Goal: Task Accomplishment & Management: Manage account settings

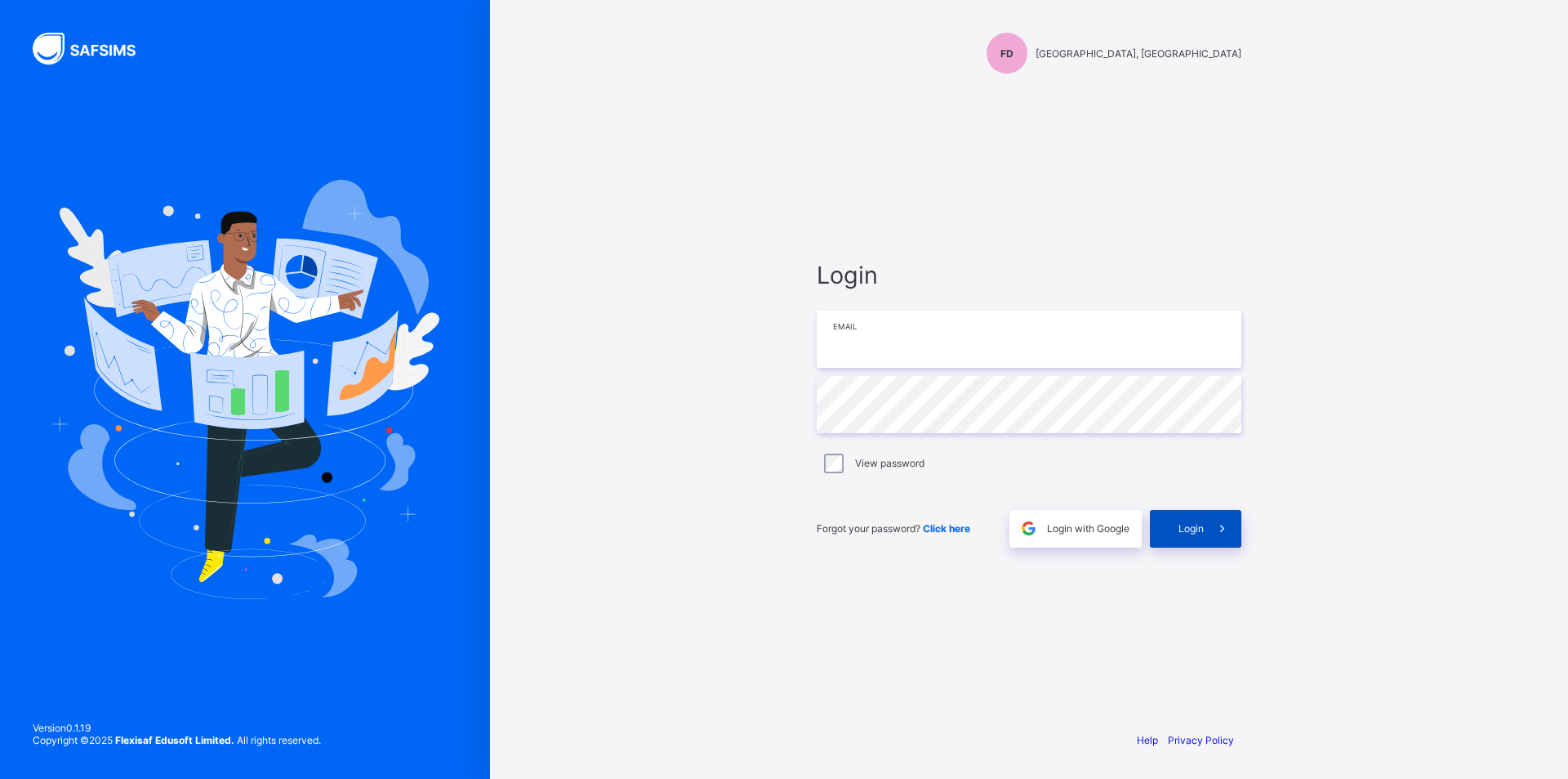
type input "**********"
click at [1188, 543] on div "Login" at bounding box center [1195, 528] width 91 height 37
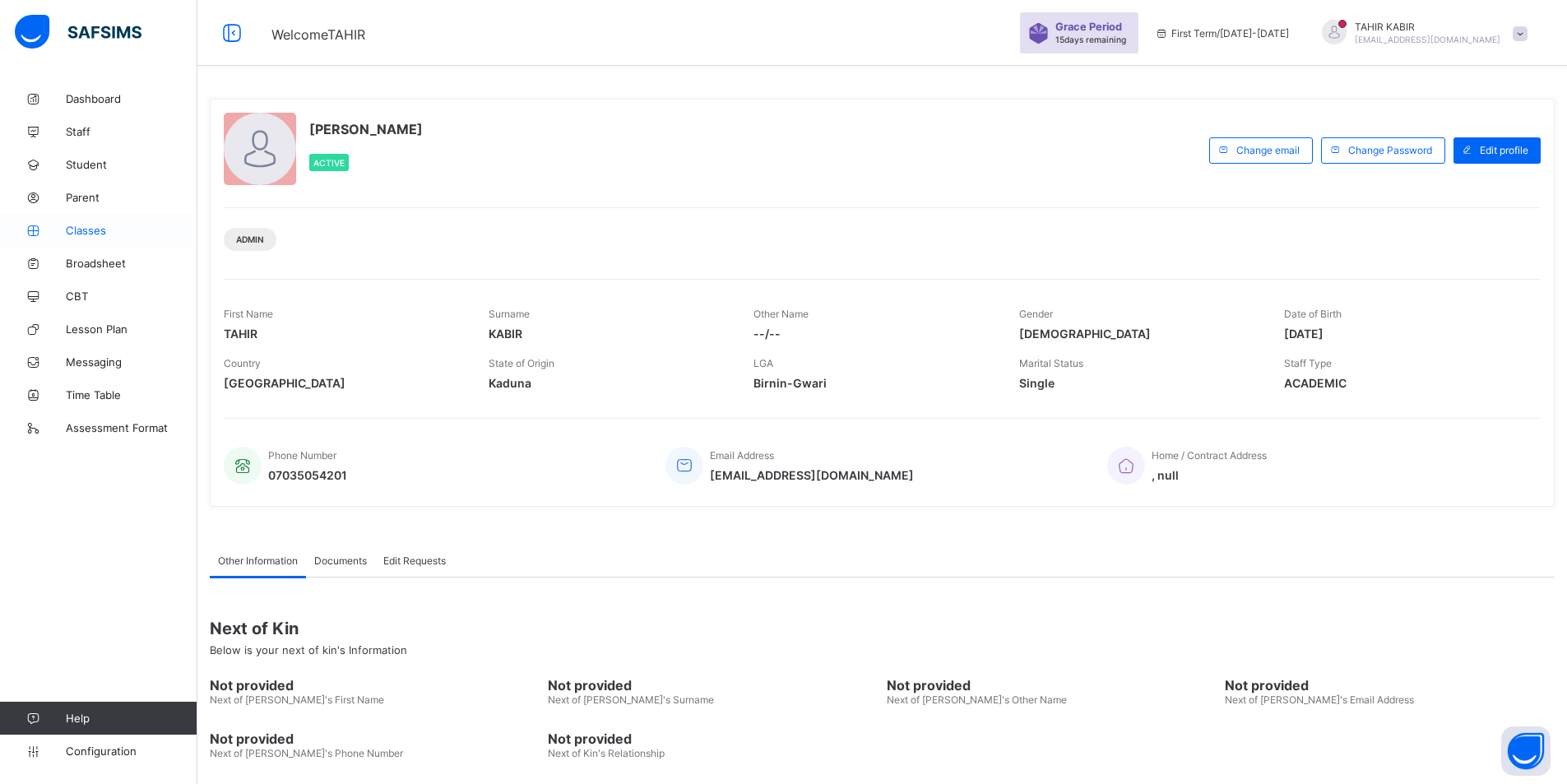
click at [79, 232] on span "Classes" at bounding box center [131, 230] width 131 height 13
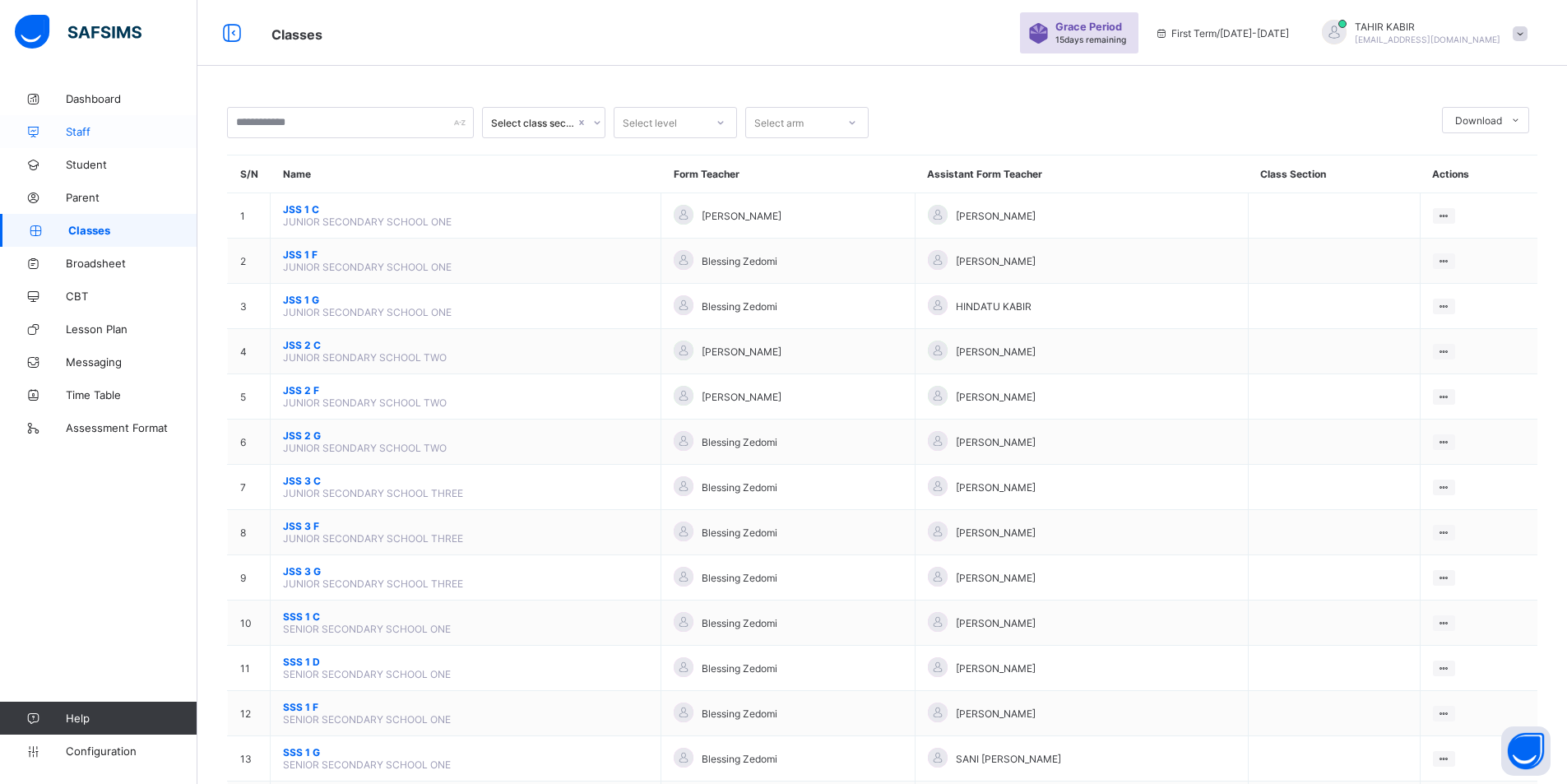
click at [88, 126] on span "Staff" at bounding box center [131, 131] width 131 height 13
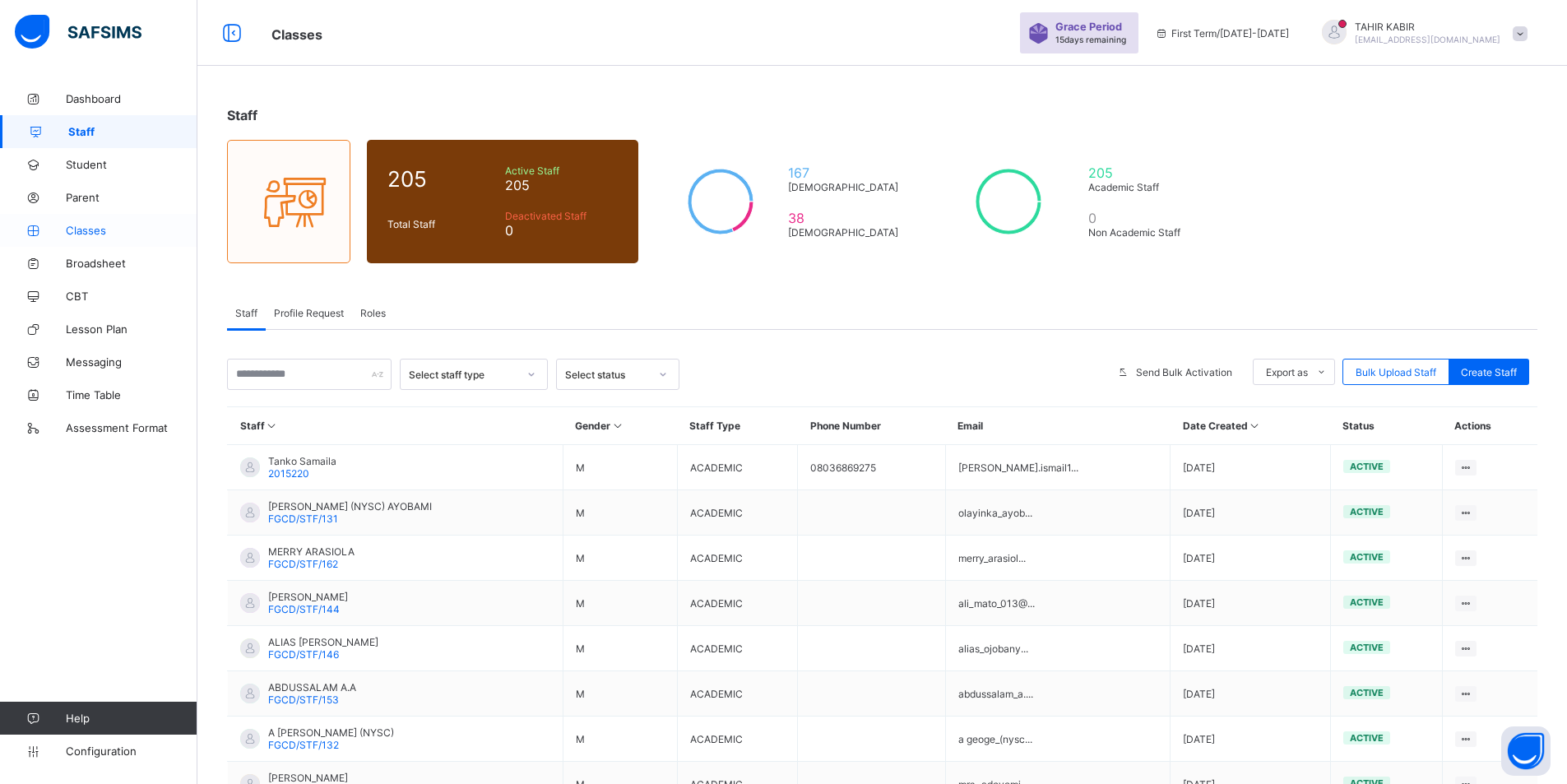
click at [97, 222] on link "Classes" at bounding box center [99, 230] width 197 height 33
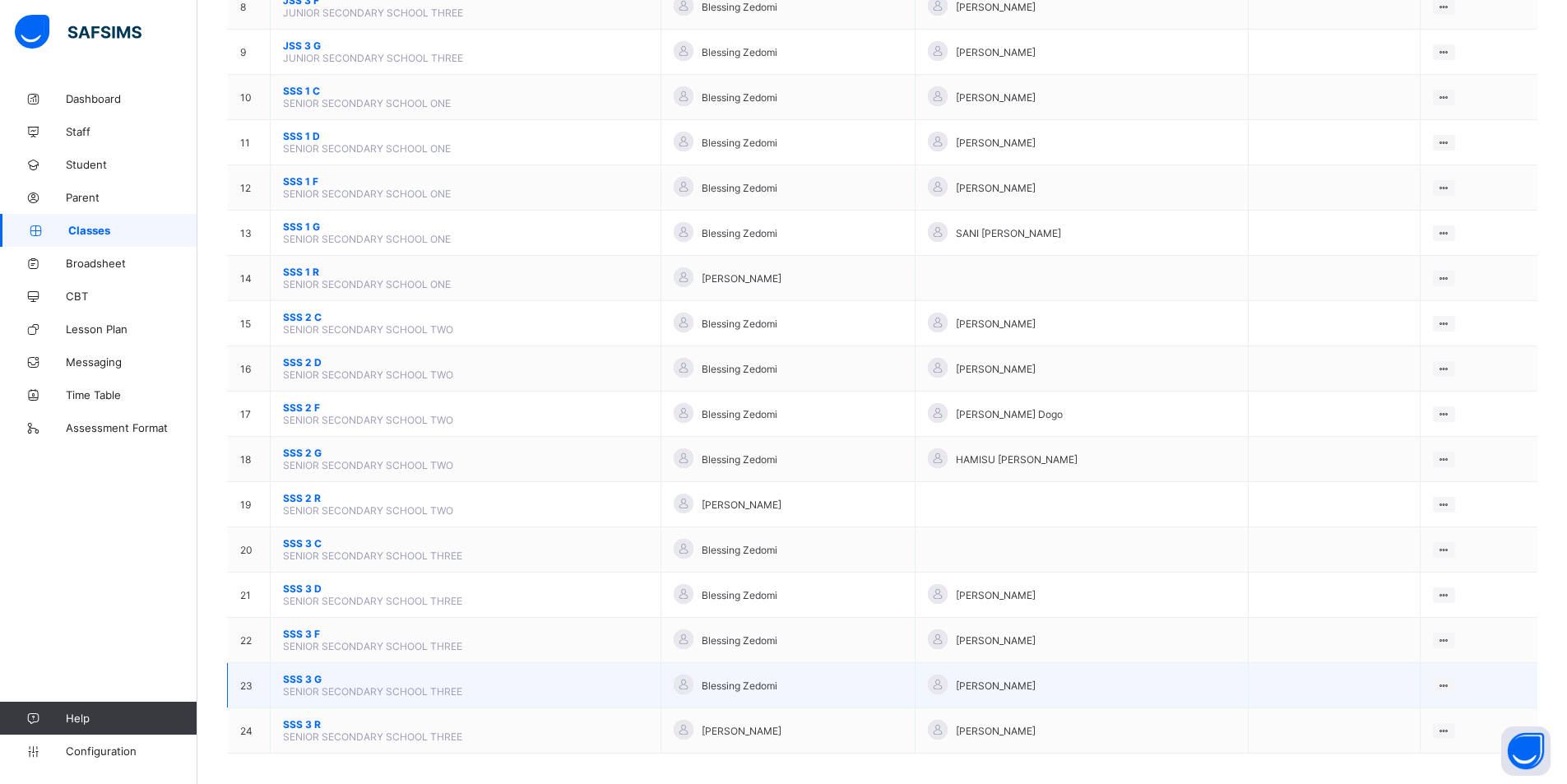
scroll to position [536, 0]
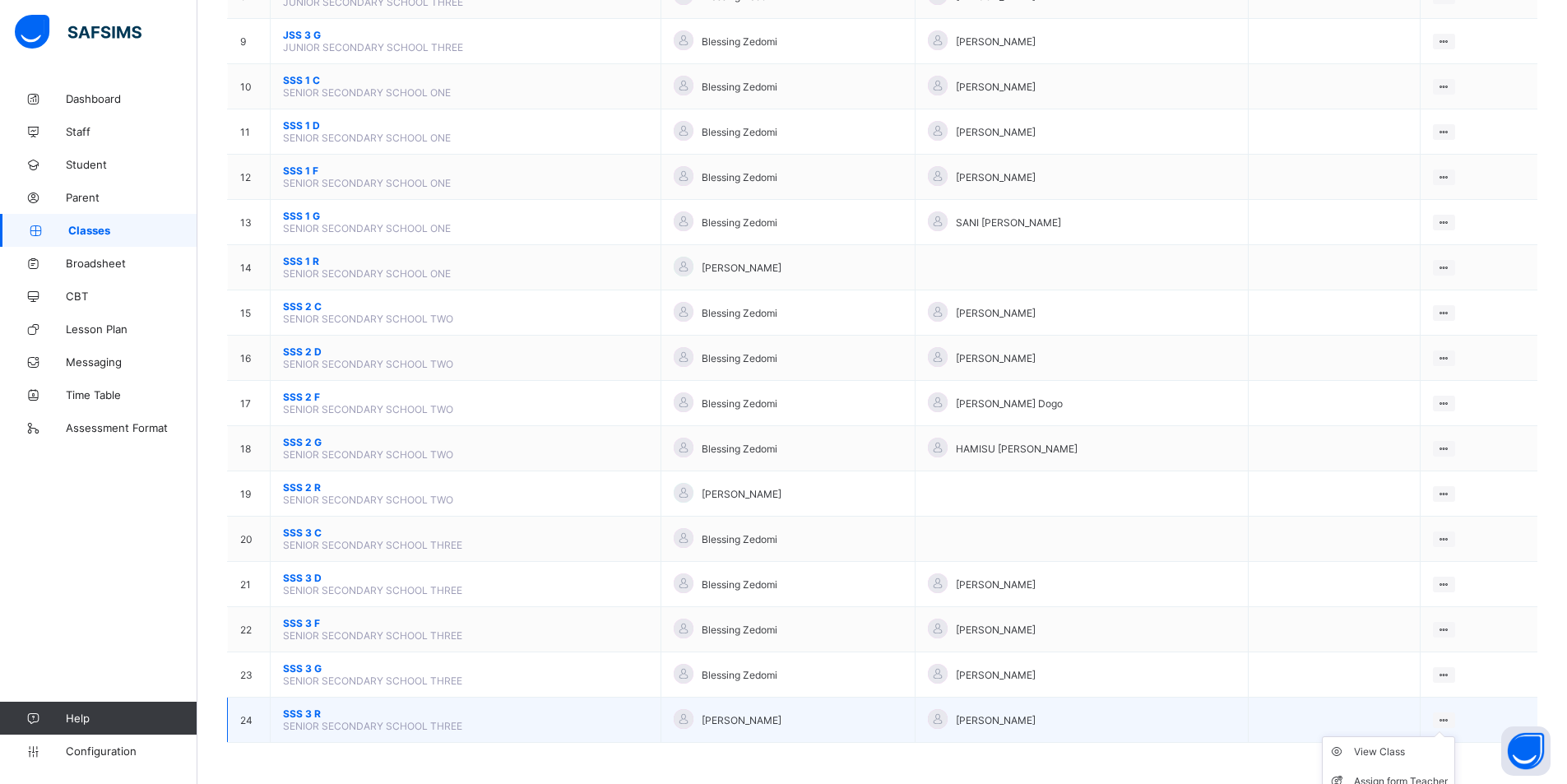
click at [1452, 716] on icon at bounding box center [1445, 720] width 14 height 13
click at [1455, 736] on ul "View Class Assign form Teacher" at bounding box center [1388, 766] width 133 height 61
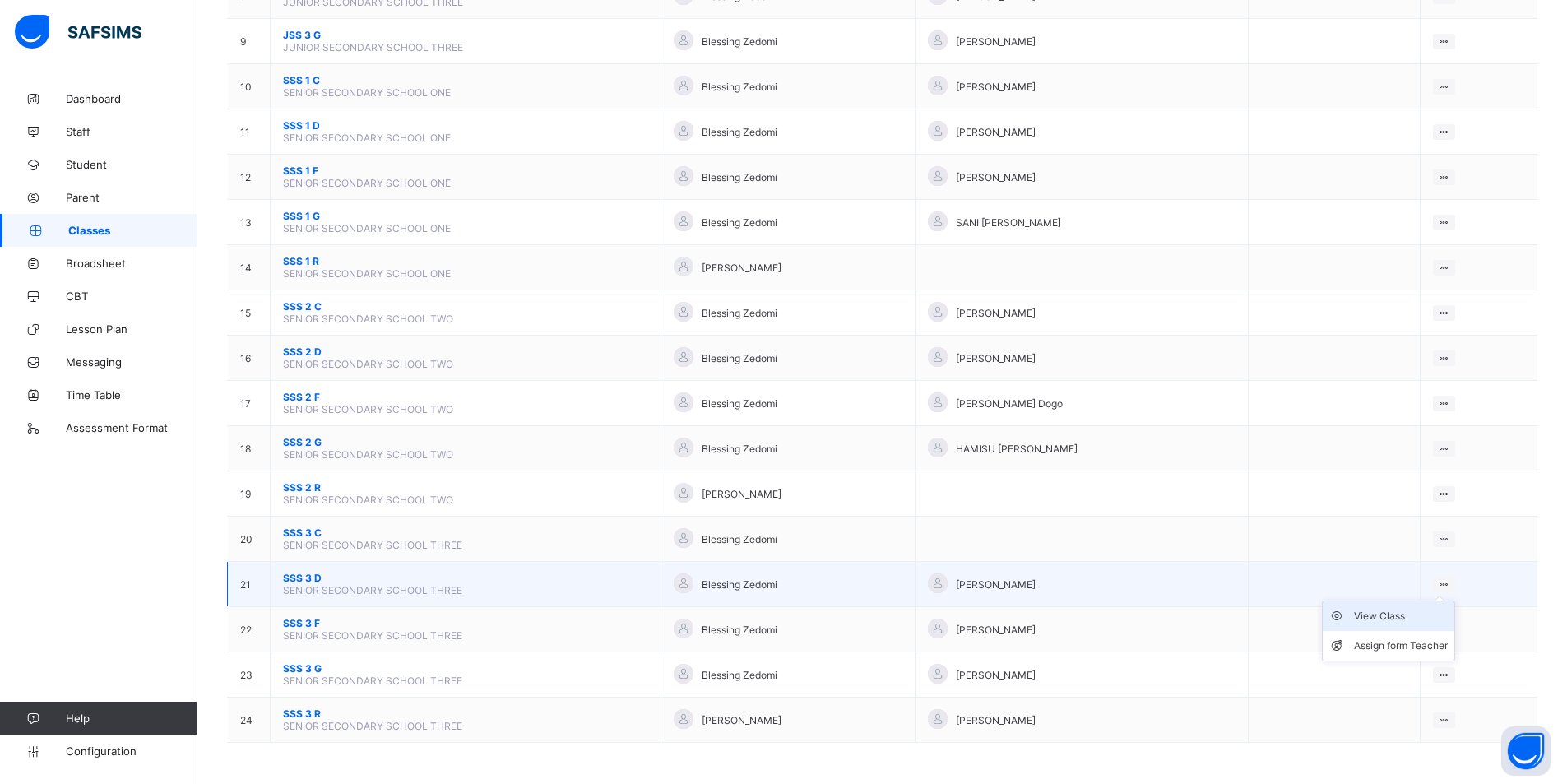
click at [1413, 620] on div "View Class" at bounding box center [1400, 615] width 94 height 17
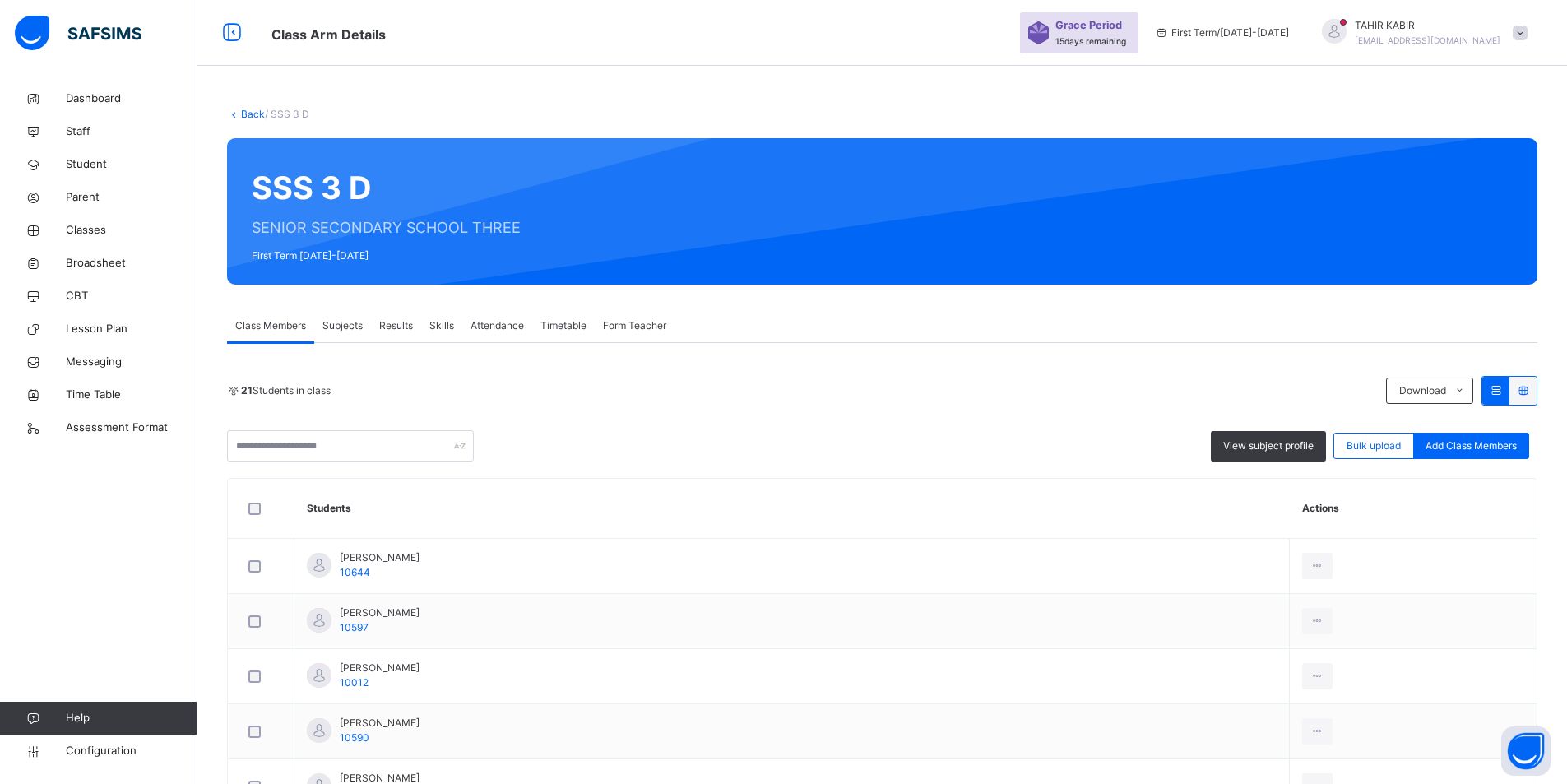
click at [626, 322] on span "Form Teacher" at bounding box center [634, 325] width 63 height 15
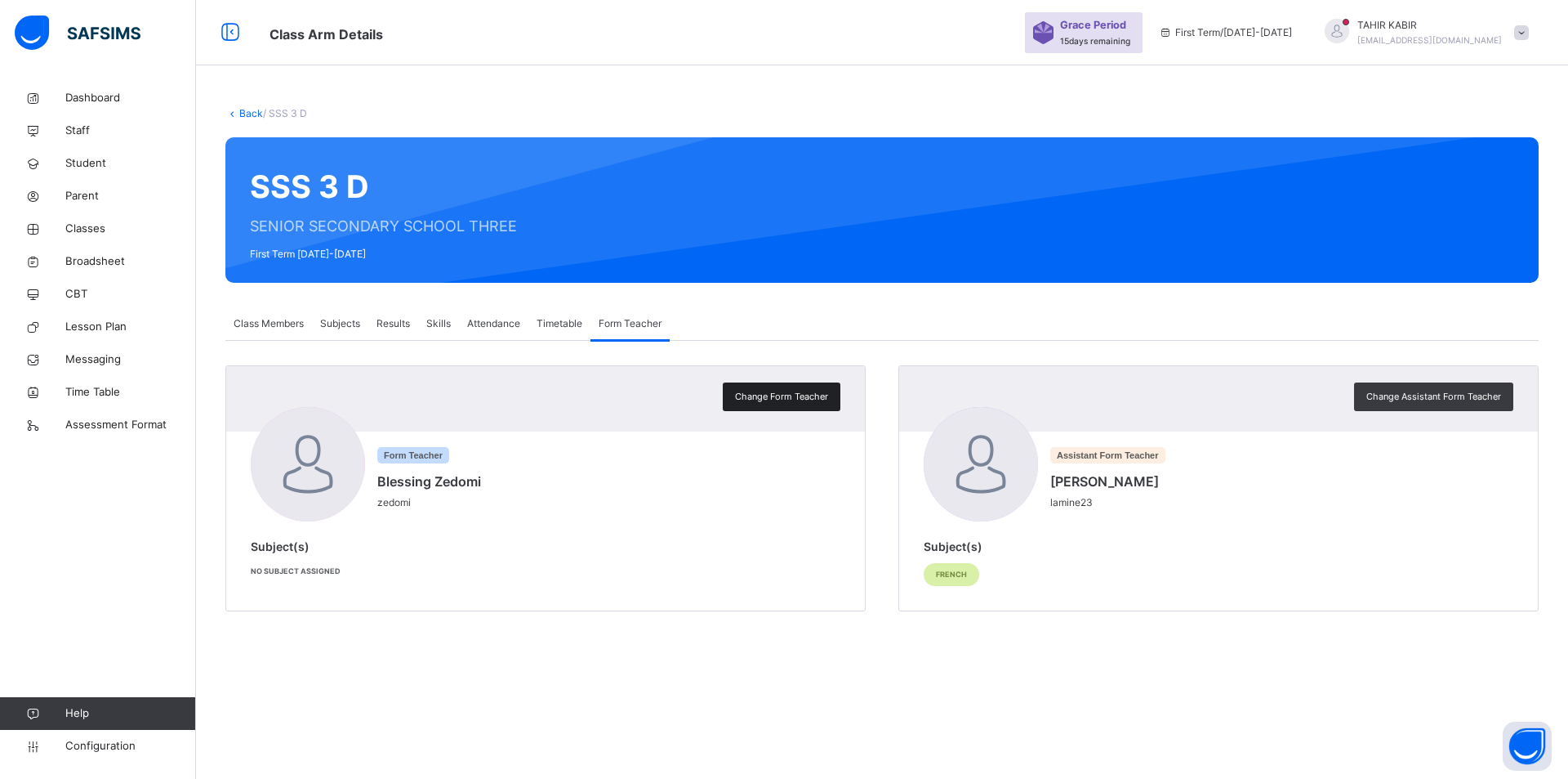
click at [778, 401] on span "Change Form Teacher" at bounding box center [781, 397] width 93 height 14
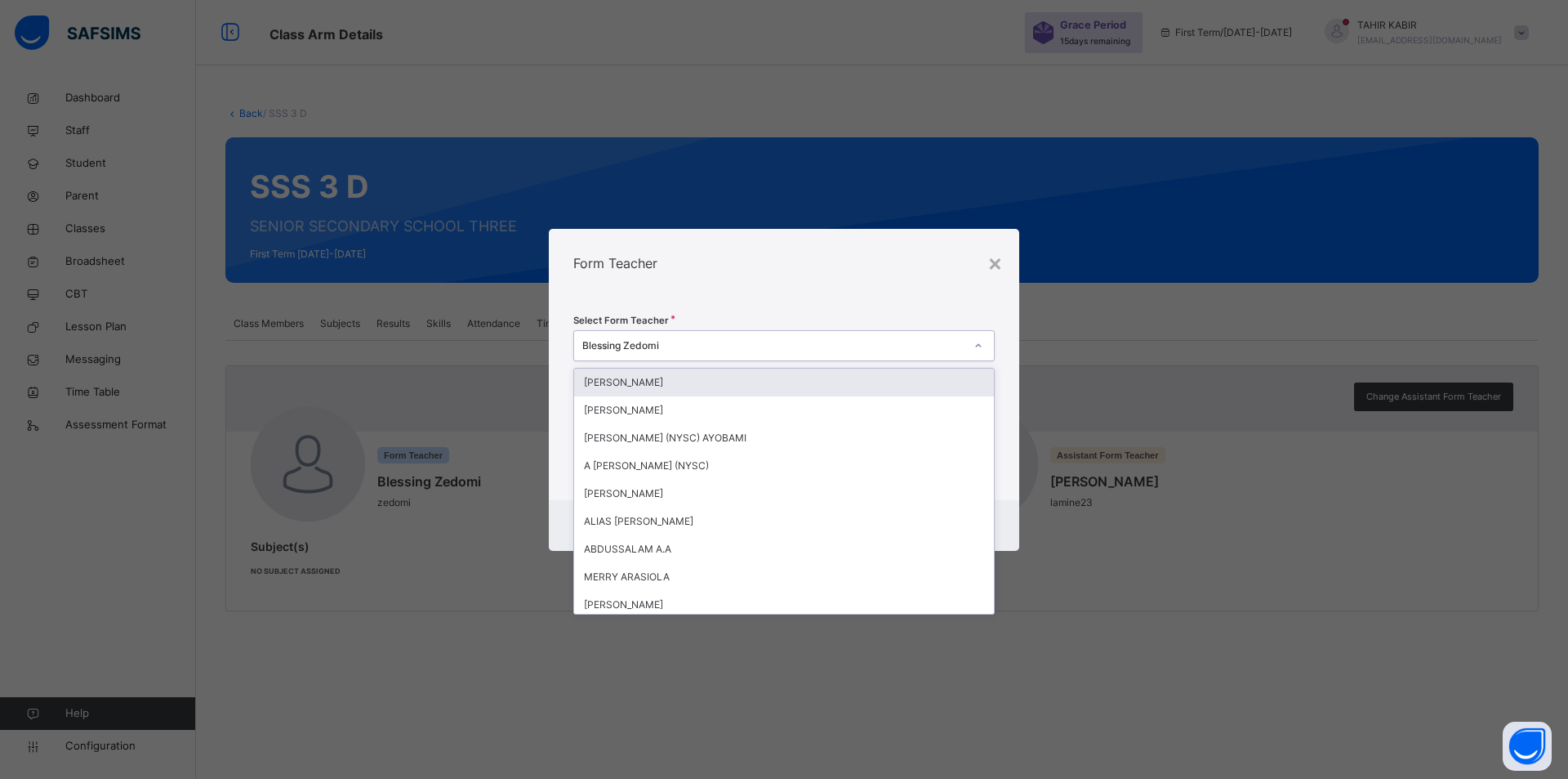
click at [733, 342] on div "Blessing Zedomi" at bounding box center [773, 345] width 382 height 15
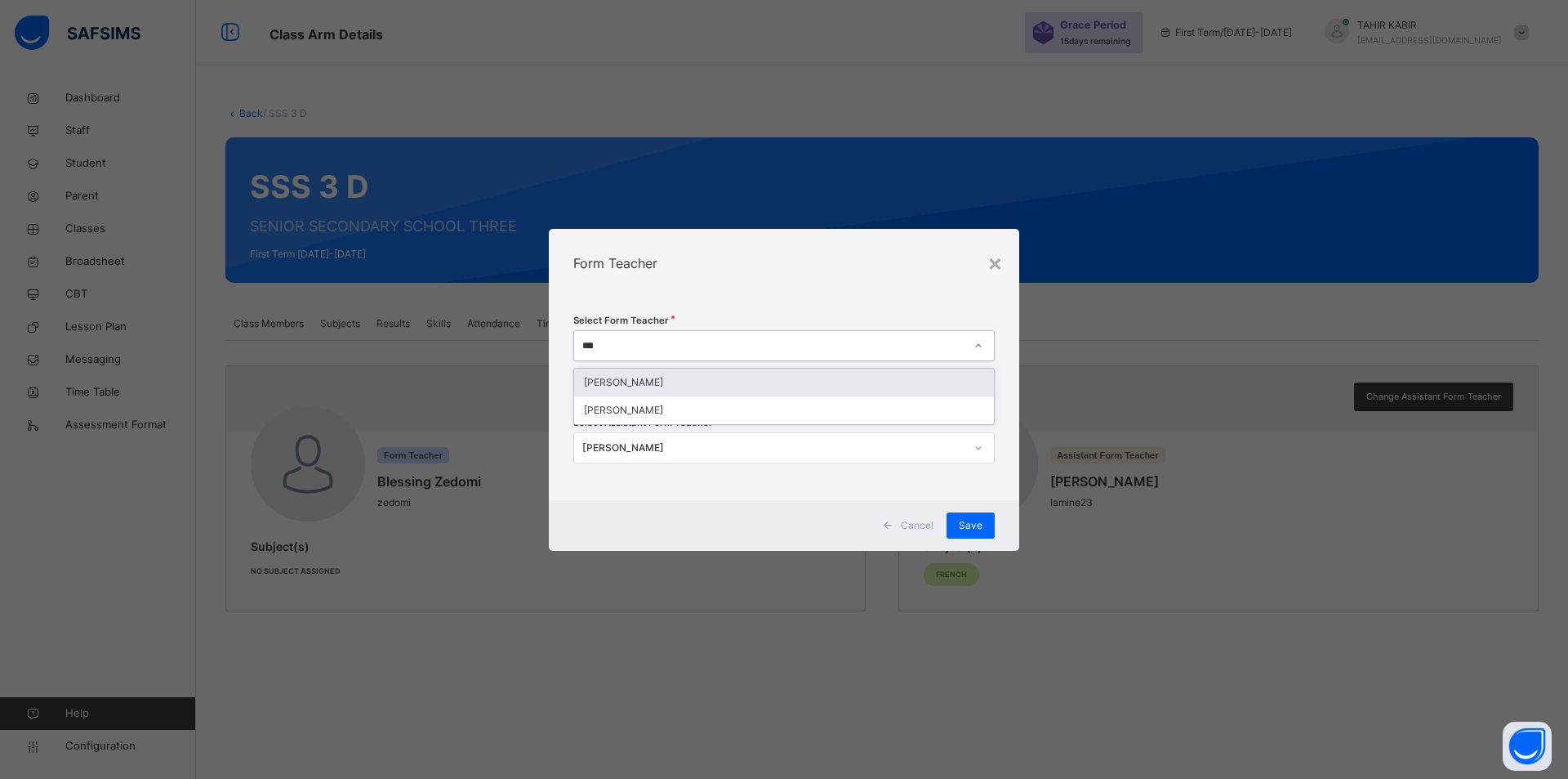
type input "****"
click at [705, 376] on div "ABDURRAHMAN BARDA KABIR" at bounding box center [784, 382] width 420 height 27
click at [914, 529] on span "Cancel" at bounding box center [917, 525] width 32 height 15
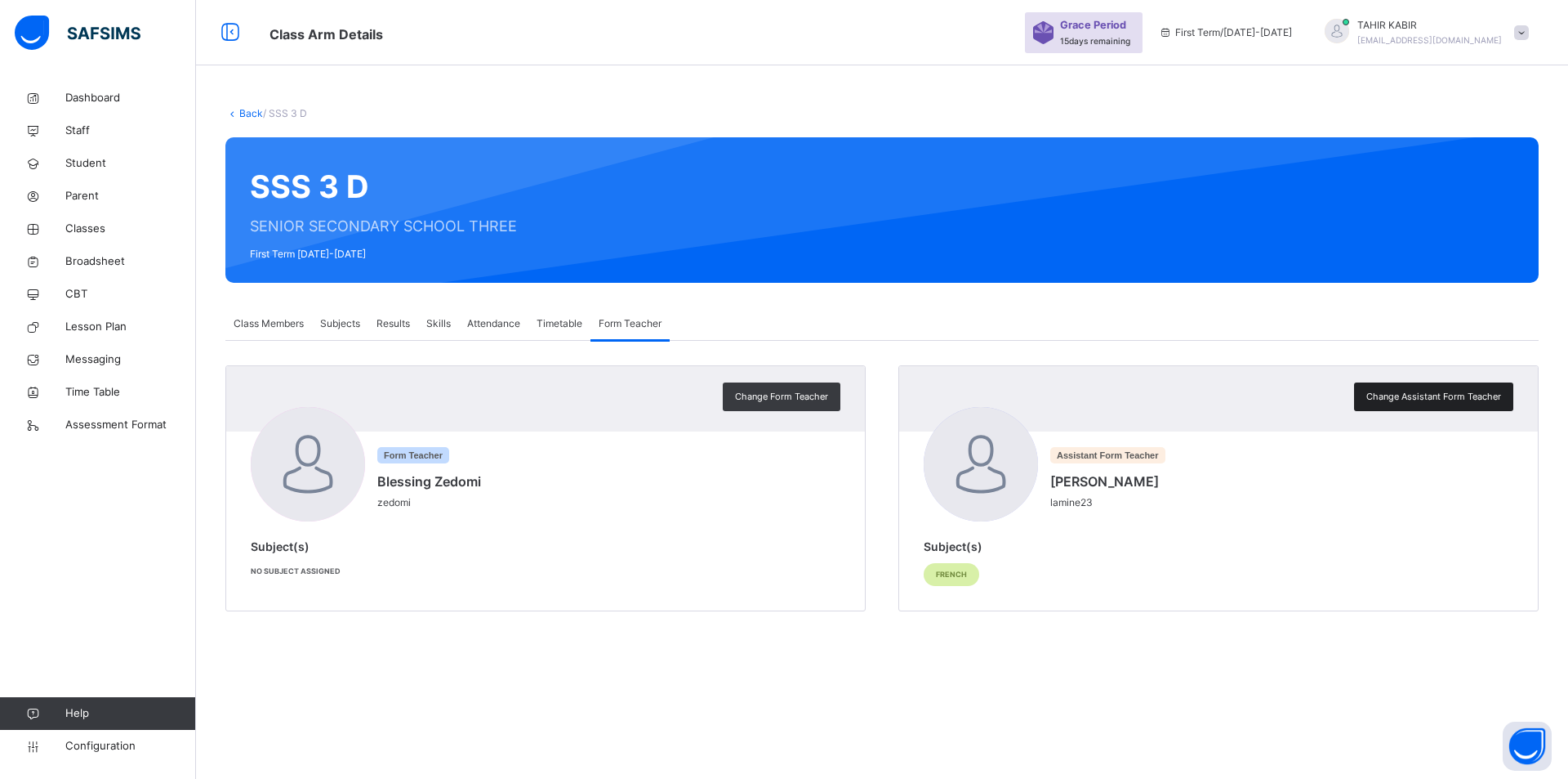
click at [1412, 392] on span "Change Assistant Form Teacher" at bounding box center [1434, 397] width 135 height 14
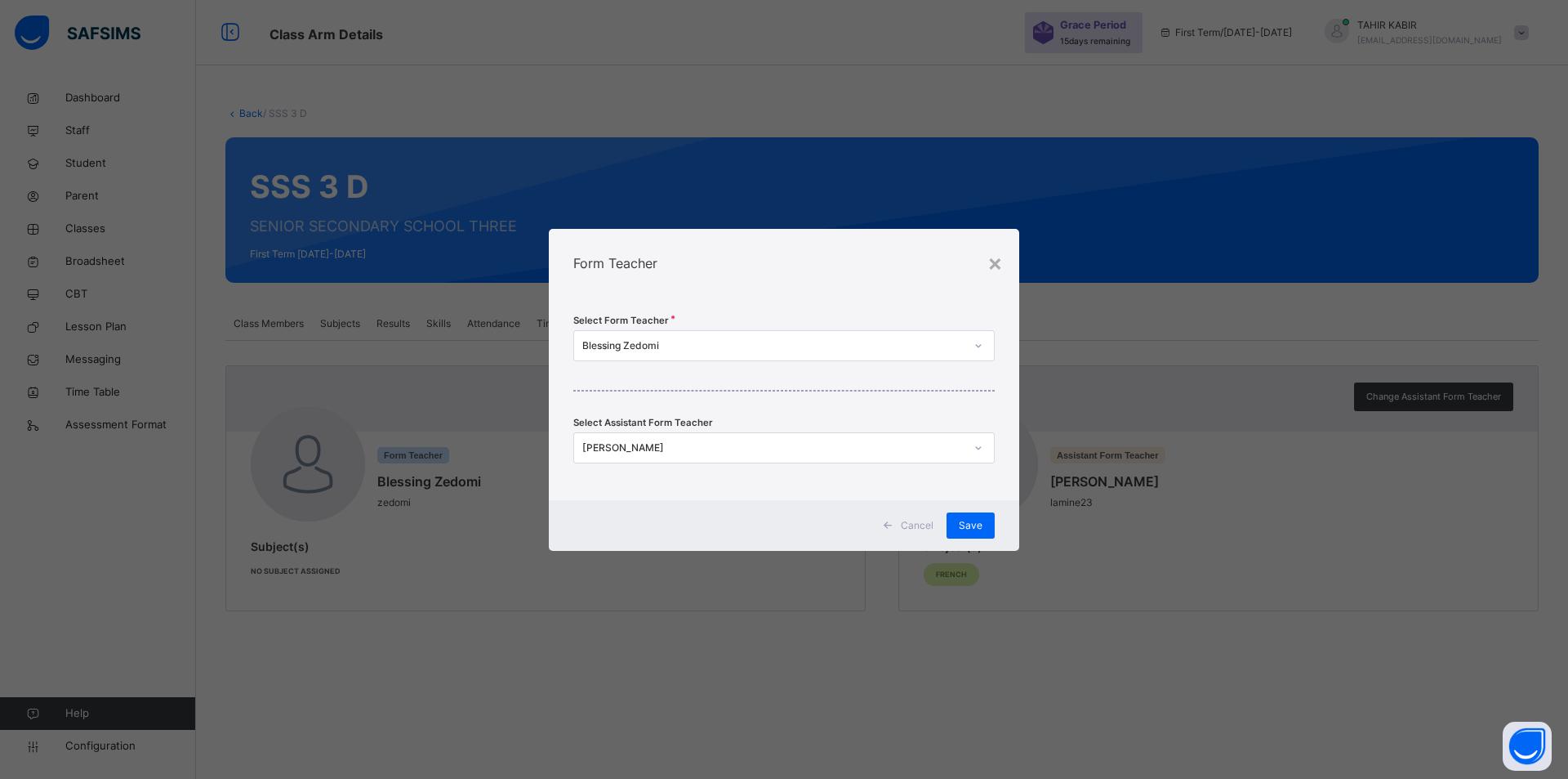
click at [746, 452] on div "LAMINE DALLAH" at bounding box center [773, 447] width 382 height 15
type input "*****"
click at [979, 533] on div "Save" at bounding box center [970, 525] width 48 height 26
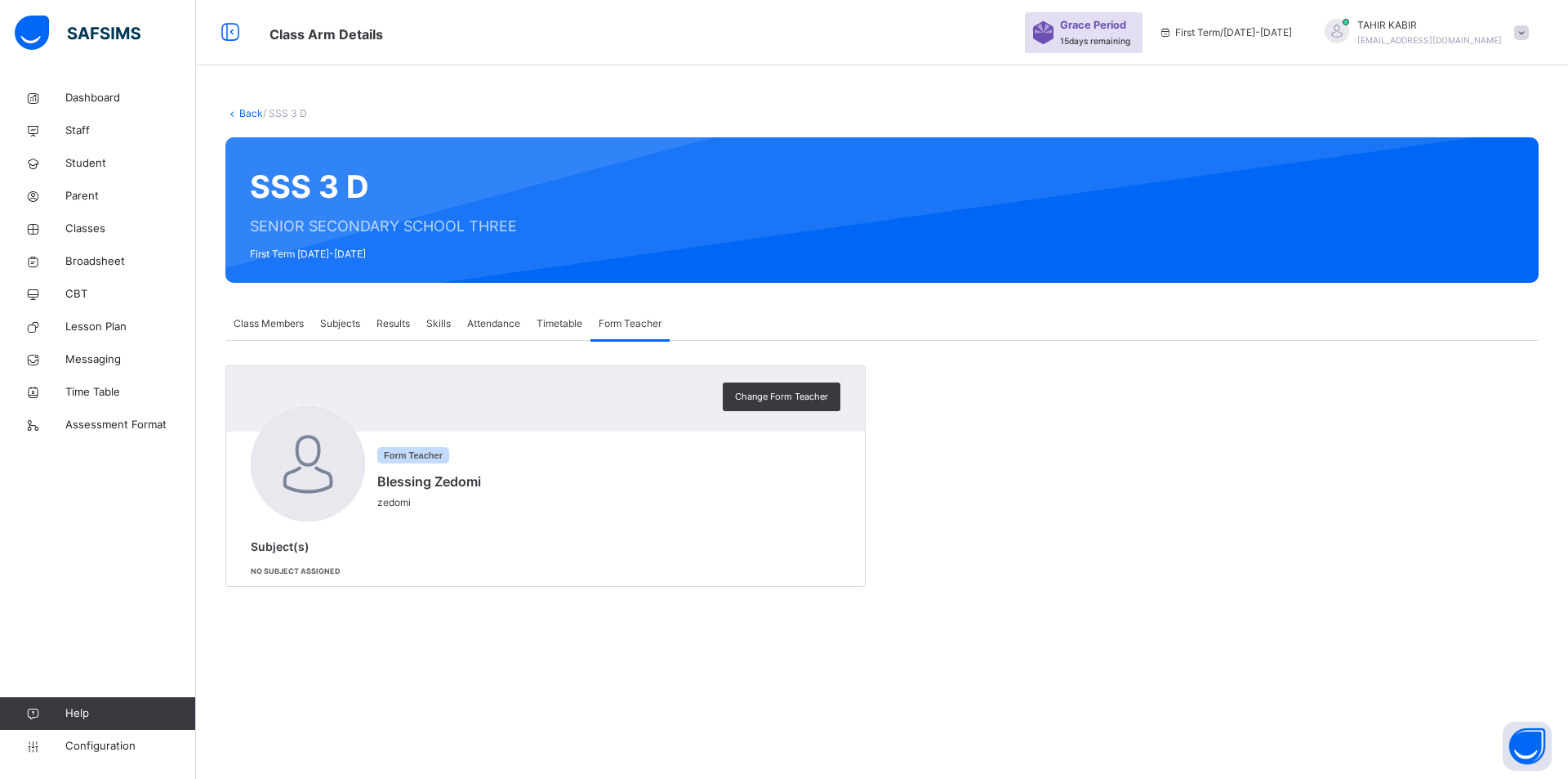
click at [276, 332] on div "Class Members" at bounding box center [268, 322] width 86 height 32
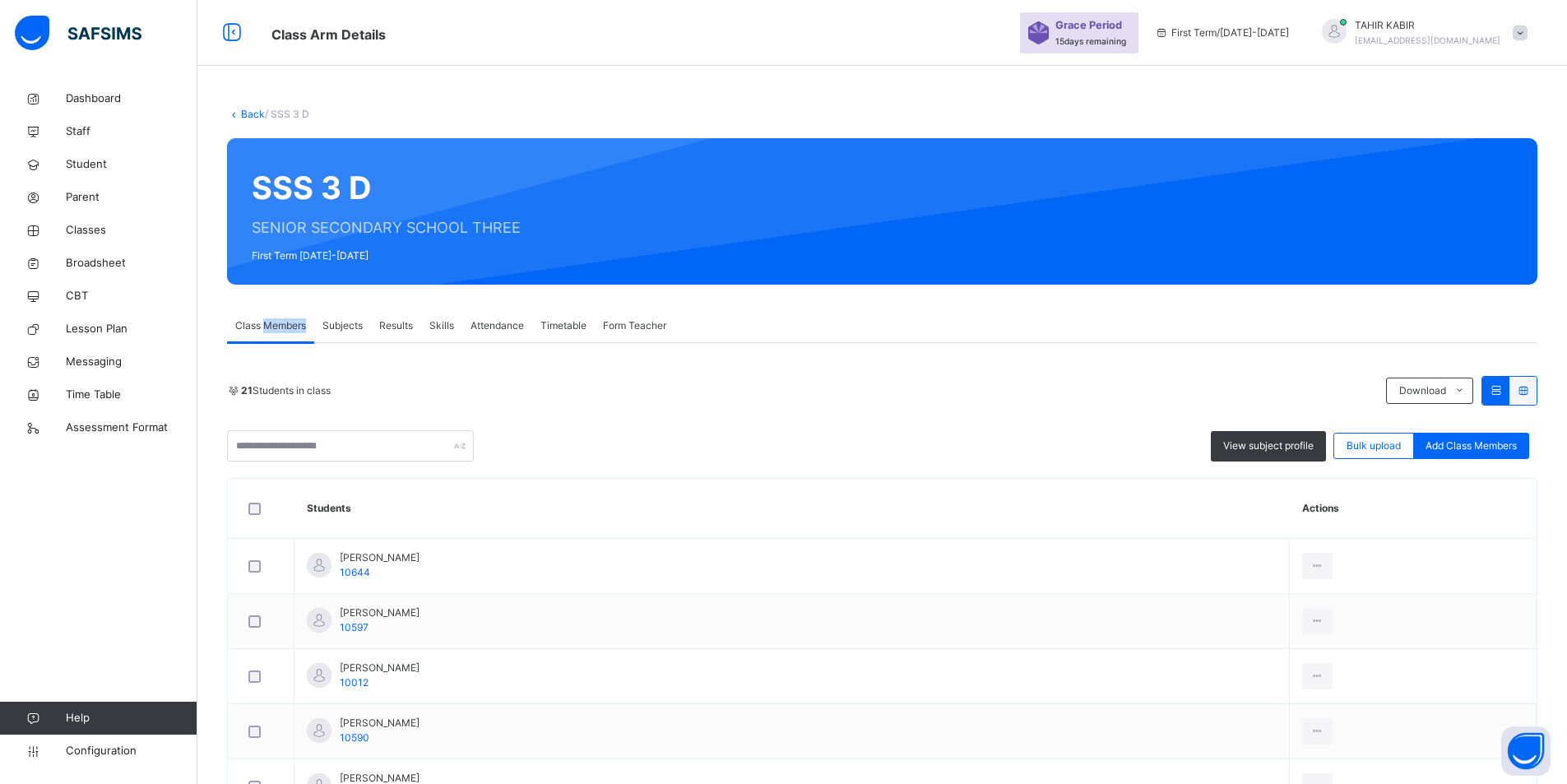
click at [278, 334] on div "Class Members" at bounding box center [270, 324] width 87 height 33
click at [1247, 459] on div "View subject profile" at bounding box center [1268, 446] width 115 height 31
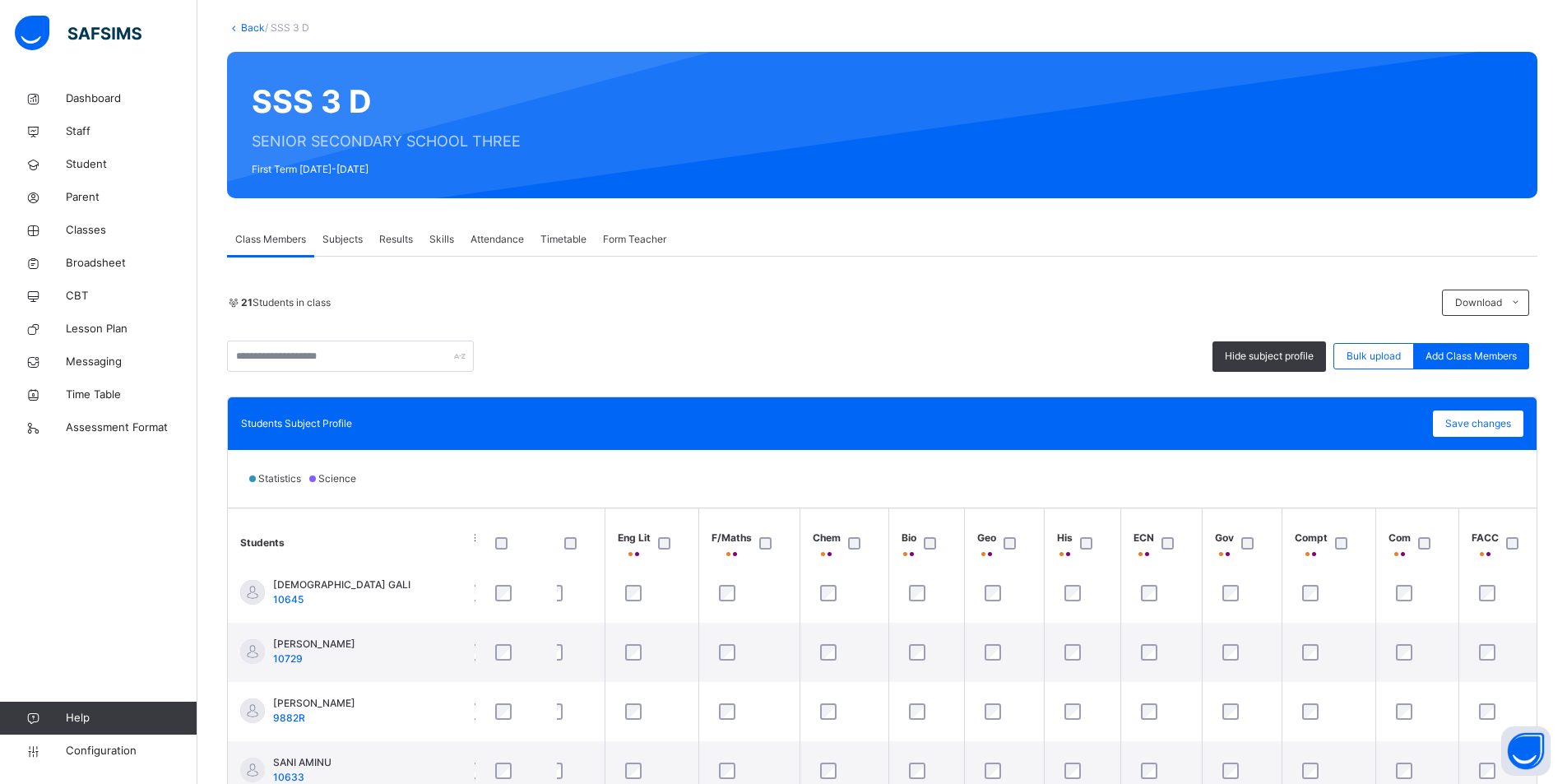
scroll to position [271, 0]
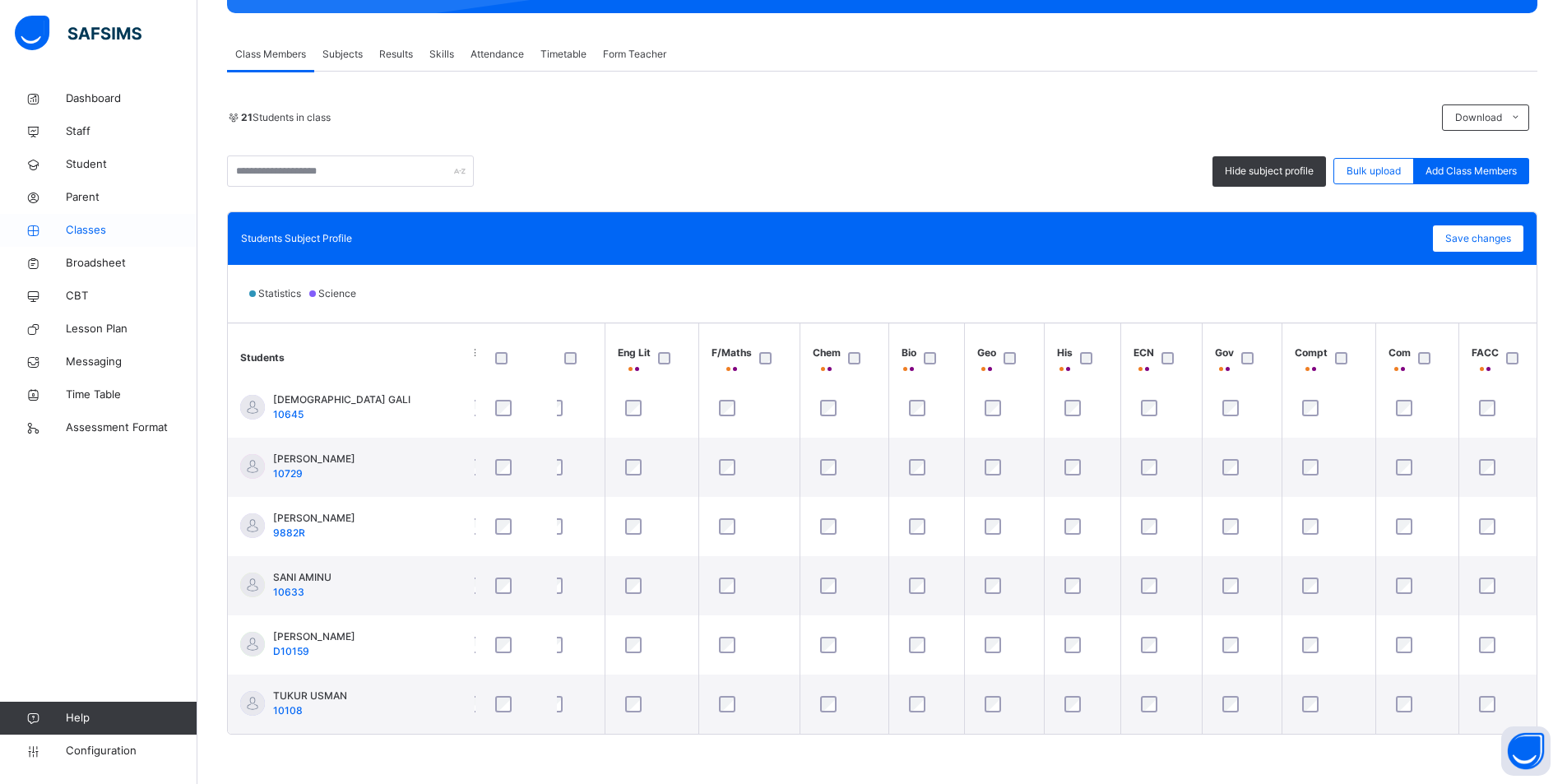
click at [120, 227] on span "Classes" at bounding box center [131, 230] width 131 height 17
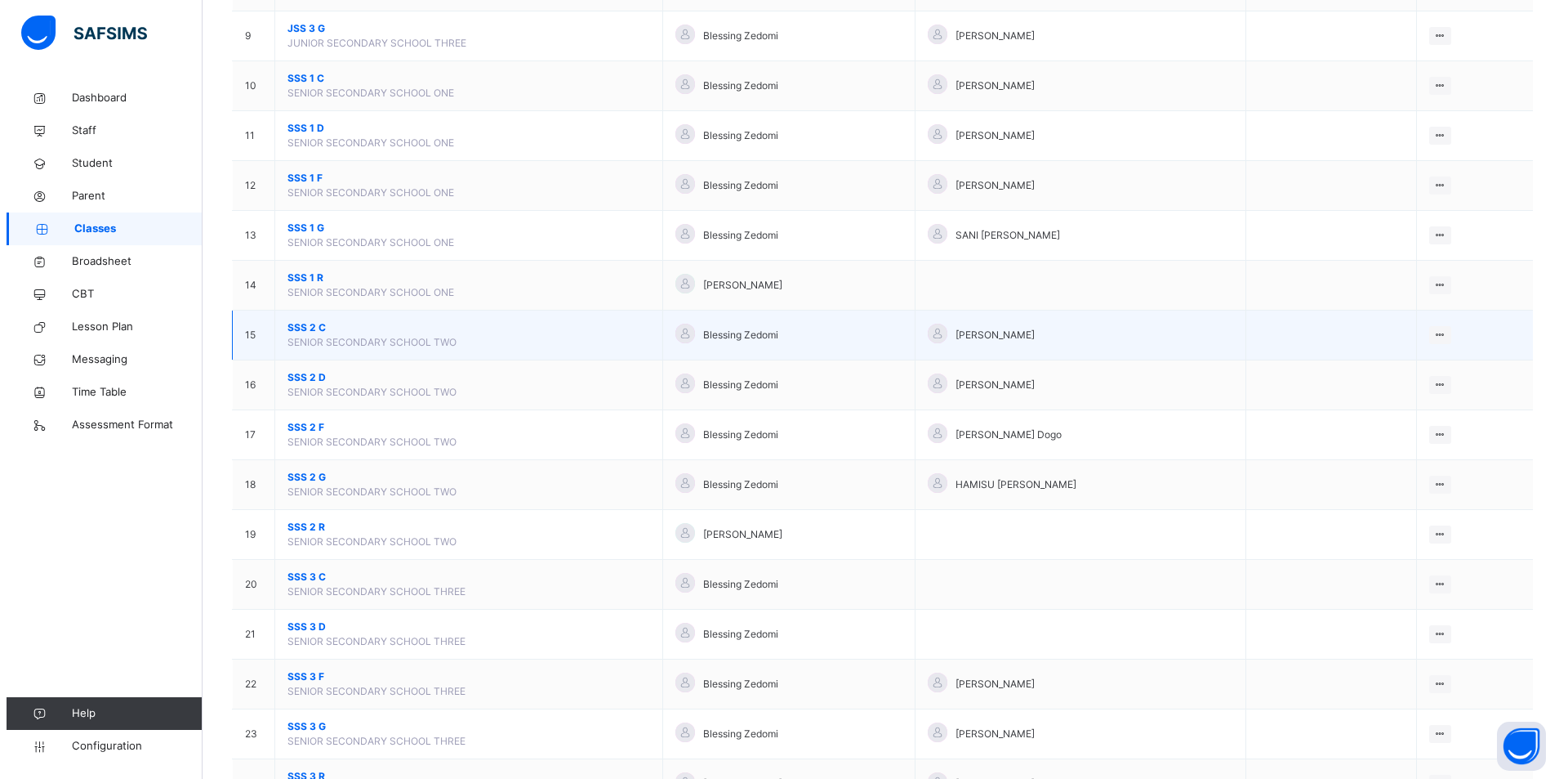
scroll to position [653, 0]
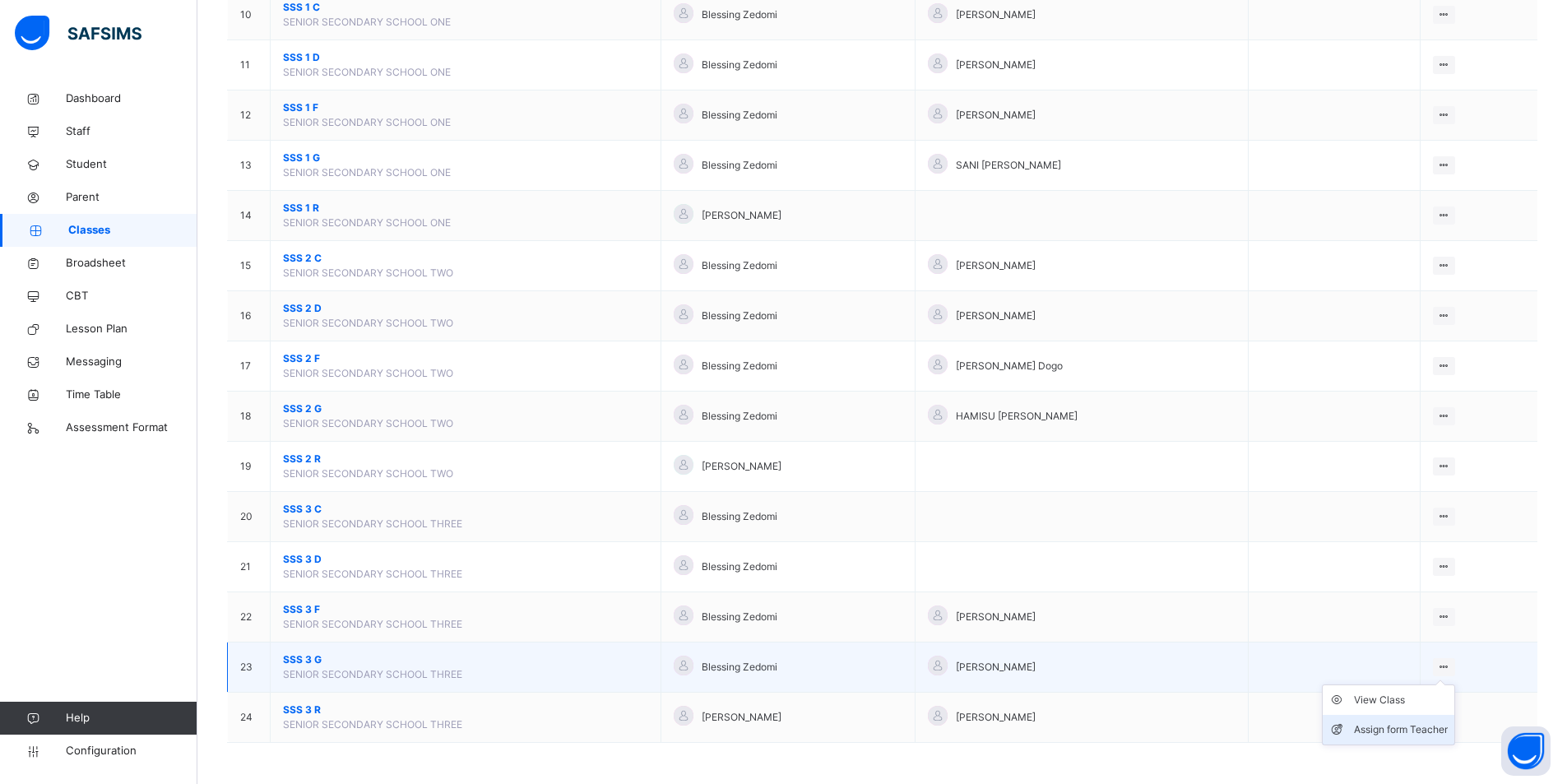
click at [1395, 723] on div "Assign form Teacher" at bounding box center [1400, 729] width 94 height 17
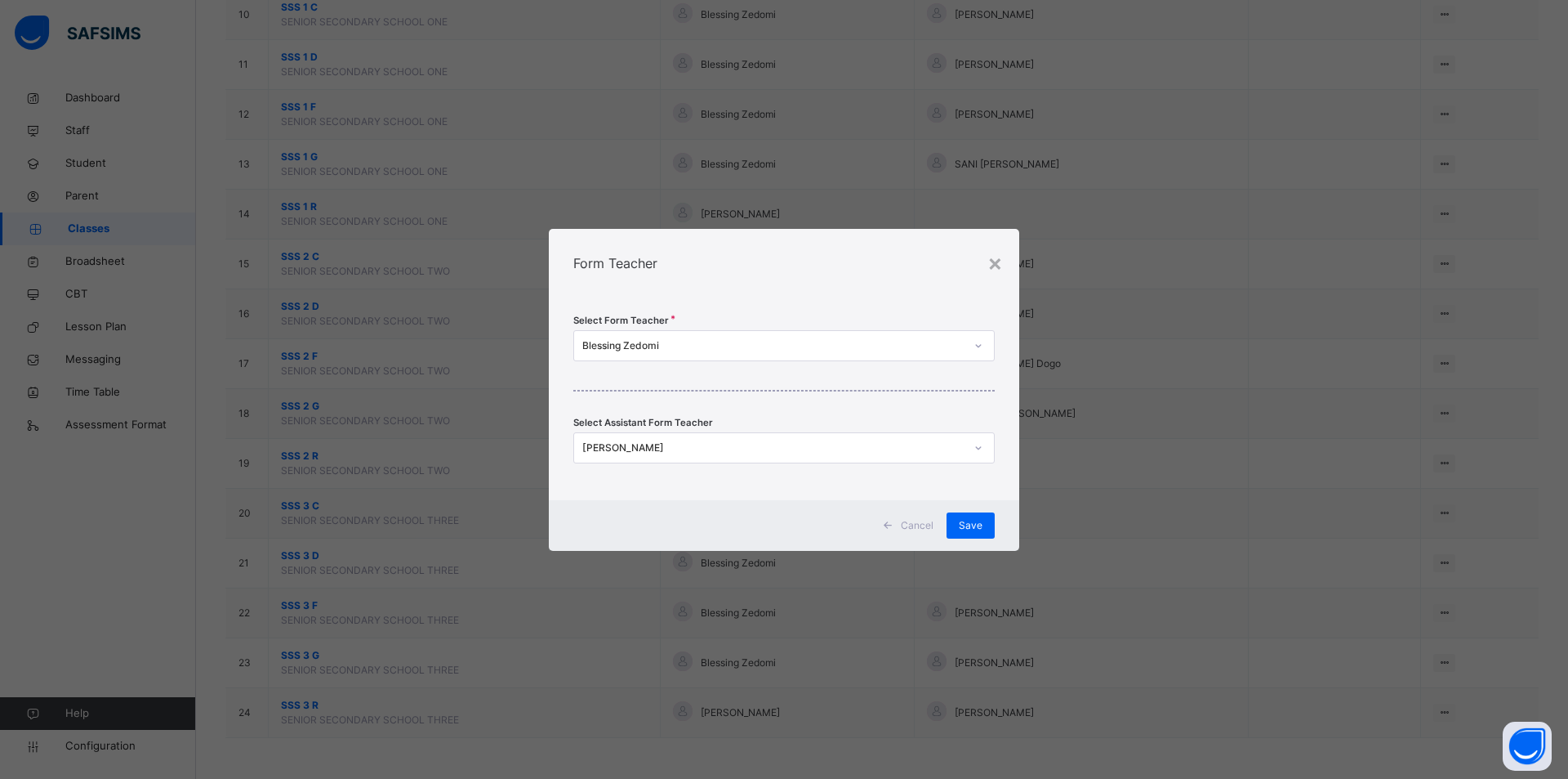
click at [611, 351] on div "Blessing Zedomi" at bounding box center [773, 345] width 382 height 15
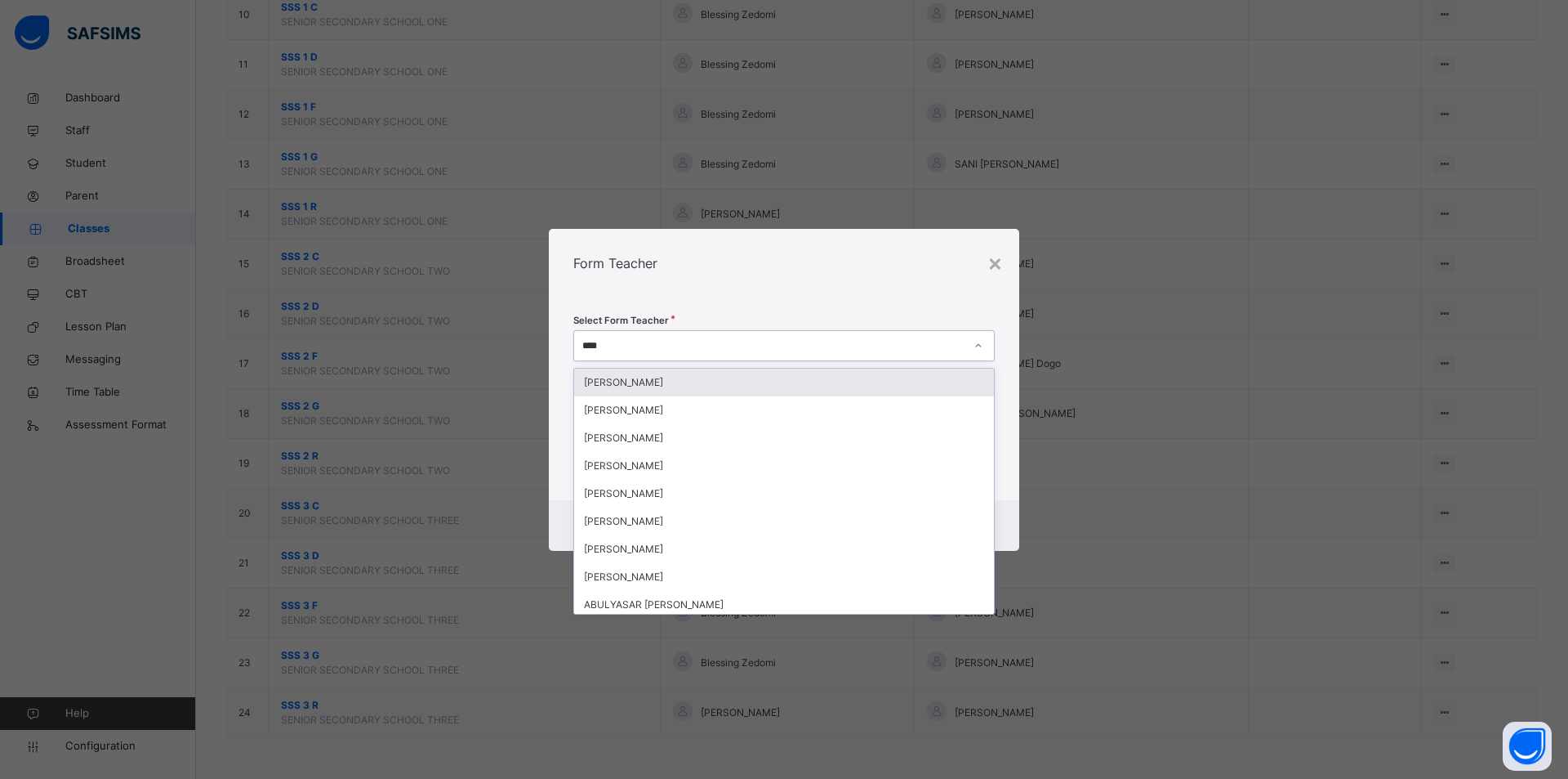
type input "*****"
click at [617, 385] on div "ABUBAKAR MUSA" at bounding box center [784, 382] width 420 height 27
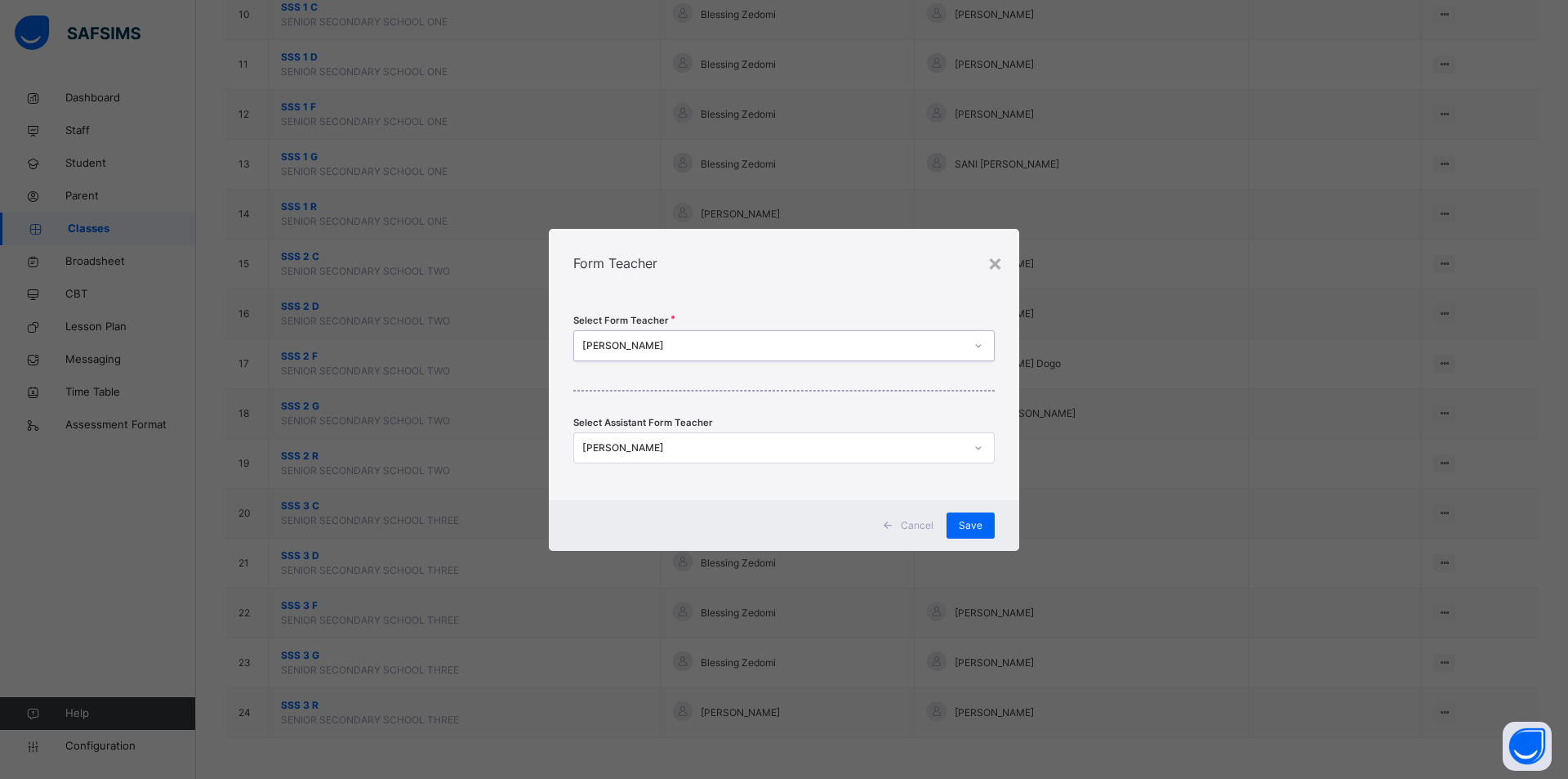
click at [617, 445] on div "NAFIU ABDULMALIK" at bounding box center [773, 447] width 382 height 15
type input "******"
click at [657, 508] on div "HAMISU TAFASHIYA SULEIMAN" at bounding box center [784, 512] width 420 height 27
click at [971, 522] on span "Save" at bounding box center [971, 525] width 24 height 15
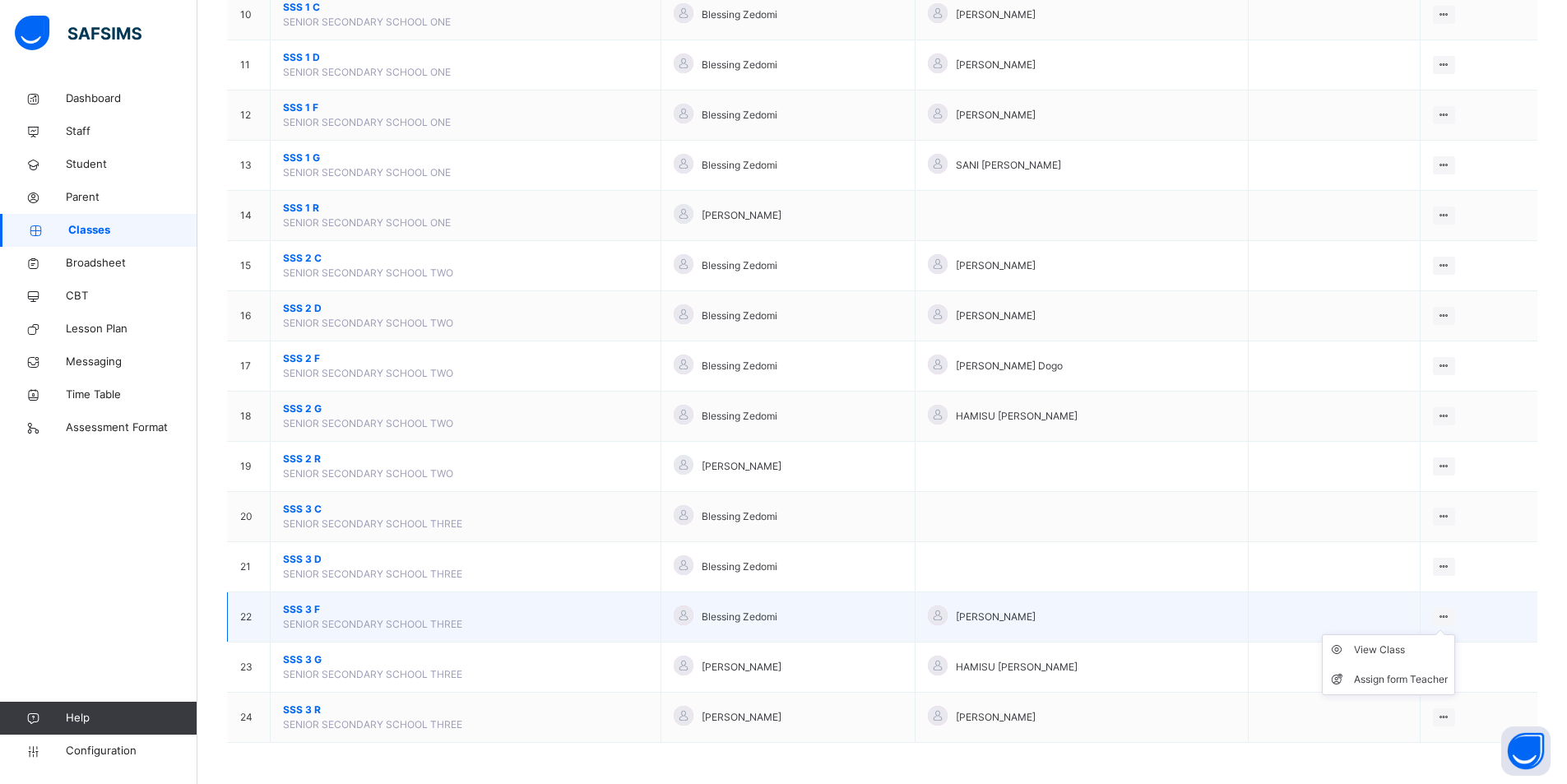
click at [1455, 612] on div at bounding box center [1444, 616] width 23 height 18
click at [1387, 671] on li "Assign form Teacher" at bounding box center [1388, 679] width 131 height 30
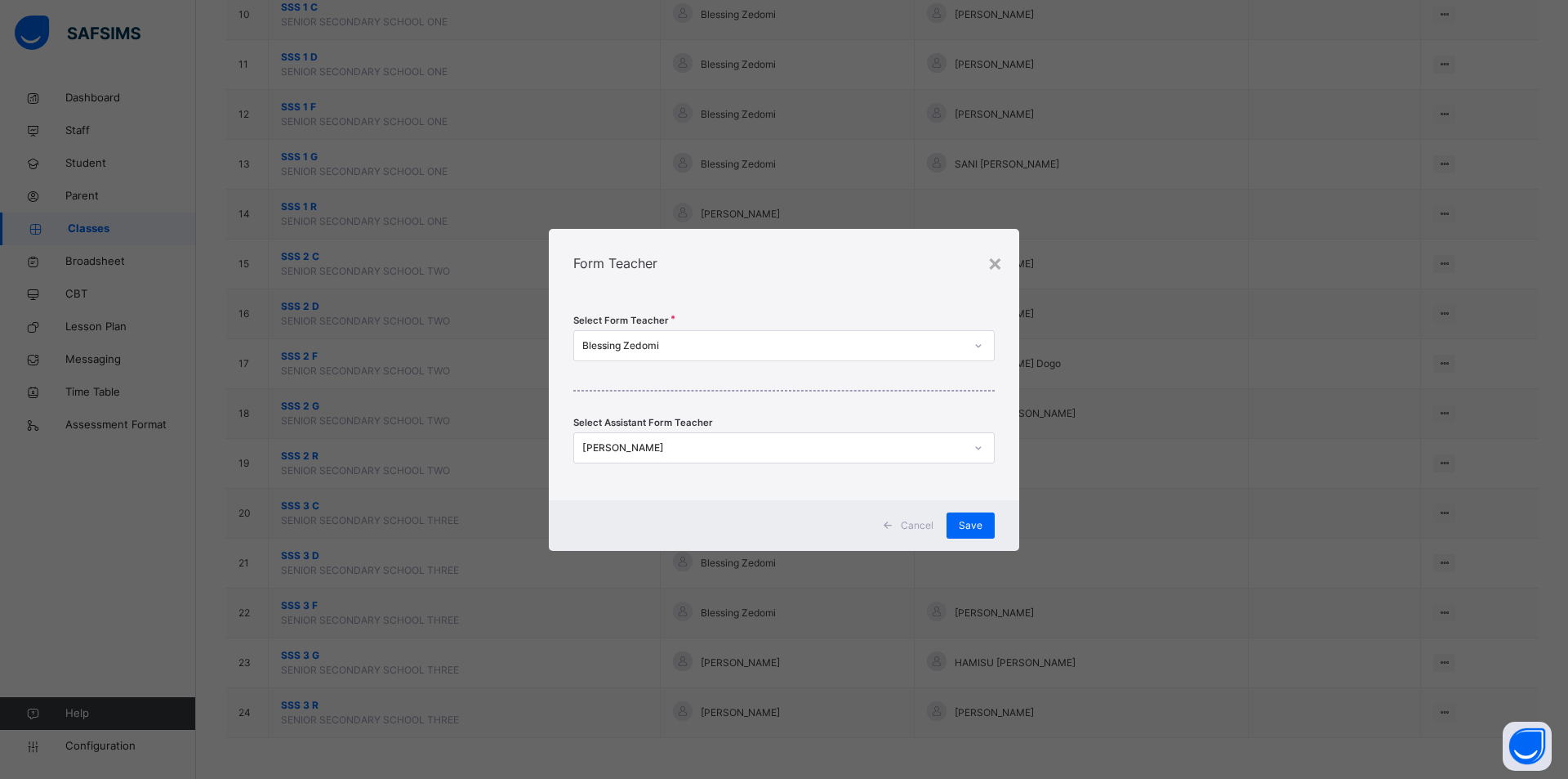
click at [672, 342] on div "Blessing Zedomi" at bounding box center [773, 345] width 382 height 15
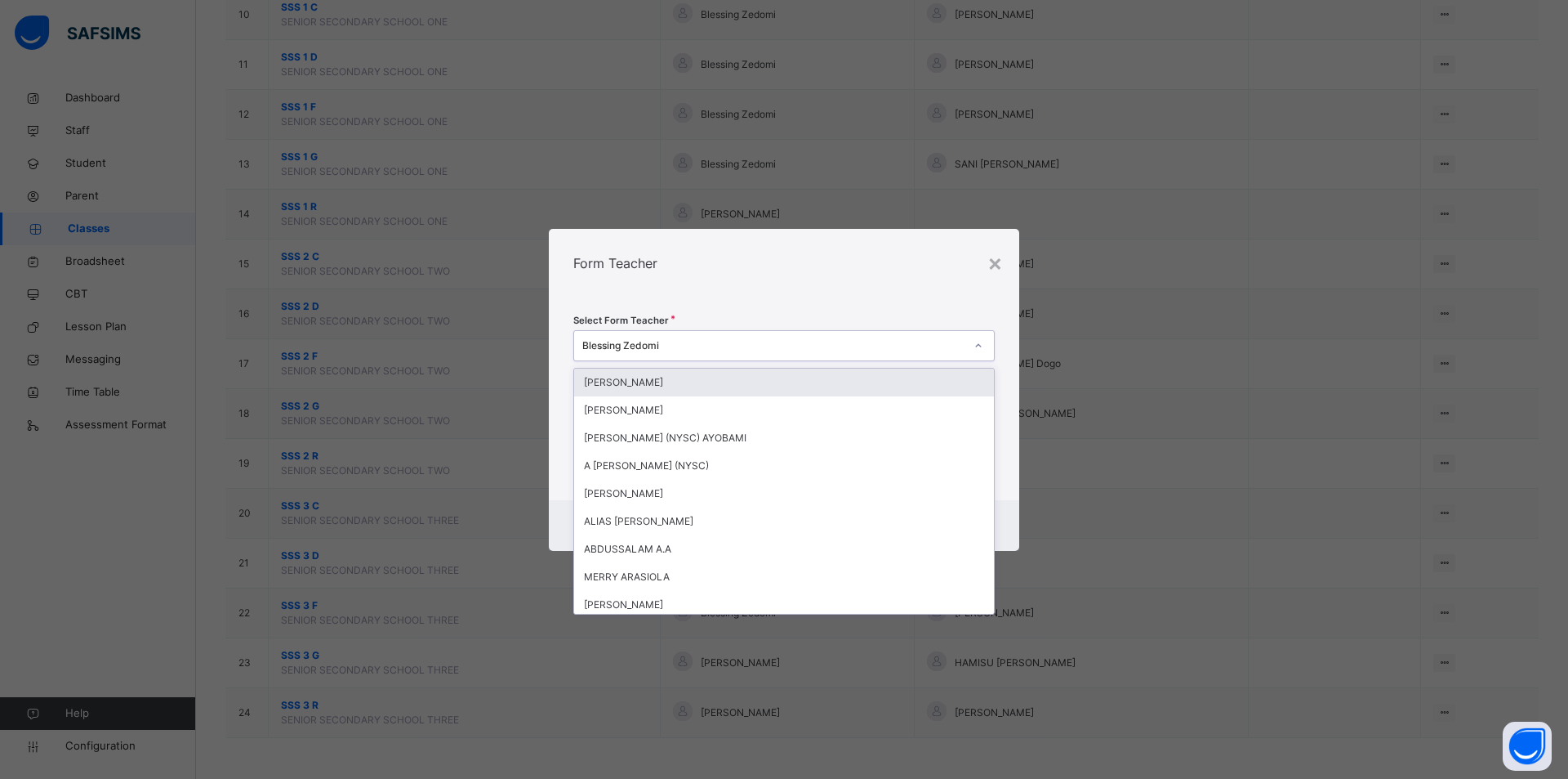
type input "**"
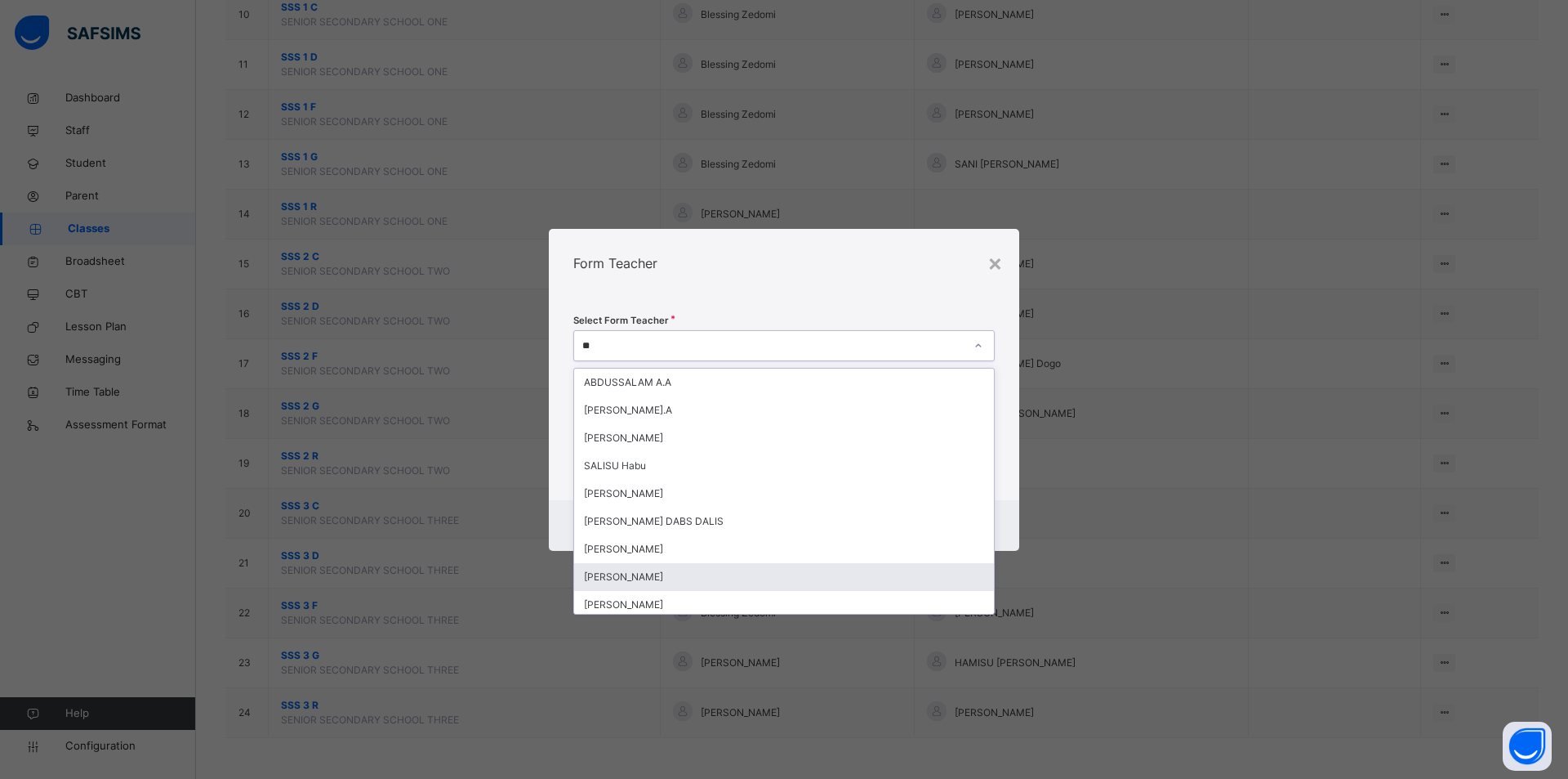
click at [649, 566] on div "ABUBAKAR MUSA" at bounding box center [784, 576] width 420 height 27
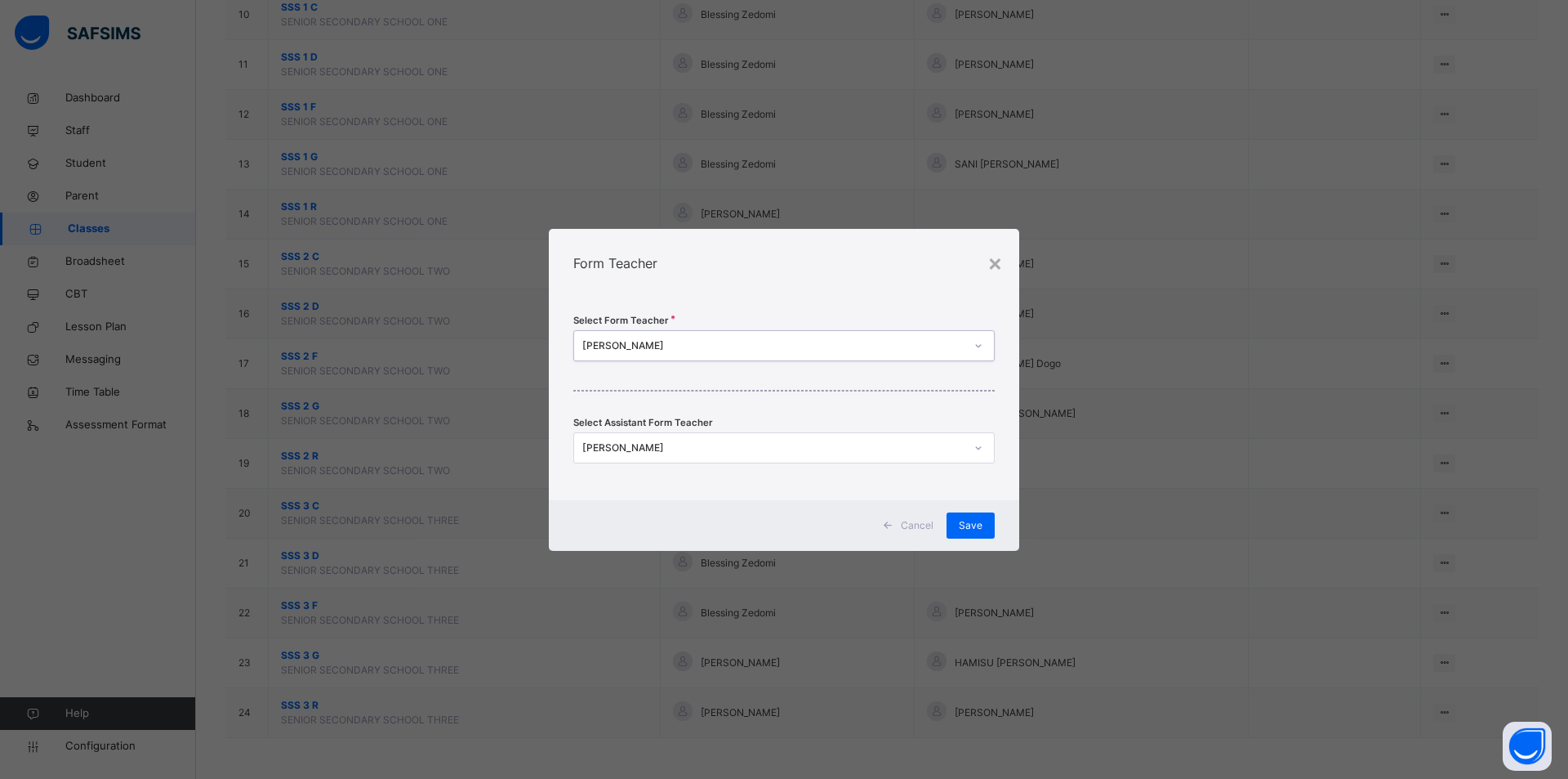
click at [656, 450] on div "Abubakar Iiyasu Habibu" at bounding box center [773, 447] width 382 height 15
type input "***"
click at [957, 534] on div "Save" at bounding box center [970, 525] width 48 height 26
click at [916, 524] on span "Cancel" at bounding box center [917, 525] width 32 height 15
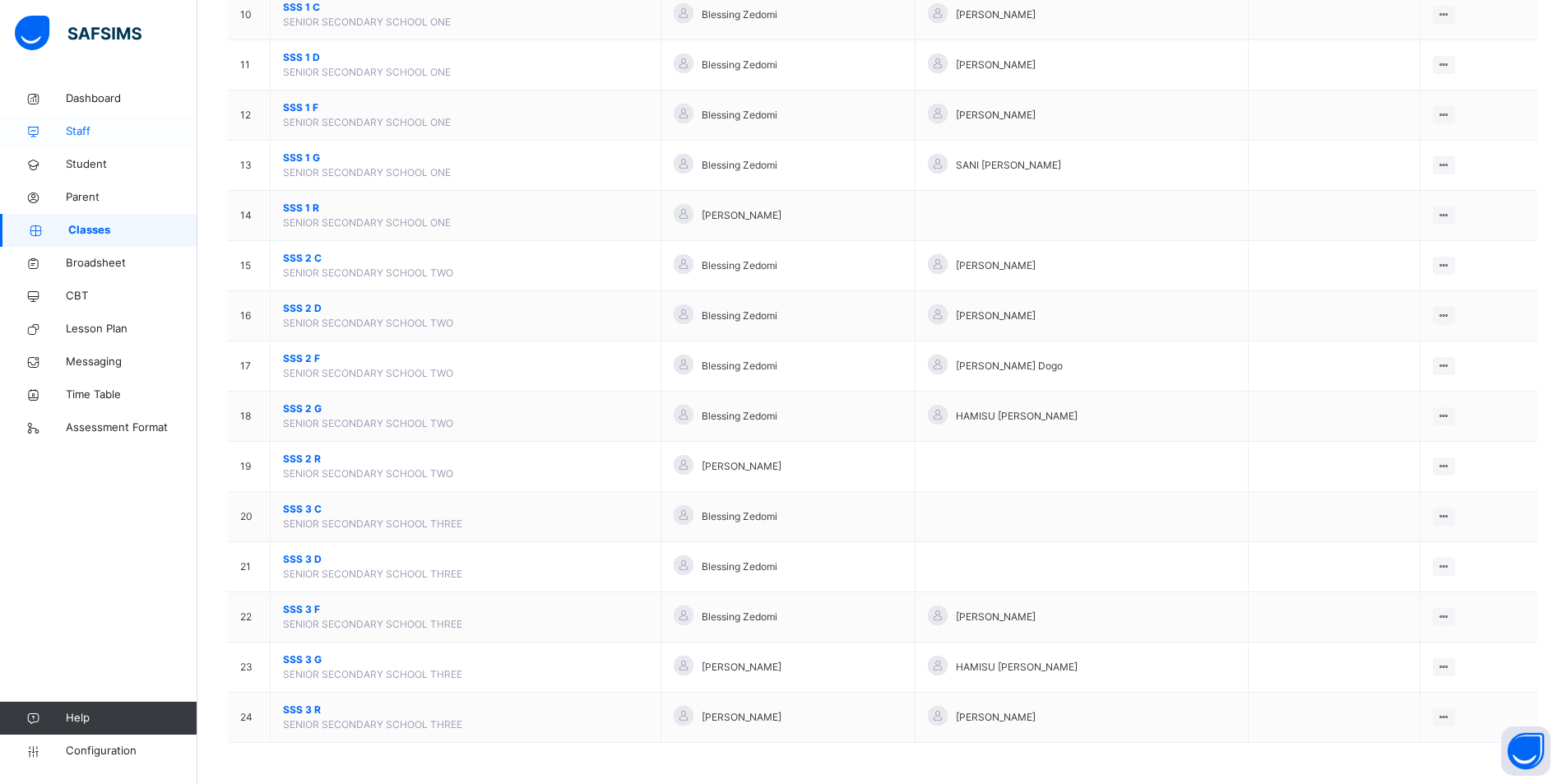
click at [121, 132] on span "Staff" at bounding box center [131, 131] width 131 height 17
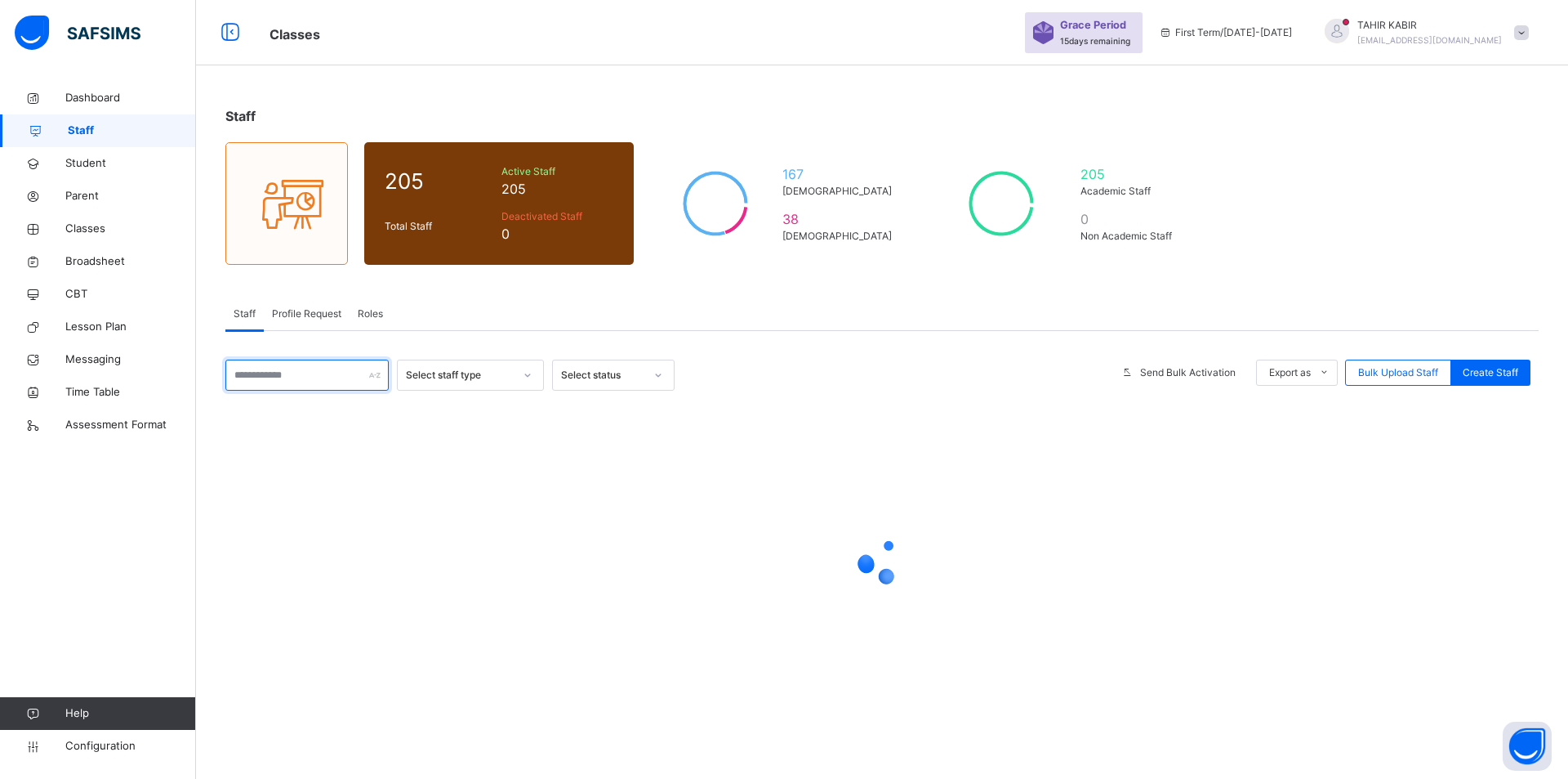
click at [291, 370] on input "text" at bounding box center [307, 375] width 164 height 31
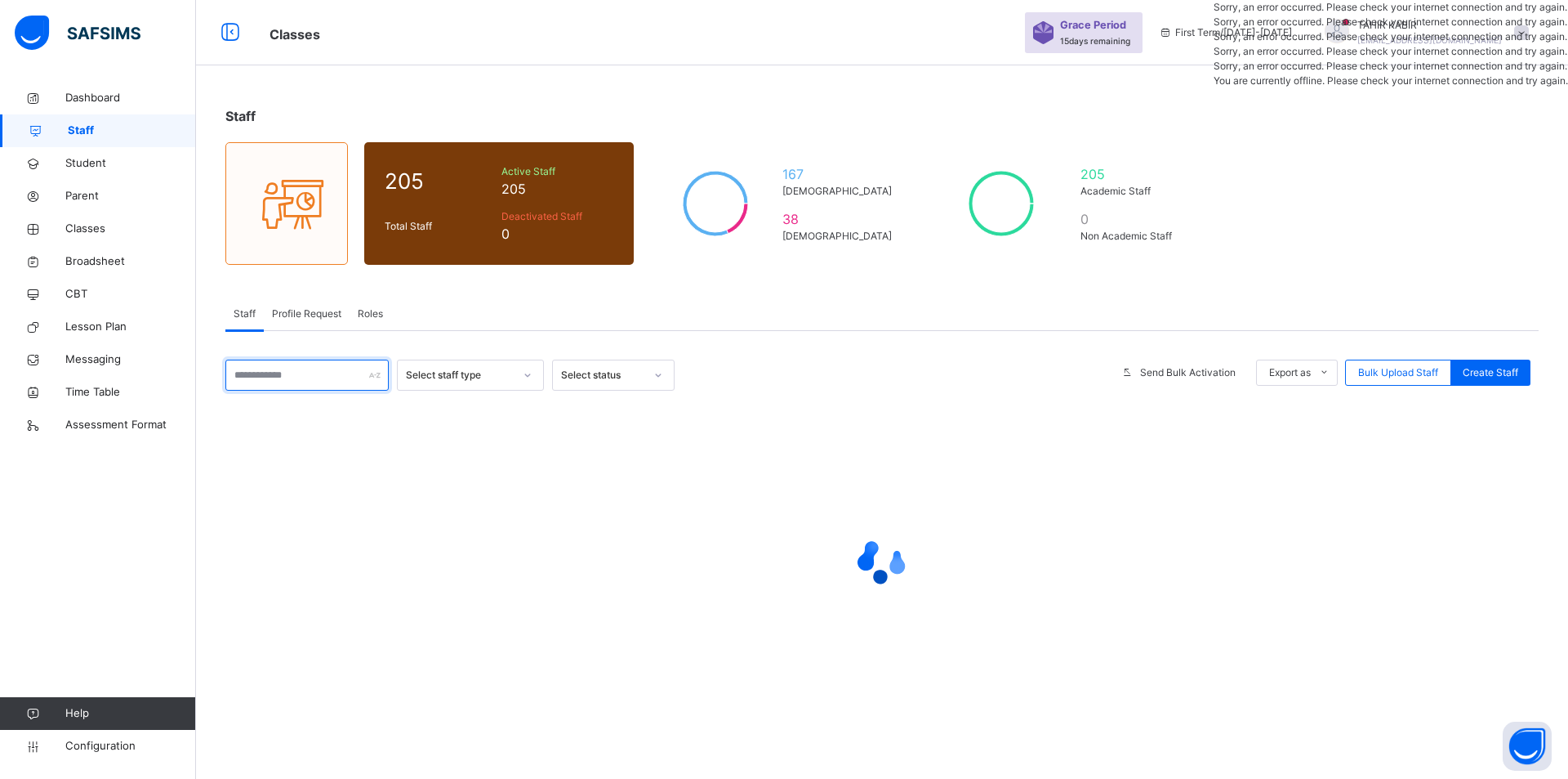
click at [287, 379] on input "text" at bounding box center [307, 375] width 164 height 31
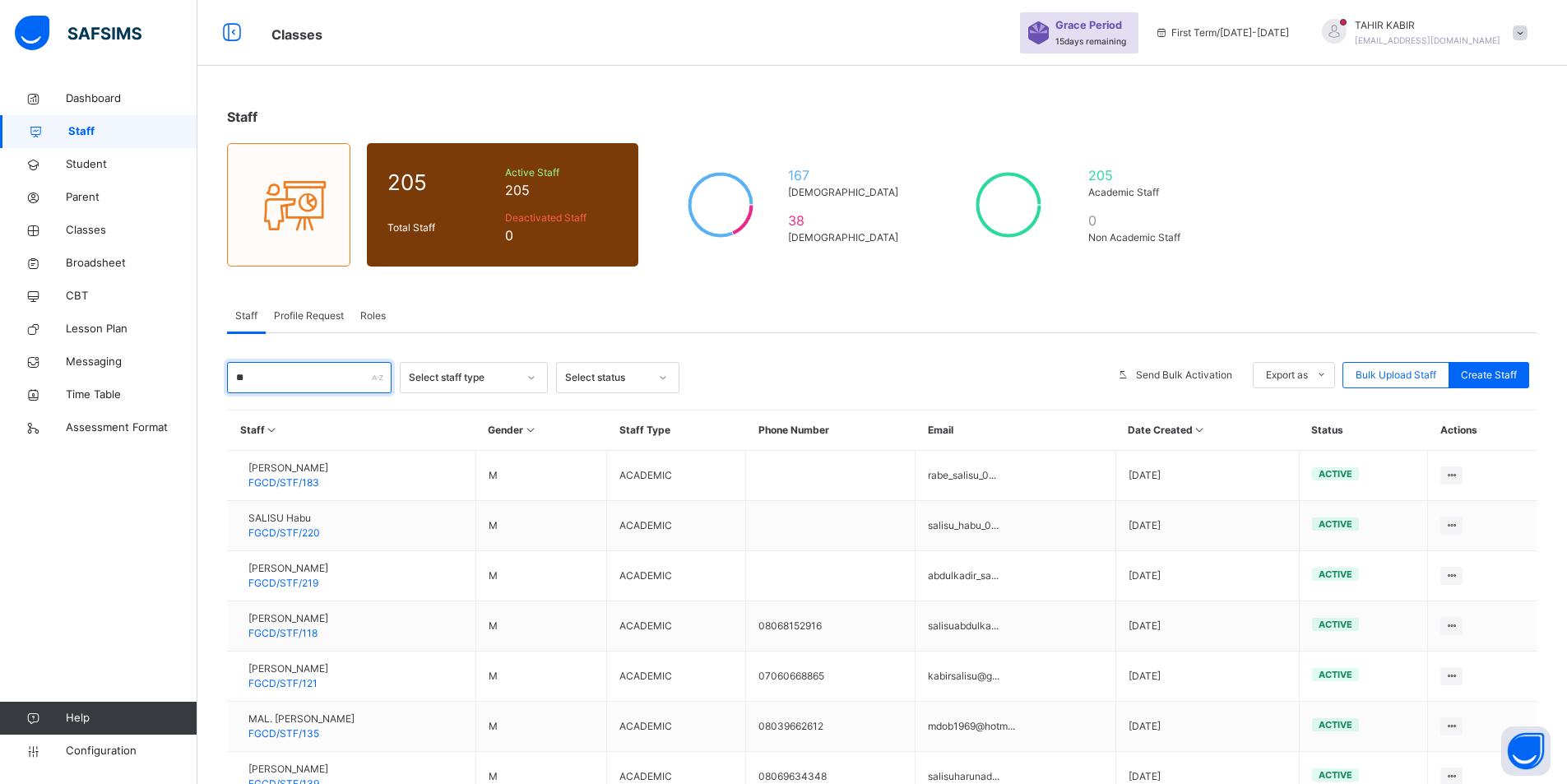
type input "*"
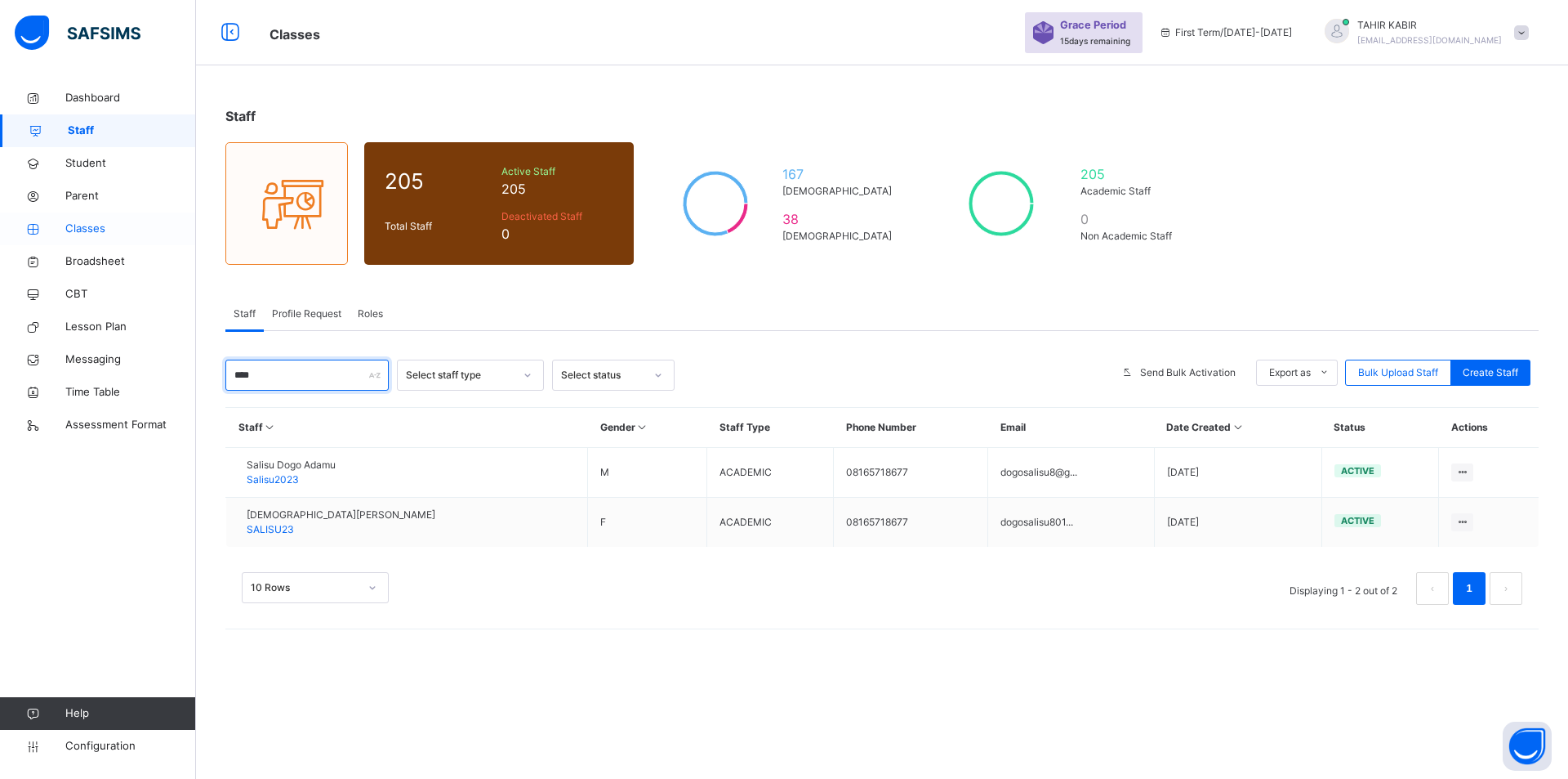
type input "****"
click at [102, 225] on span "Classes" at bounding box center [130, 228] width 130 height 17
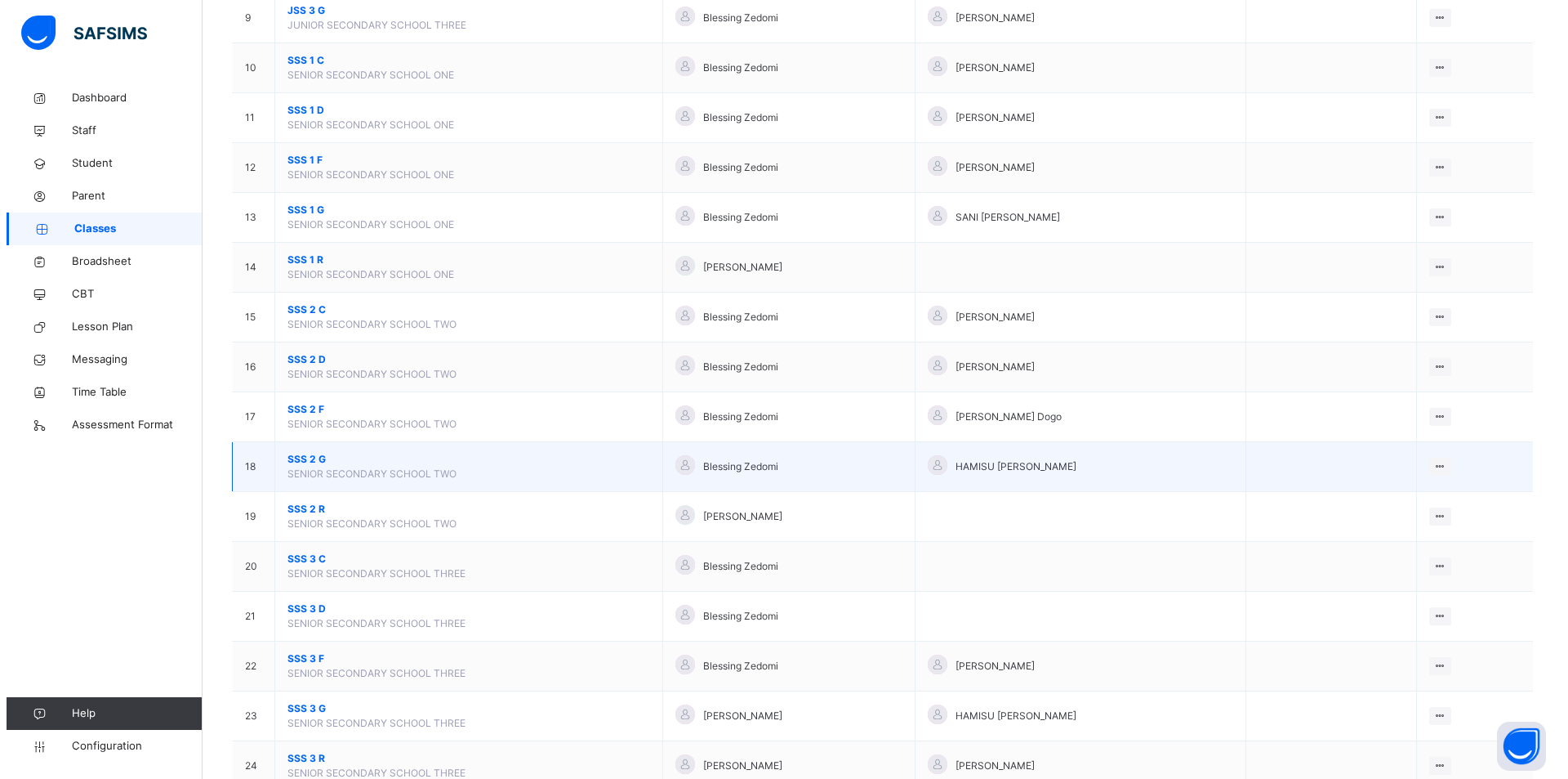
scroll to position [653, 0]
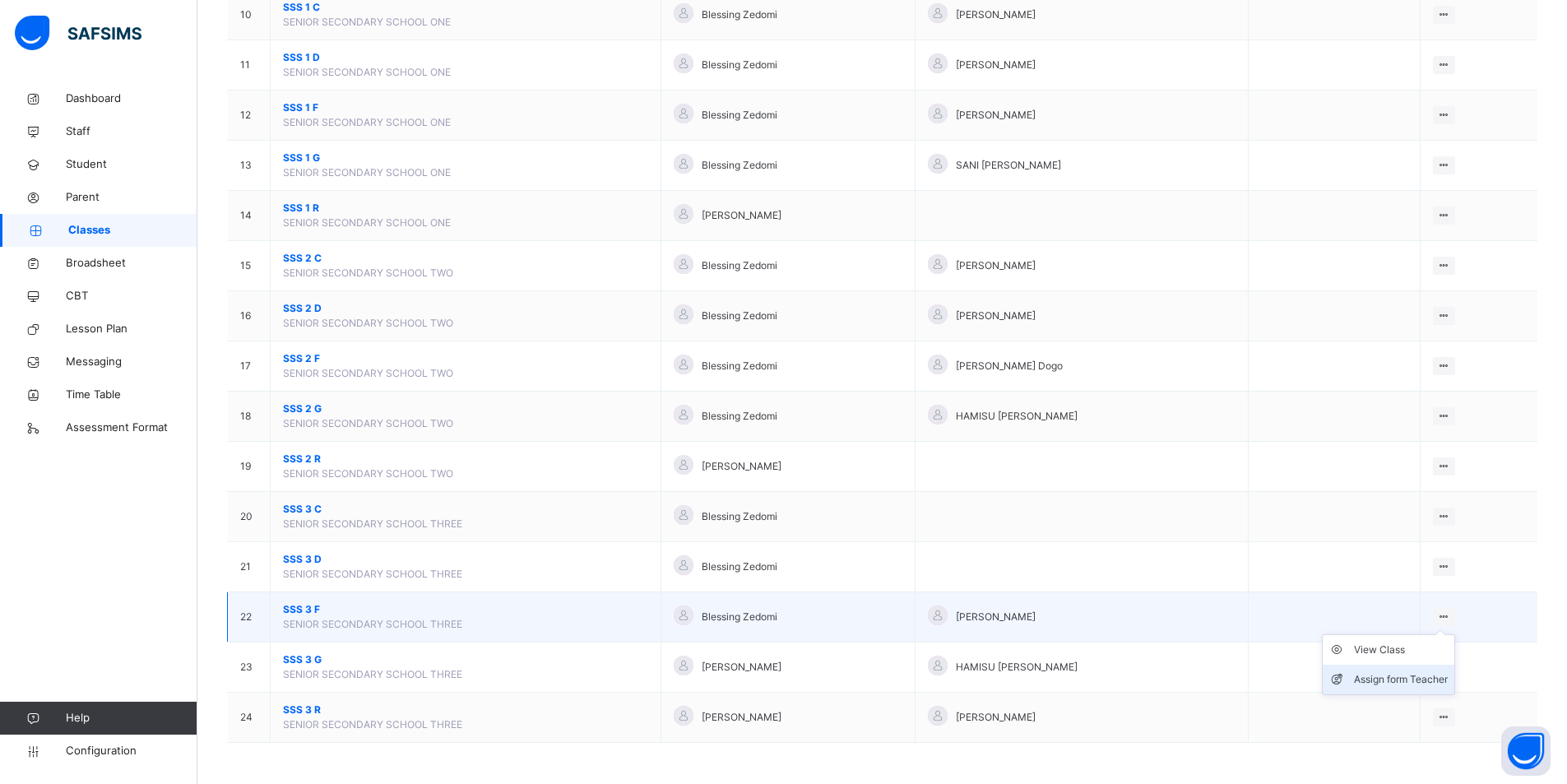
click at [1398, 676] on div "Assign form Teacher" at bounding box center [1400, 678] width 94 height 17
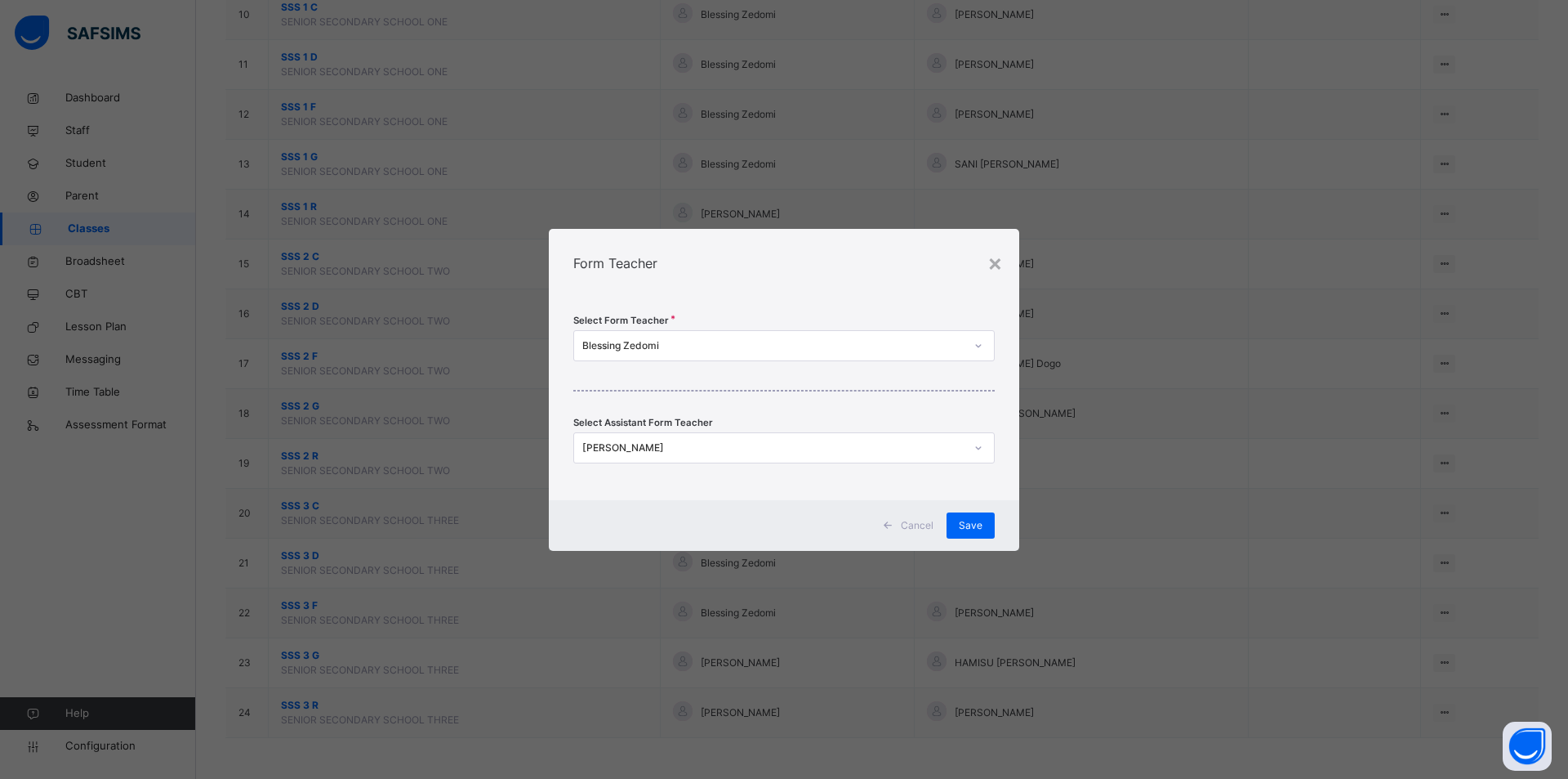
click at [748, 357] on div "Blessing Zedomi" at bounding box center [768, 345] width 389 height 25
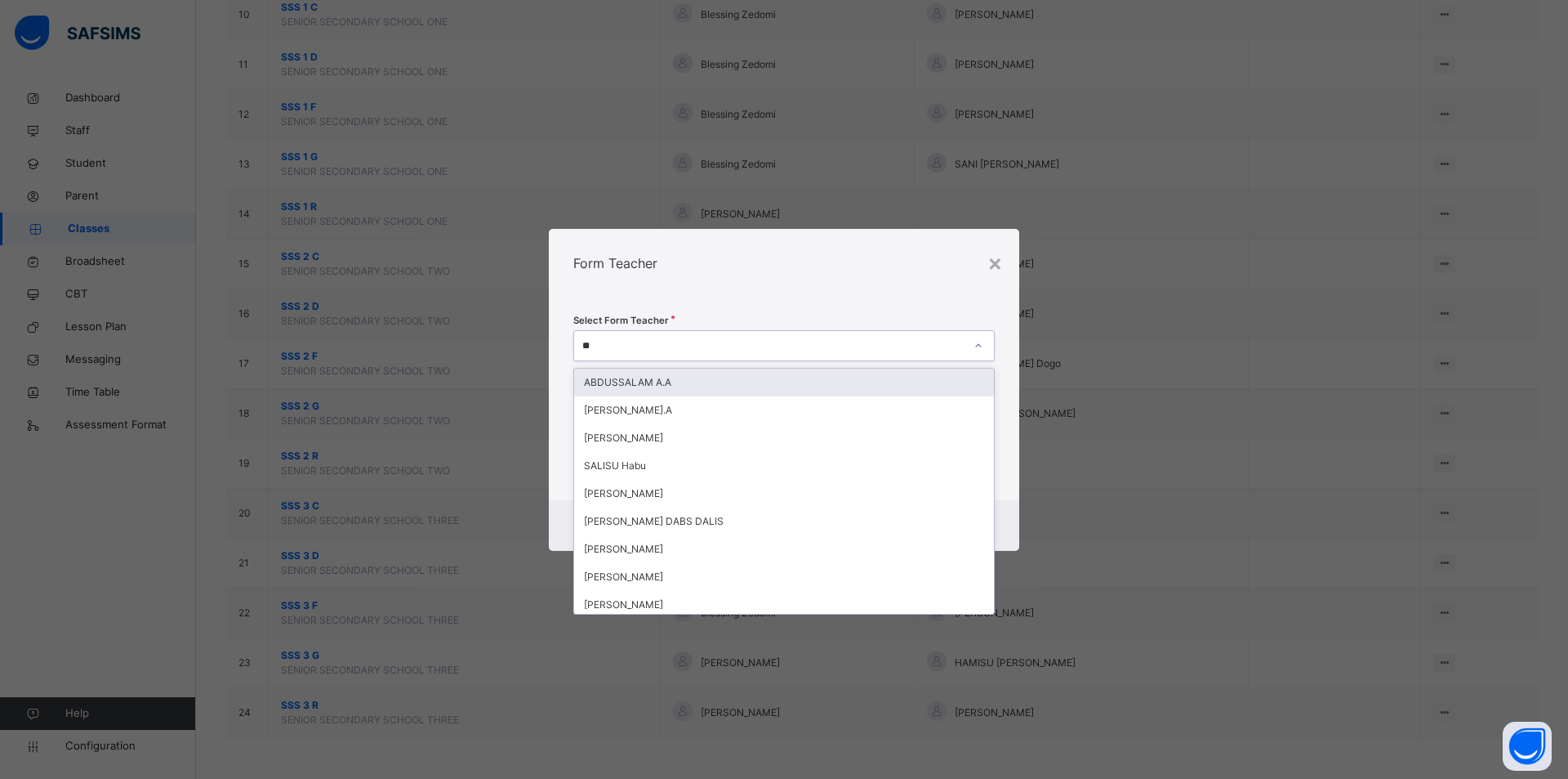
type input "***"
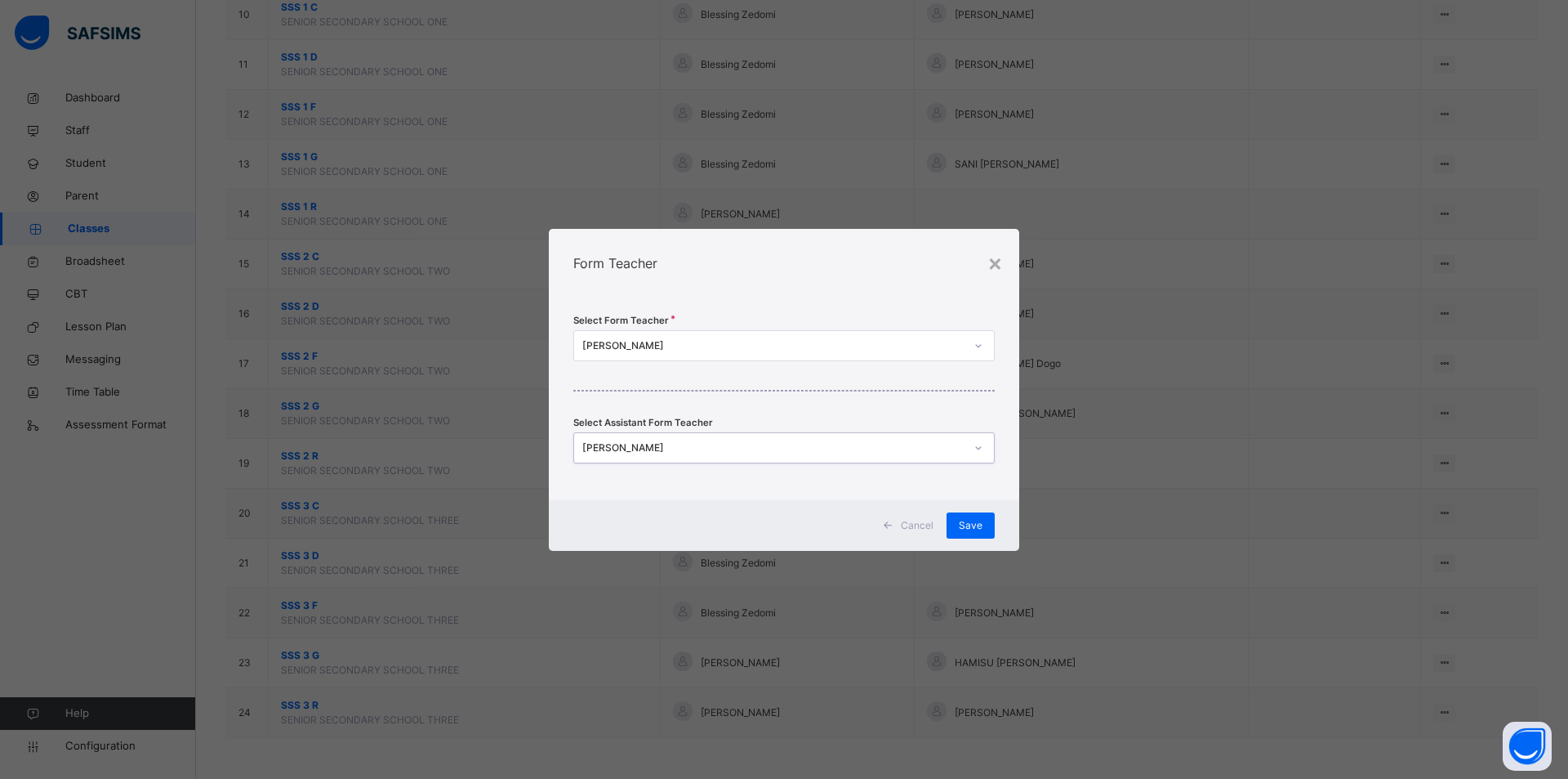
click at [710, 448] on div "Abubakar Iiyasu Habibu" at bounding box center [773, 447] width 382 height 15
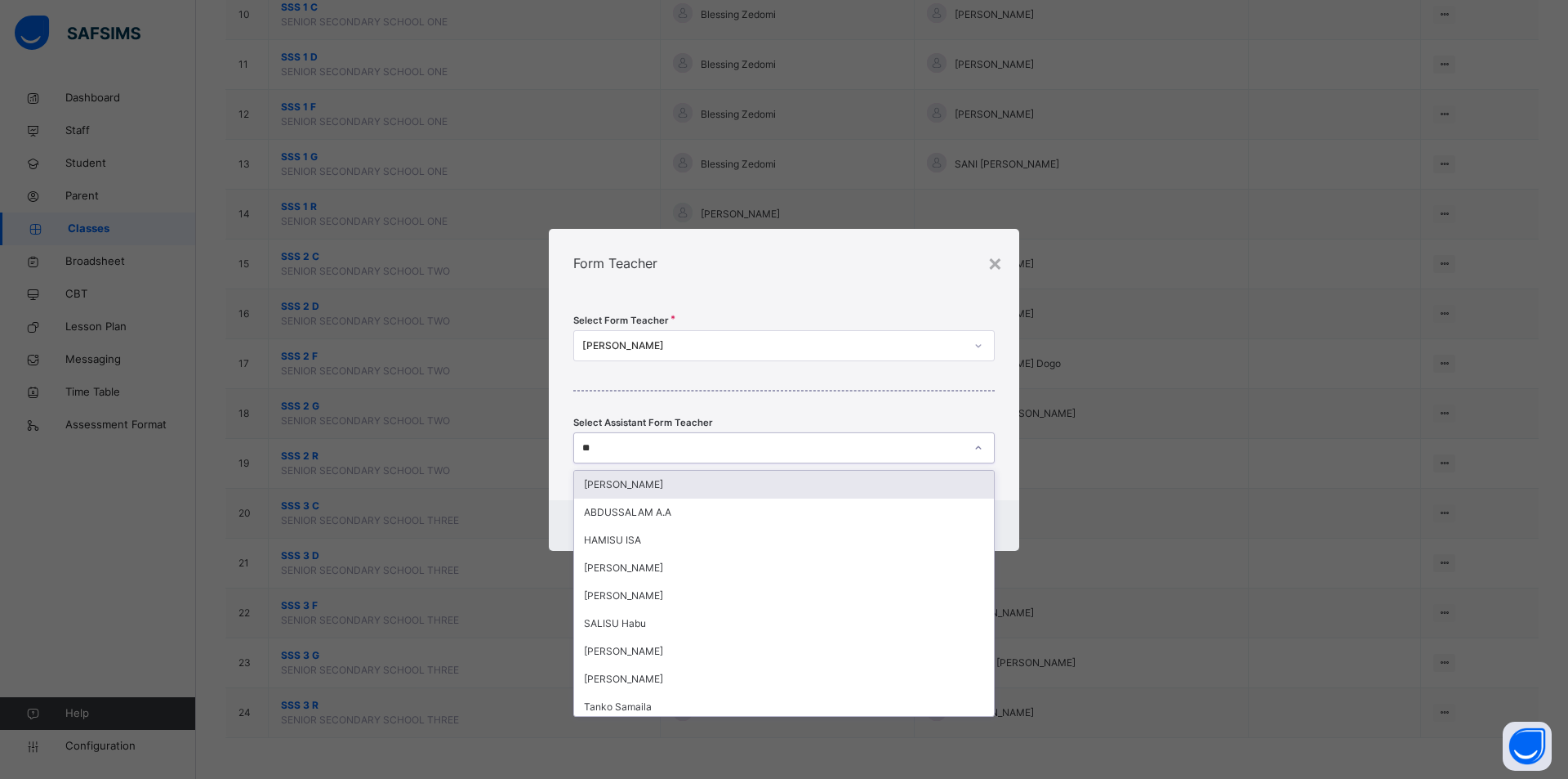
type input "*"
type input "****"
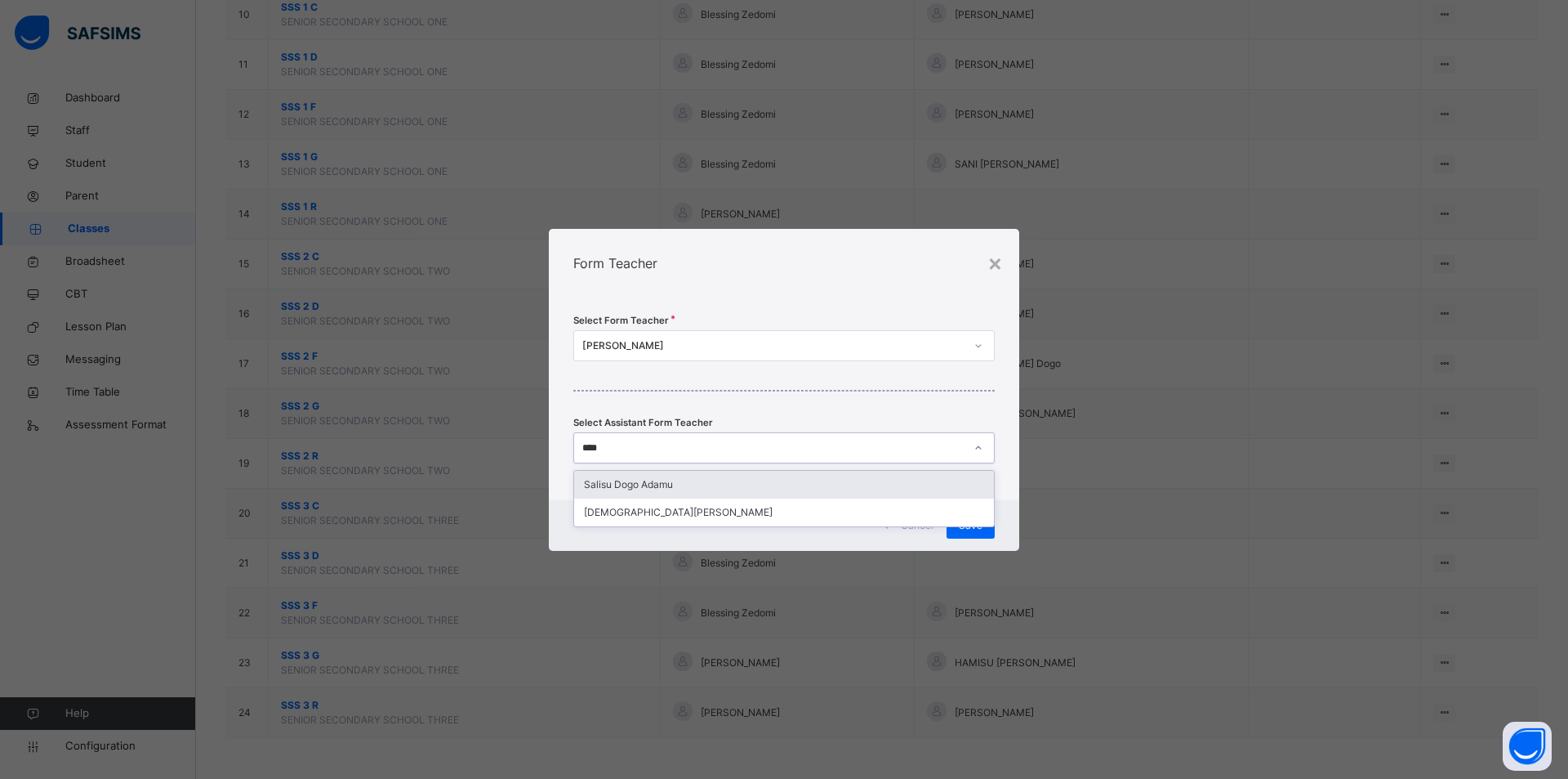
click at [648, 487] on div "Salisu Dogo Adamu" at bounding box center [784, 484] width 420 height 27
click at [967, 523] on span "Save" at bounding box center [971, 525] width 24 height 15
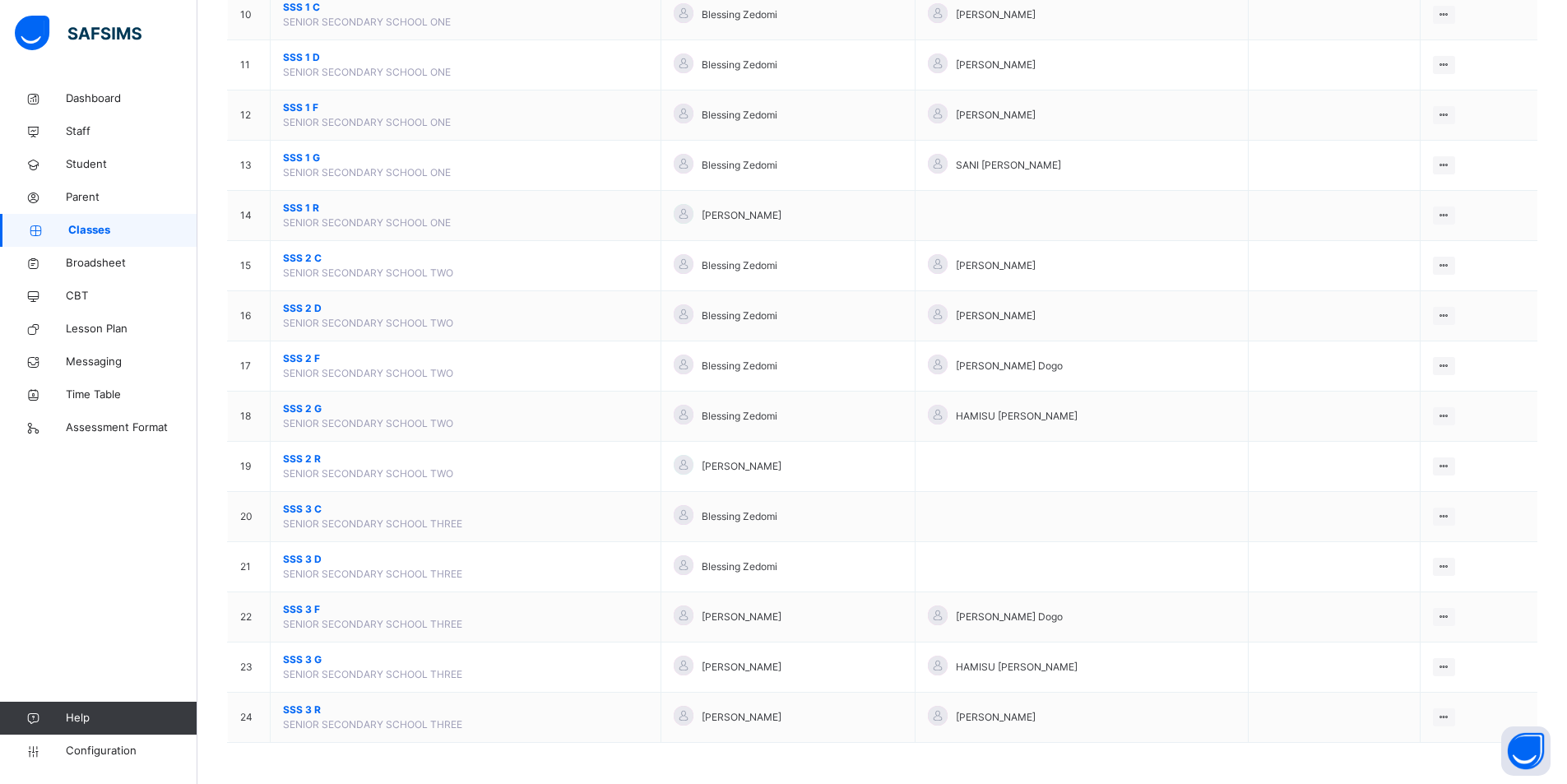
click at [0, 0] on div "Assign form Teacher" at bounding box center [0, 0] width 0 height 0
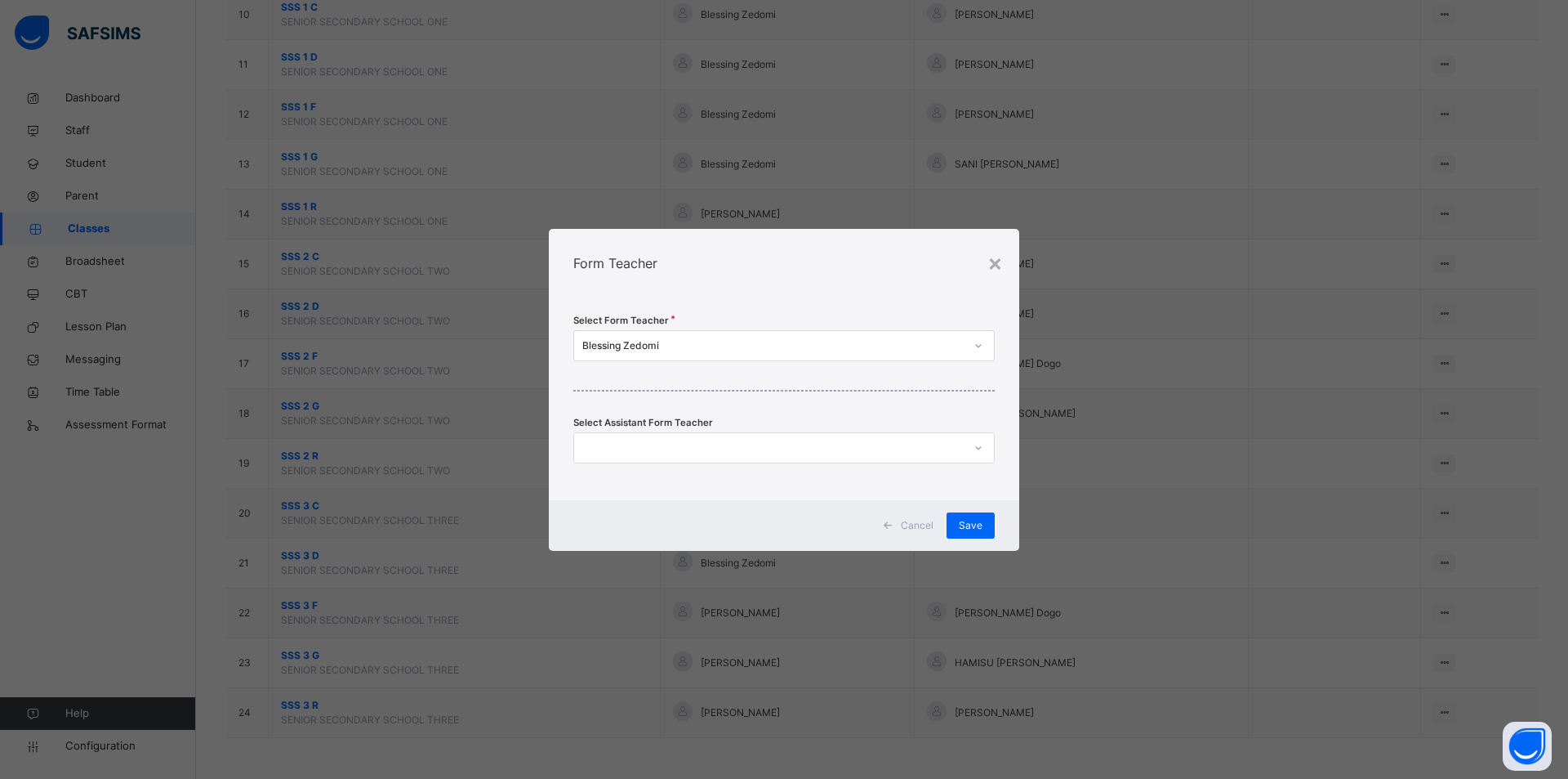
click at [704, 344] on div "Blessing Zedomi" at bounding box center [773, 345] width 382 height 15
click at [23, 646] on div "× Form Teacher Select Form Teacher Blessing Zedomi Select Assistant Form Teache…" at bounding box center [784, 389] width 1568 height 779
click at [990, 268] on div "×" at bounding box center [995, 262] width 16 height 34
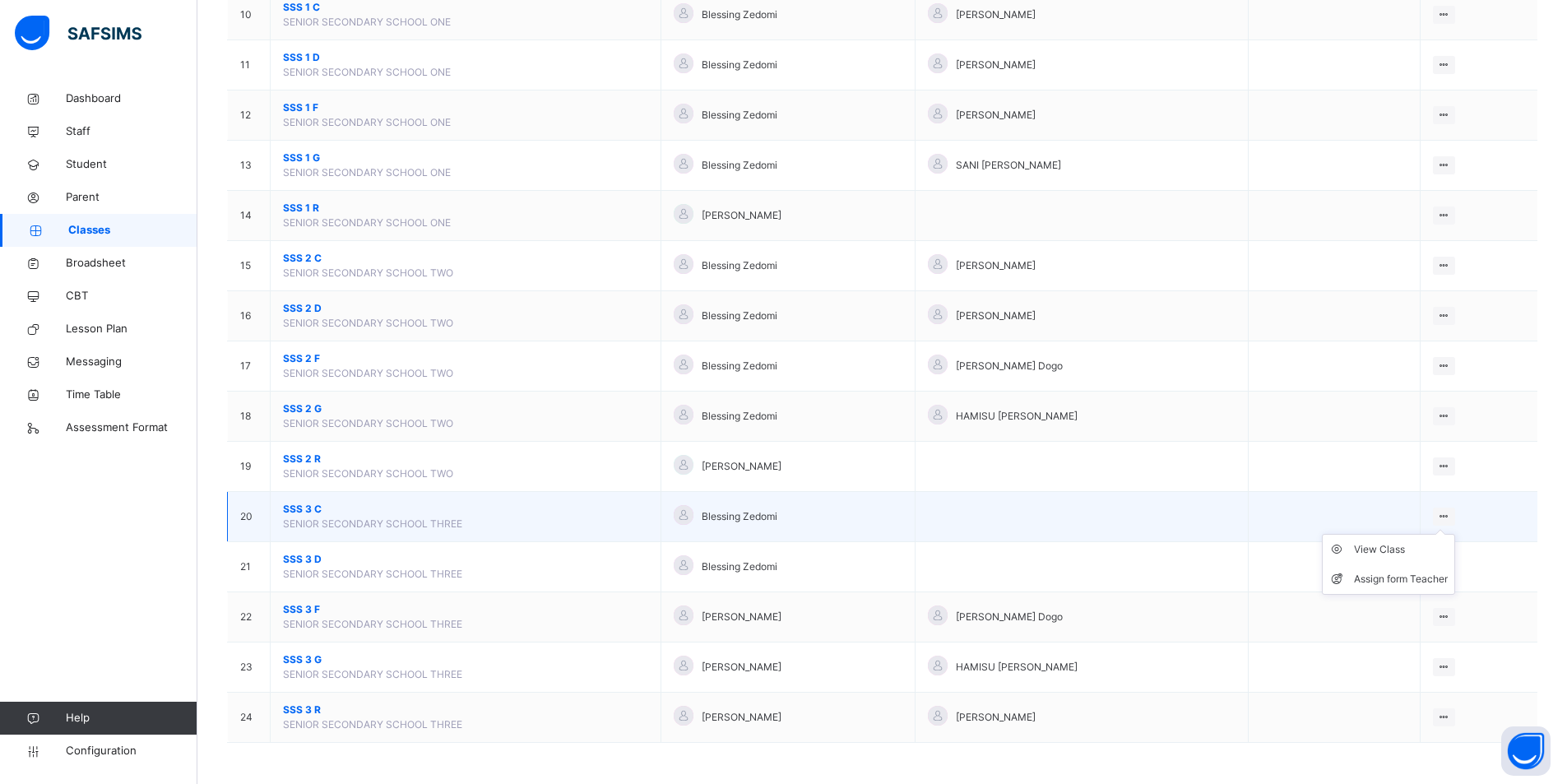
click at [1455, 534] on ul "View Class Assign form Teacher" at bounding box center [1388, 564] width 133 height 61
click at [1417, 581] on div "Assign form Teacher" at bounding box center [1400, 579] width 94 height 17
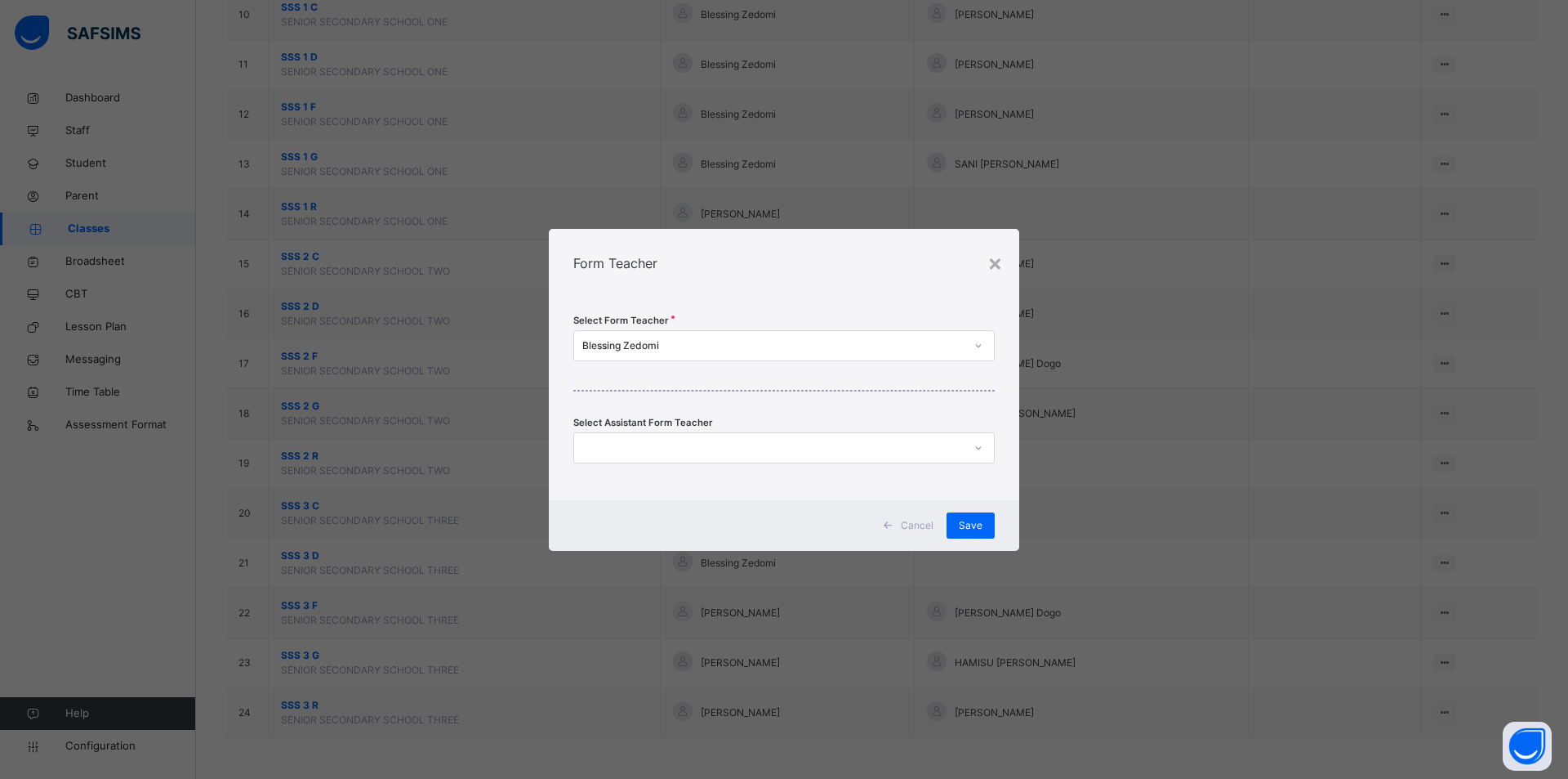
click at [615, 336] on div "Blessing Zedomi" at bounding box center [768, 345] width 389 height 25
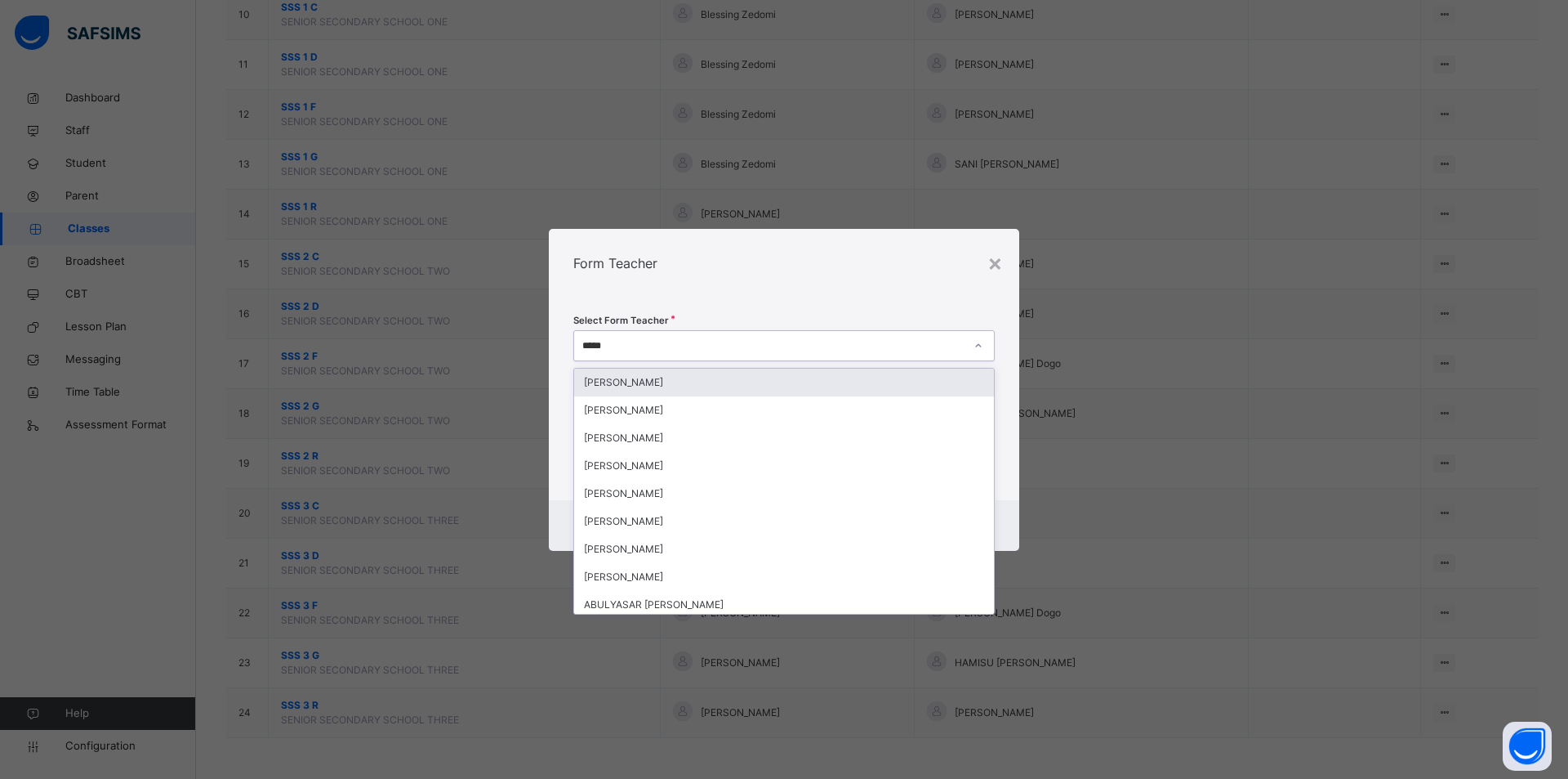
type input "******"
click at [634, 384] on div "ABUBAKAR MUSA" at bounding box center [784, 382] width 420 height 27
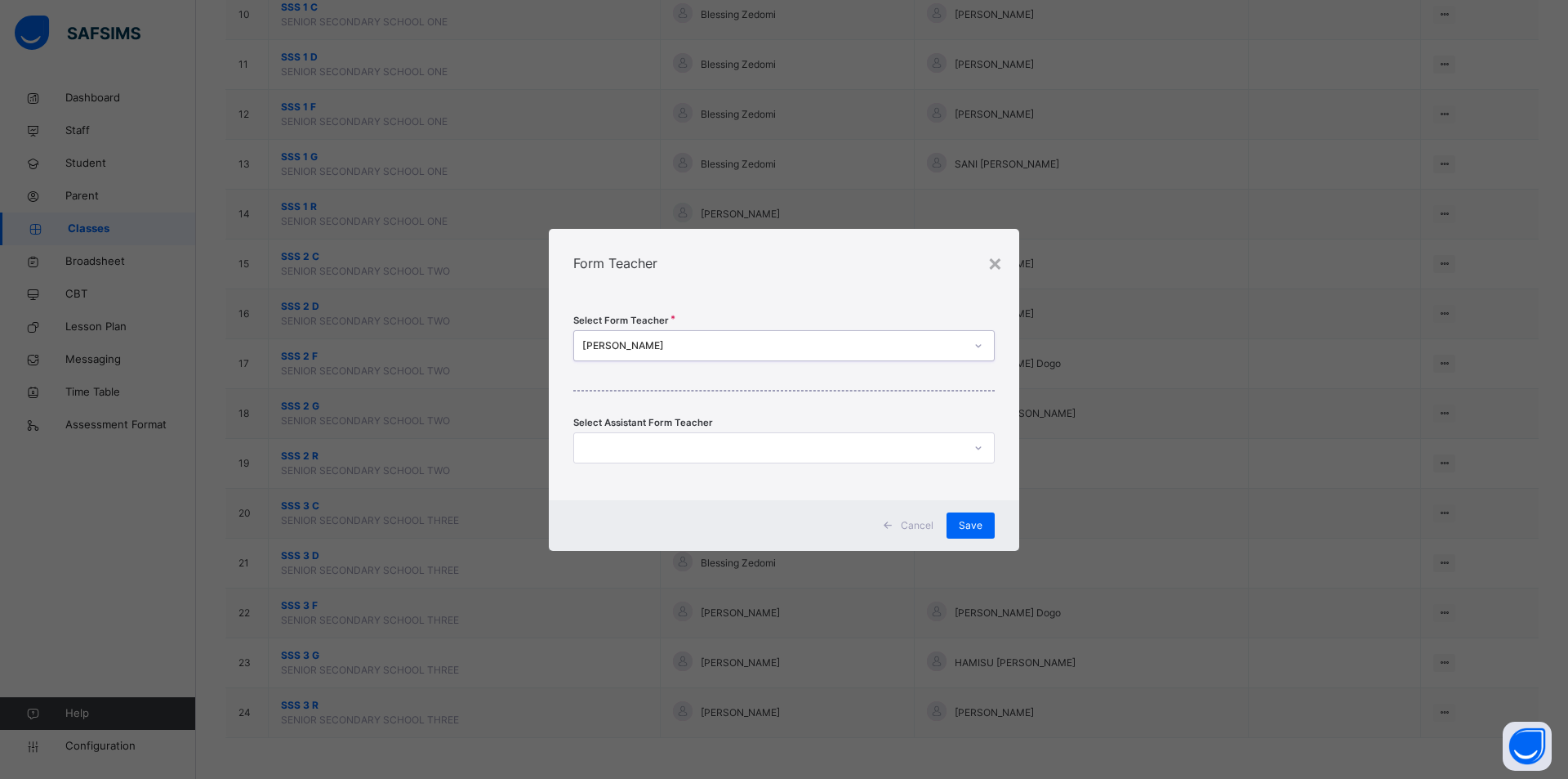
click at [609, 440] on div at bounding box center [768, 448] width 389 height 25
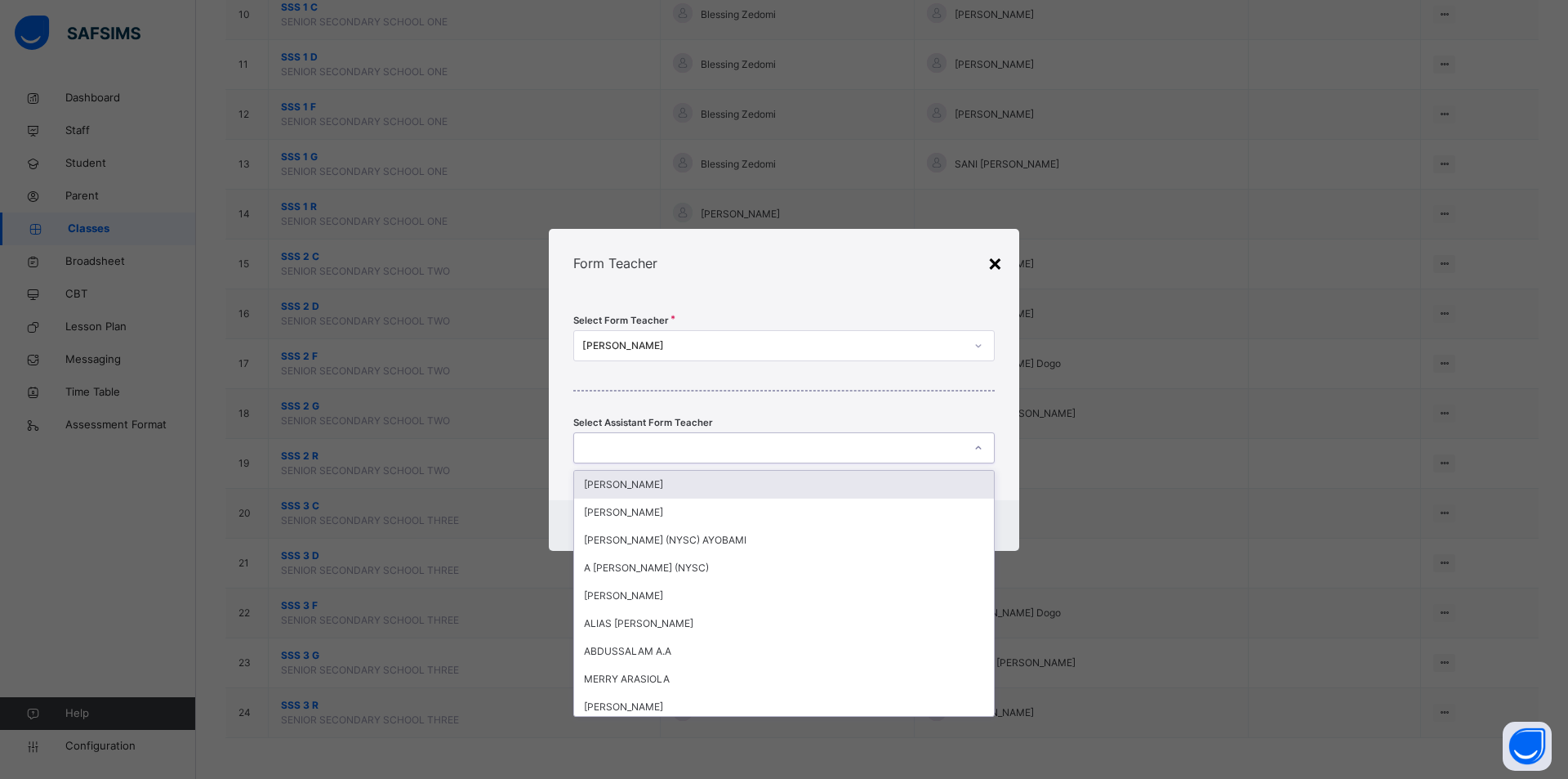
click at [995, 265] on div "×" at bounding box center [995, 262] width 16 height 34
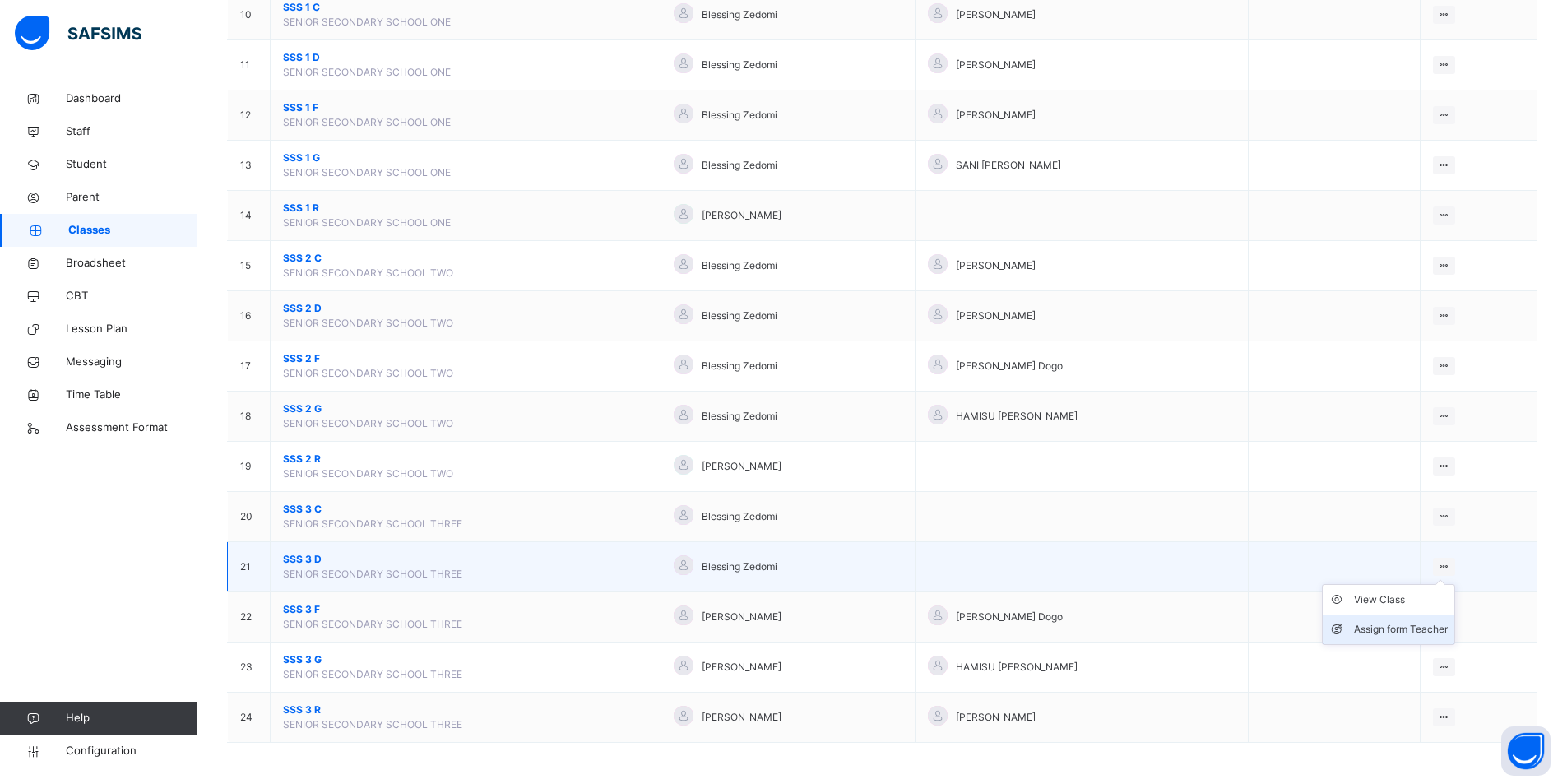
click at [1439, 625] on div "Assign form Teacher" at bounding box center [1400, 628] width 94 height 17
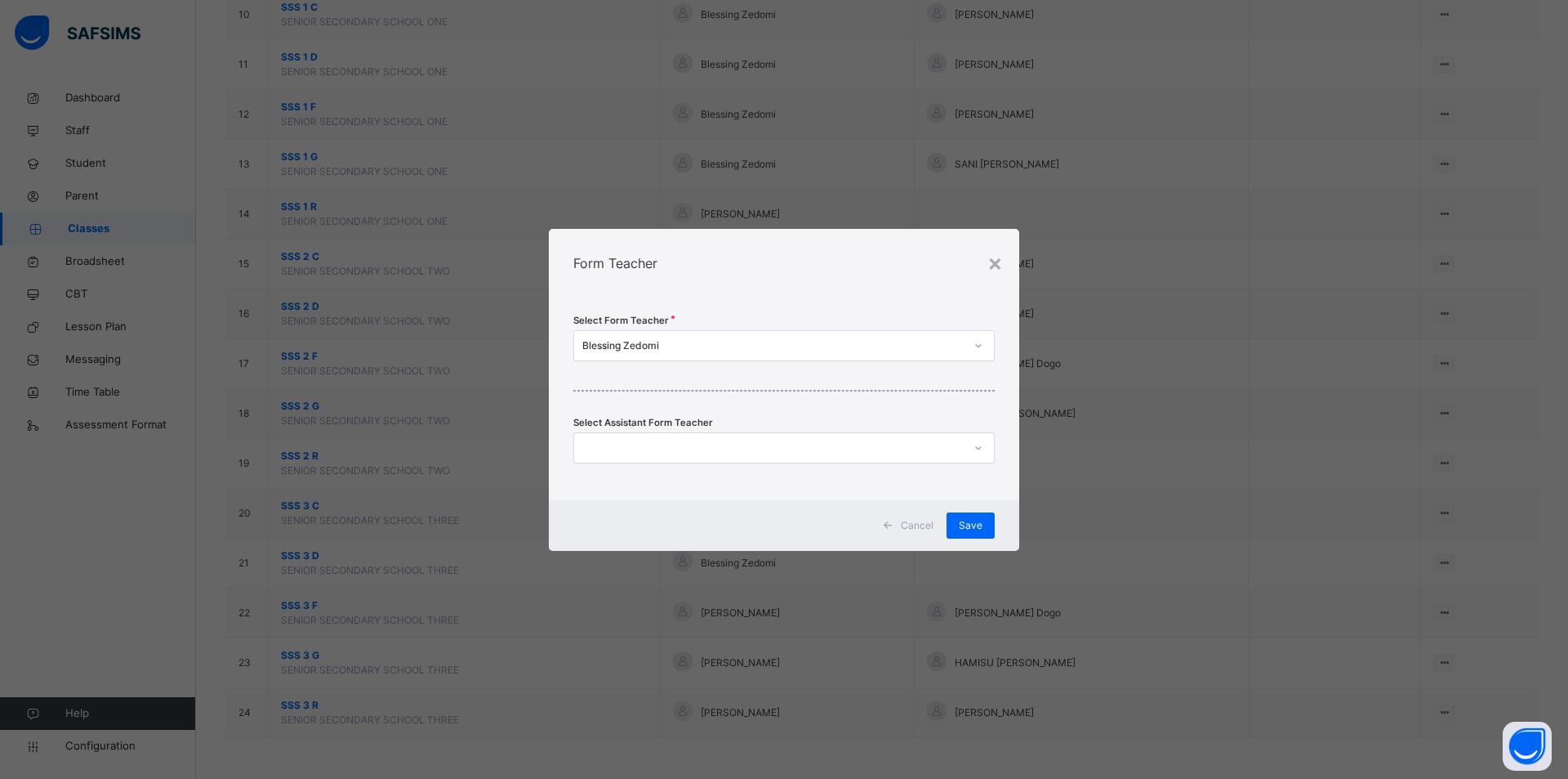
click at [715, 353] on div "Blessing Zedomi" at bounding box center [768, 345] width 389 height 25
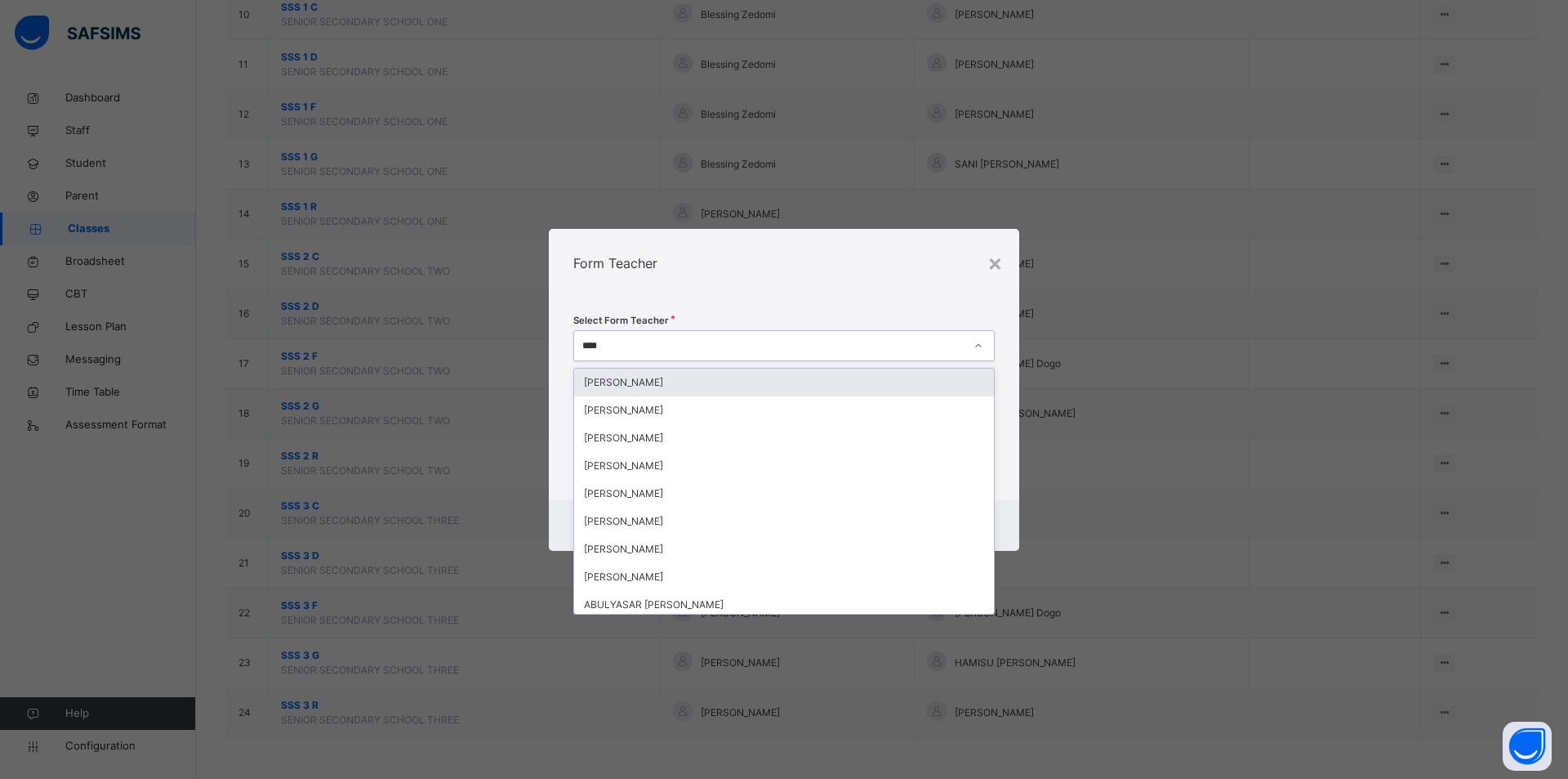
type input "*****"
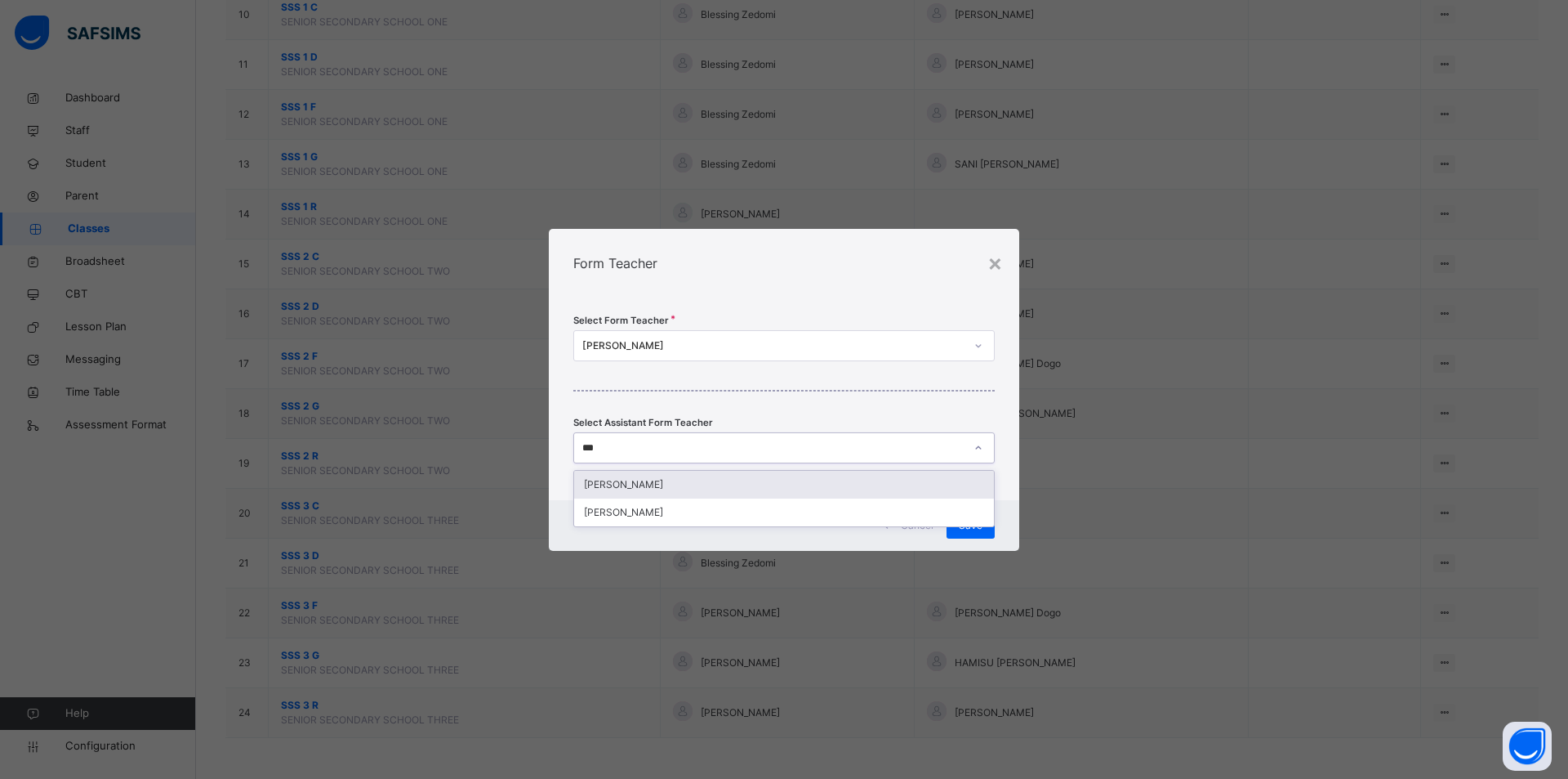
type input "****"
click at [636, 486] on div "ABDURRAHMAN BARDA KABIR" at bounding box center [784, 484] width 420 height 27
click at [959, 522] on div "Save" at bounding box center [970, 525] width 48 height 26
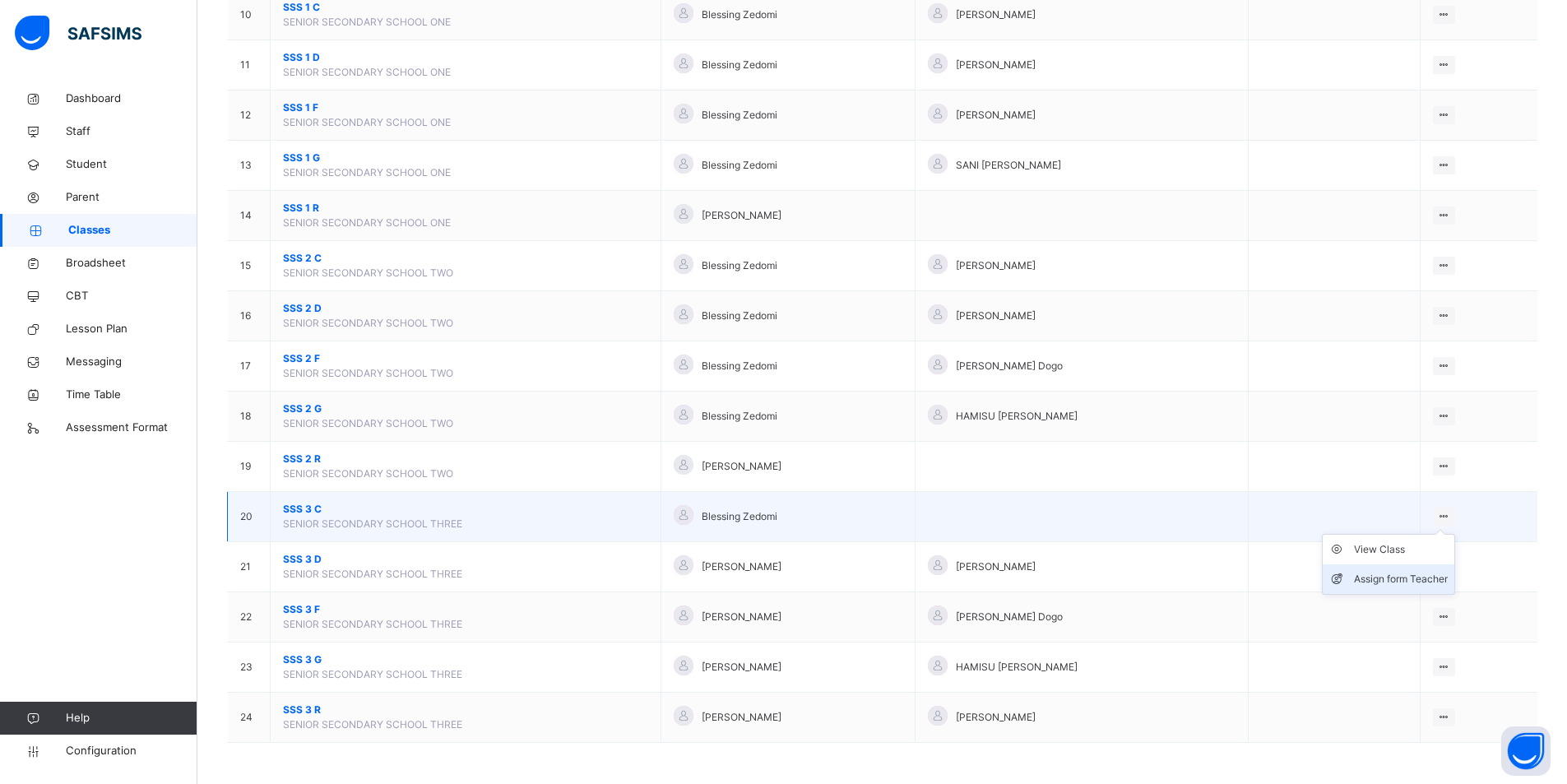
click at [1388, 569] on li "Assign form Teacher" at bounding box center [1388, 579] width 131 height 30
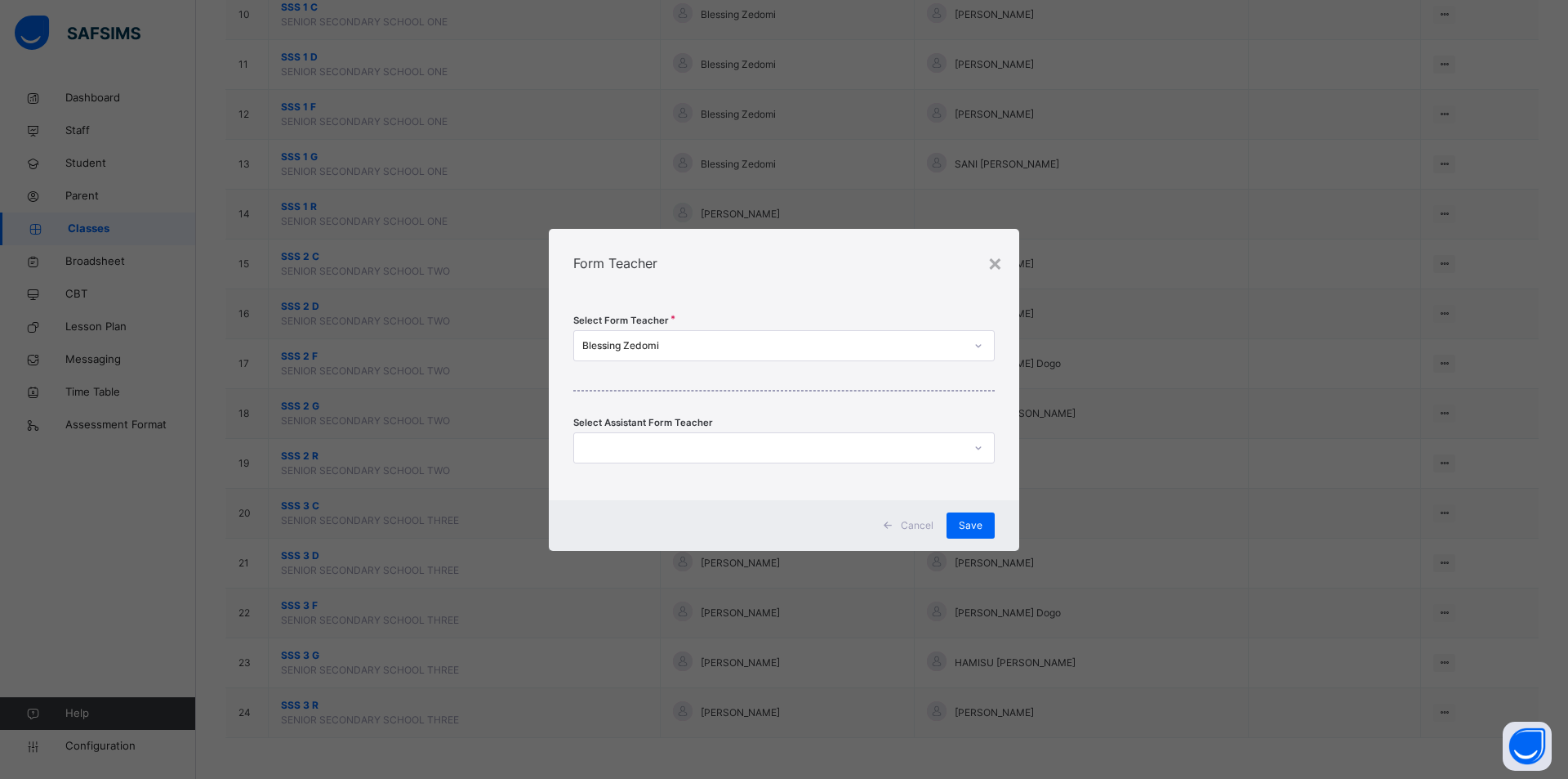
click at [766, 349] on div "Blessing Zedomi" at bounding box center [773, 345] width 382 height 15
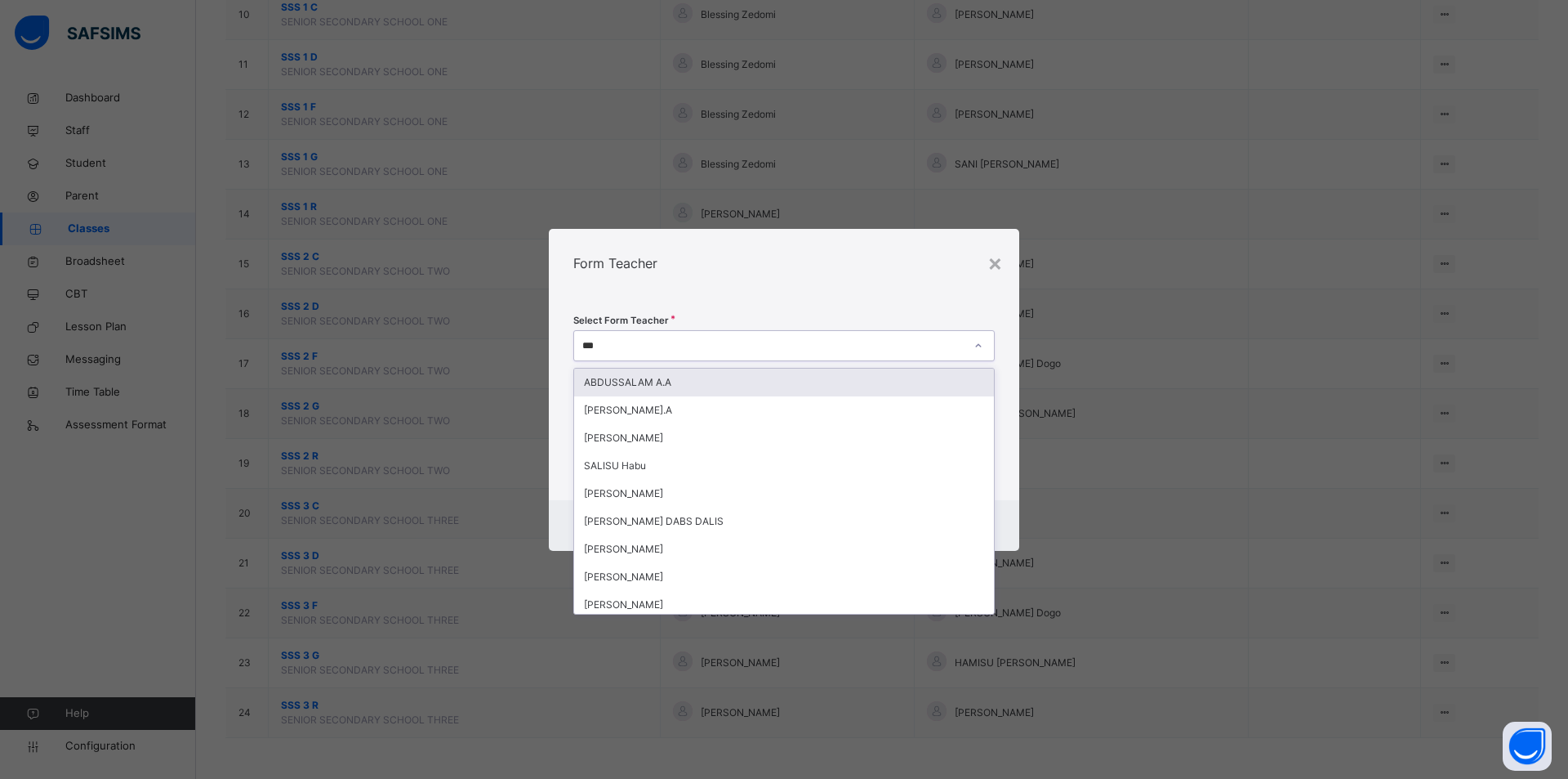
type input "****"
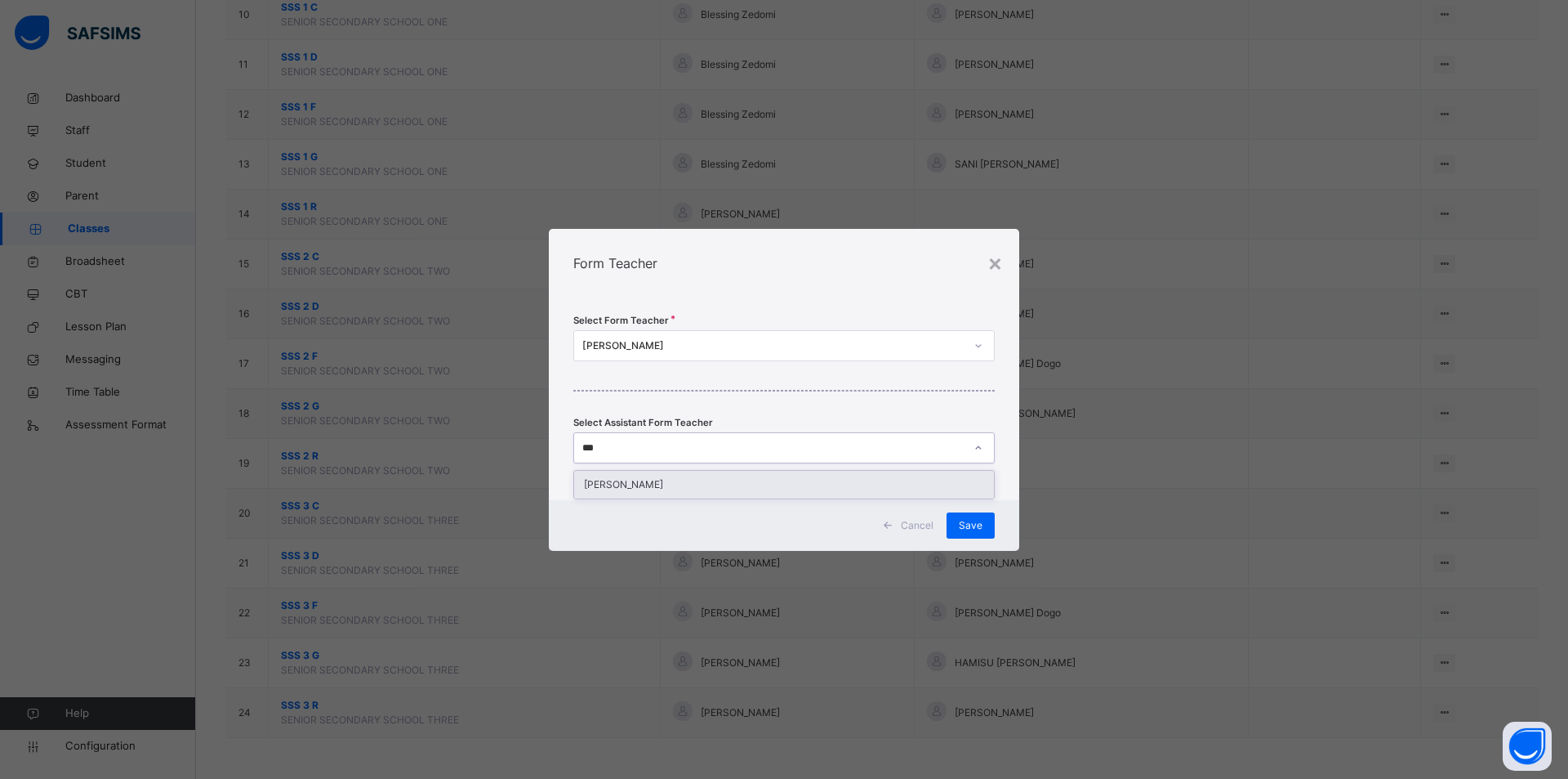
type input "****"
click at [712, 487] on div "MUHAMMAD DORO SANI" at bounding box center [784, 484] width 420 height 27
click at [959, 524] on div "Save" at bounding box center [970, 525] width 48 height 26
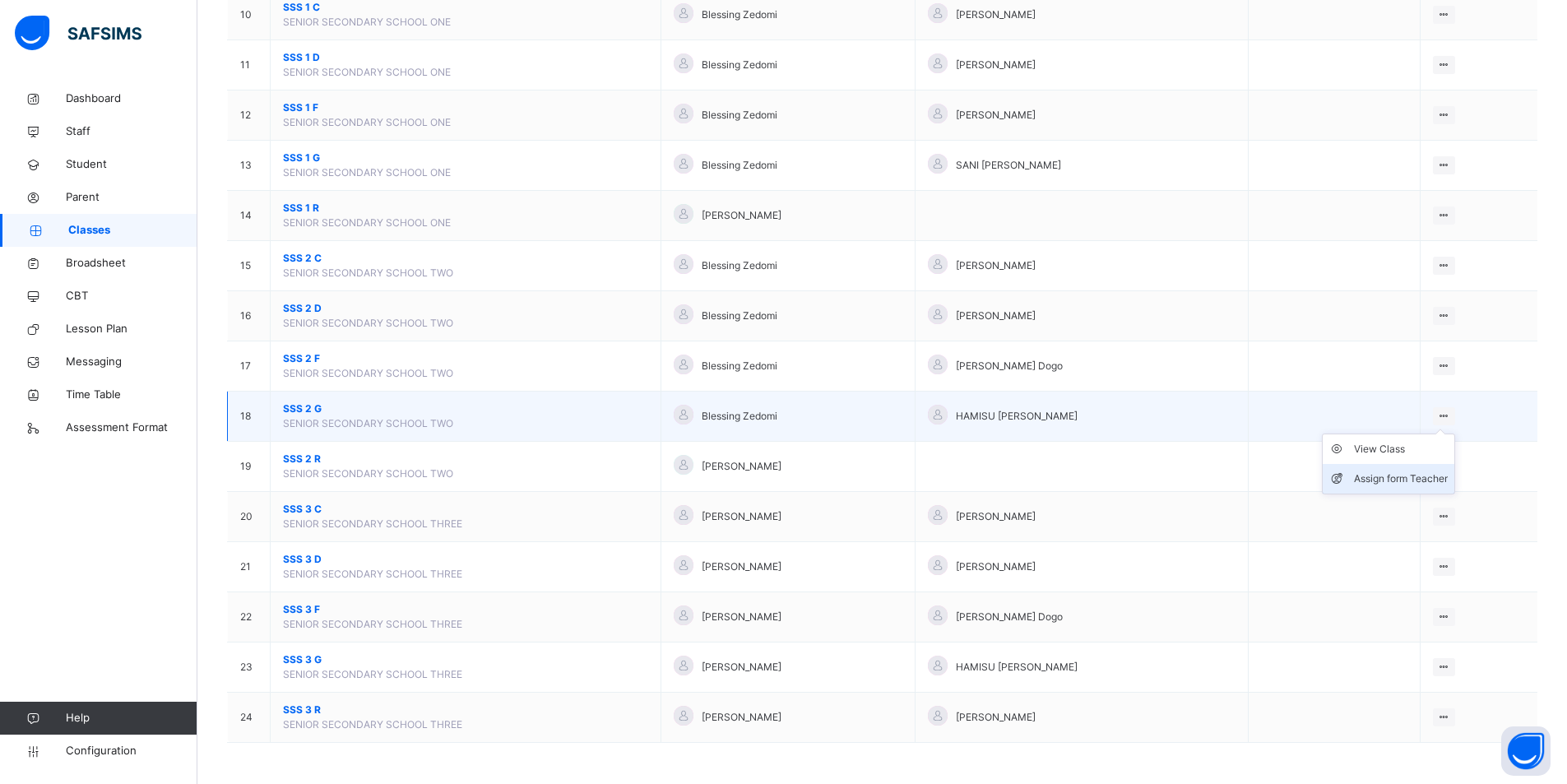
click at [1417, 470] on div "Assign form Teacher" at bounding box center [1400, 478] width 94 height 17
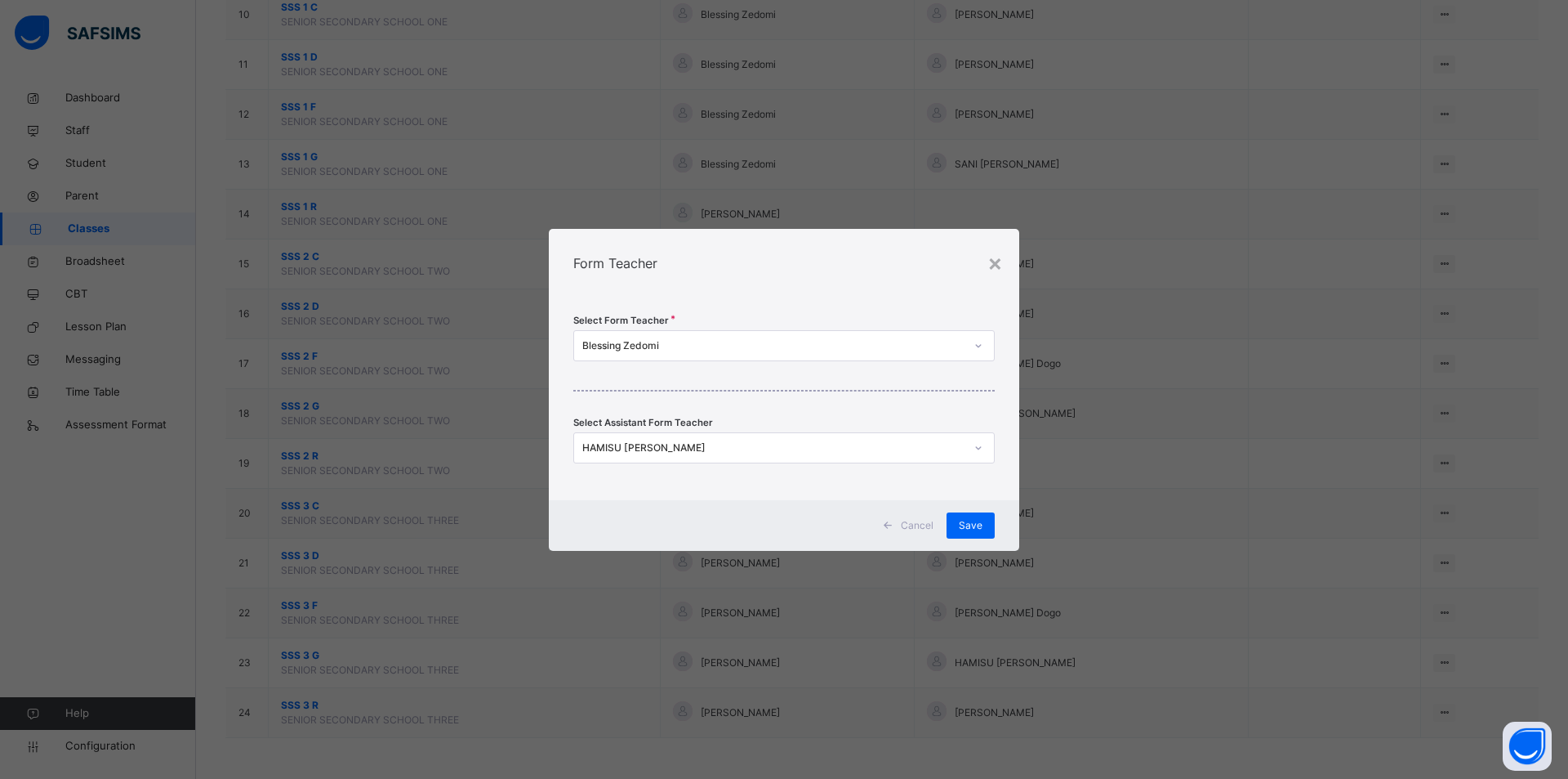
click at [715, 349] on div "Blessing Zedomi" at bounding box center [773, 345] width 382 height 15
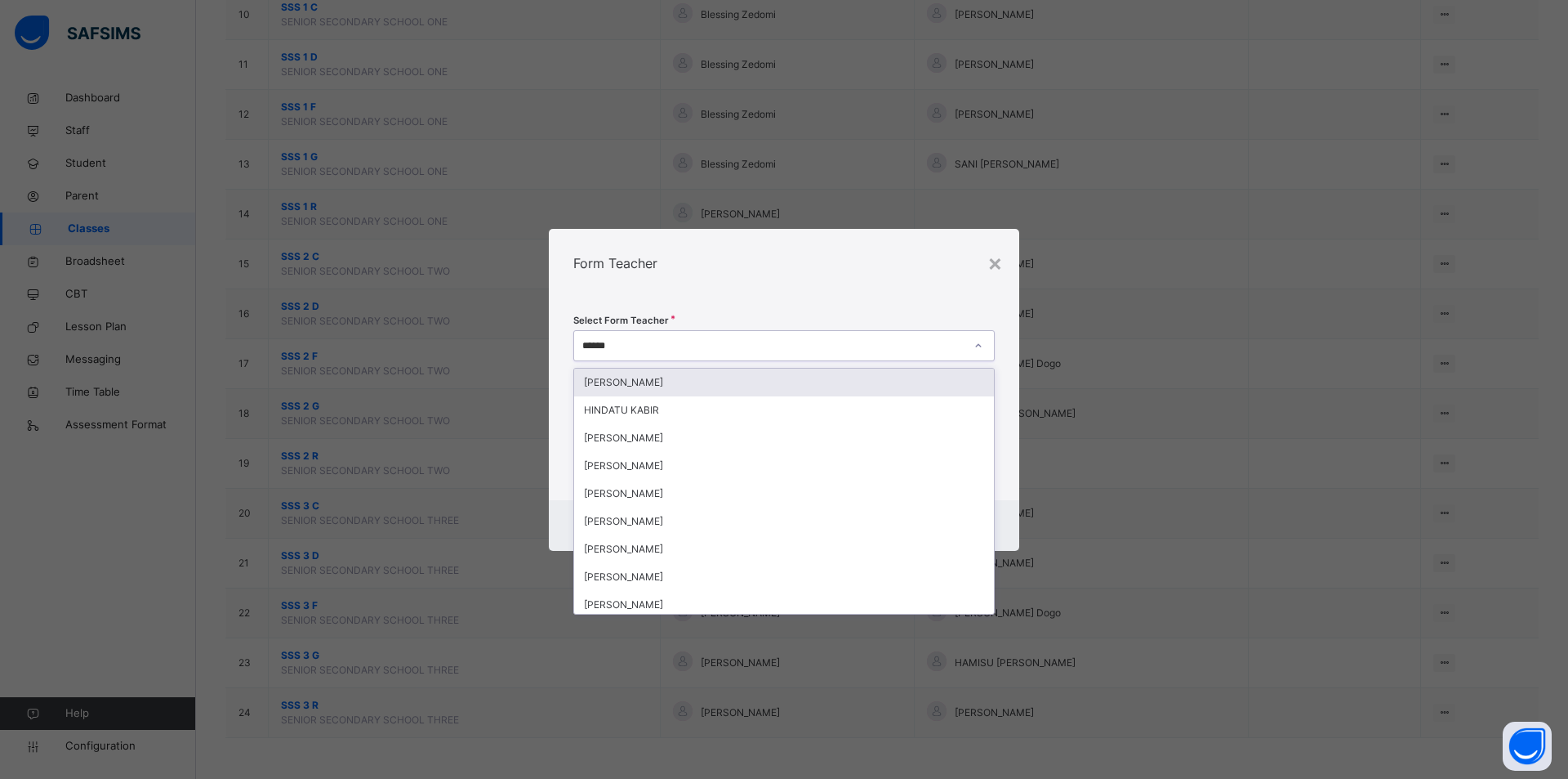
type input "*******"
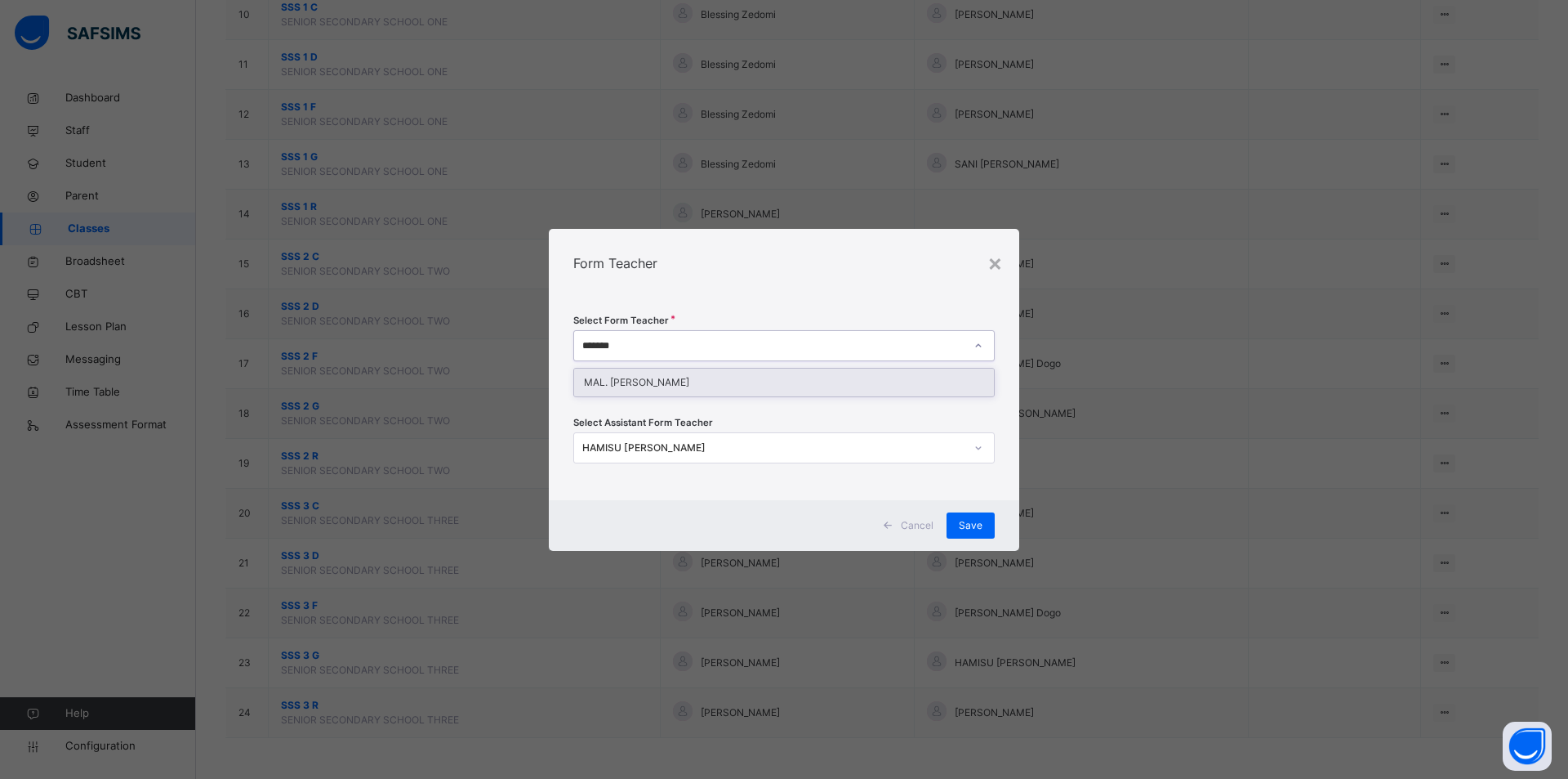
click at [698, 377] on div "MAL. Kabir Mamman" at bounding box center [784, 382] width 420 height 27
click at [699, 444] on div "HAMISU [PERSON_NAME]" at bounding box center [773, 447] width 382 height 15
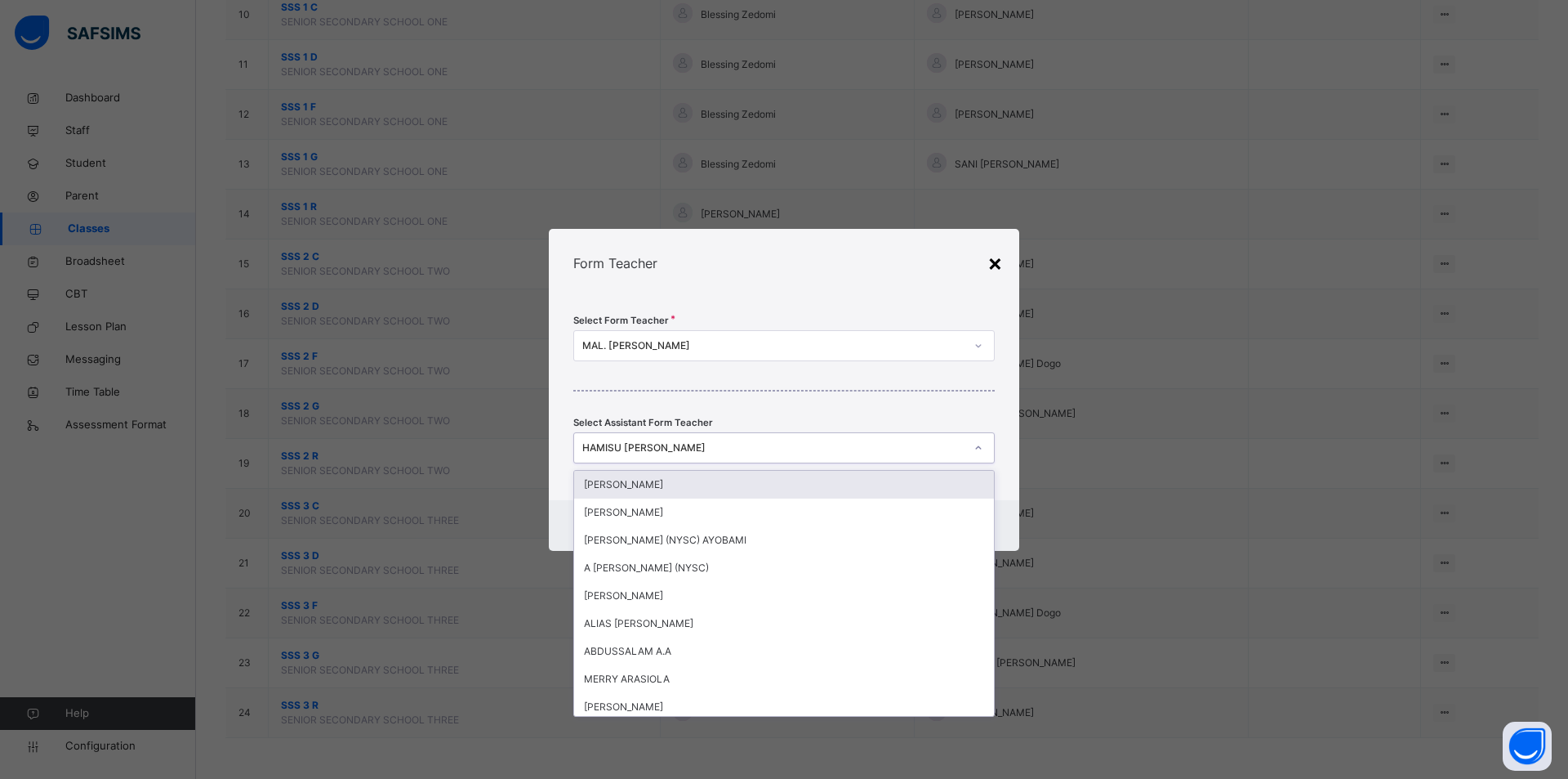
click at [998, 252] on div "×" at bounding box center [995, 262] width 16 height 34
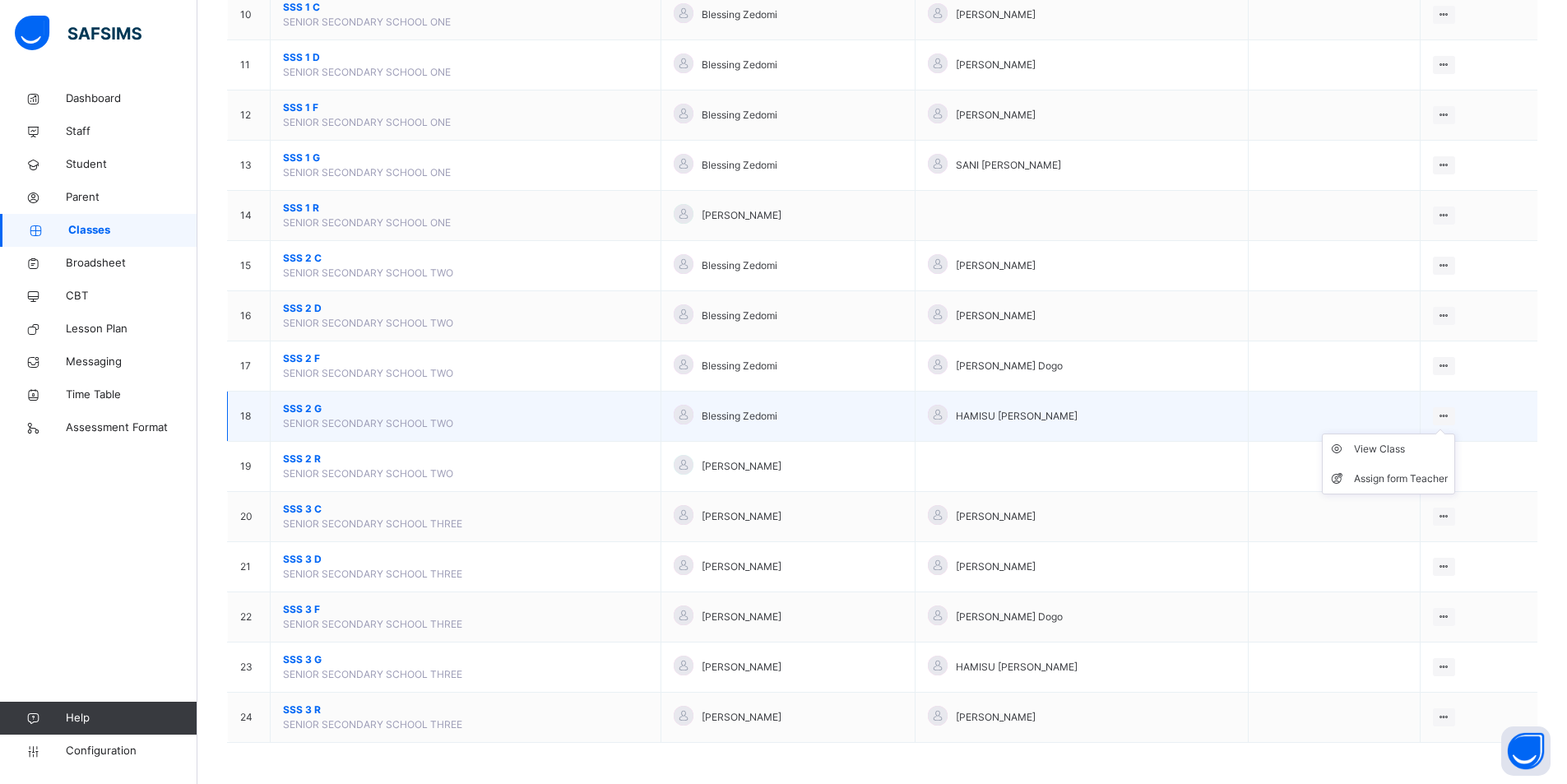
click at [1455, 433] on ul "View Class Assign form Teacher" at bounding box center [1388, 463] width 133 height 61
click at [0, 0] on div "Assign form Teacher" at bounding box center [0, 0] width 0 height 0
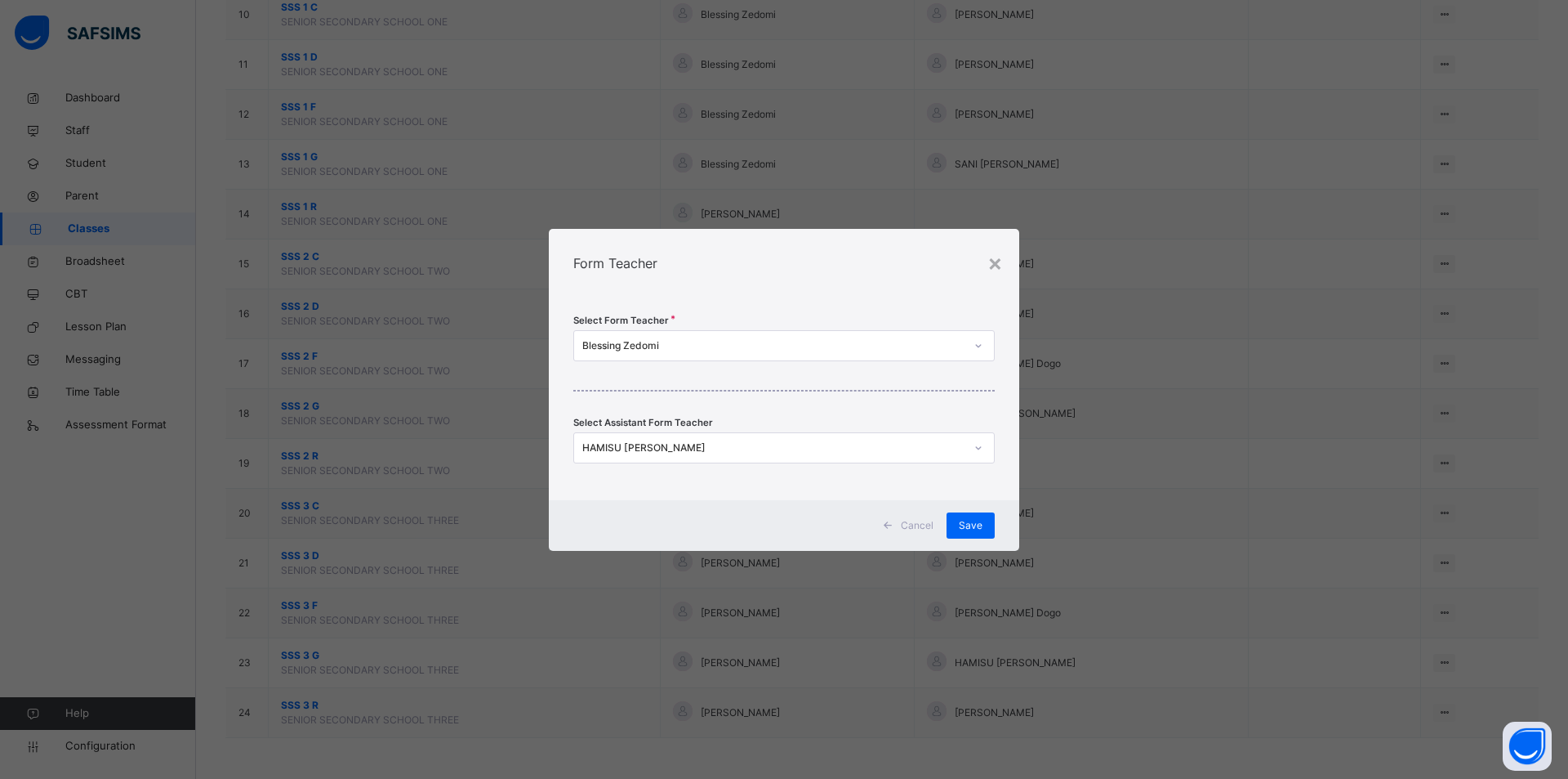
click at [633, 348] on div "Blessing Zedomi" at bounding box center [773, 345] width 382 height 15
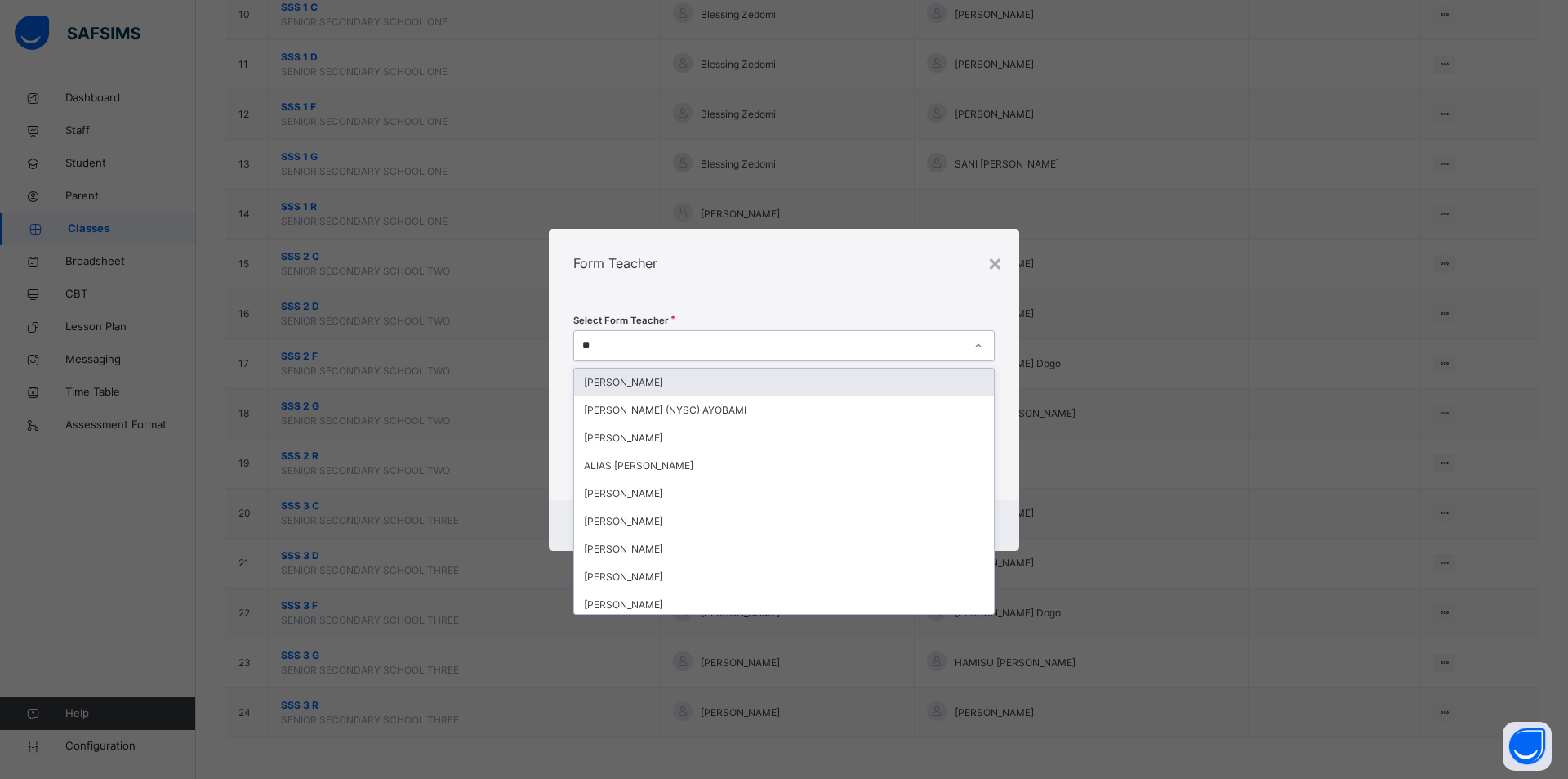
type input "*"
type input "*****"
click at [582, 386] on div "ABUBAKAR MUSA" at bounding box center [784, 382] width 420 height 27
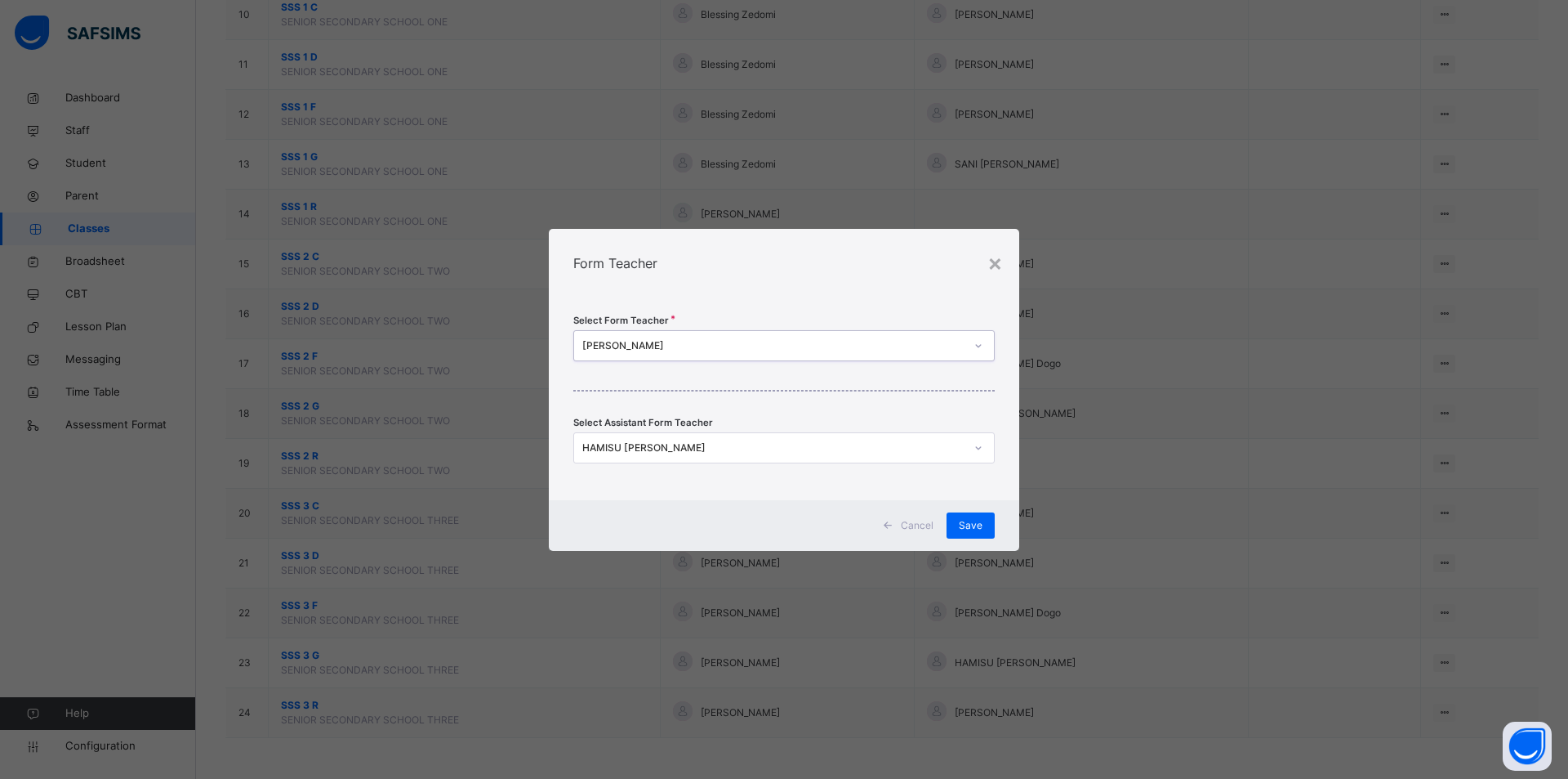
click at [672, 439] on div "HAMISU [PERSON_NAME]" at bounding box center [768, 448] width 389 height 25
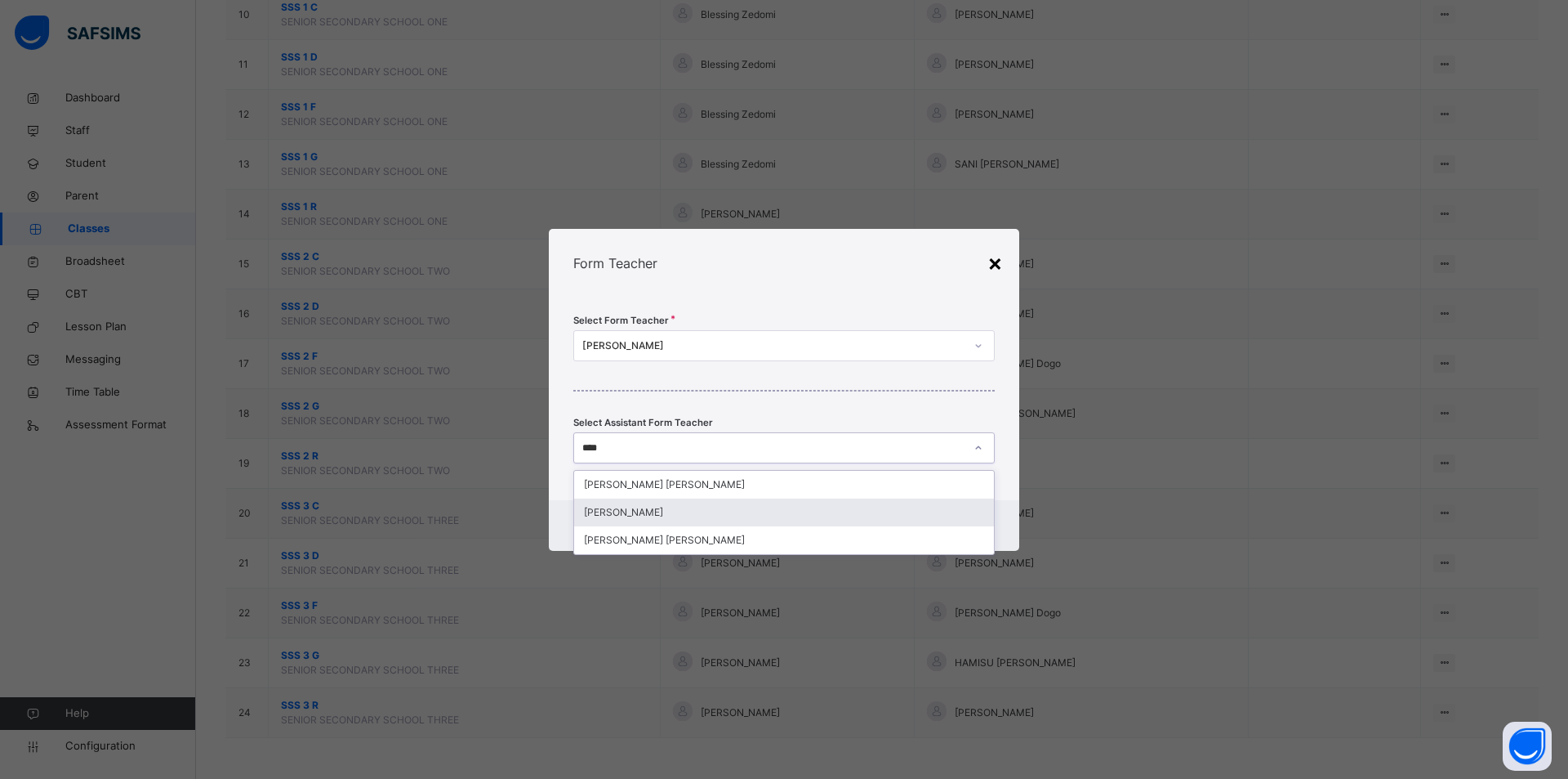
type input "****"
click at [999, 269] on div "×" at bounding box center [995, 262] width 16 height 34
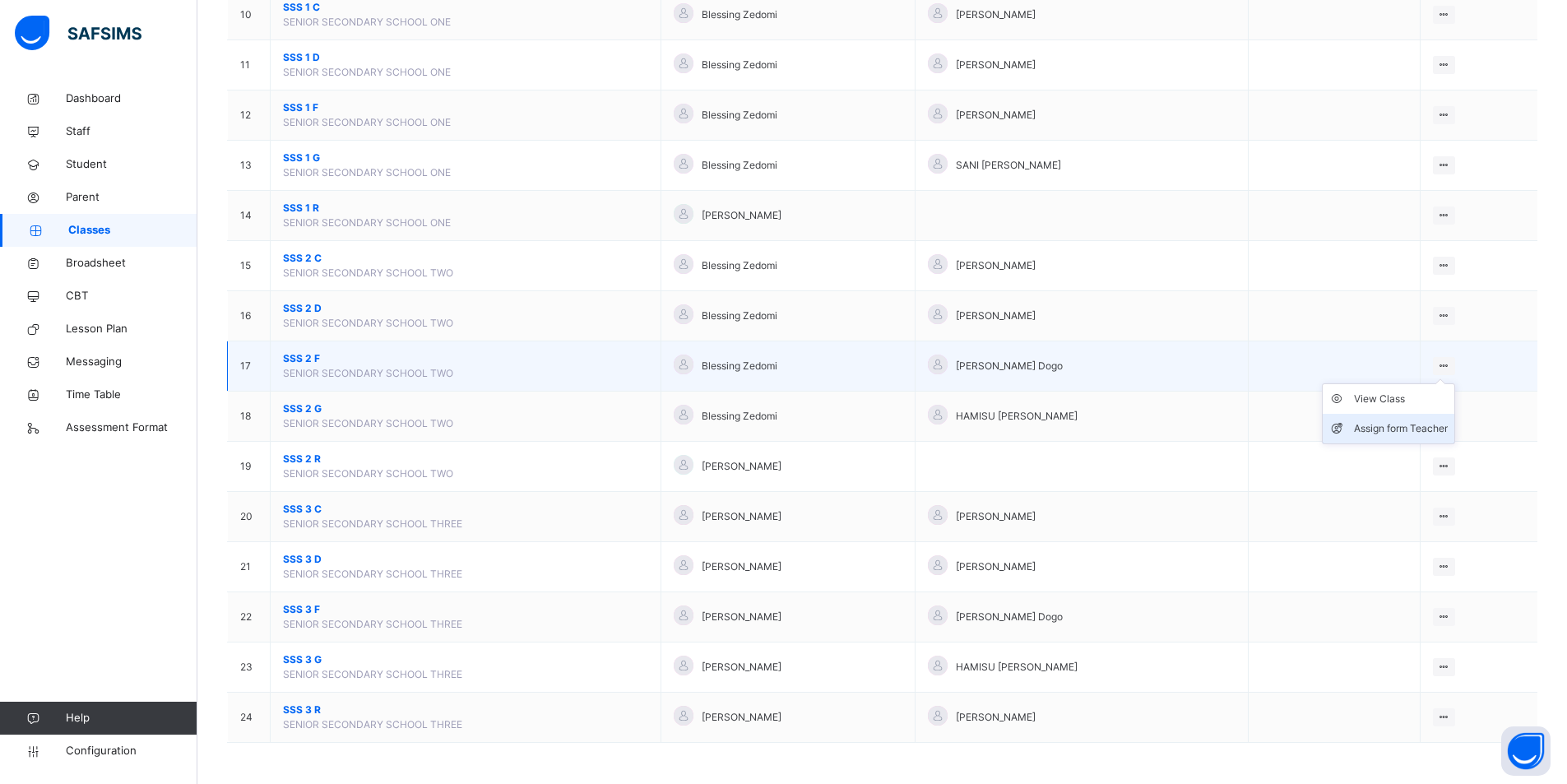
click at [1413, 426] on div "Assign form Teacher" at bounding box center [1400, 428] width 94 height 17
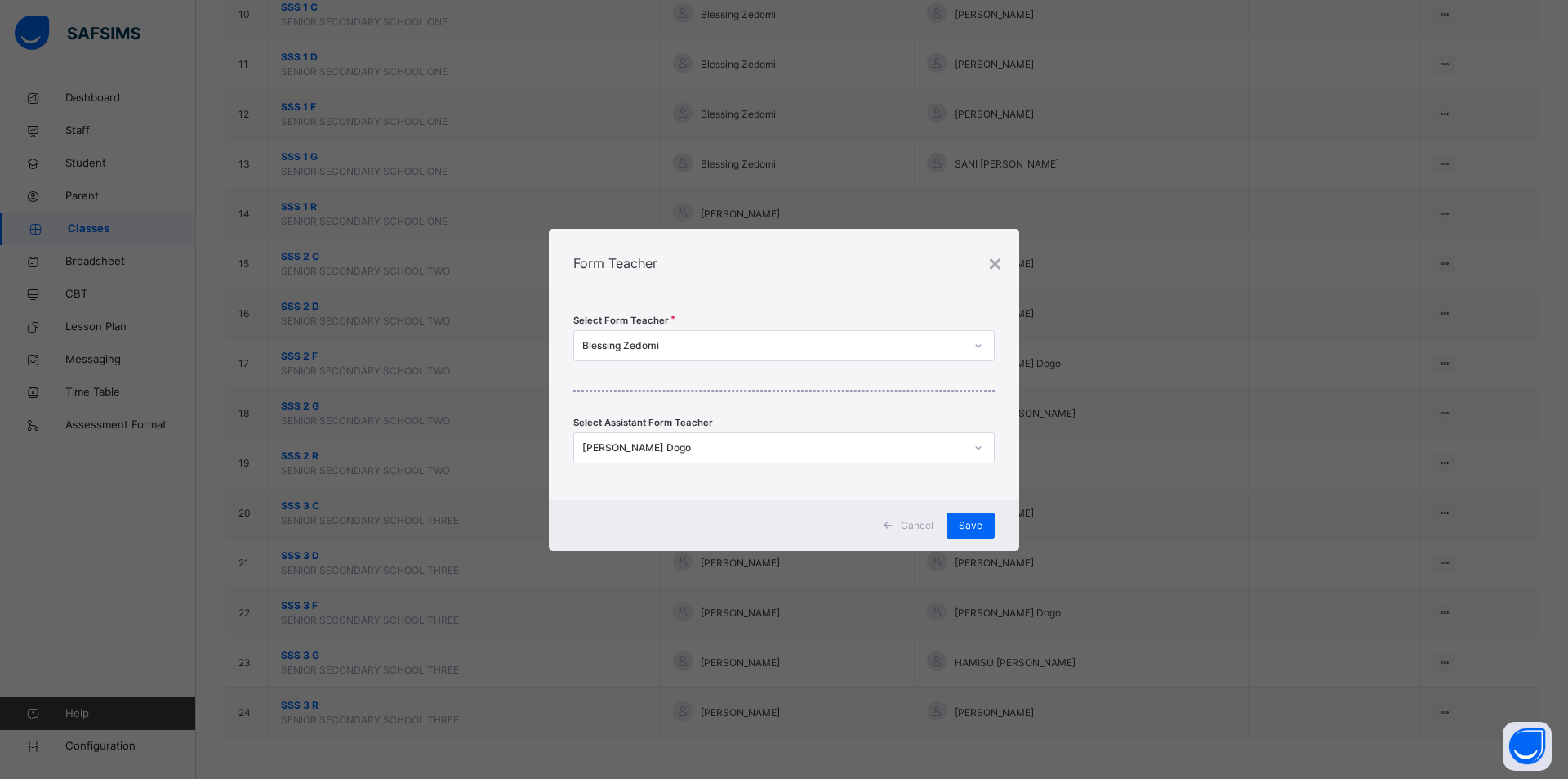
click at [742, 343] on div "Blessing Zedomi" at bounding box center [773, 345] width 382 height 15
type input "**********"
click at [666, 382] on div "MAL. Kabir Mamman" at bounding box center [784, 382] width 420 height 27
click at [658, 456] on div "[PERSON_NAME] Dogo" at bounding box center [768, 448] width 389 height 25
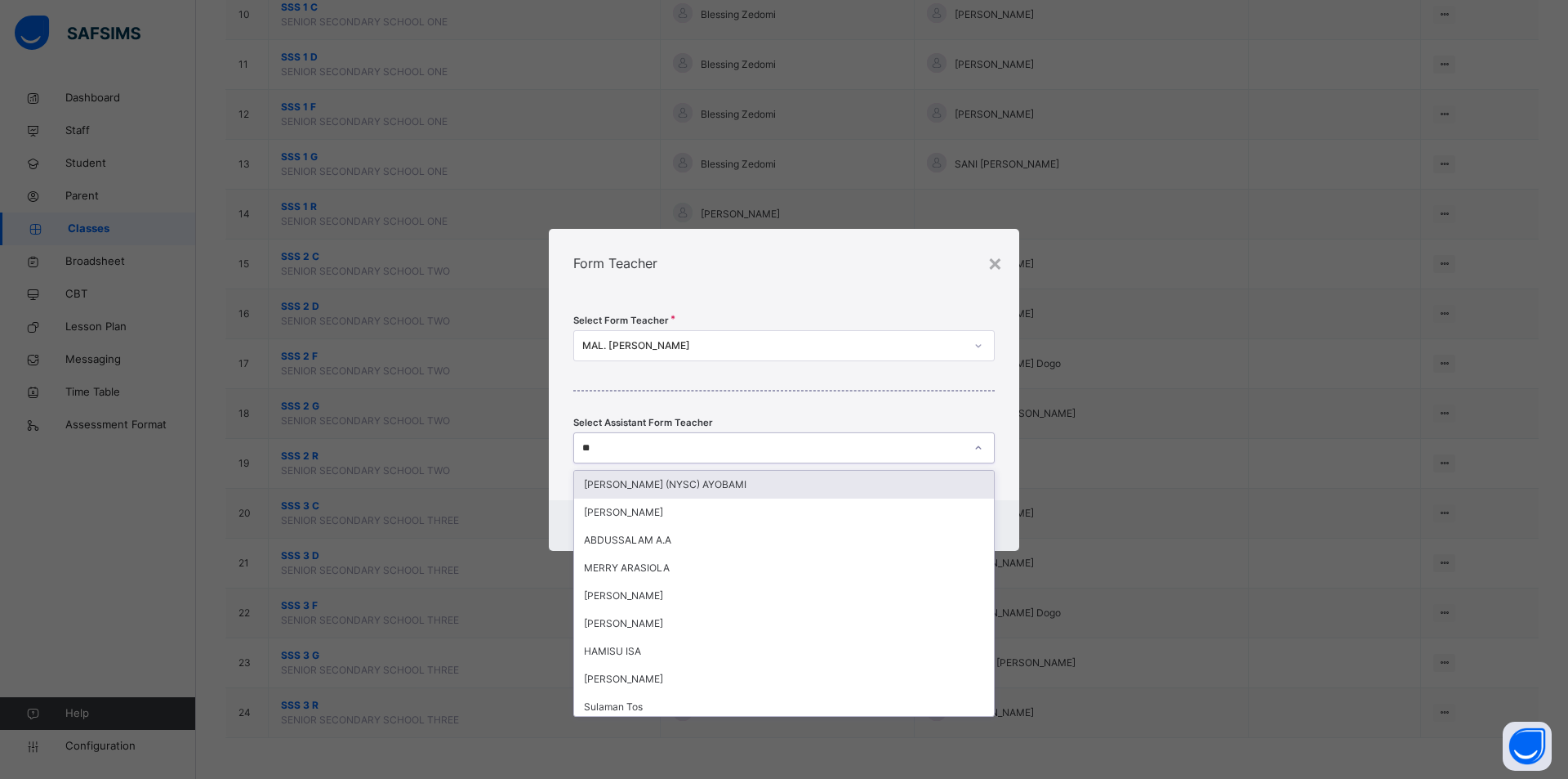
type input "***"
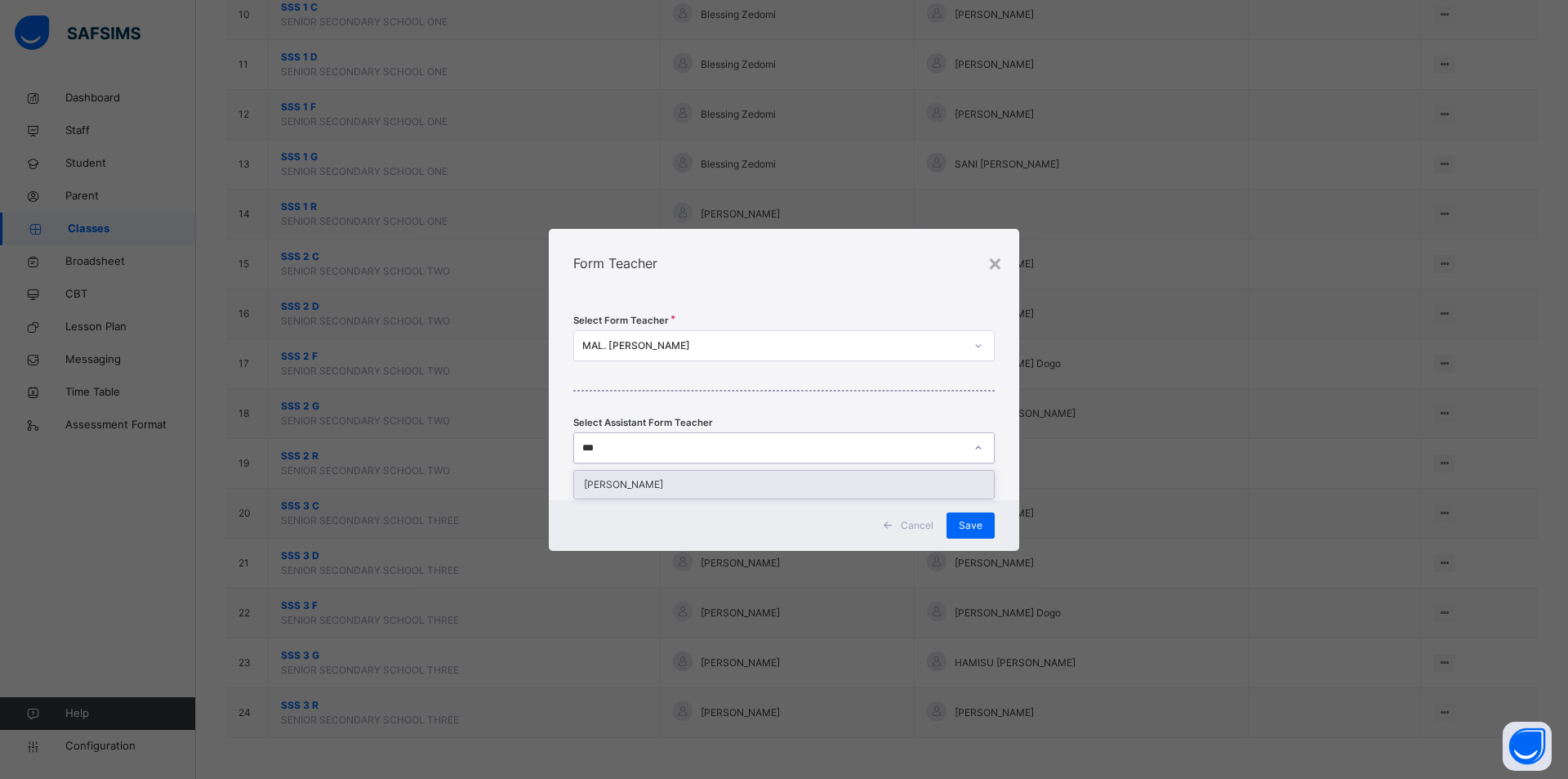
click at [626, 481] on div "Zakariyya Majiro Hussaini" at bounding box center [784, 484] width 420 height 27
click at [960, 528] on span "Save" at bounding box center [971, 525] width 24 height 15
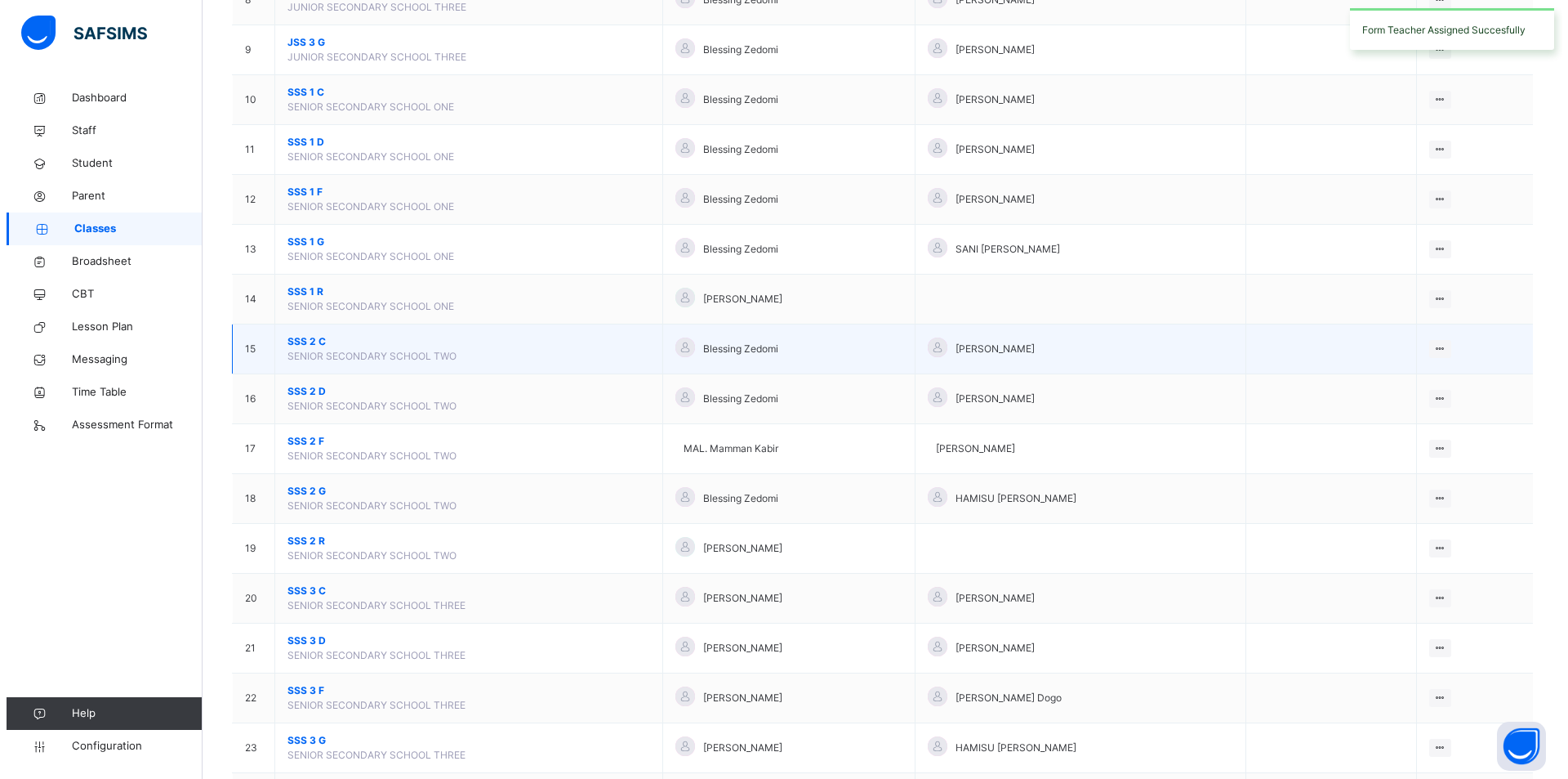
scroll to position [572, 0]
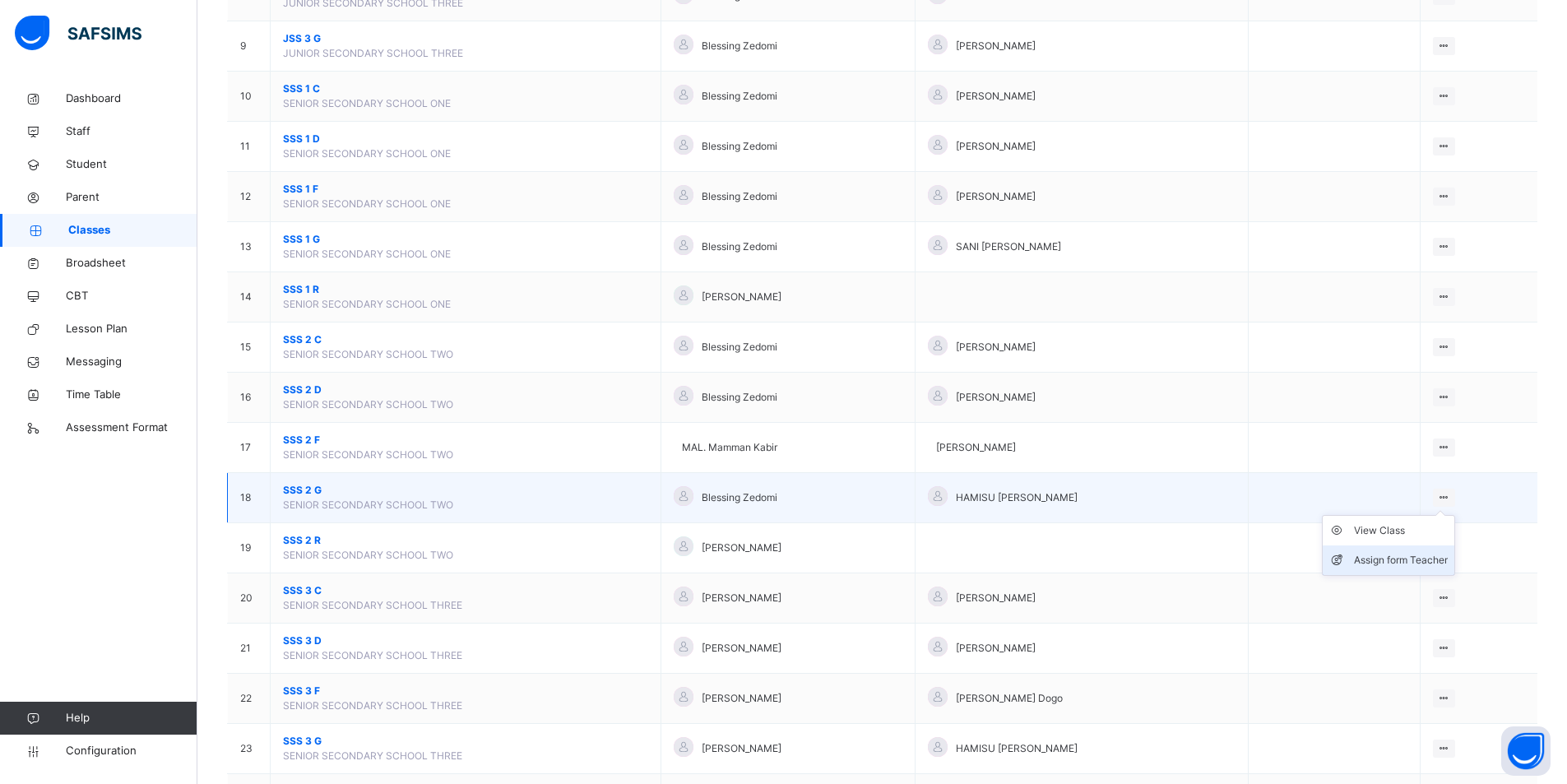
click at [1393, 564] on div "Assign form Teacher" at bounding box center [1400, 559] width 94 height 17
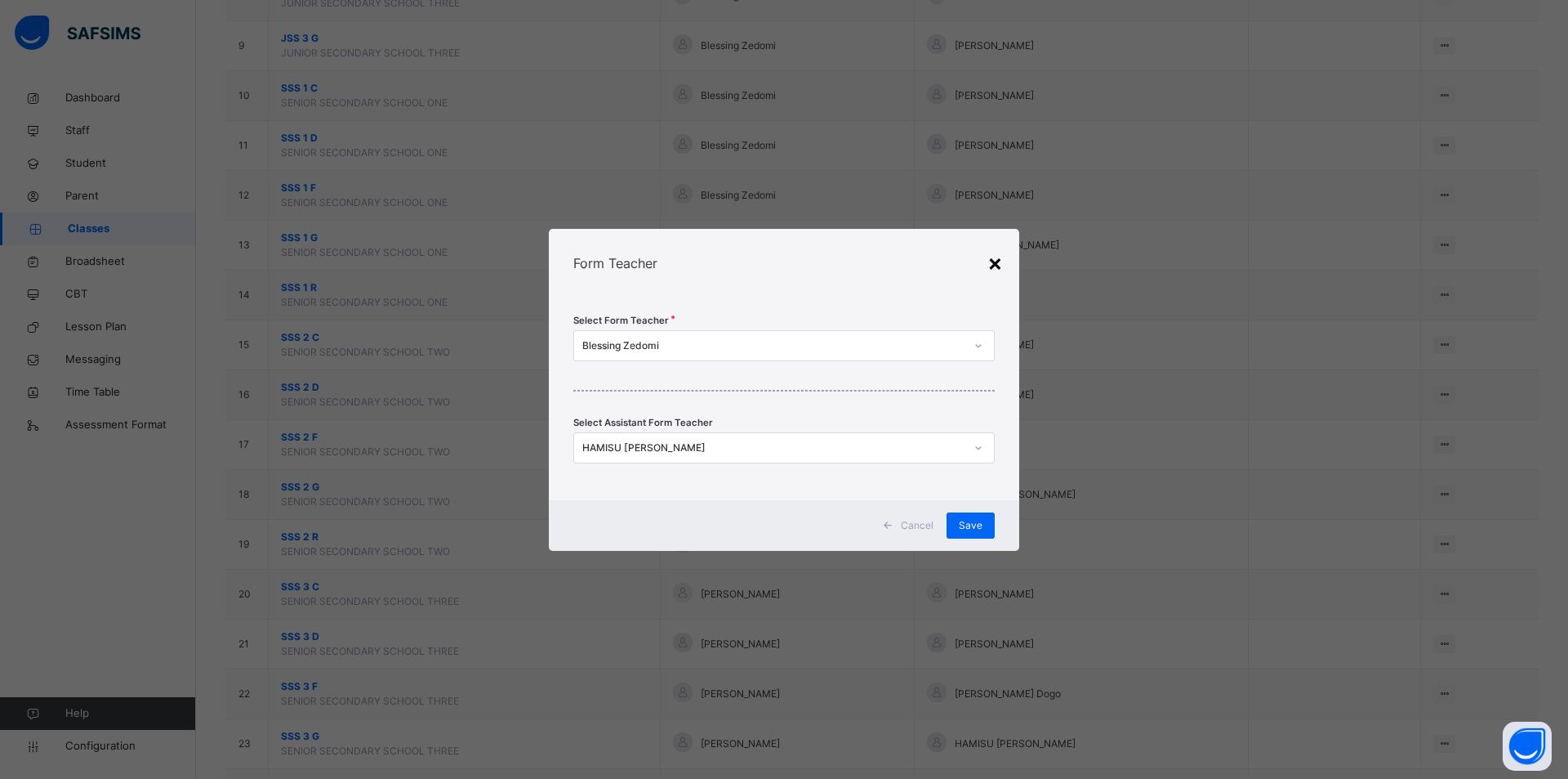
click at [987, 266] on div "×" at bounding box center [995, 262] width 16 height 34
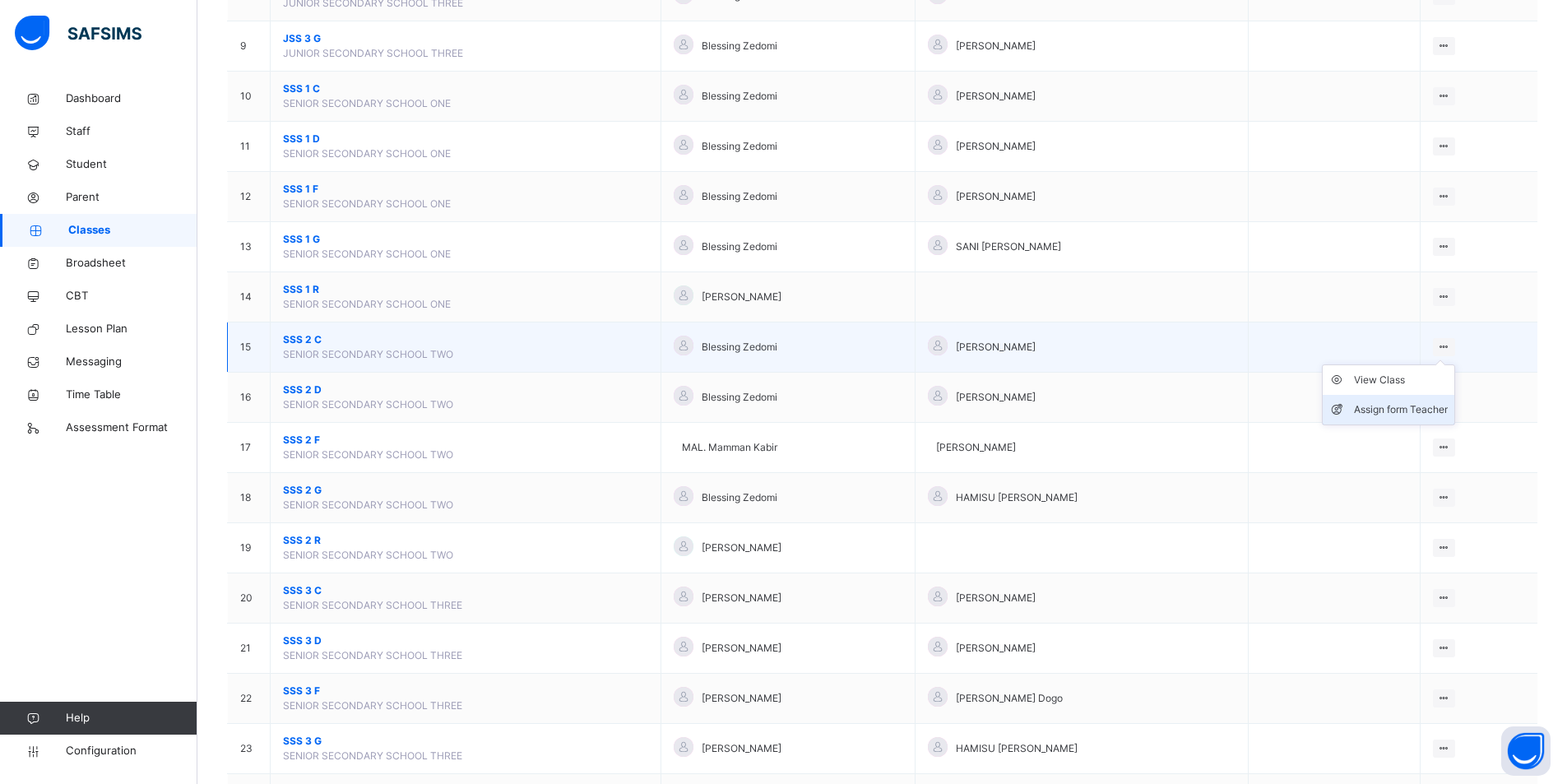
click at [1429, 405] on div "Assign form Teacher" at bounding box center [1400, 409] width 94 height 17
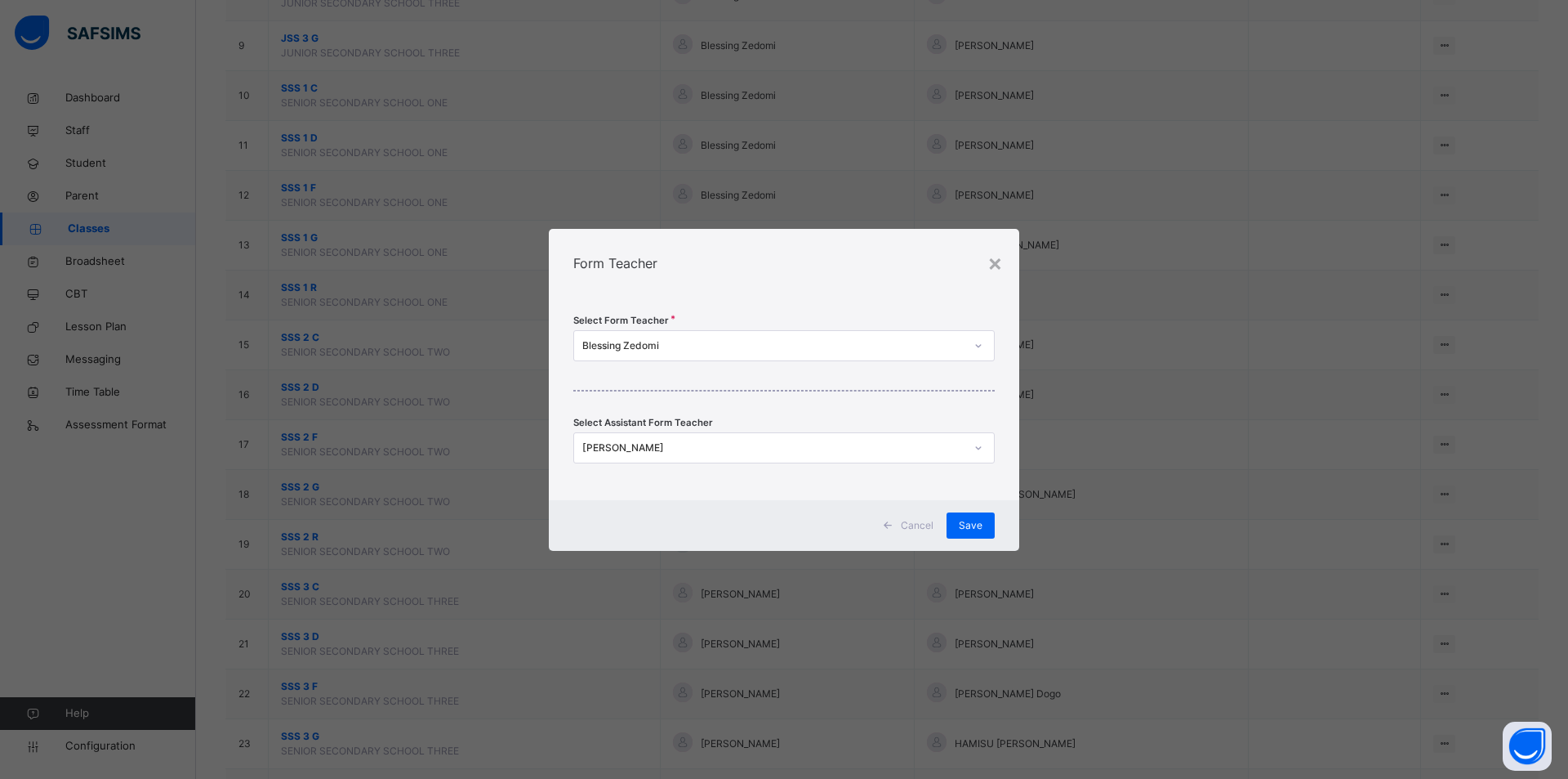
click at [645, 346] on div "Blessing Zedomi" at bounding box center [773, 345] width 382 height 15
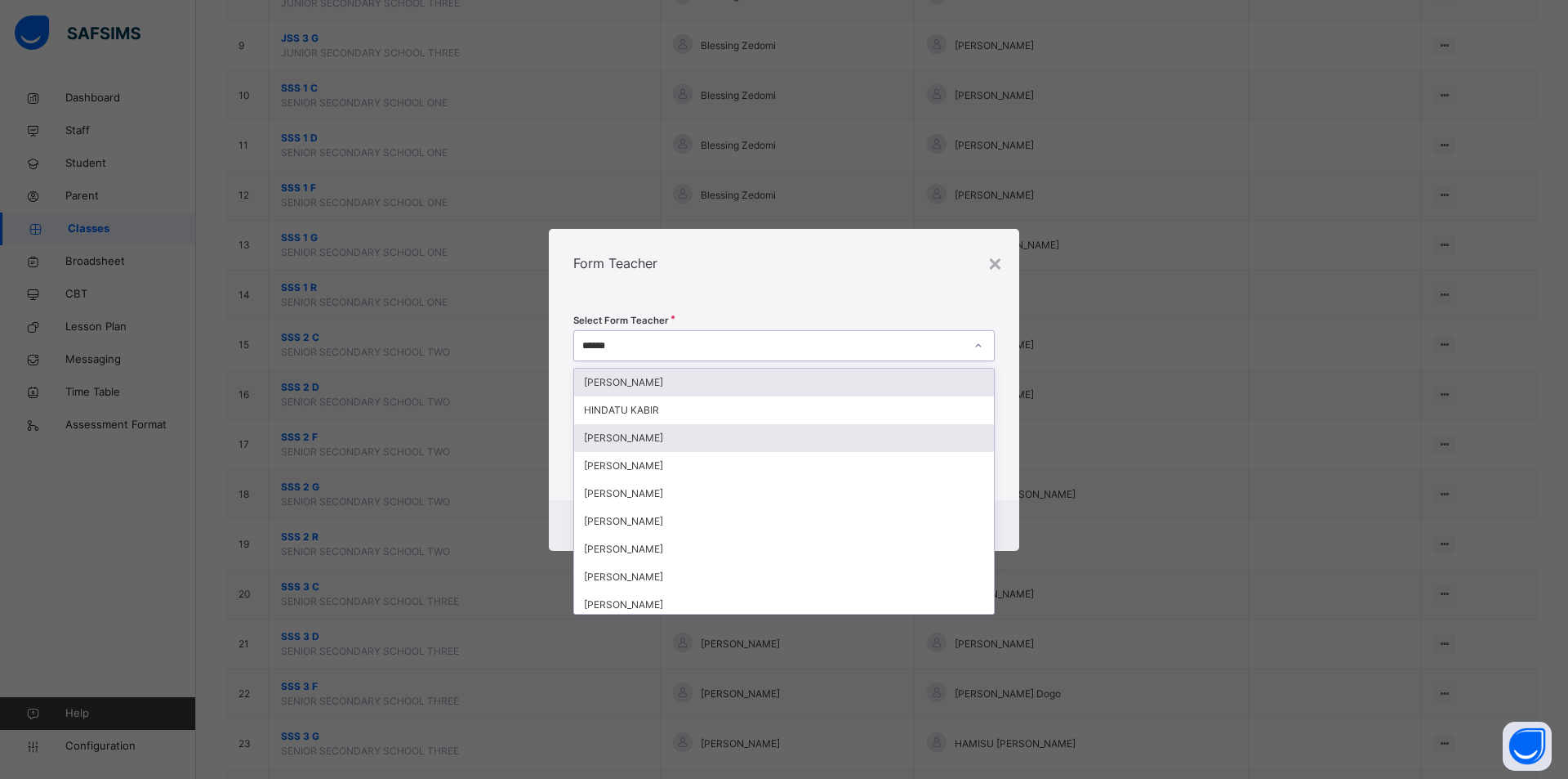
type input "*******"
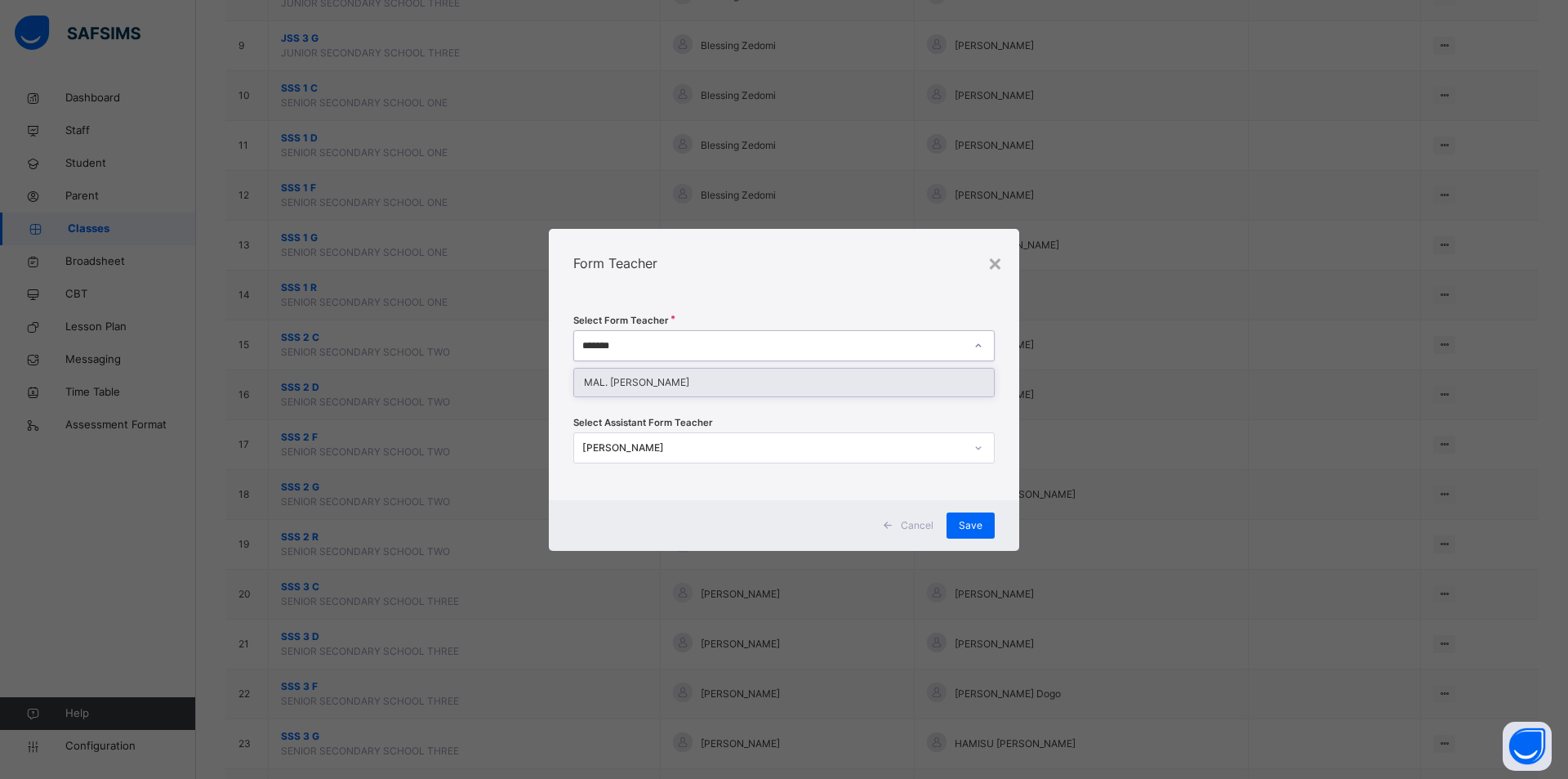
click at [649, 384] on div "MAL. Kabir Mamman" at bounding box center [784, 382] width 420 height 27
click at [671, 451] on div "[PERSON_NAME]" at bounding box center [773, 447] width 382 height 15
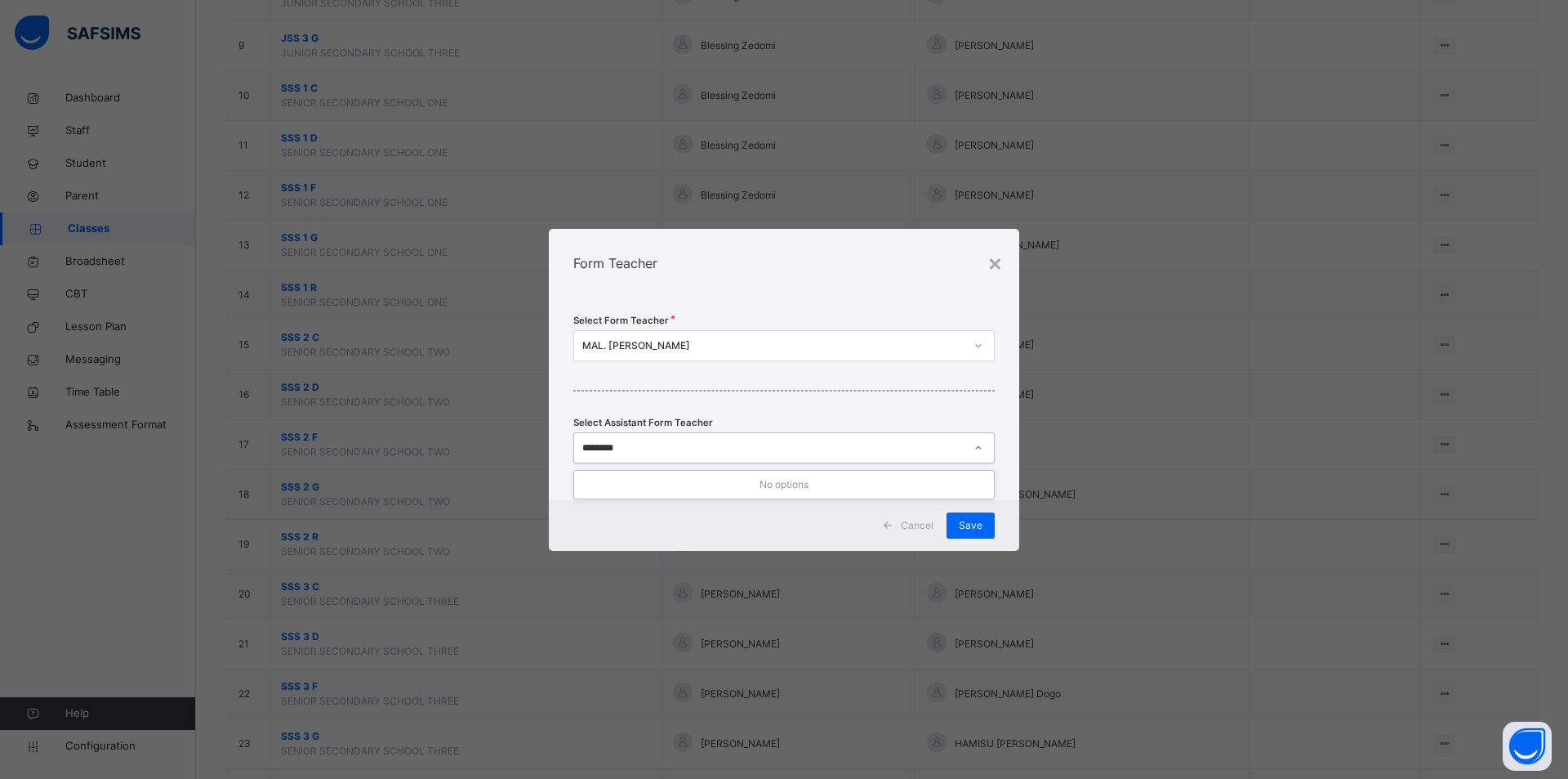
type input "*******"
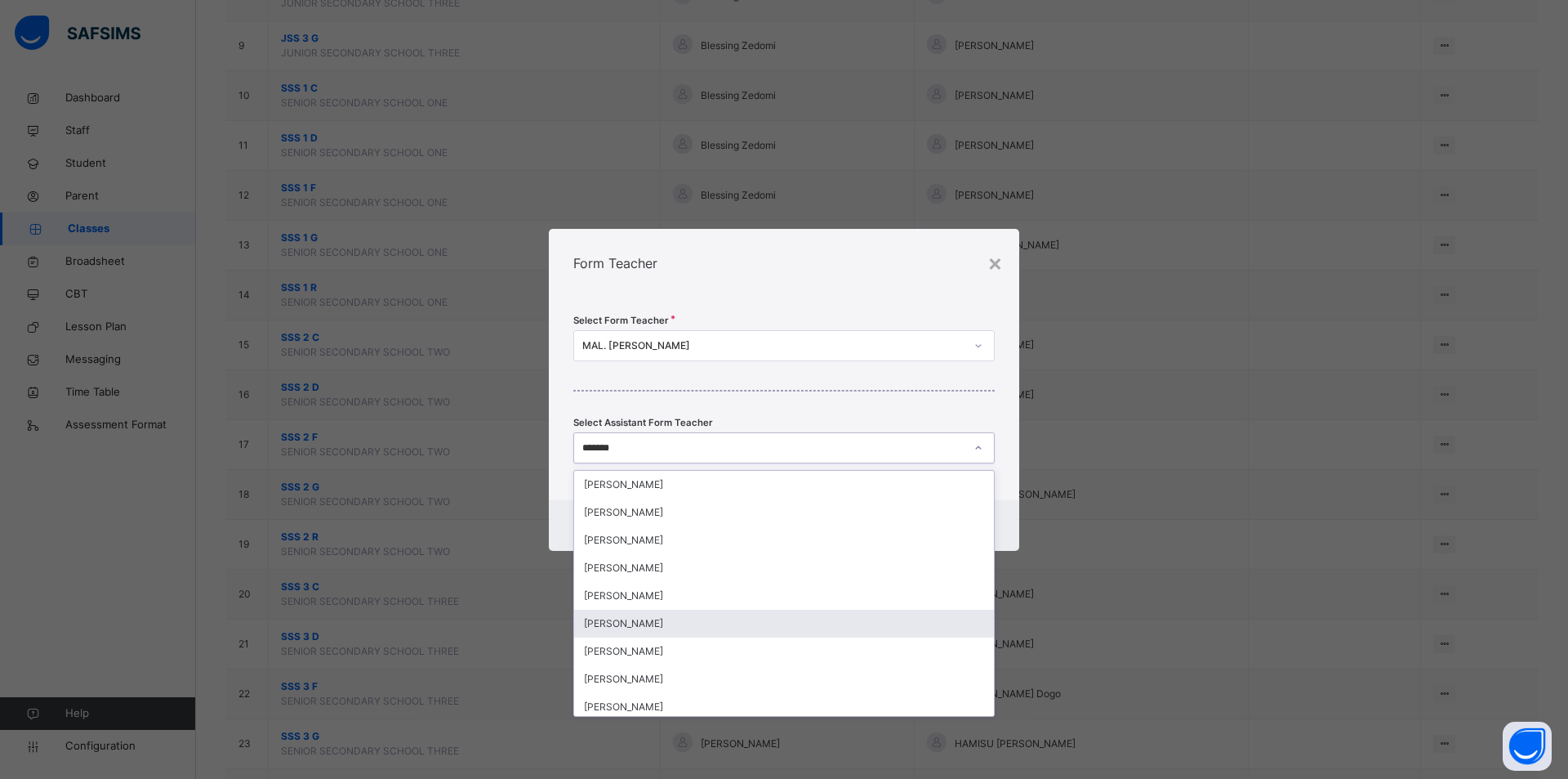
click at [642, 618] on div "ABDULSALAM IBRAHIM" at bounding box center [784, 623] width 420 height 27
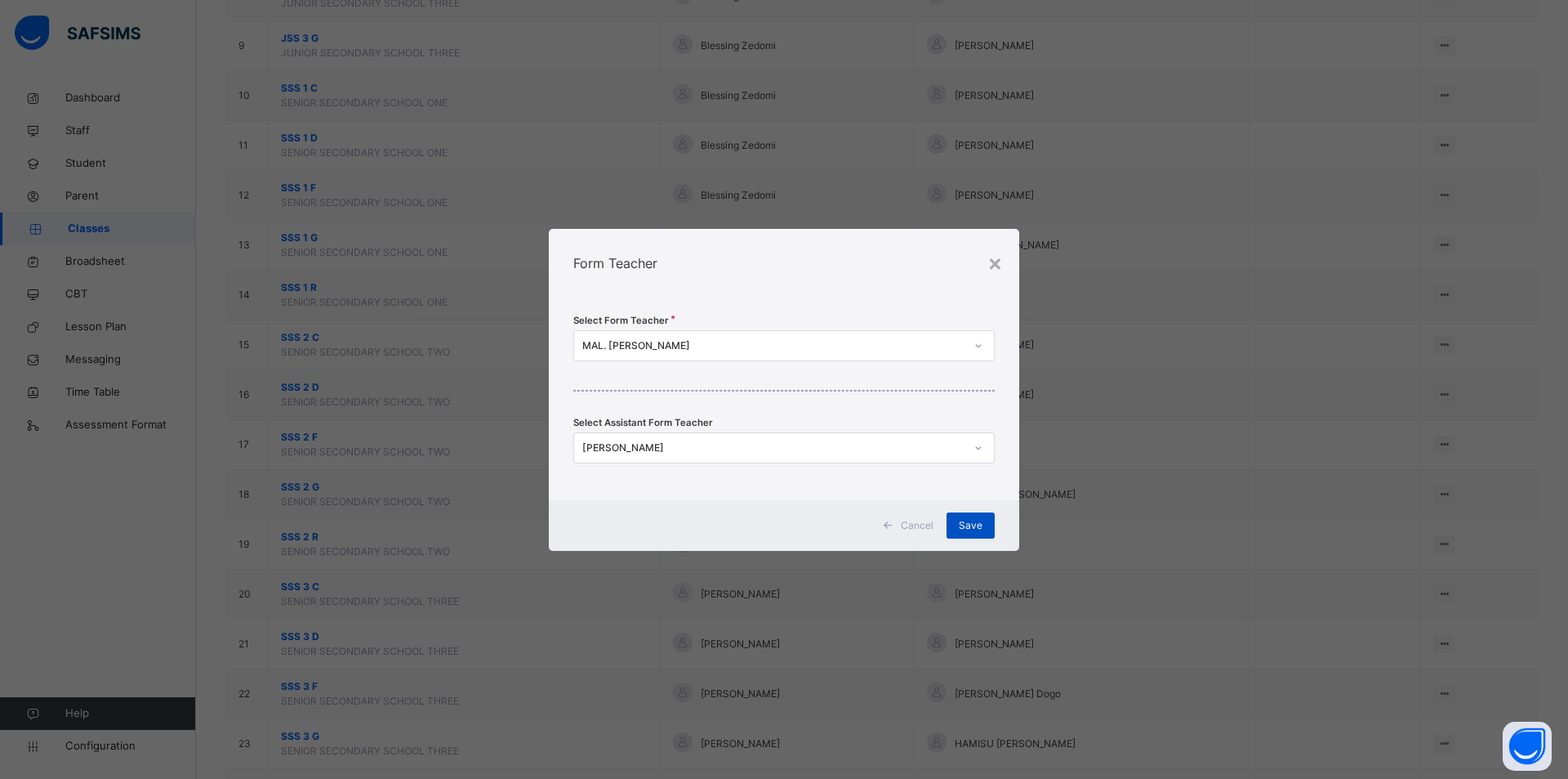
click at [949, 521] on div "Save" at bounding box center [970, 525] width 48 height 26
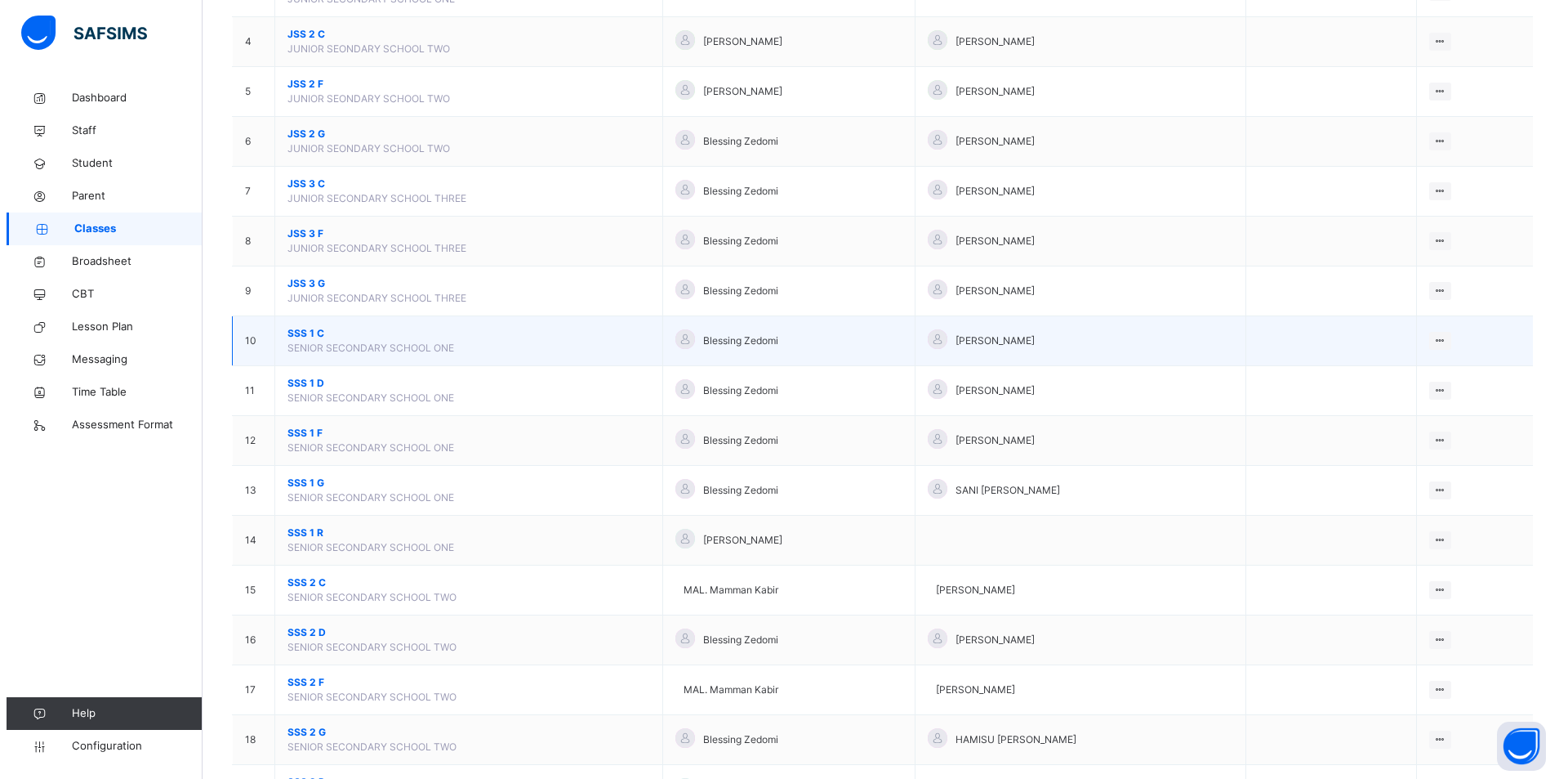
scroll to position [409, 0]
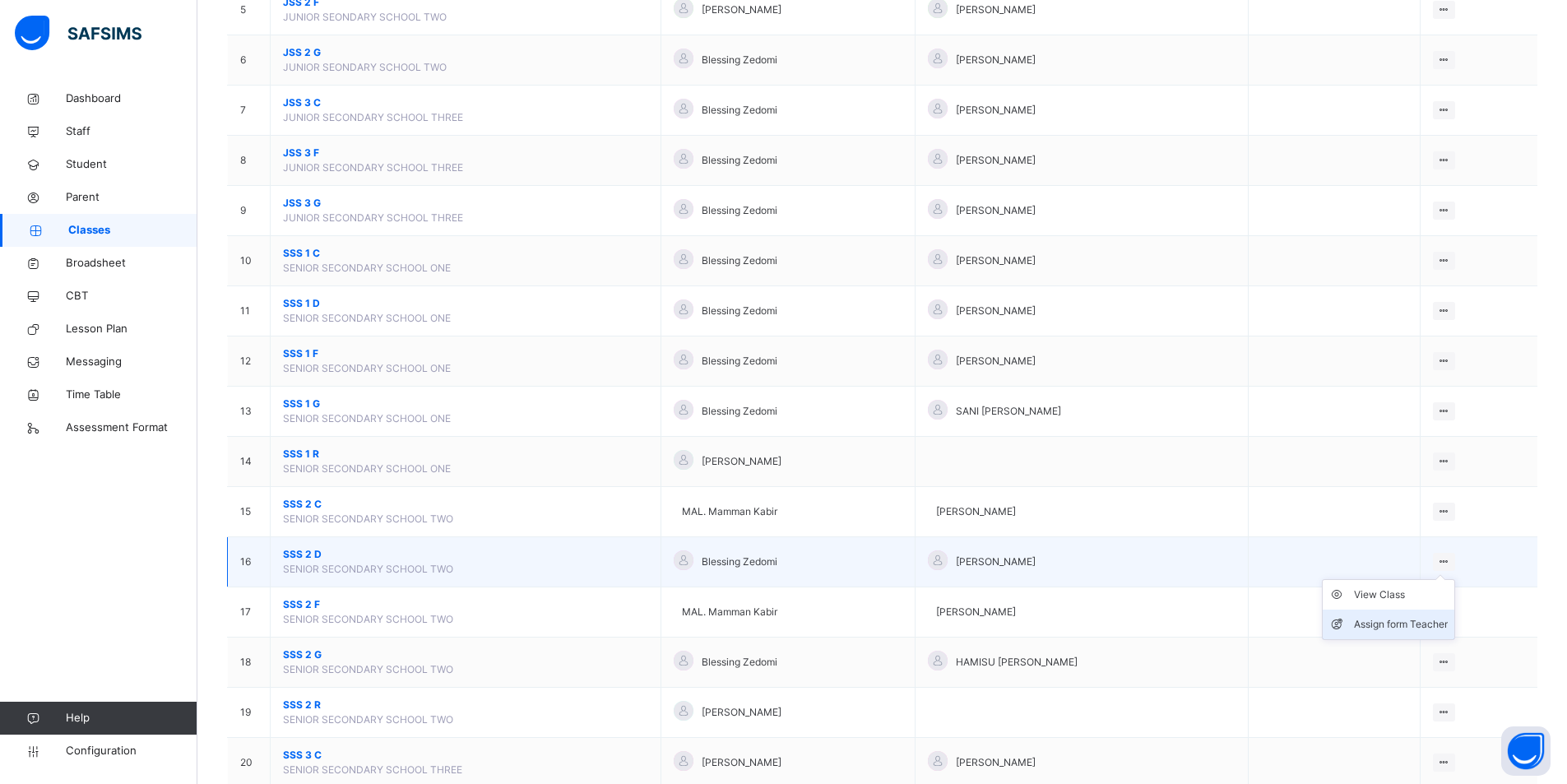
click at [1431, 619] on div "Assign form Teacher" at bounding box center [1400, 623] width 94 height 17
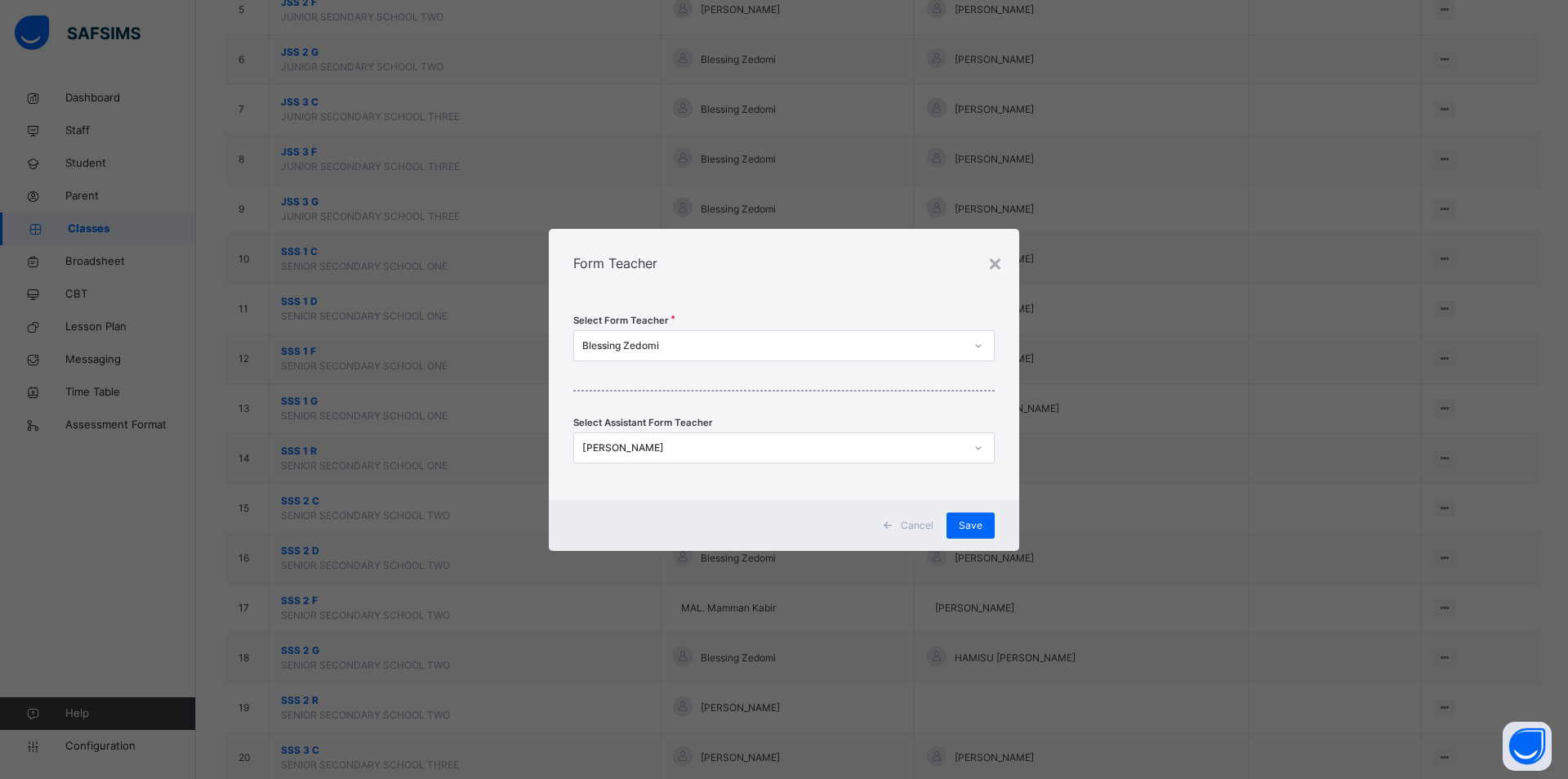
click at [681, 348] on div "Blessing Zedomi" at bounding box center [773, 345] width 382 height 15
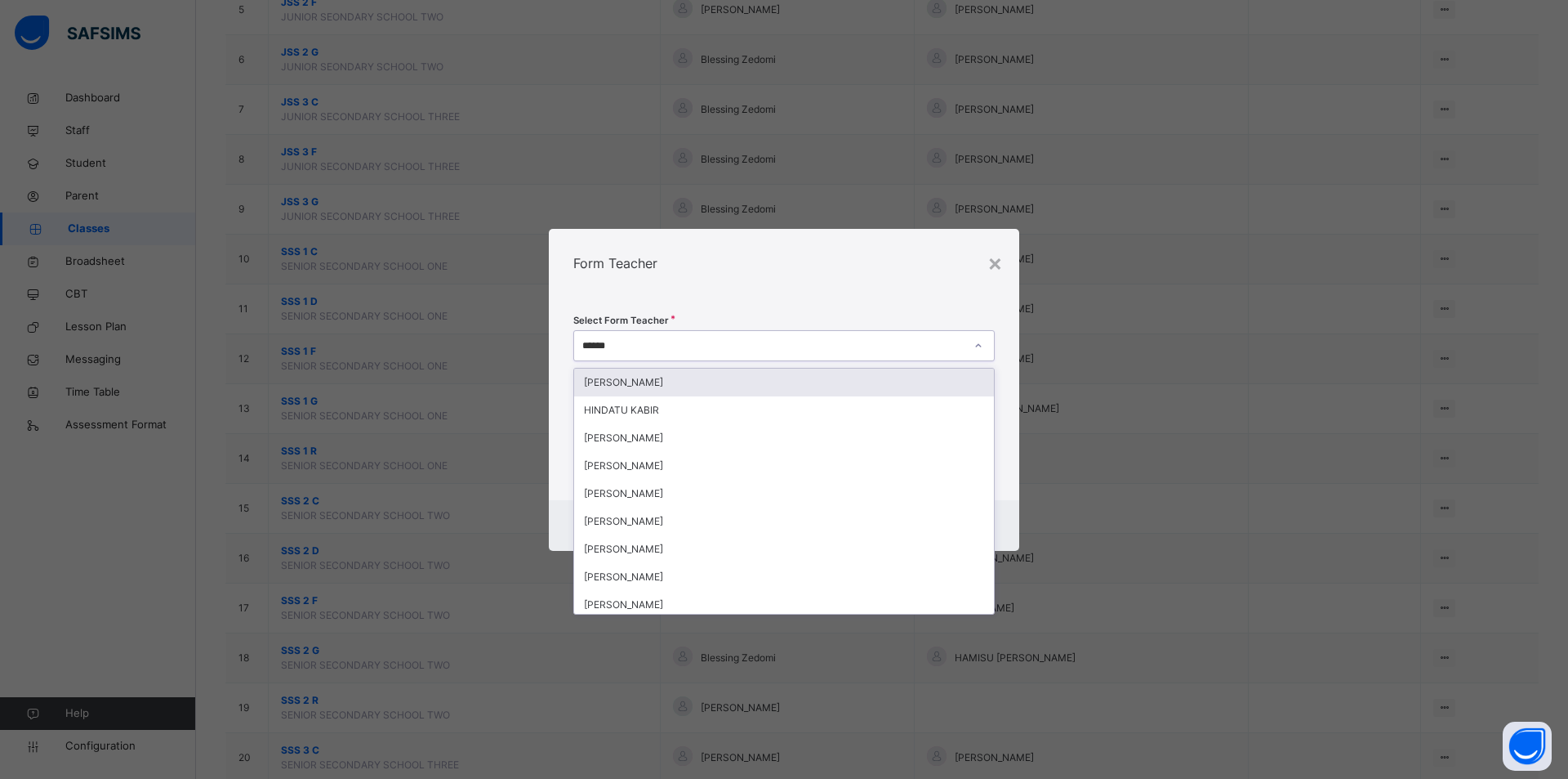
type input "*******"
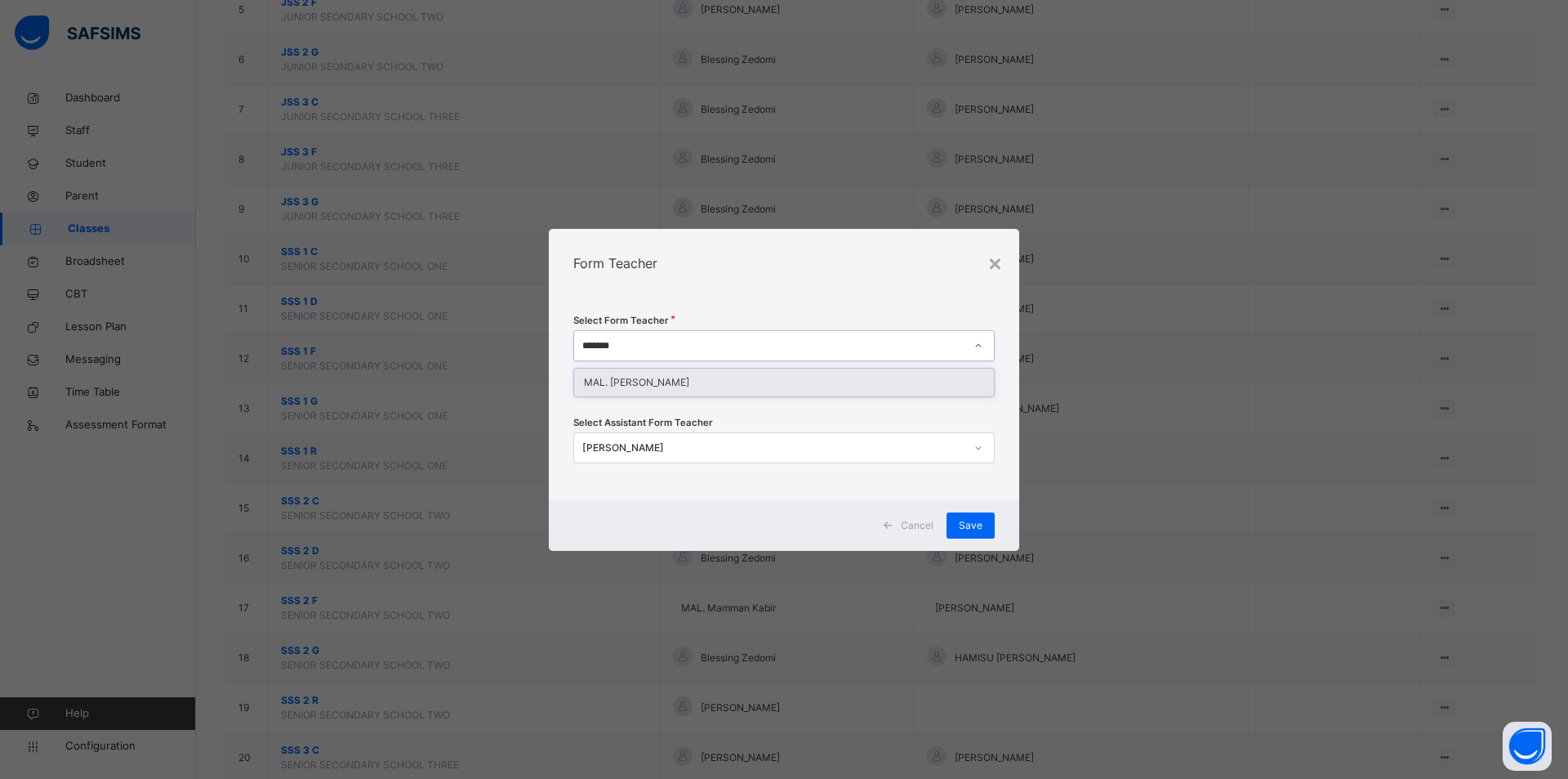
click at [677, 389] on div "MAL. Kabir Mamman" at bounding box center [784, 382] width 420 height 27
click at [963, 521] on span "Save" at bounding box center [971, 525] width 24 height 15
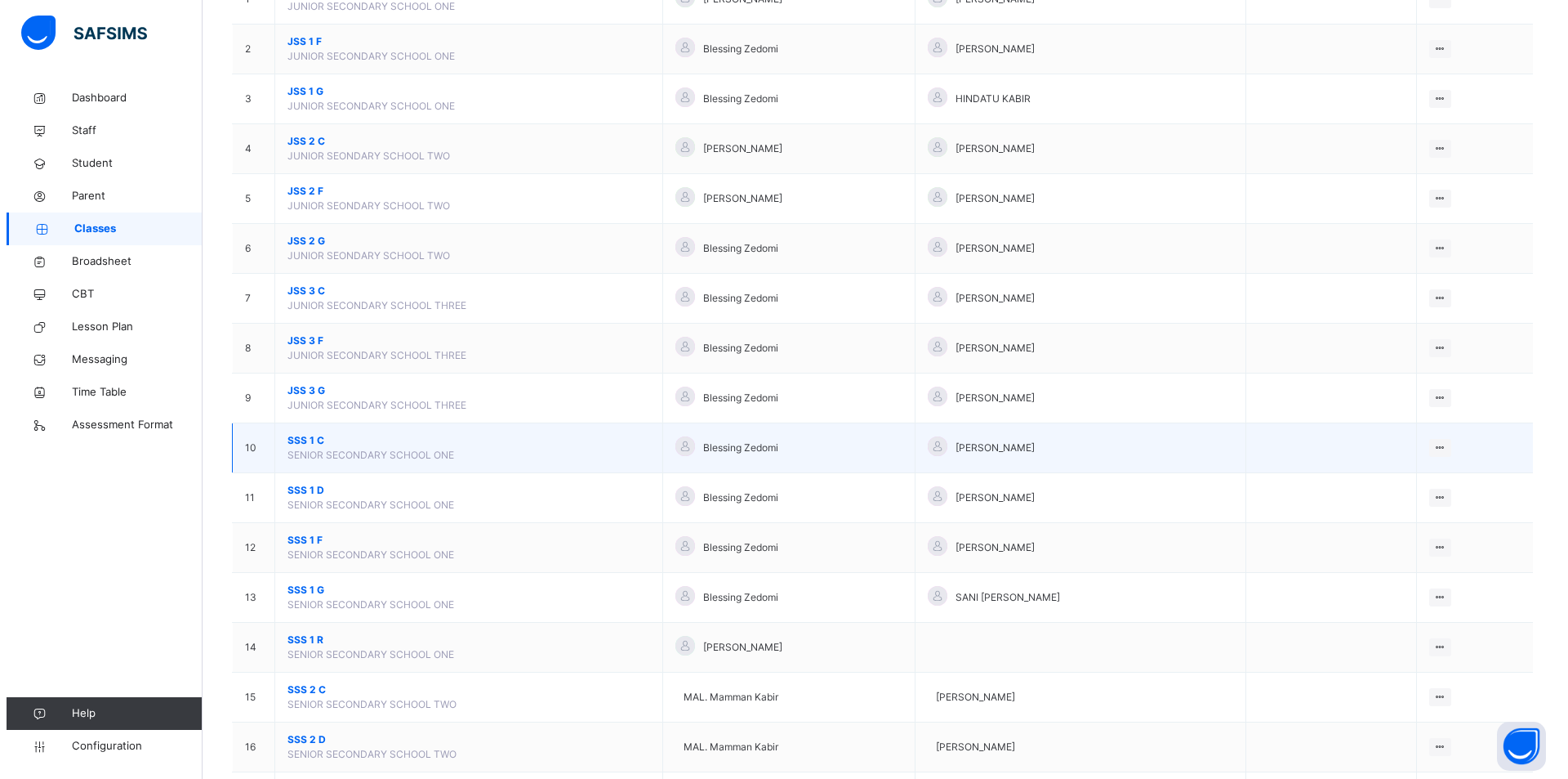
scroll to position [326, 0]
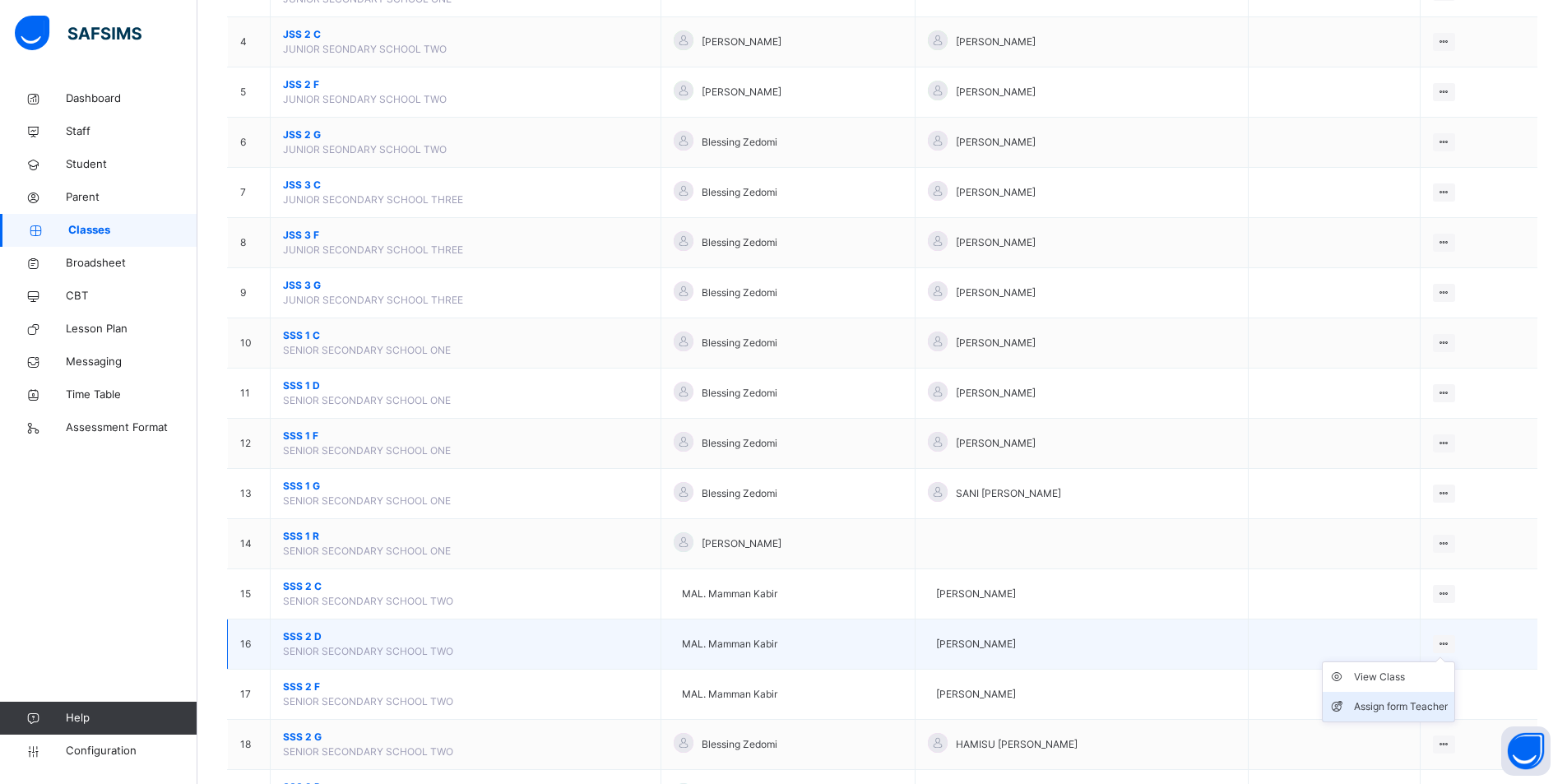
click at [1388, 701] on div "Assign form Teacher" at bounding box center [1400, 706] width 94 height 17
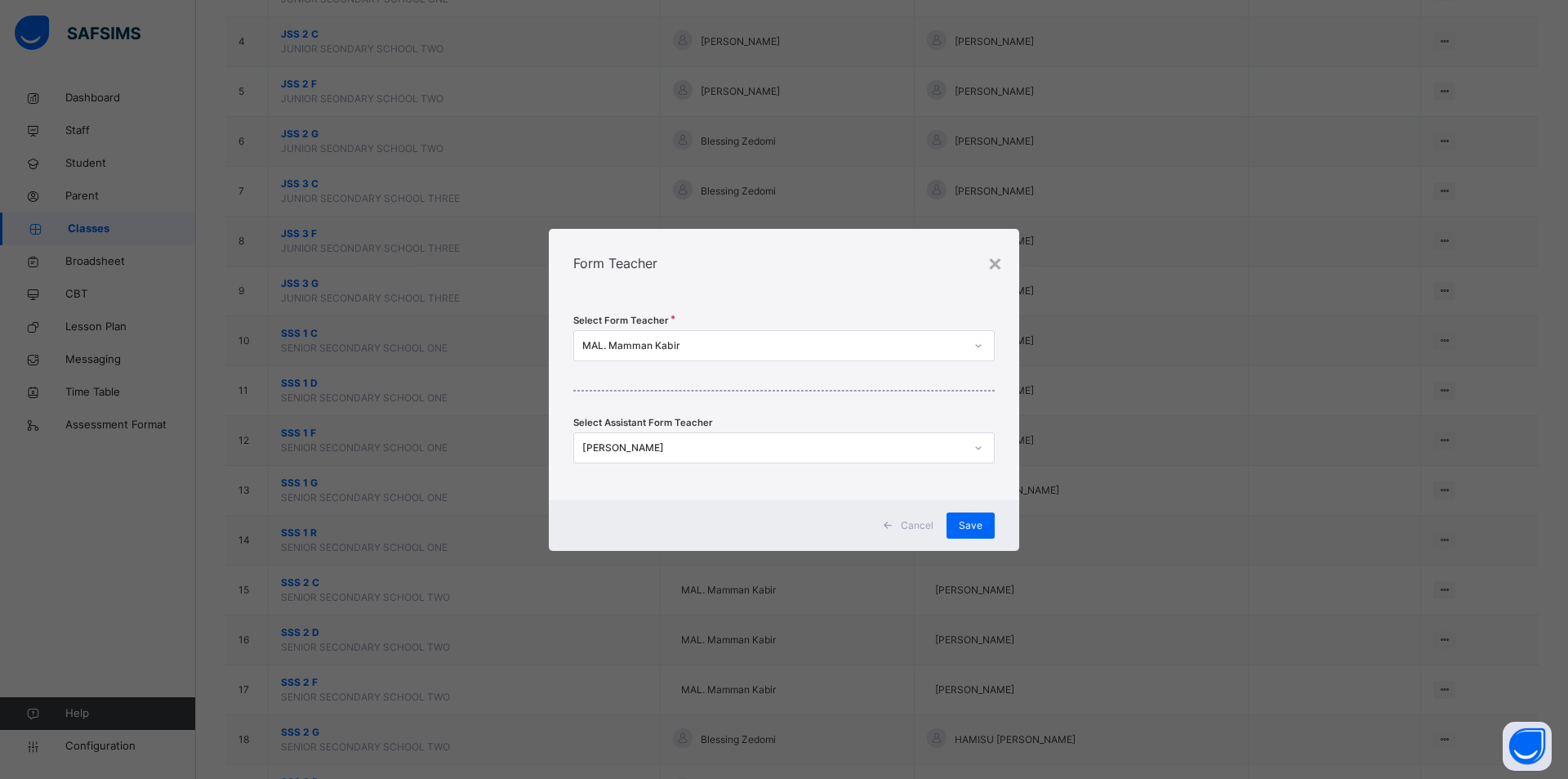
click at [694, 445] on div "[PERSON_NAME]" at bounding box center [773, 447] width 382 height 15
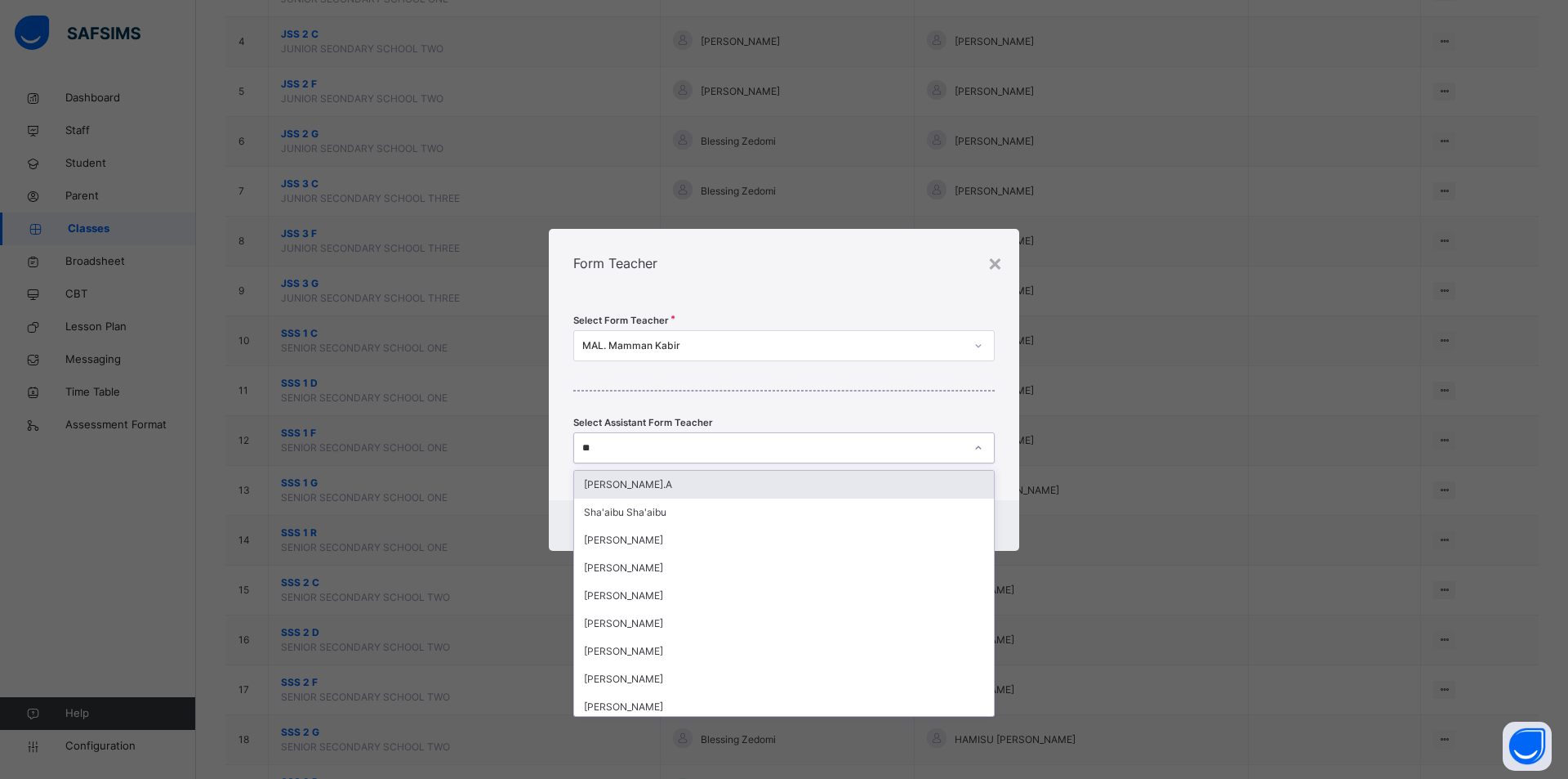
type input "*"
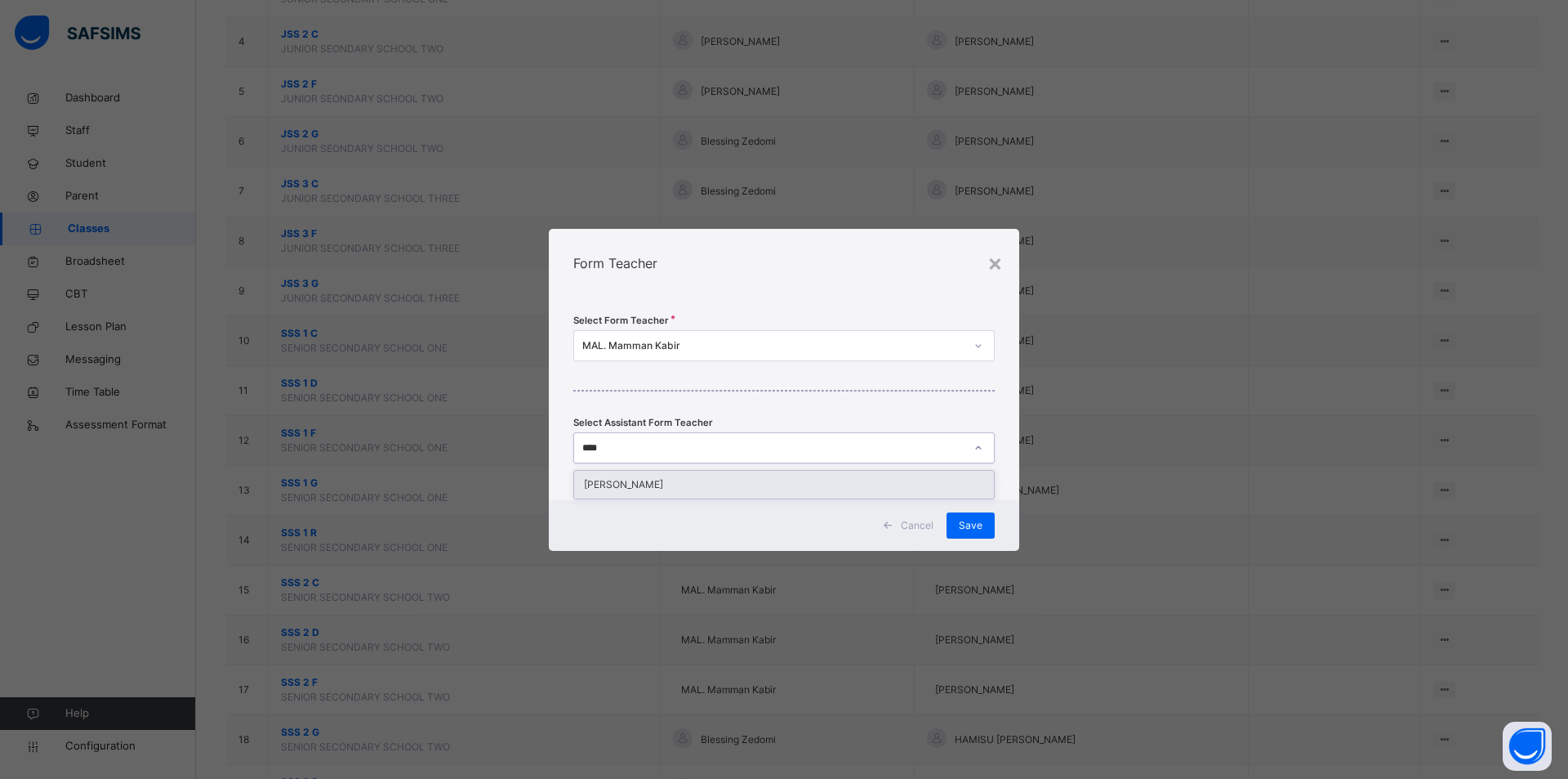
type input "*****"
click at [670, 481] on div "IBRAHIM DAYYABU" at bounding box center [784, 484] width 420 height 27
click at [957, 531] on div "Save" at bounding box center [970, 525] width 48 height 26
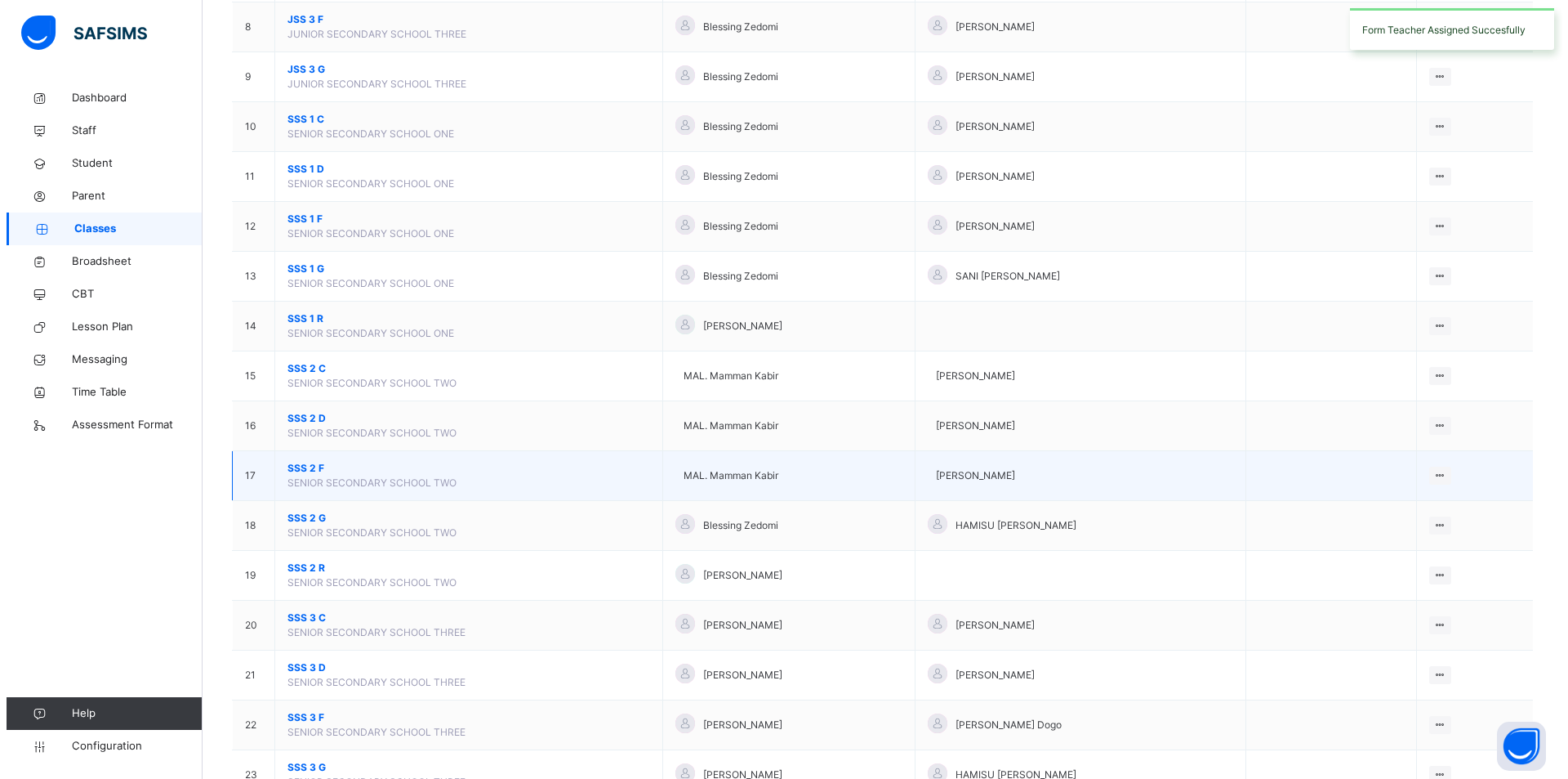
scroll to position [653, 0]
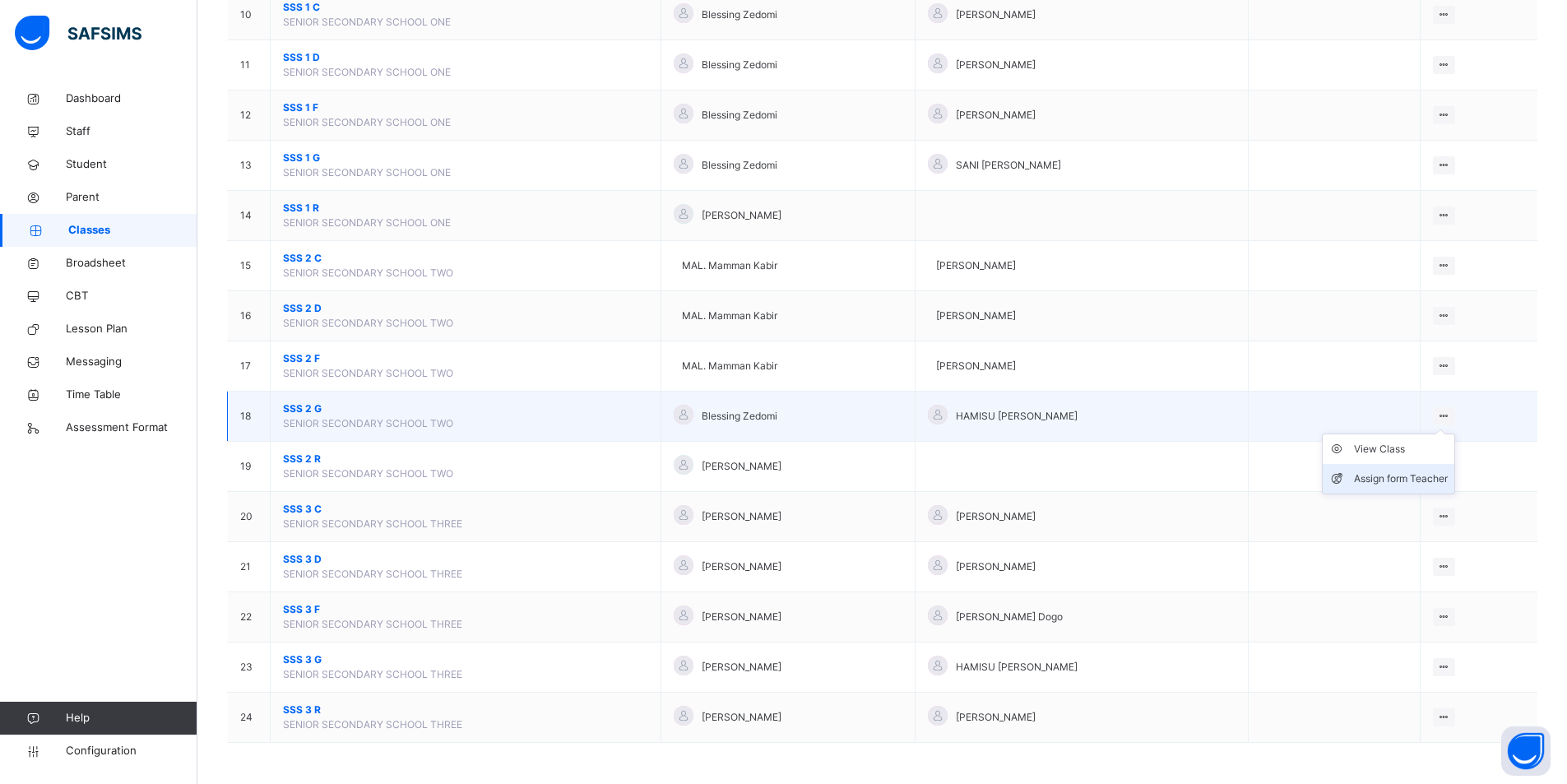
click at [1427, 471] on div "Assign form Teacher" at bounding box center [1400, 478] width 94 height 17
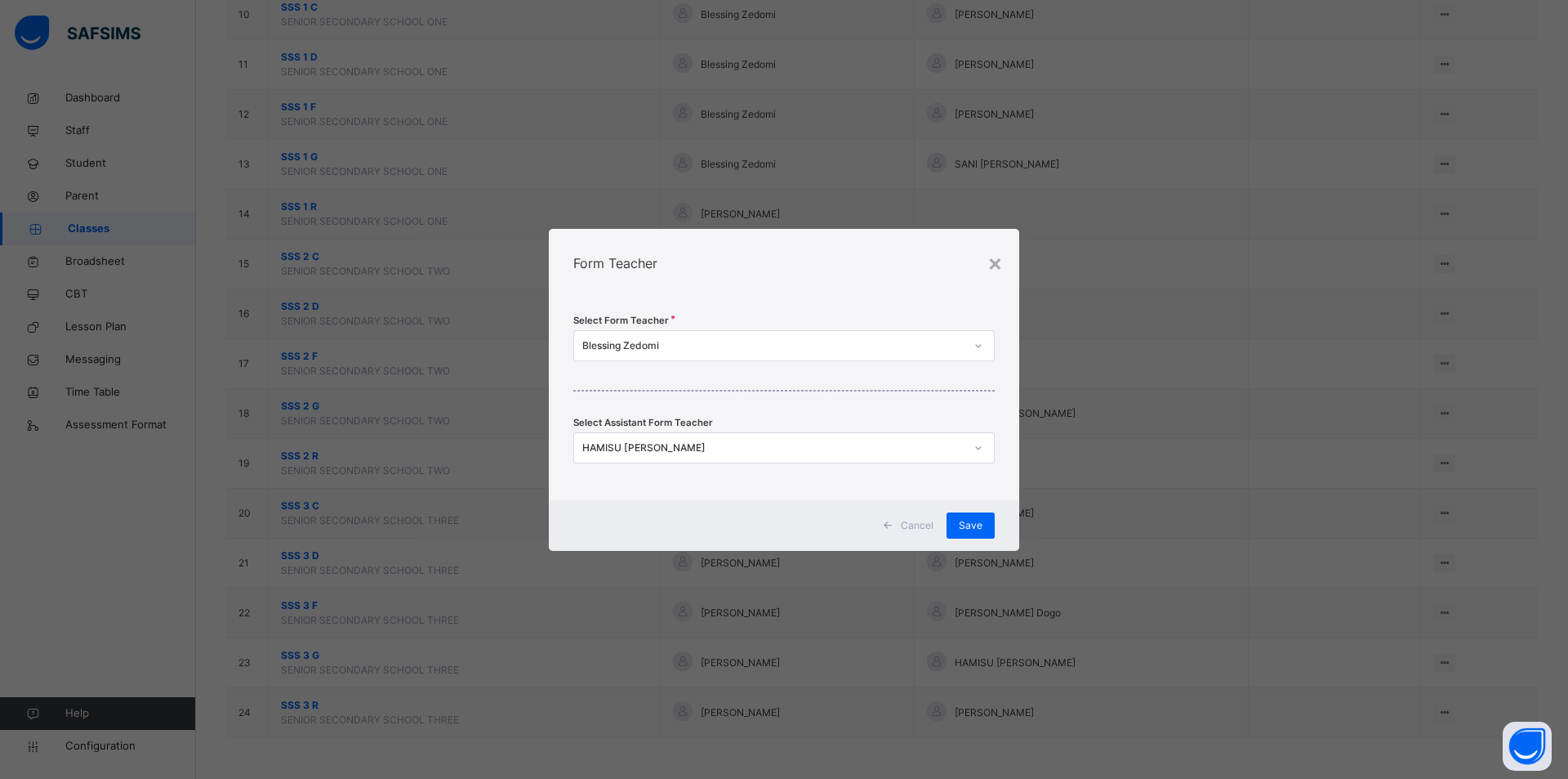
click at [801, 348] on div "Blessing Zedomi" at bounding box center [773, 345] width 382 height 15
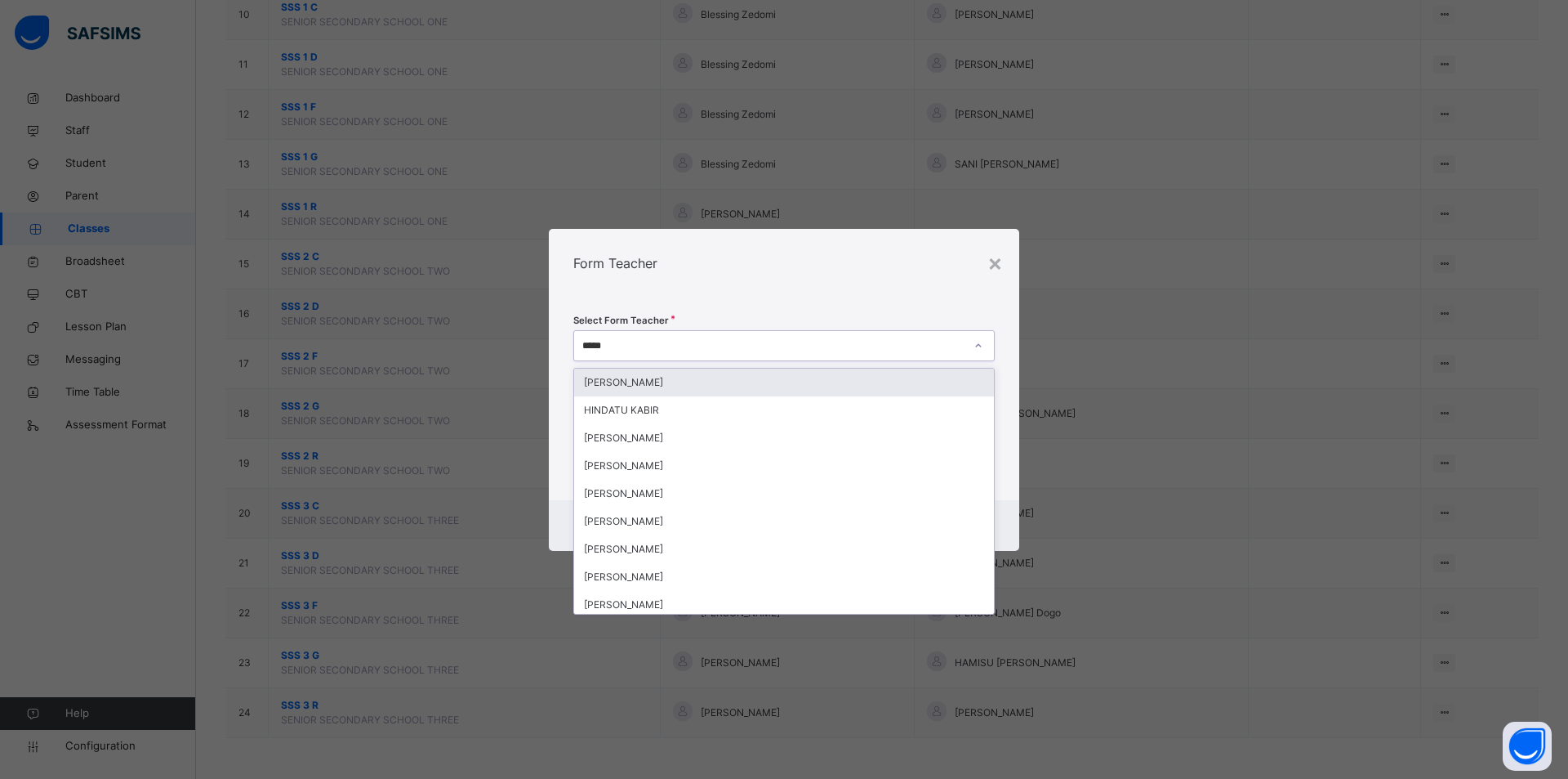
type input "*****"
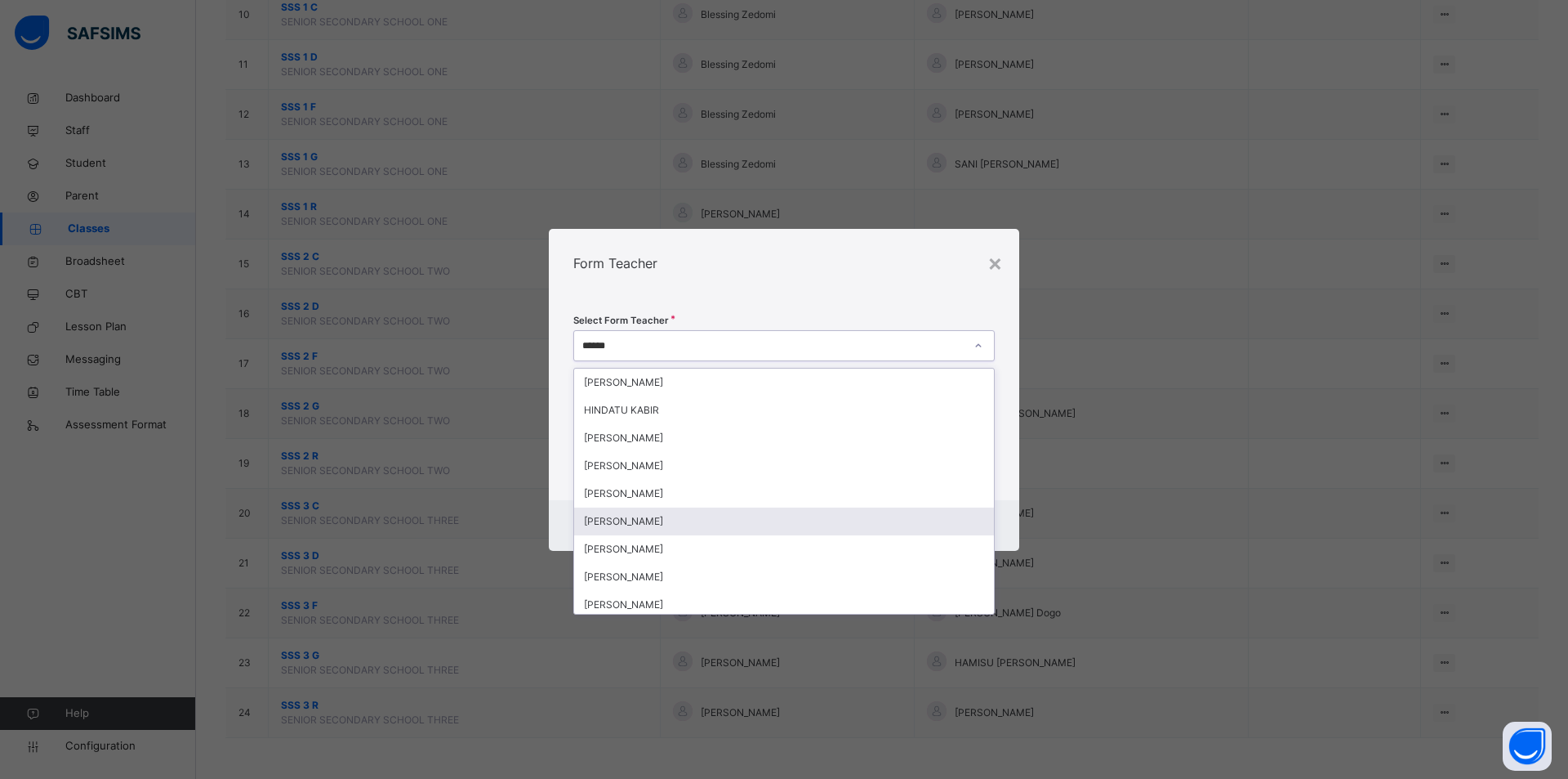
click at [647, 517] on div "Kabir Mamman" at bounding box center [784, 521] width 420 height 27
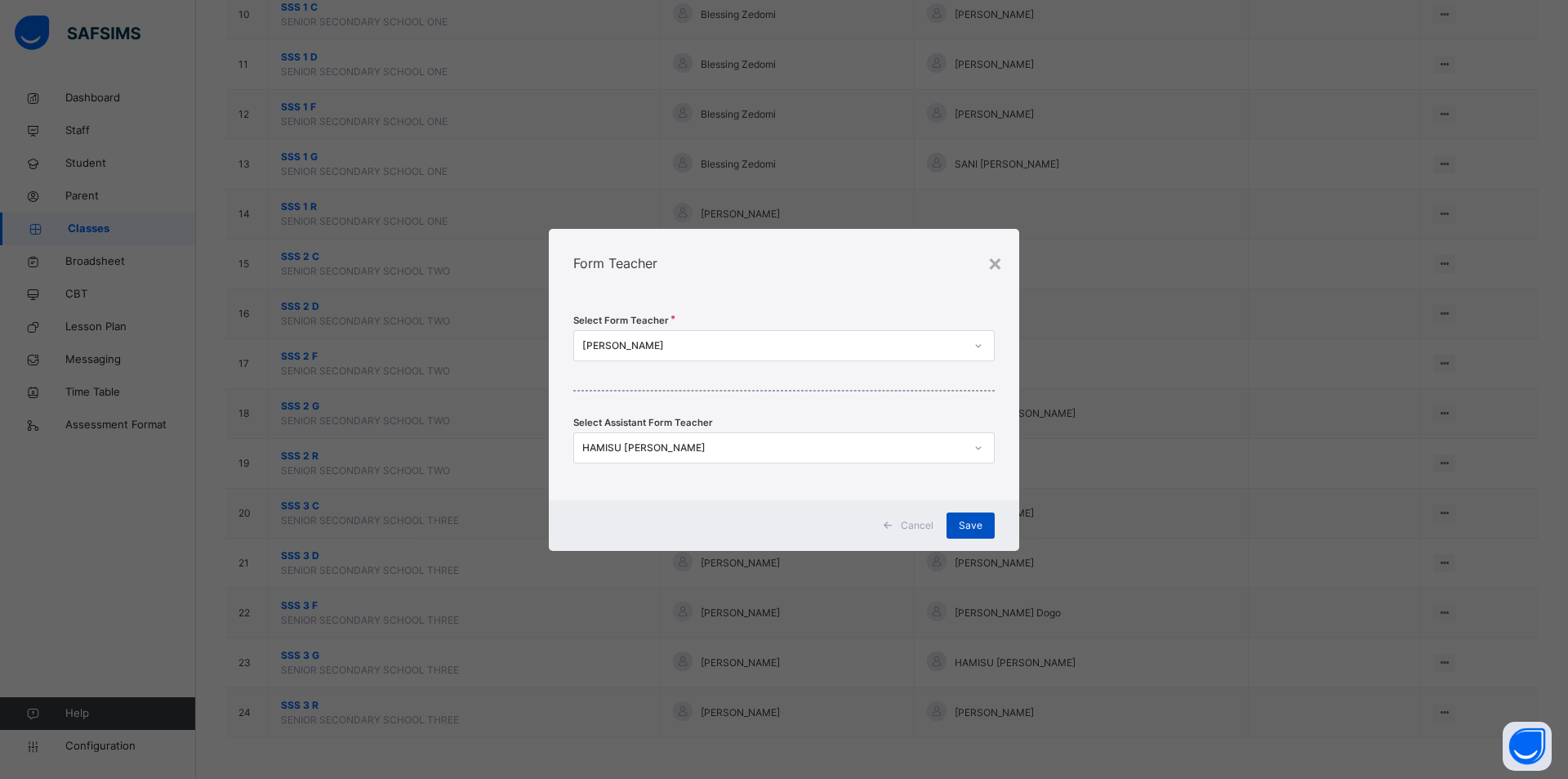
click at [960, 516] on div "Save" at bounding box center [970, 525] width 48 height 26
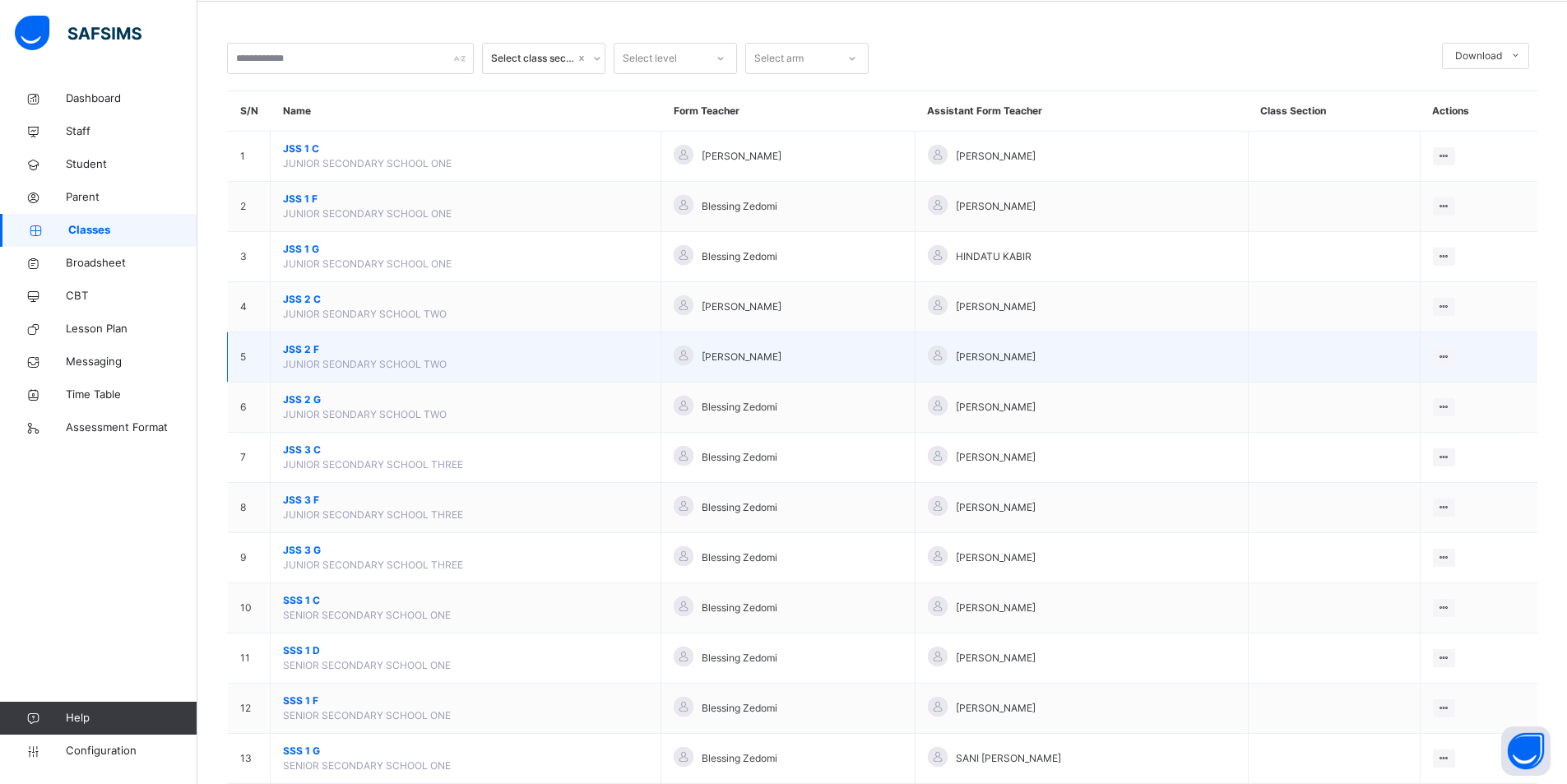
scroll to position [0, 0]
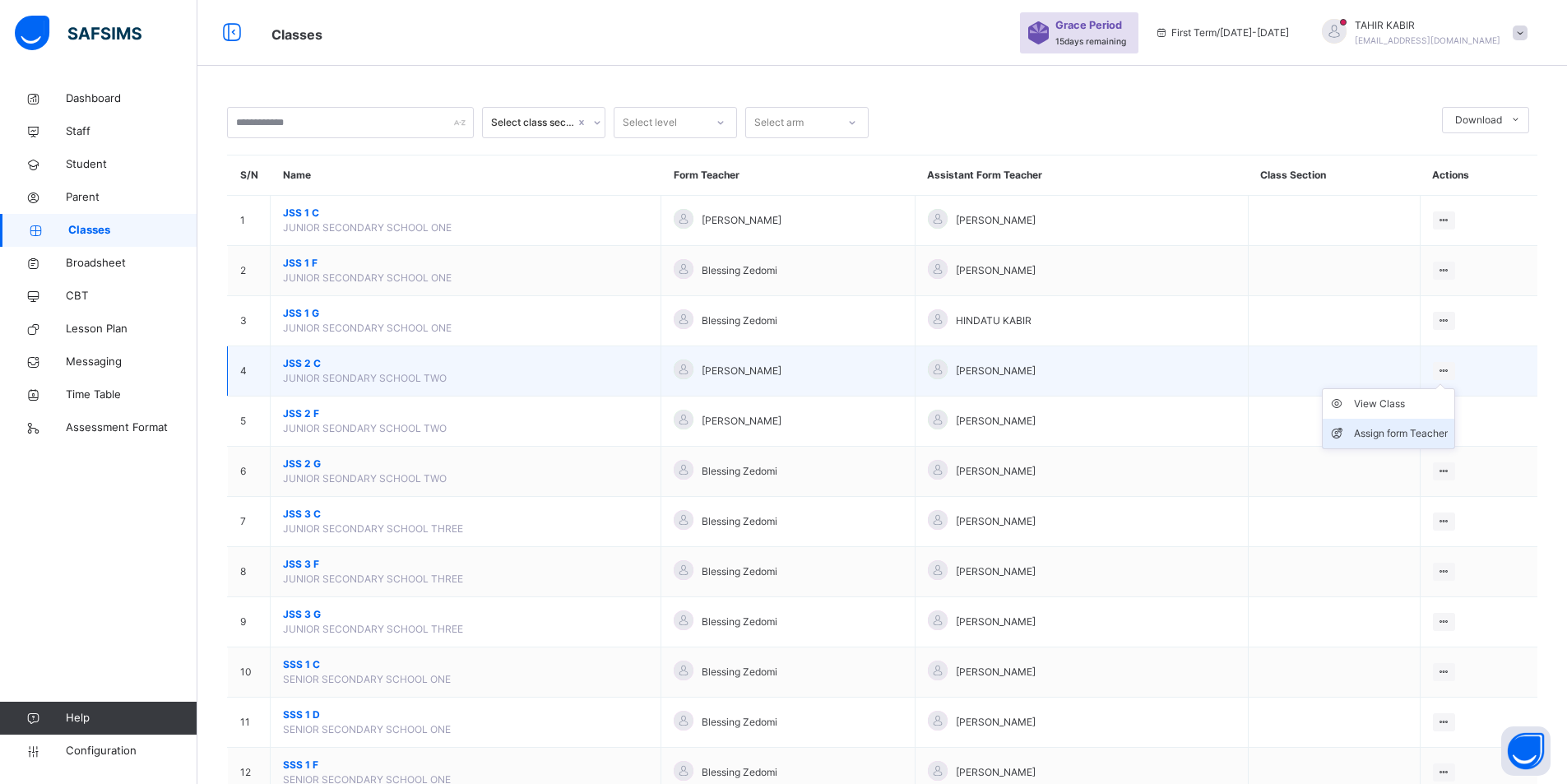
click at [1423, 425] on div "Assign form Teacher" at bounding box center [1400, 433] width 94 height 17
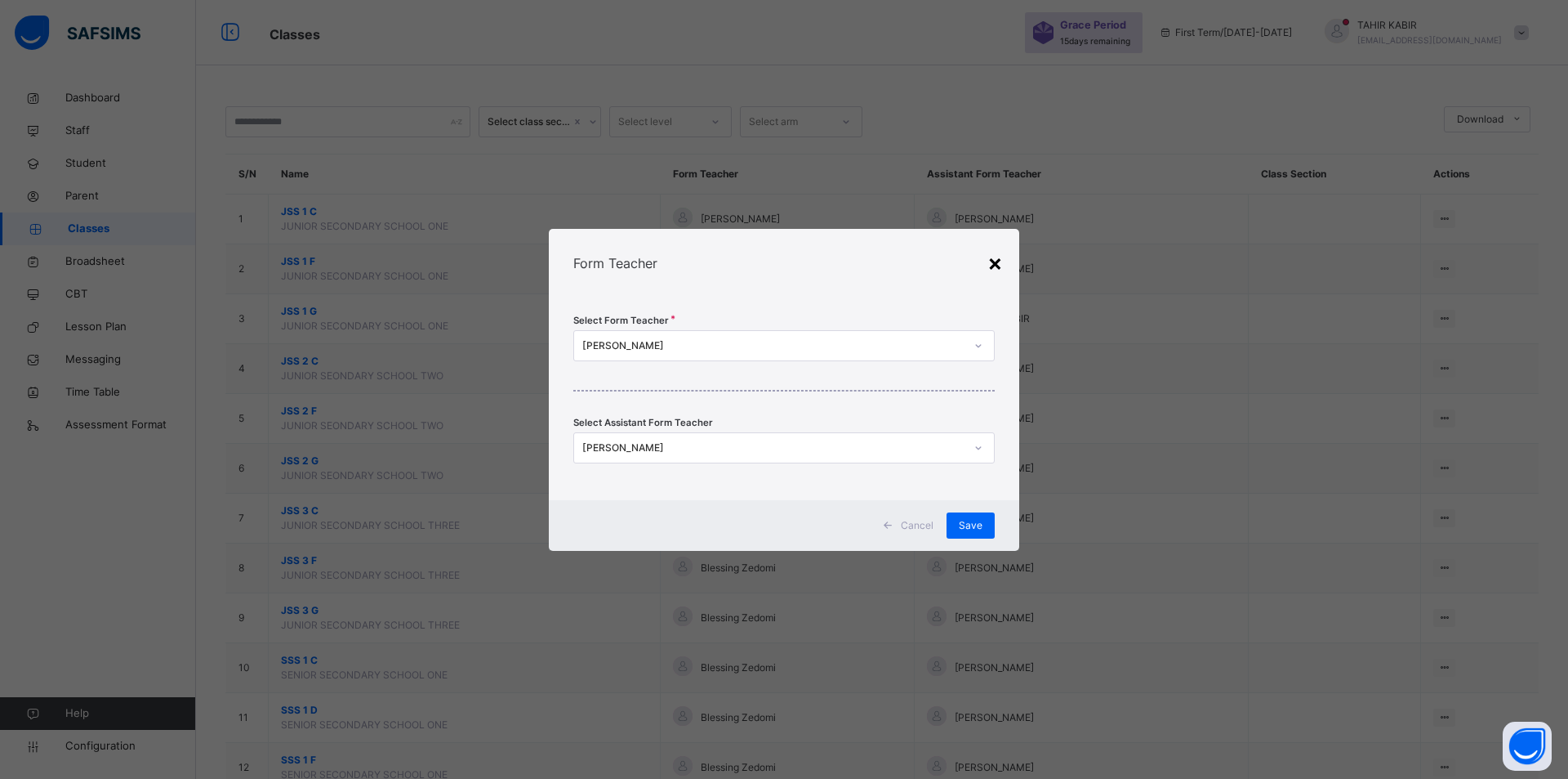
click at [989, 271] on div "×" at bounding box center [995, 262] width 16 height 34
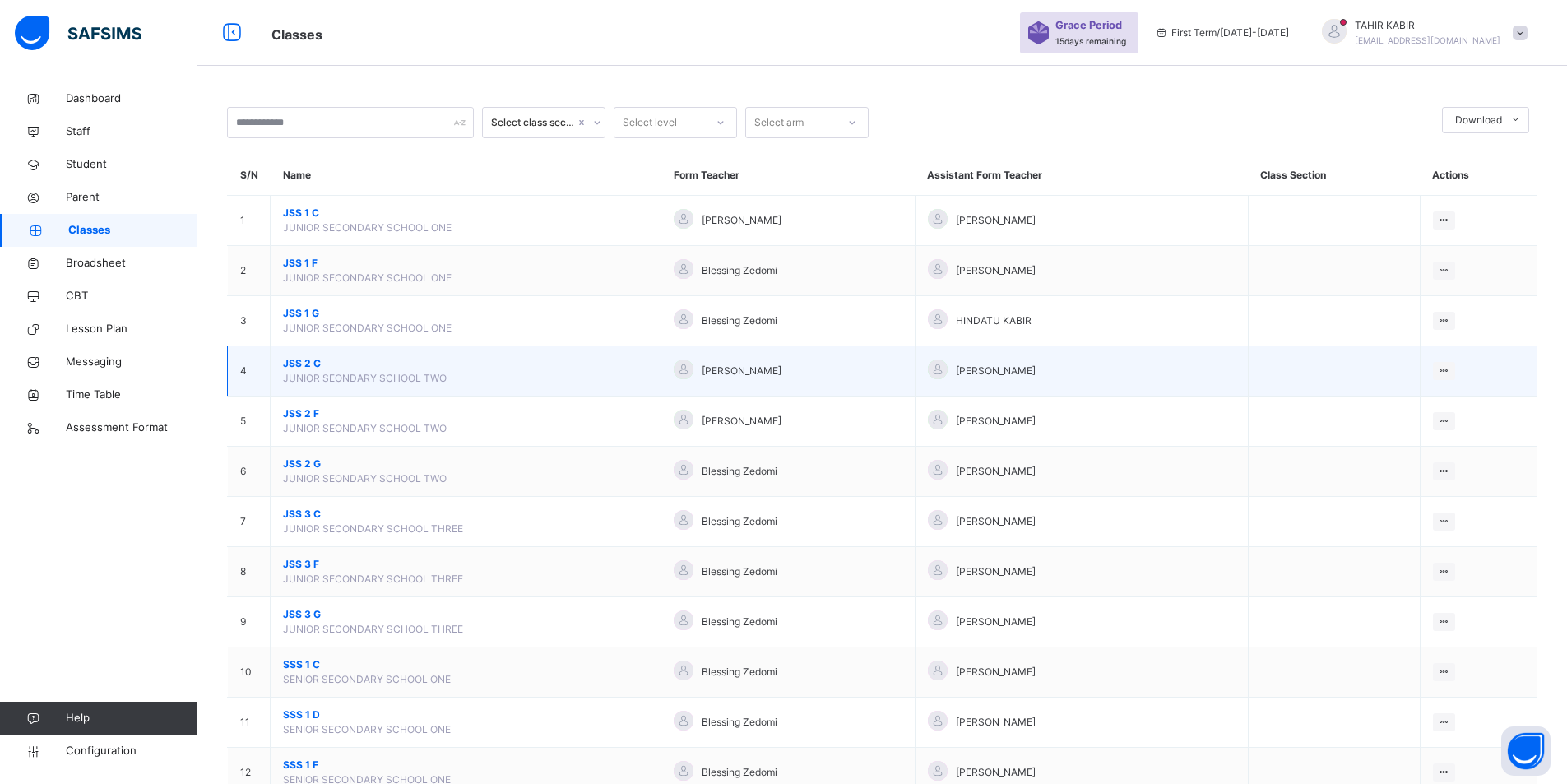
click at [292, 361] on span "JSS 2 C" at bounding box center [466, 363] width 365 height 15
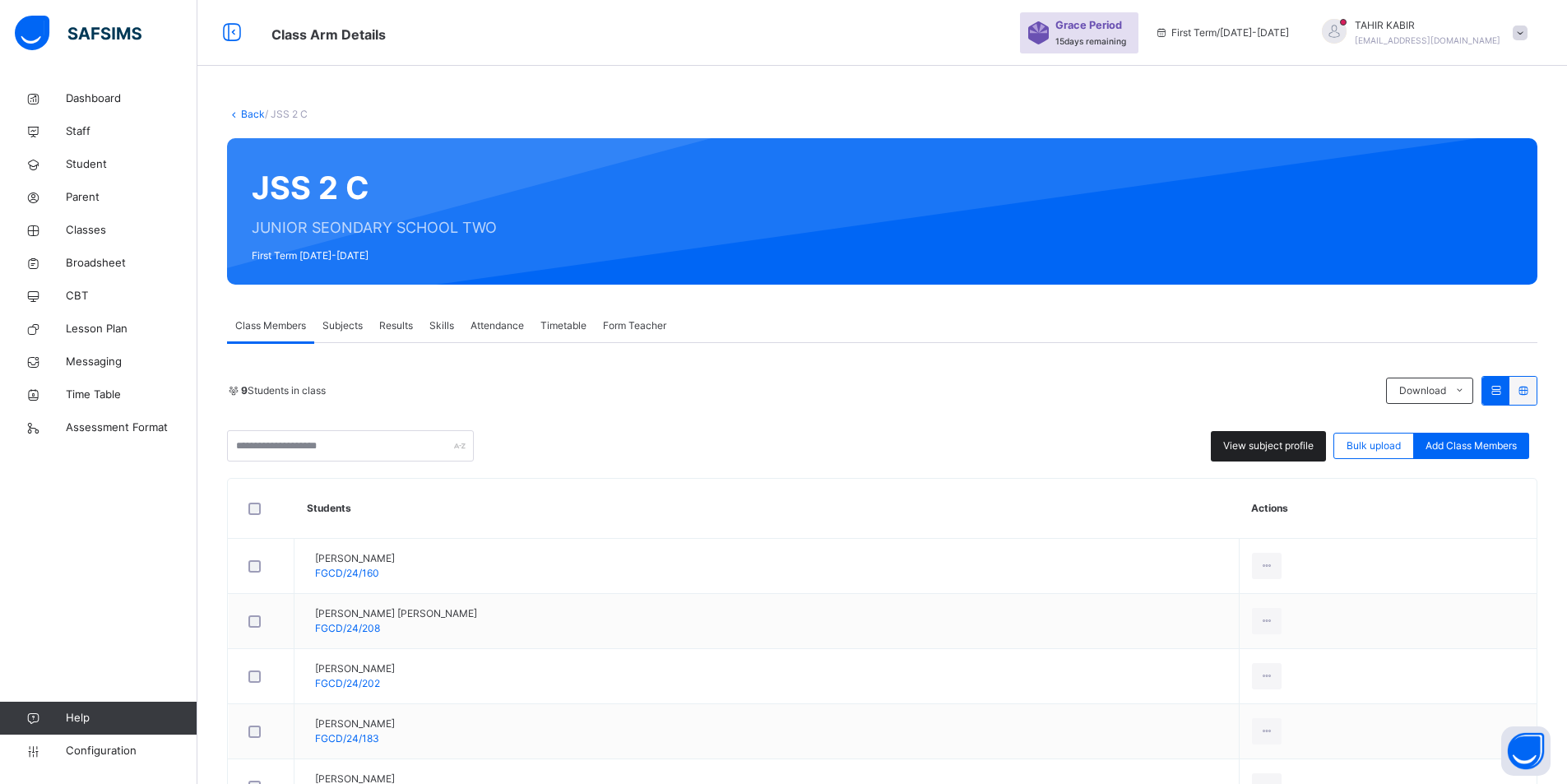
scroll to position [95, 0]
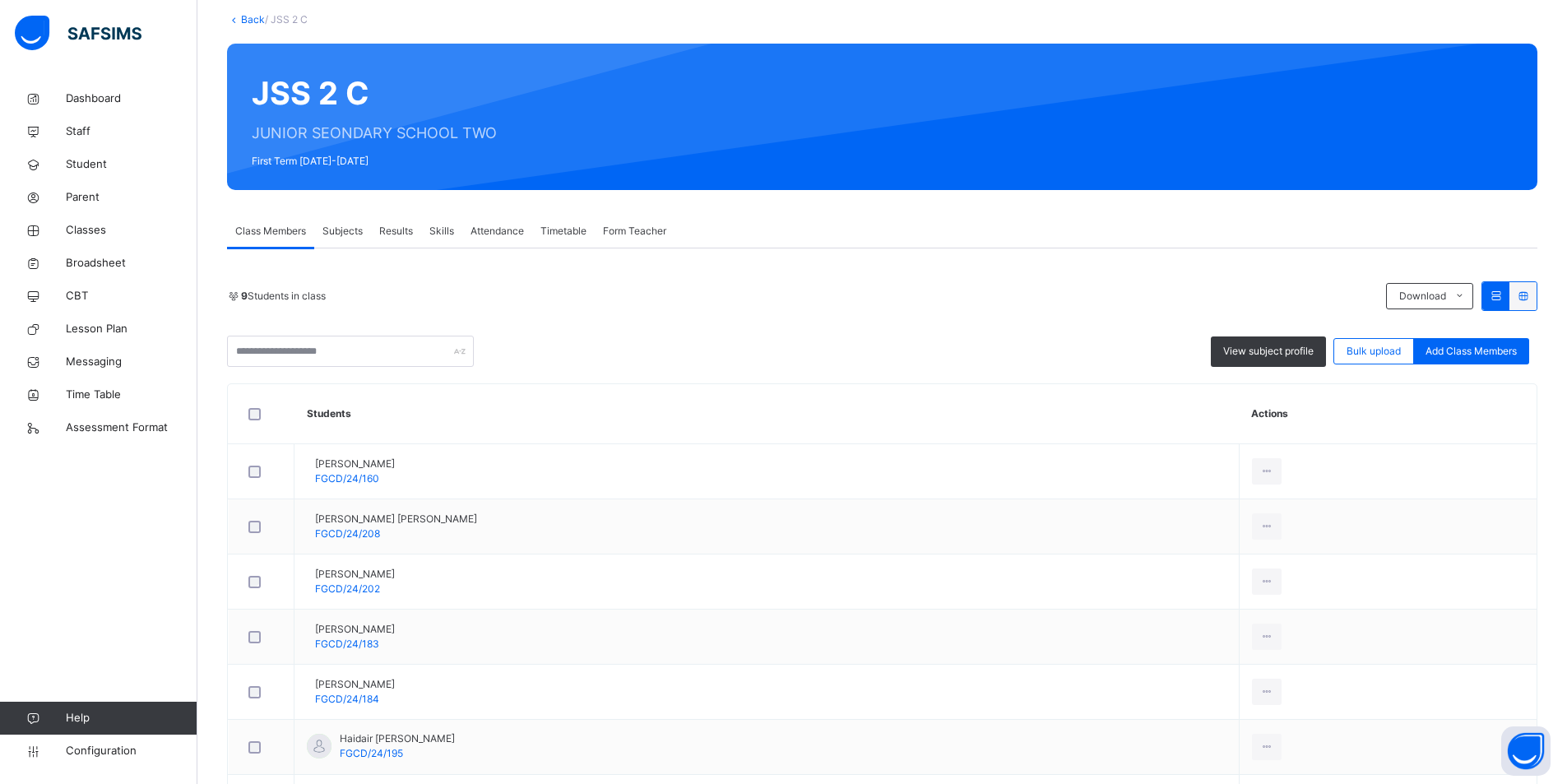
click at [1418, 277] on div "9 Students in class Download Pdf Report Excel Report View subject profile Bulk …" at bounding box center [882, 618] width 1310 height 741
click at [1423, 295] on span "Download" at bounding box center [1423, 296] width 47 height 15
click at [1412, 339] on li "Pdf Report" at bounding box center [1423, 332] width 71 height 28
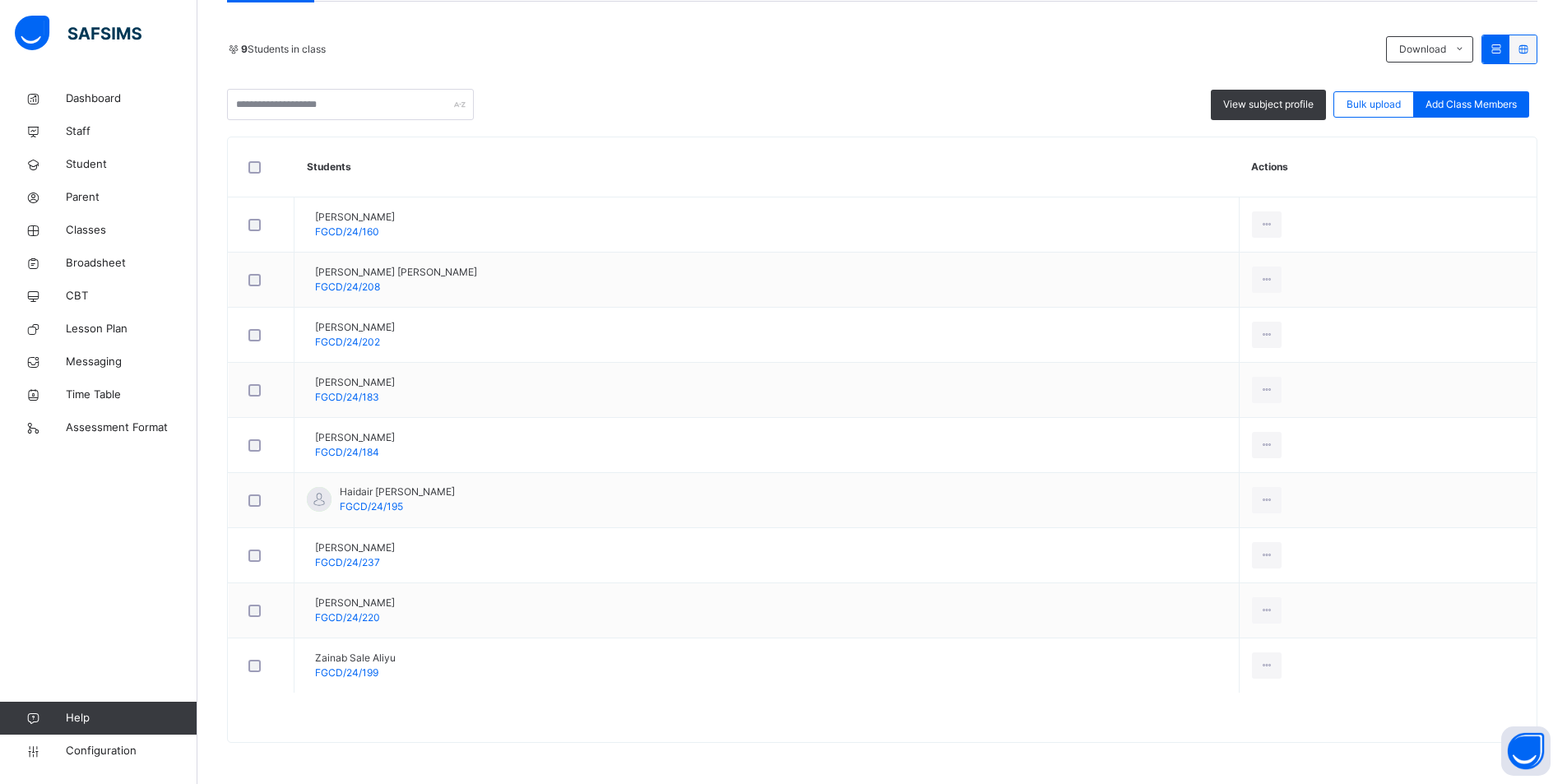
scroll to position [0, 0]
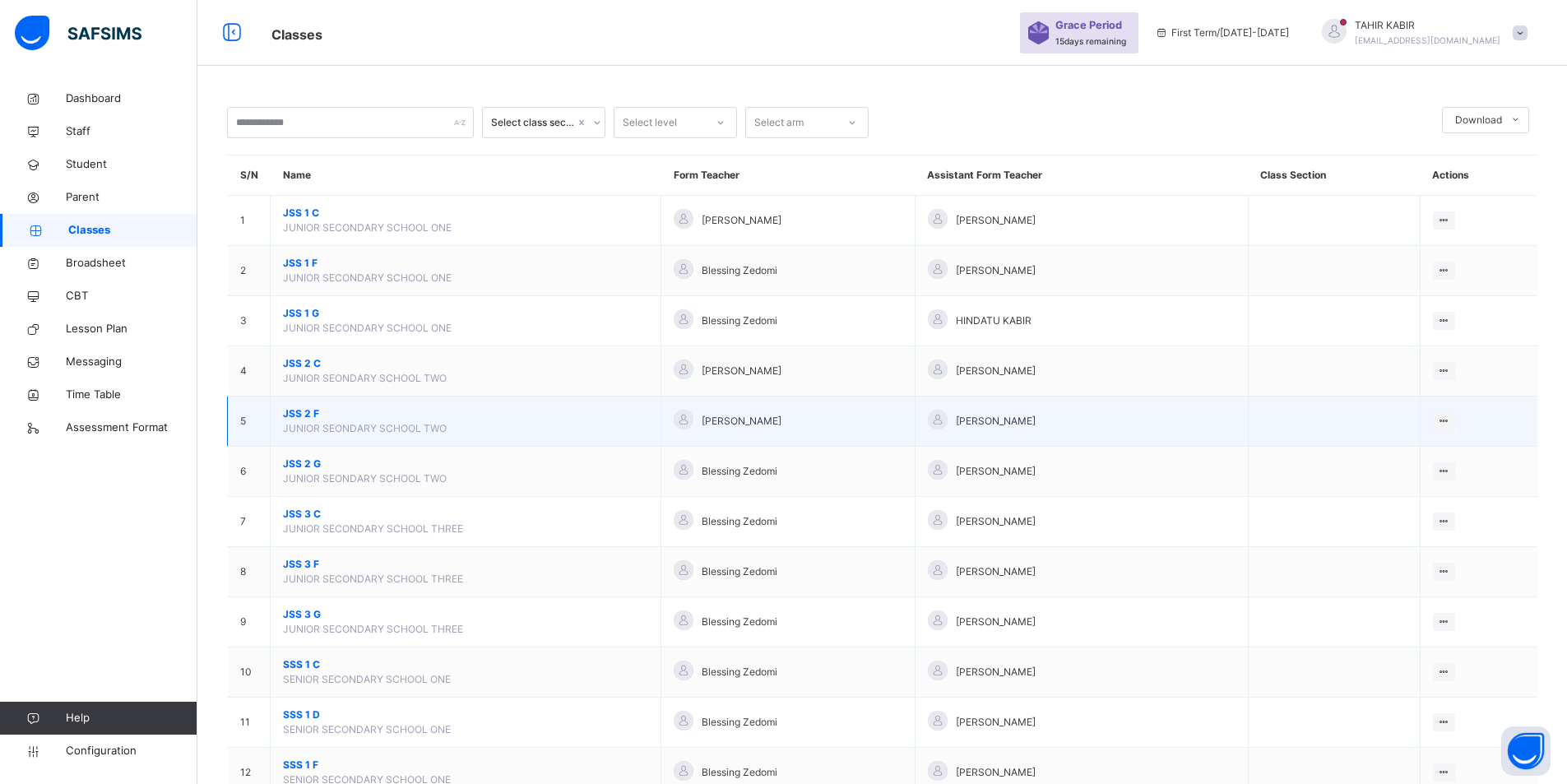
click at [315, 415] on span "JSS 2 F" at bounding box center [466, 413] width 365 height 15
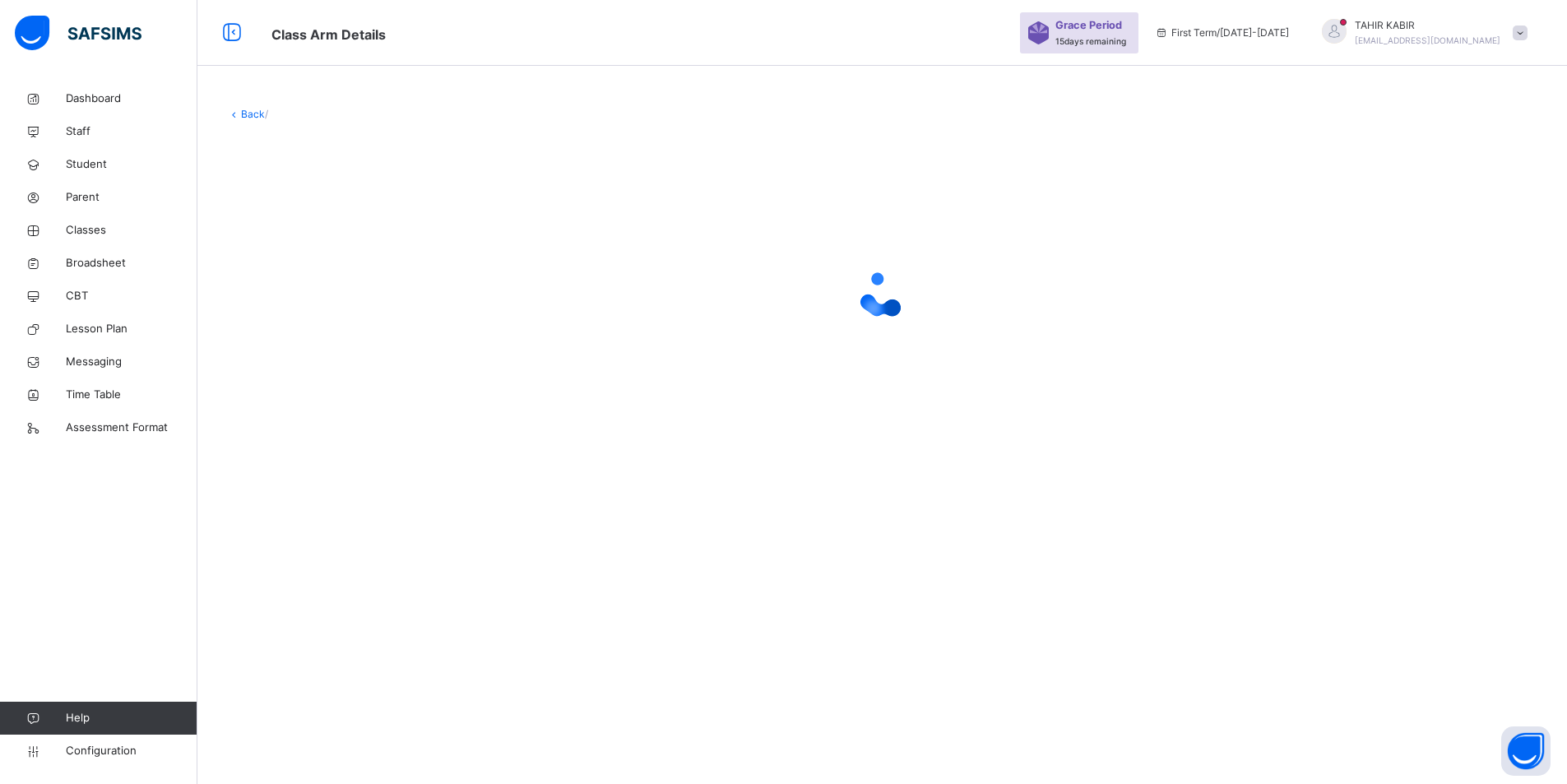
click at [315, 415] on div at bounding box center [882, 294] width 1310 height 313
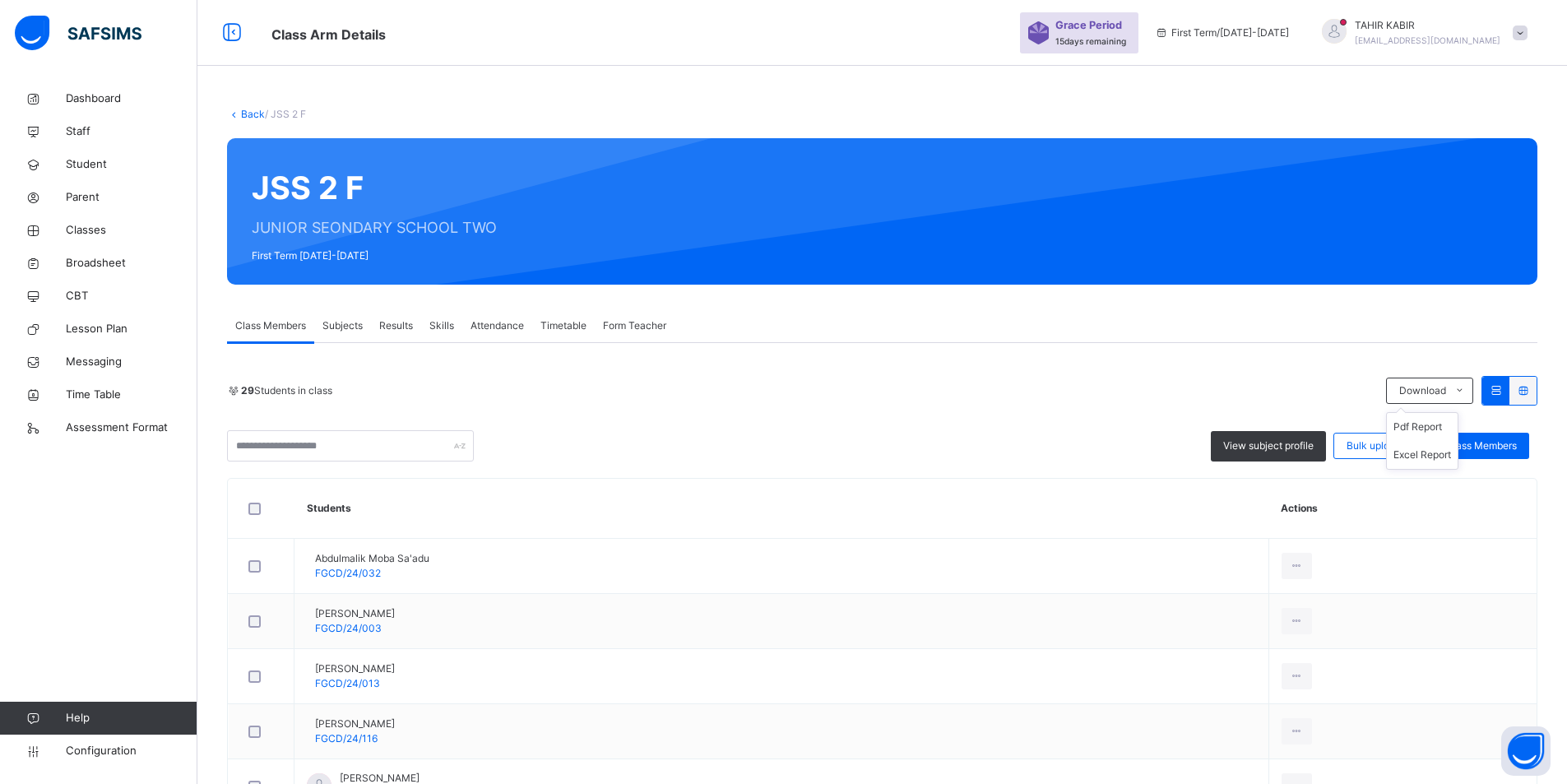
drag, startPoint x: 1440, startPoint y: 400, endPoint x: 1435, endPoint y: 413, distance: 13.9
click at [1438, 412] on ul "Pdf Report Excel Report" at bounding box center [1422, 441] width 72 height 57
click at [1422, 427] on li "Pdf Report" at bounding box center [1423, 427] width 71 height 28
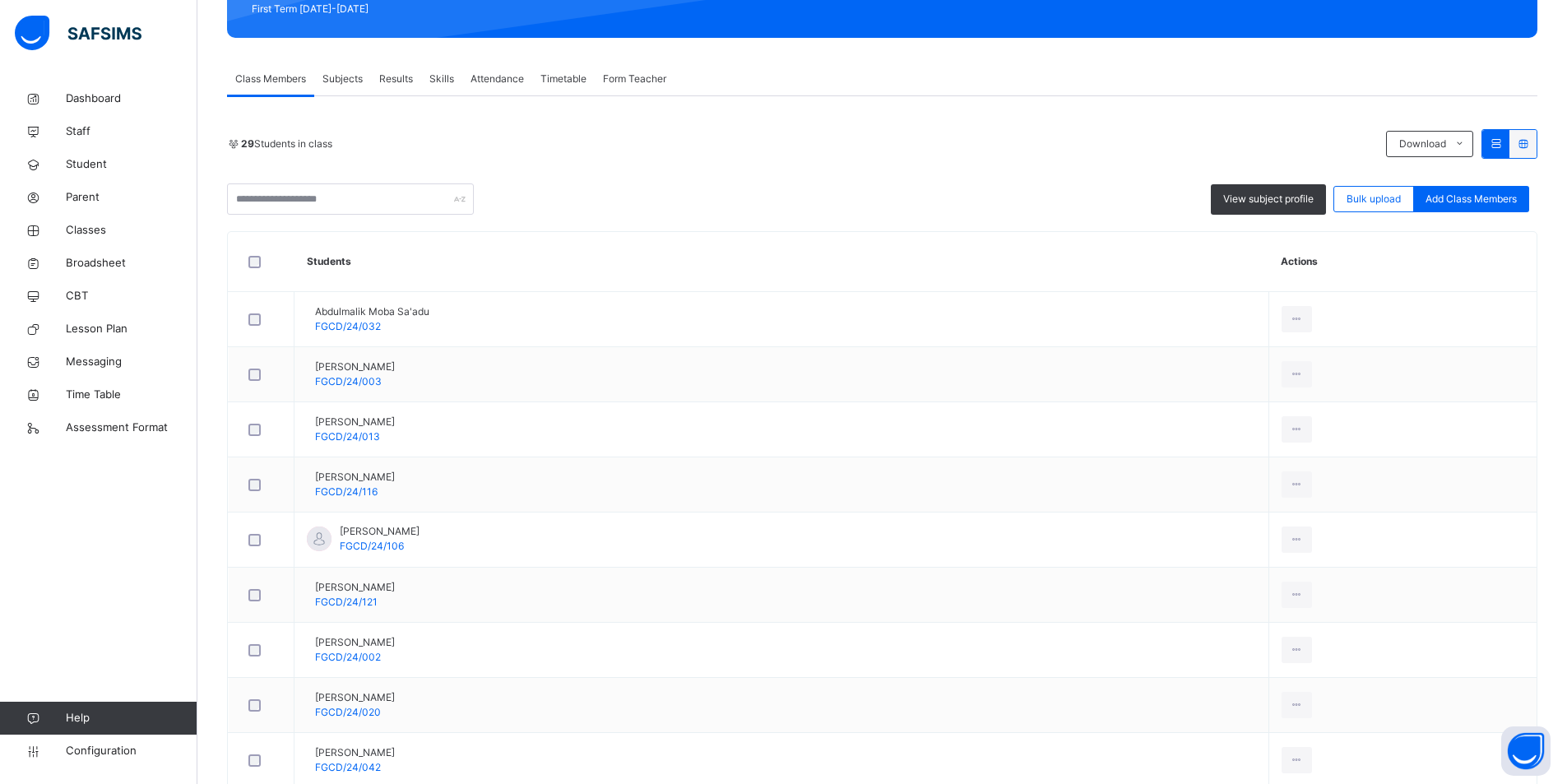
scroll to position [165, 0]
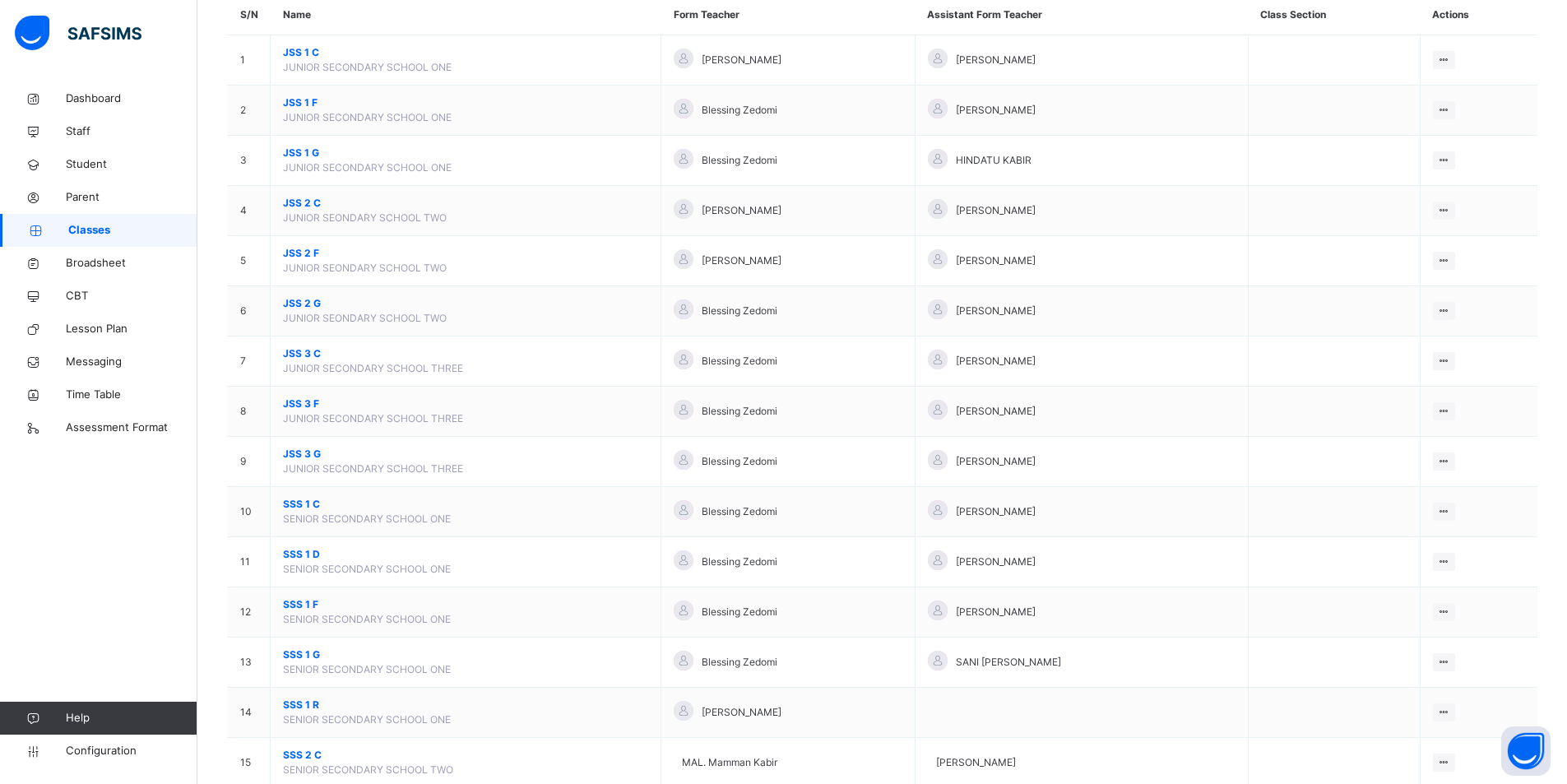
scroll to position [165, 0]
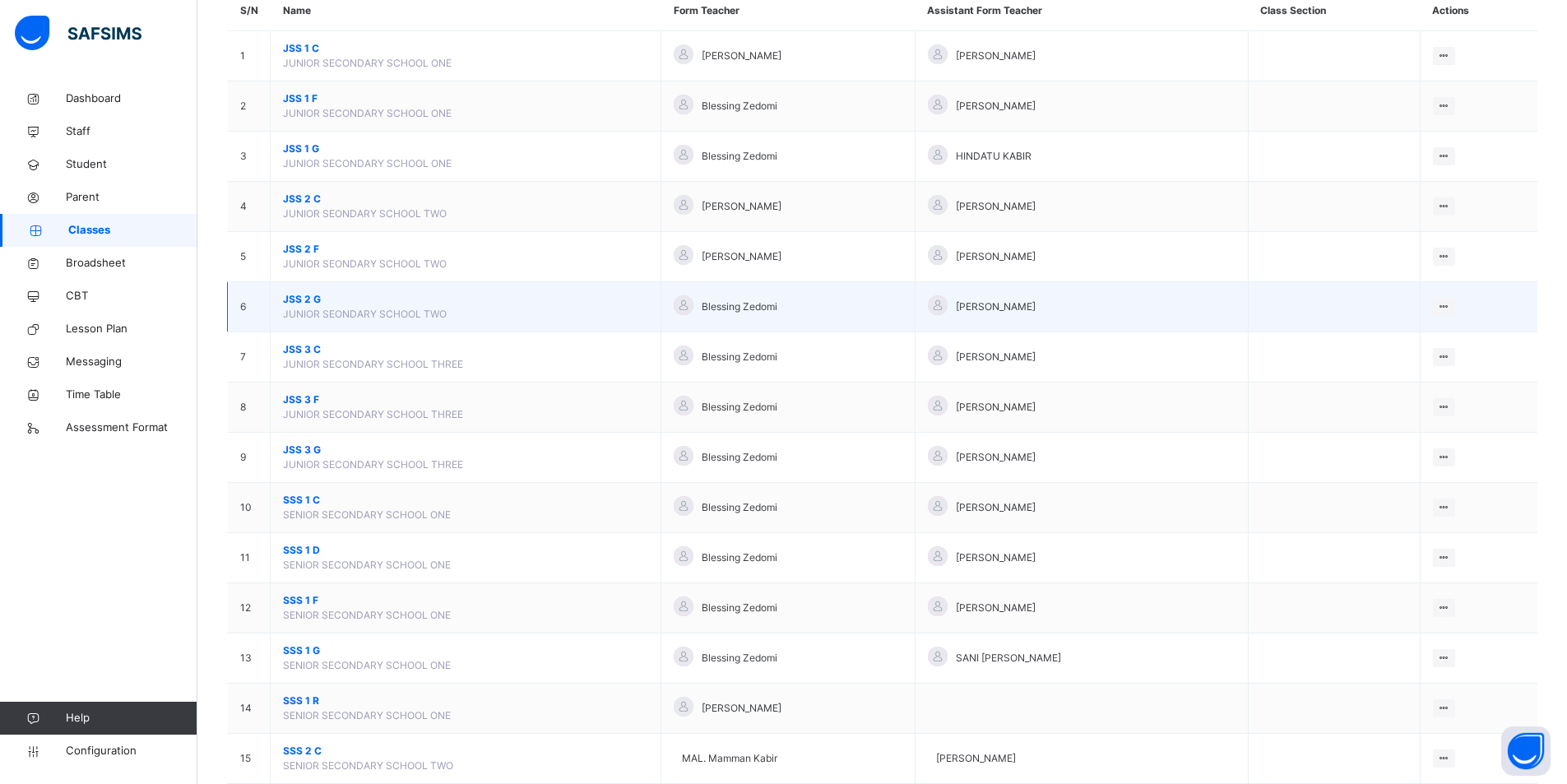
click at [290, 299] on span "JSS 2 G" at bounding box center [466, 299] width 365 height 15
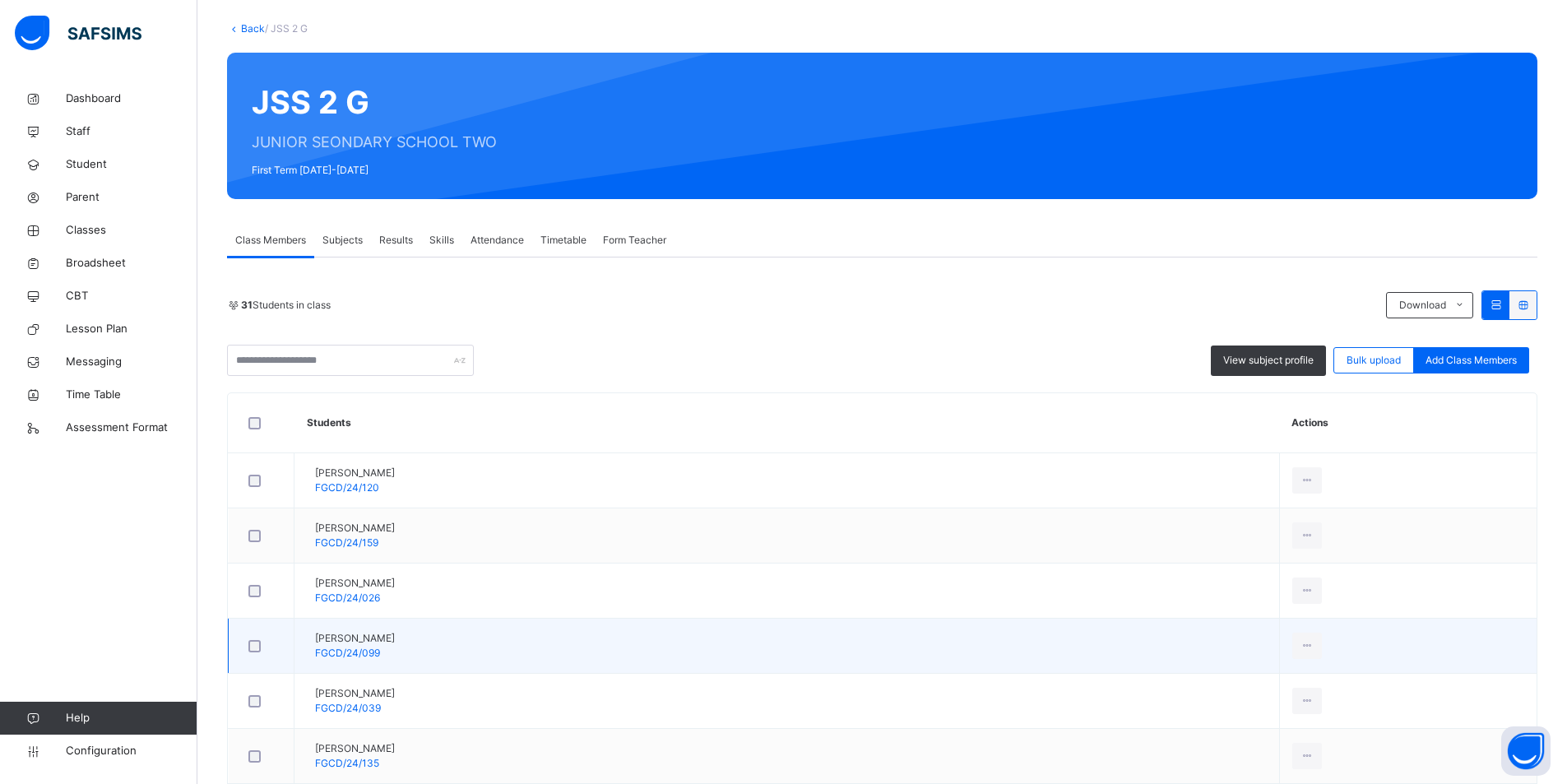
scroll to position [82, 0]
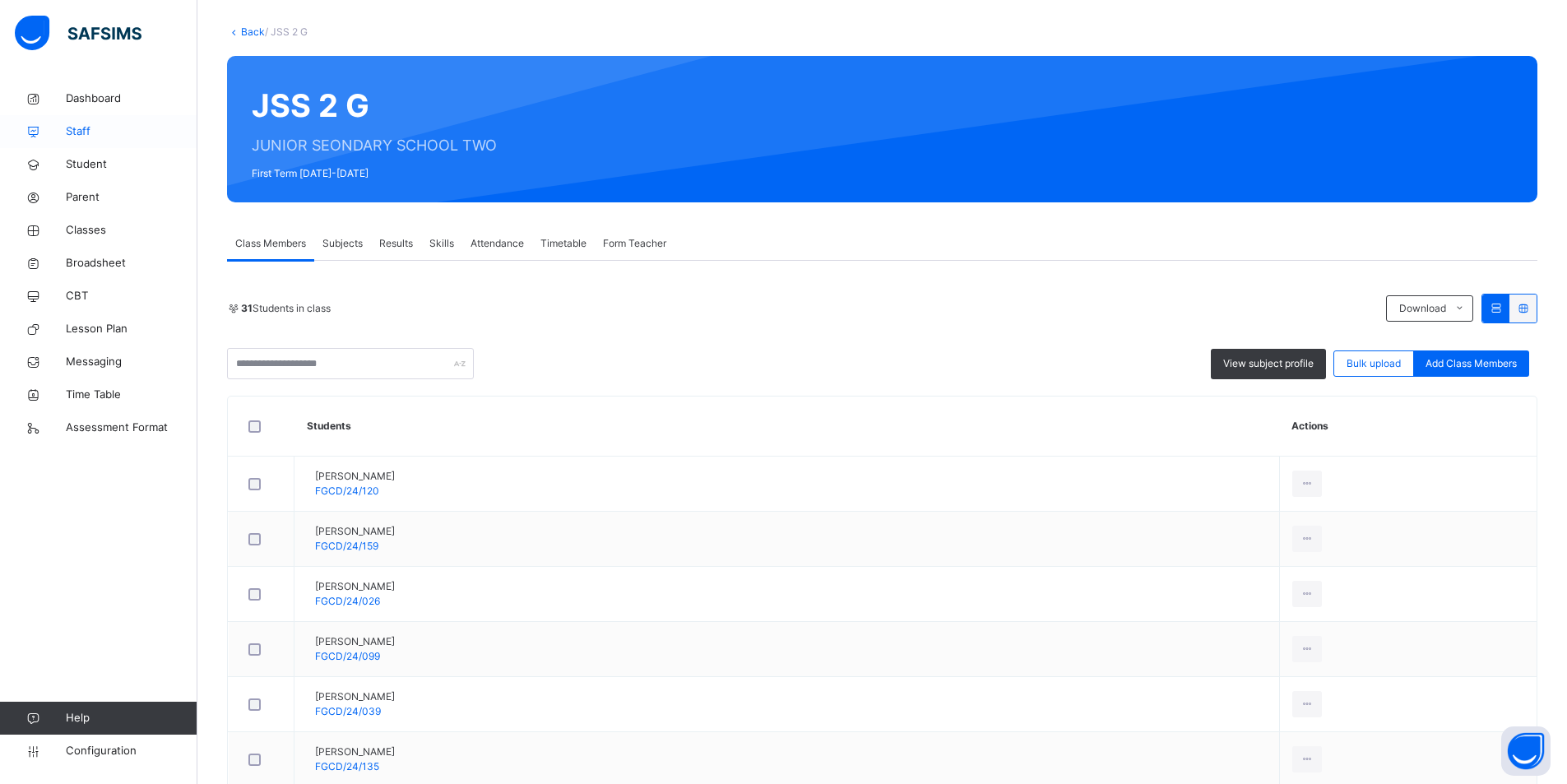
click at [96, 136] on span "Staff" at bounding box center [131, 131] width 131 height 17
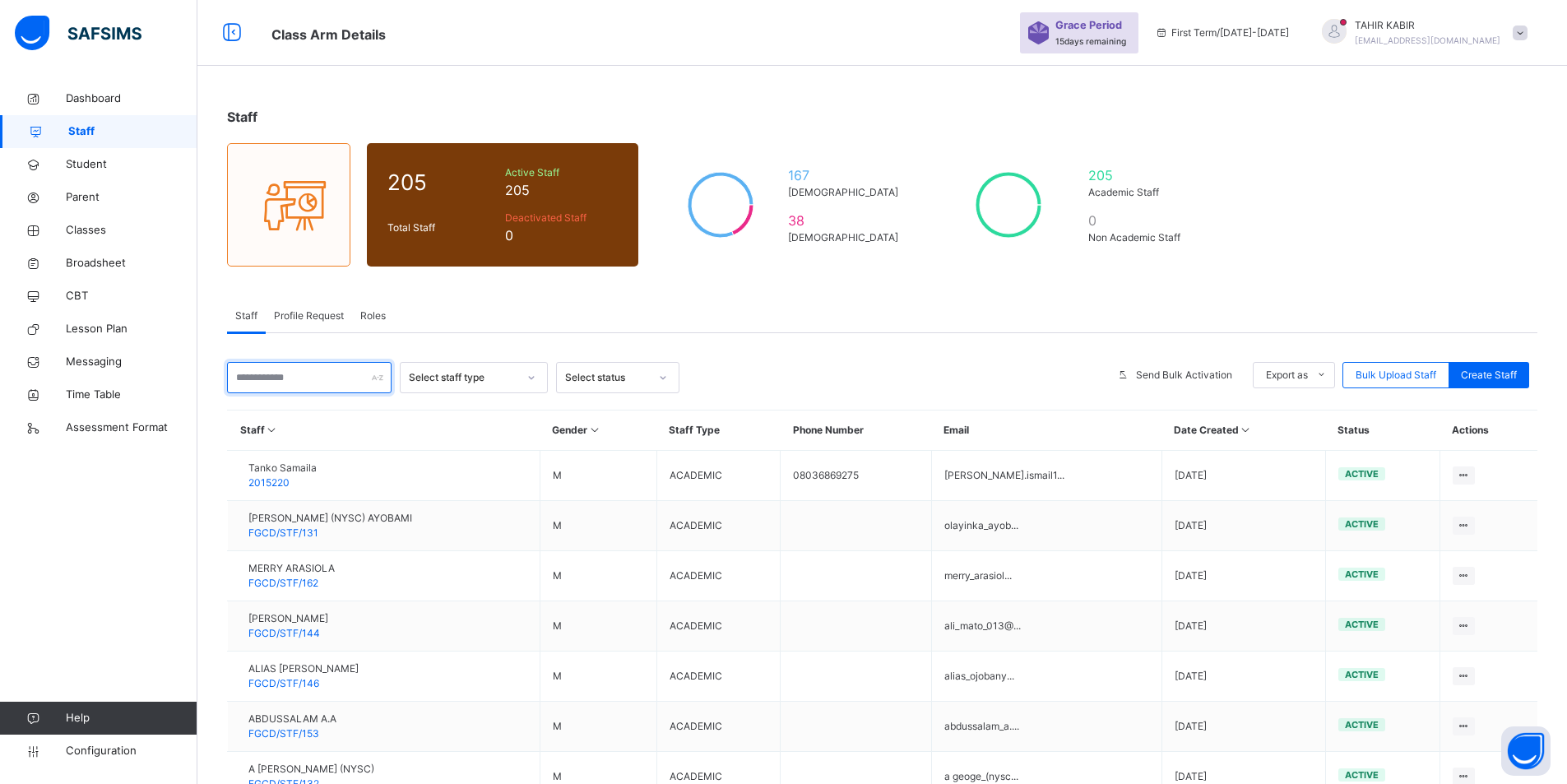
click at [311, 371] on input "text" at bounding box center [309, 378] width 165 height 32
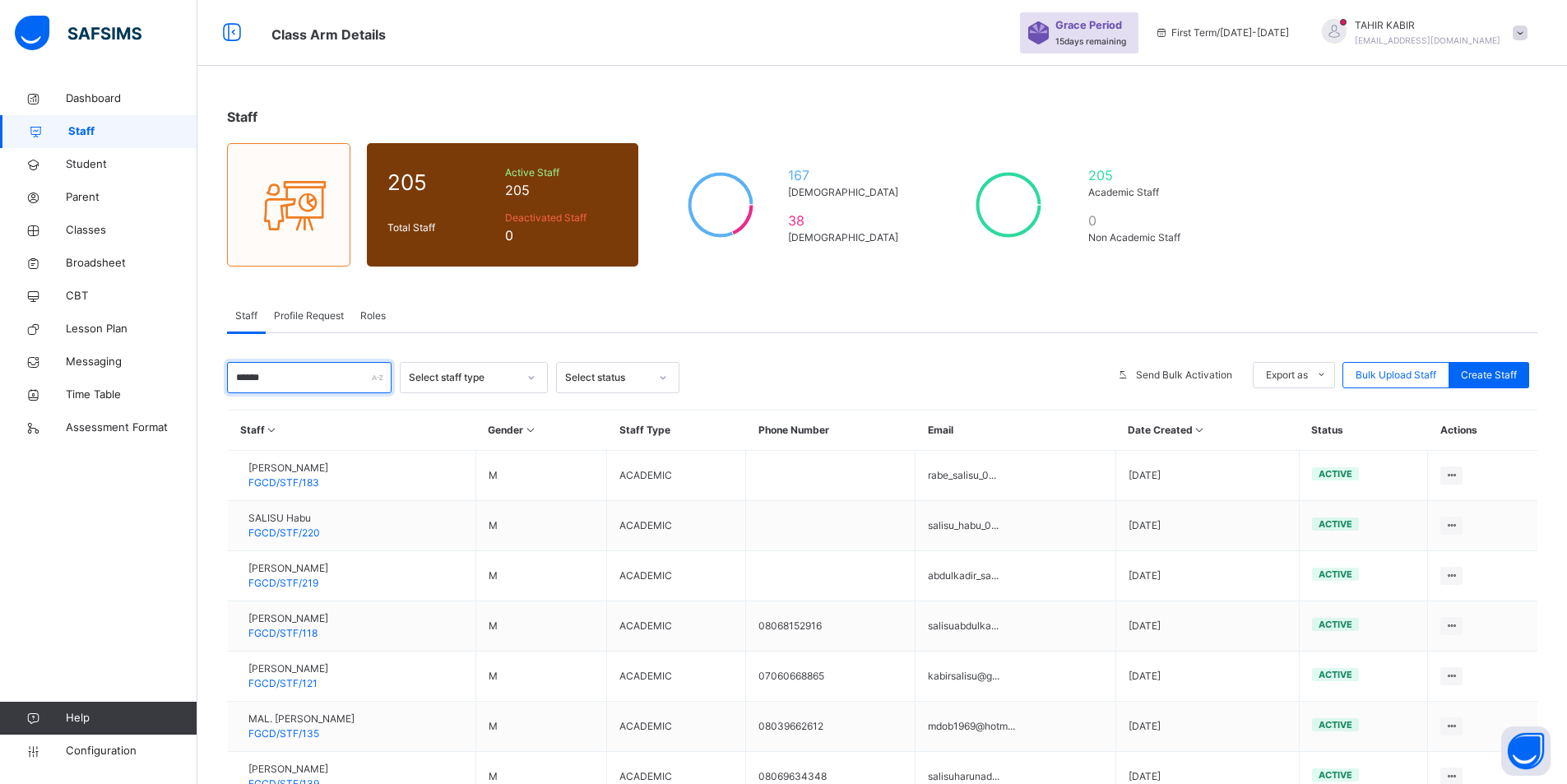
drag, startPoint x: 289, startPoint y: 380, endPoint x: 217, endPoint y: 384, distance: 72.1
click at [217, 384] on div "Staff 205 Total Staff Active Staff 205 Deactivated Staff 0 167 Male 38 Female 2…" at bounding box center [882, 566] width 1370 height 968
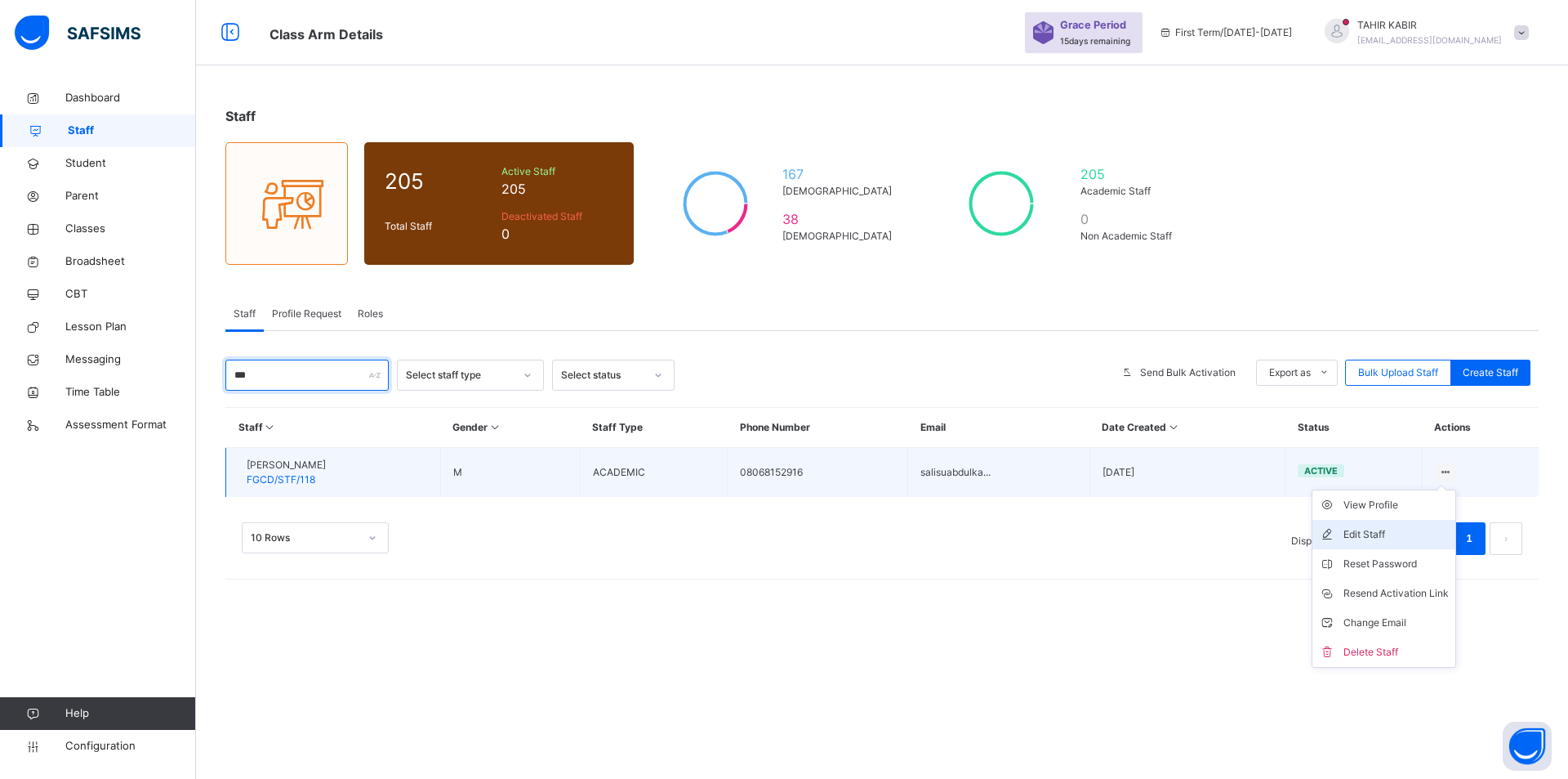
type input "***"
click at [1363, 536] on div "Edit Staff" at bounding box center [1397, 534] width 106 height 17
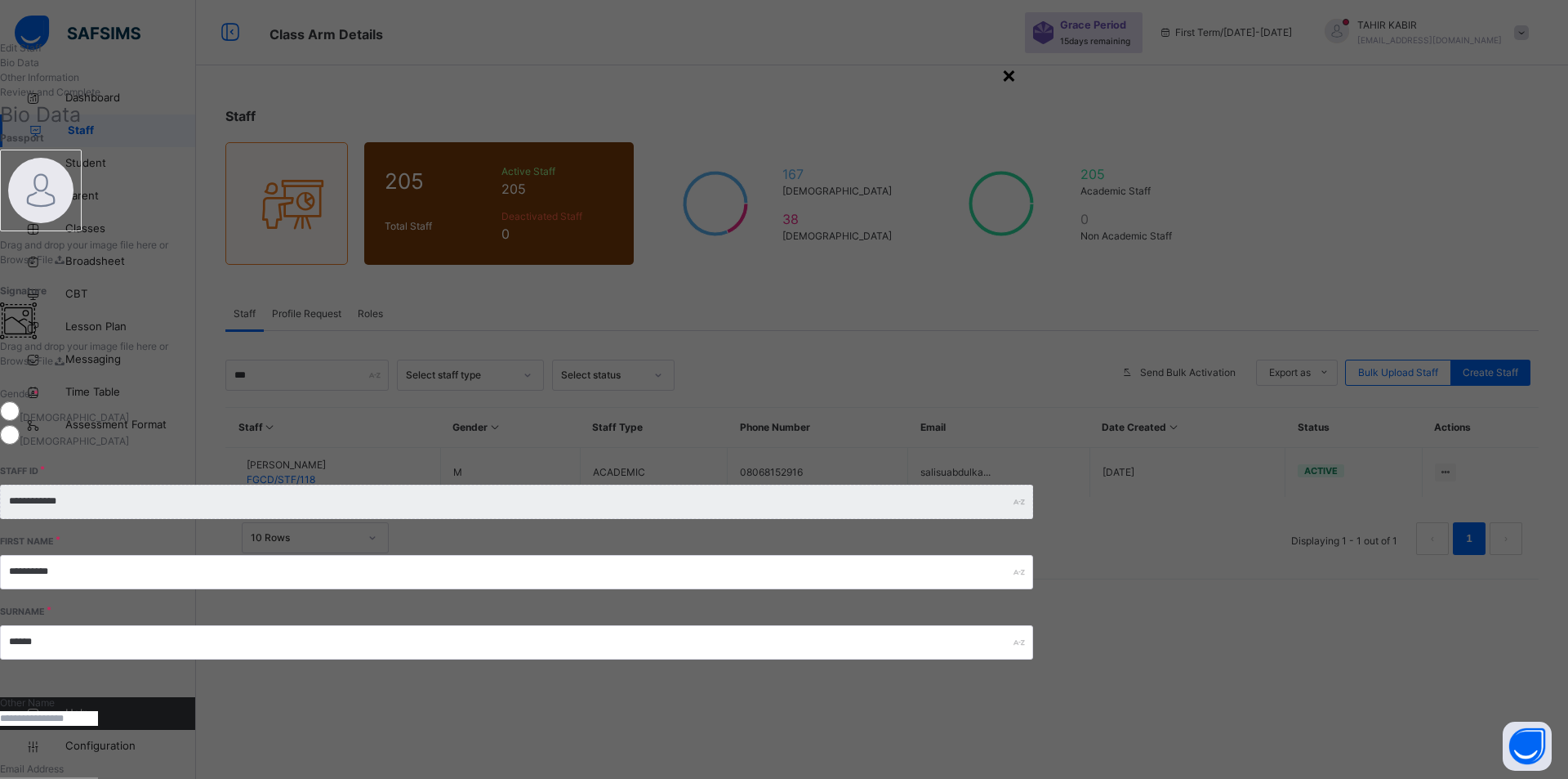
click at [1017, 83] on div "×" at bounding box center [1009, 73] width 16 height 34
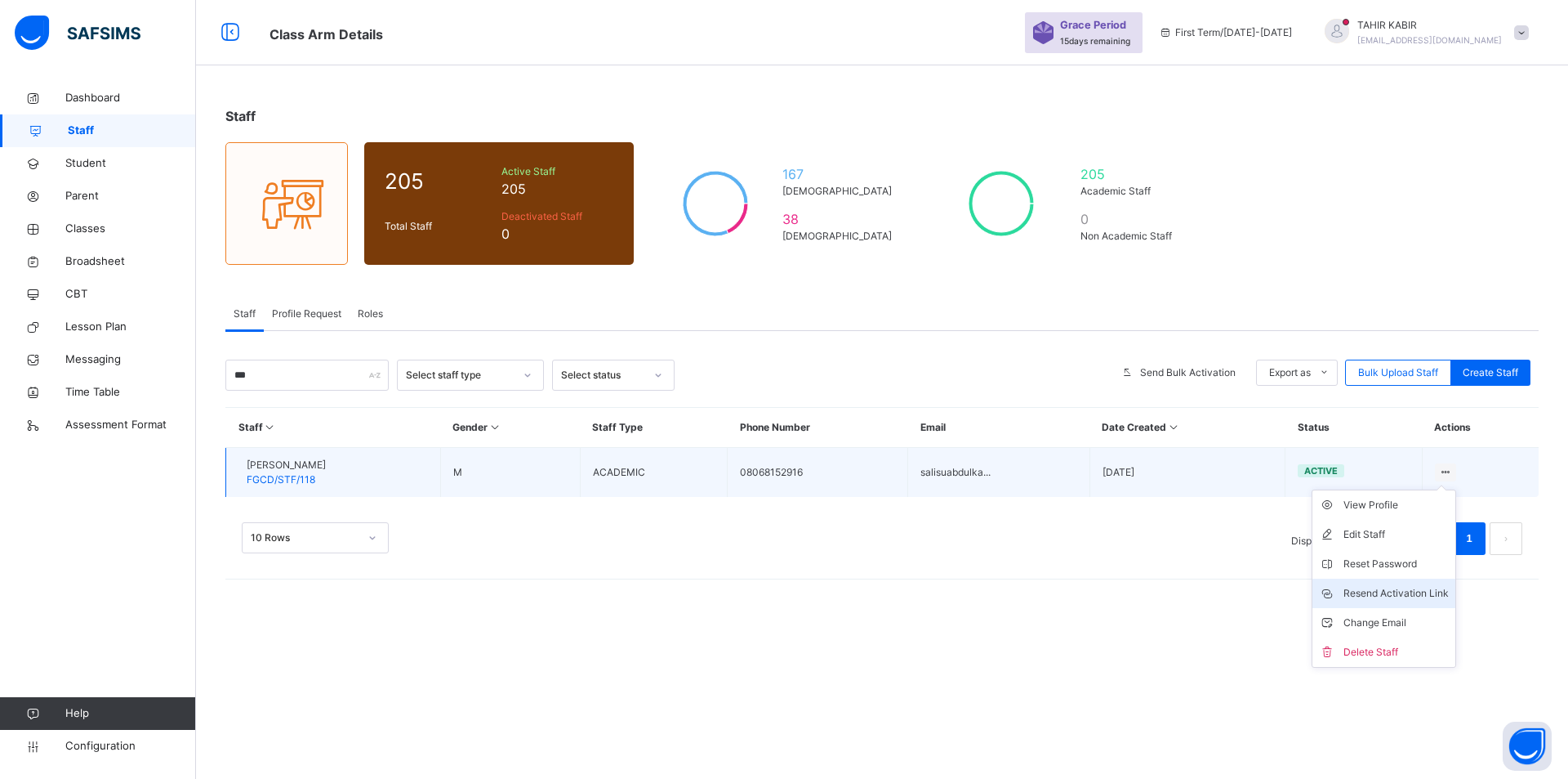
click at [1382, 601] on div "Resend Activation Link" at bounding box center [1397, 593] width 106 height 17
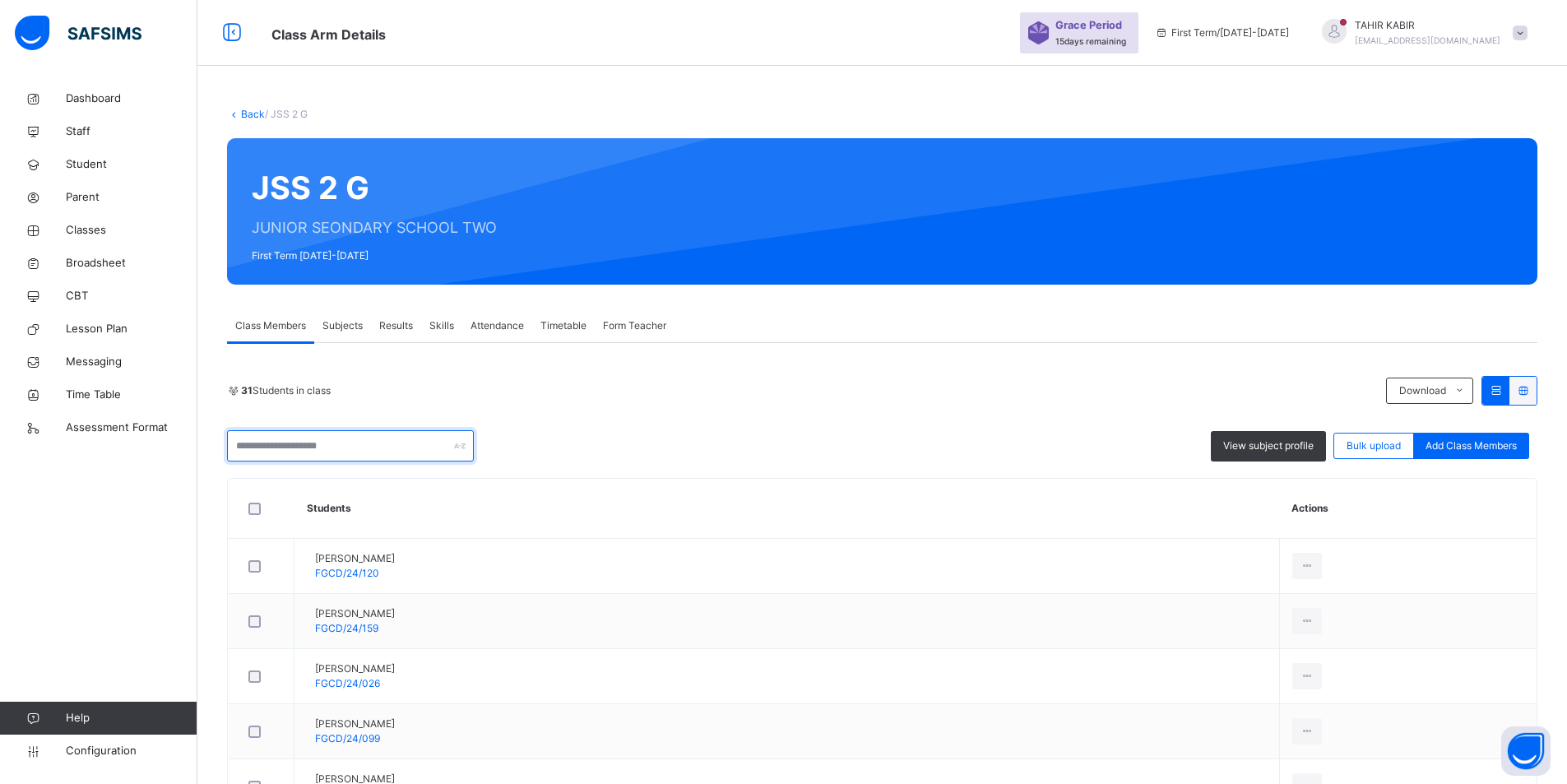
click at [343, 448] on input "text" at bounding box center [350, 446] width 247 height 32
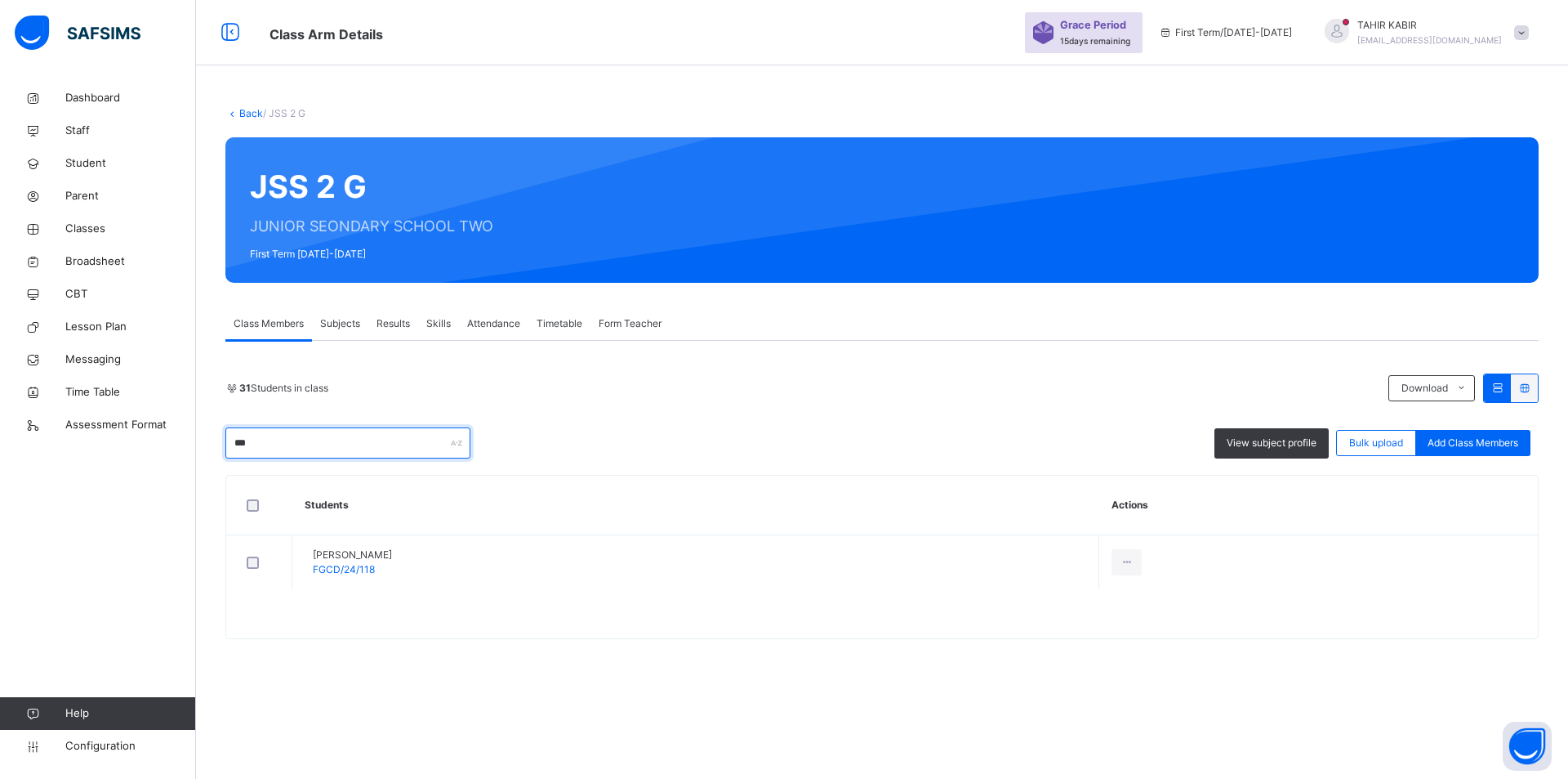
drag, startPoint x: 293, startPoint y: 449, endPoint x: 231, endPoint y: 450, distance: 62.0
click at [231, 450] on input "***" at bounding box center [348, 443] width 245 height 31
type input "***"
click at [37, 125] on icon at bounding box center [32, 131] width 66 height 13
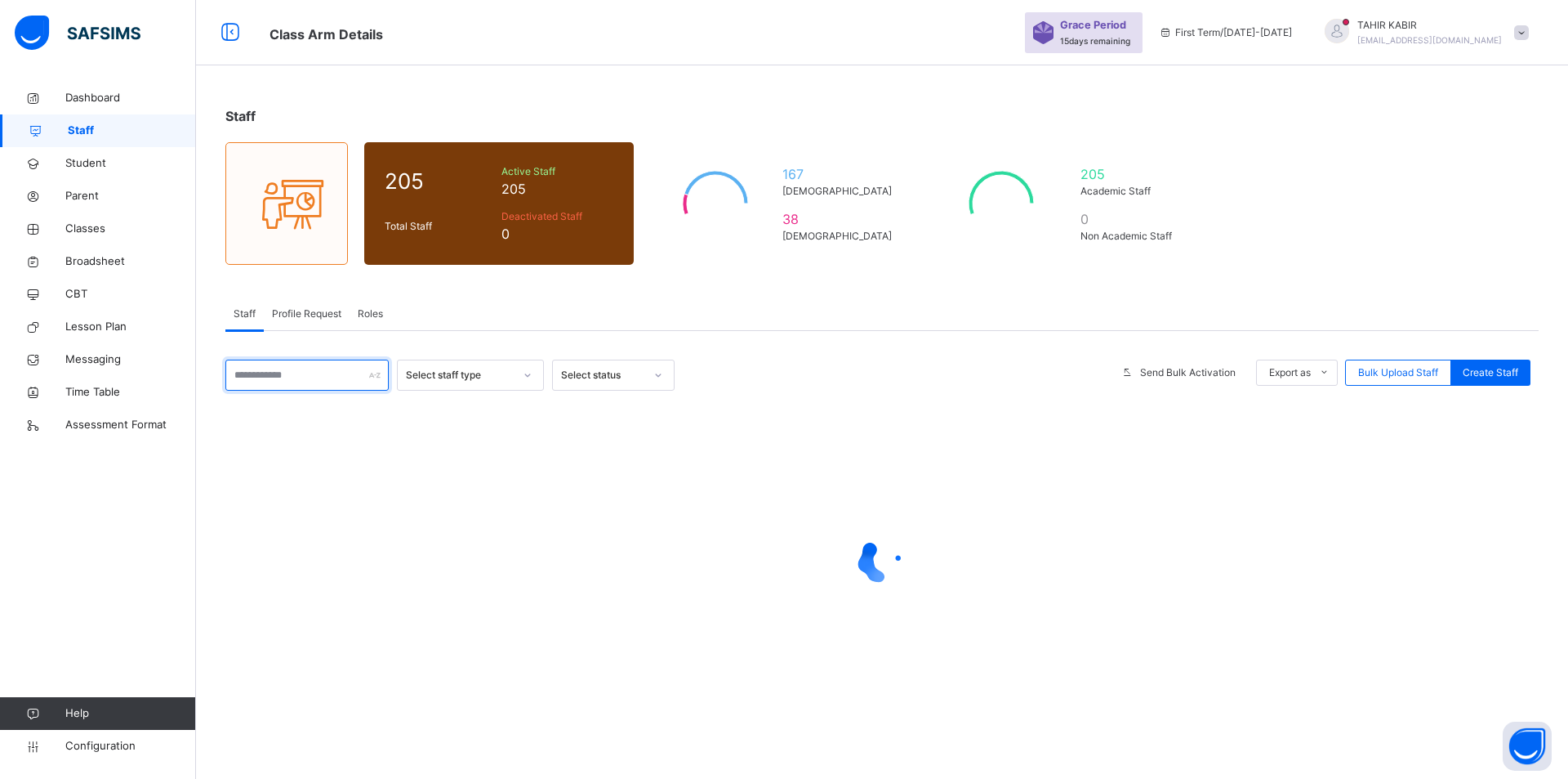
click at [283, 381] on input "text" at bounding box center [307, 375] width 164 height 31
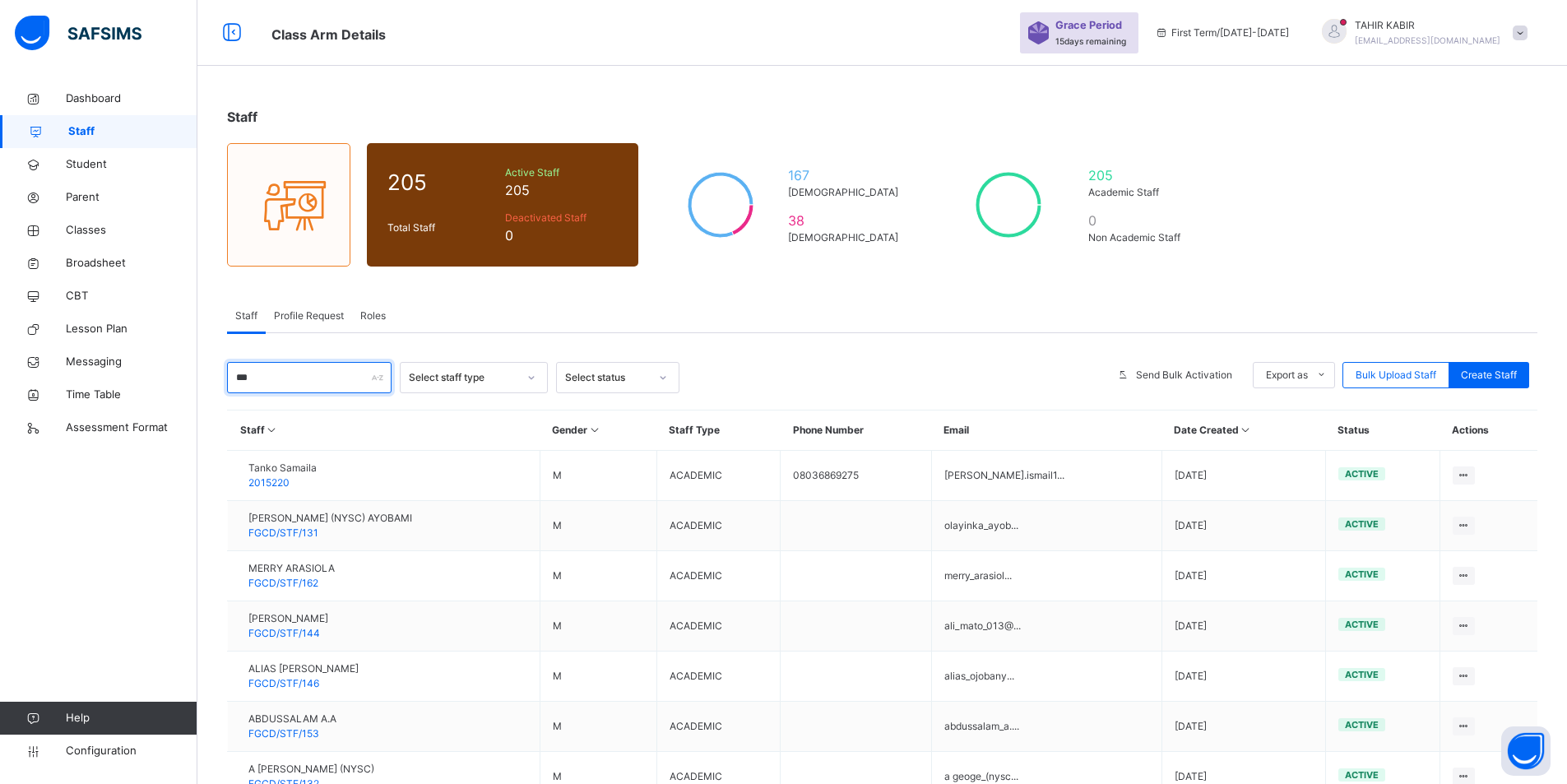
click at [273, 384] on input "***" at bounding box center [309, 378] width 165 height 32
type input "*"
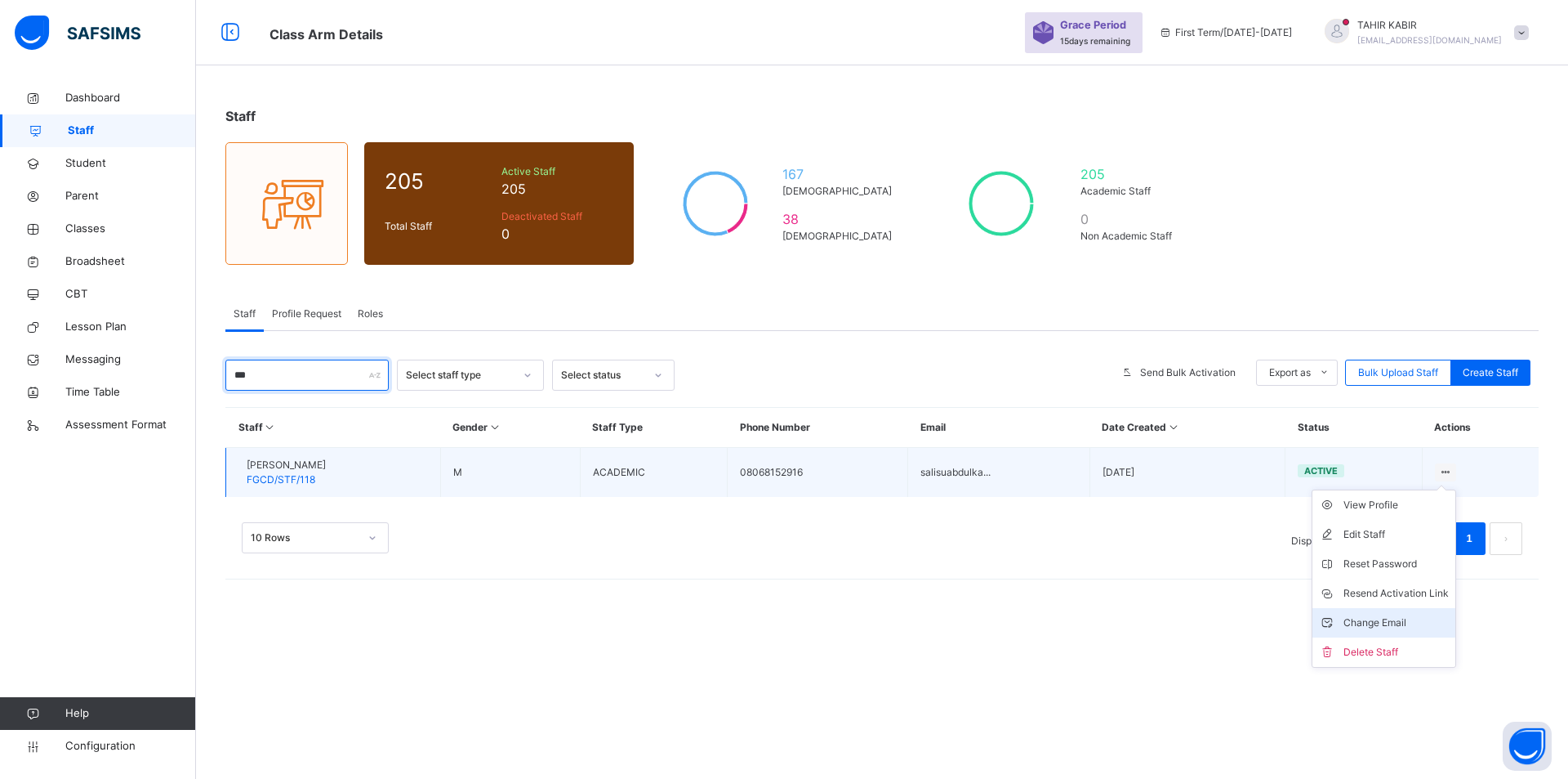
type input "***"
click at [1369, 617] on div "Change Email" at bounding box center [1397, 622] width 106 height 17
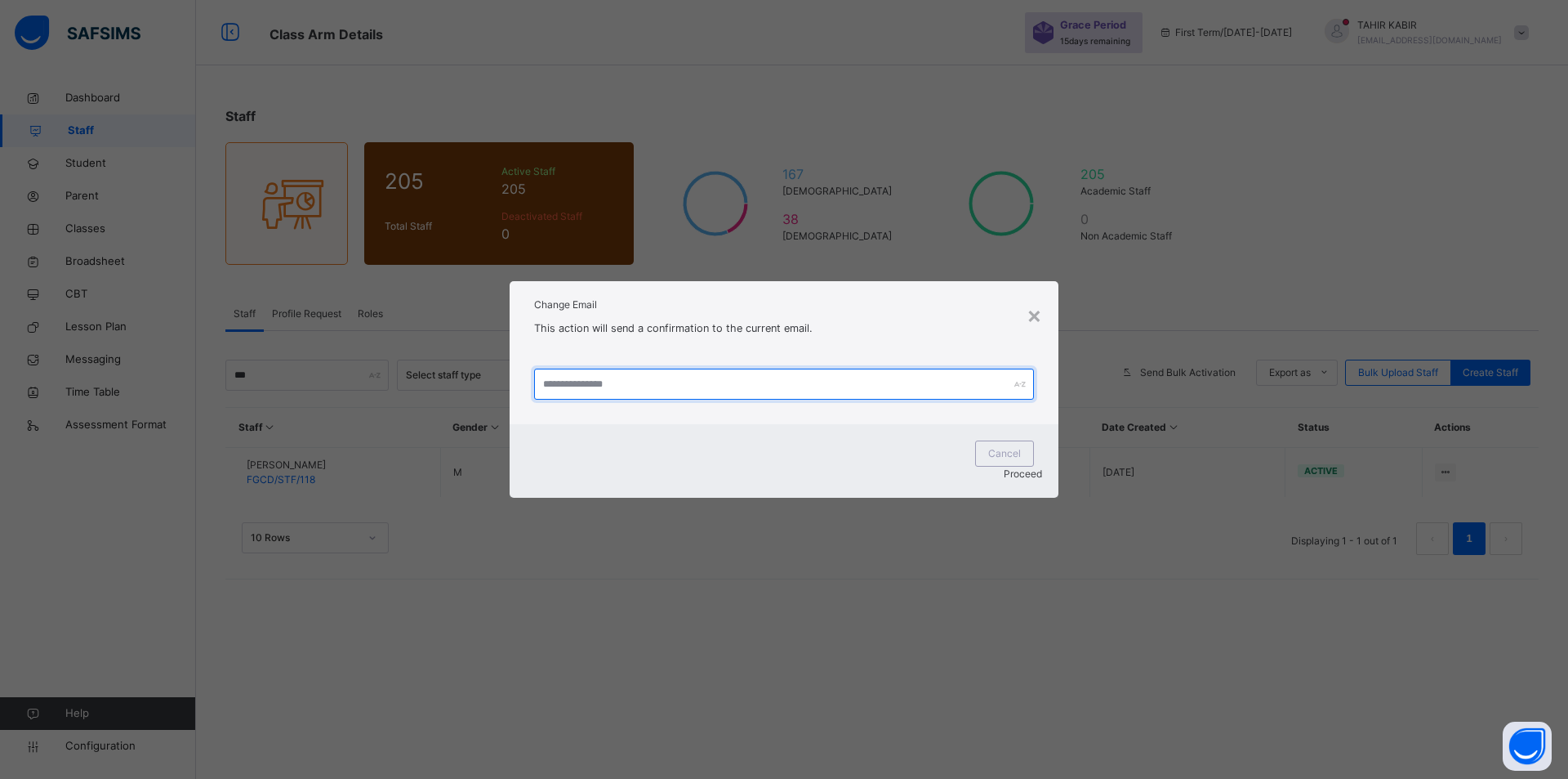
click at [600, 399] on input "text" at bounding box center [784, 384] width 499 height 31
type input "**********"
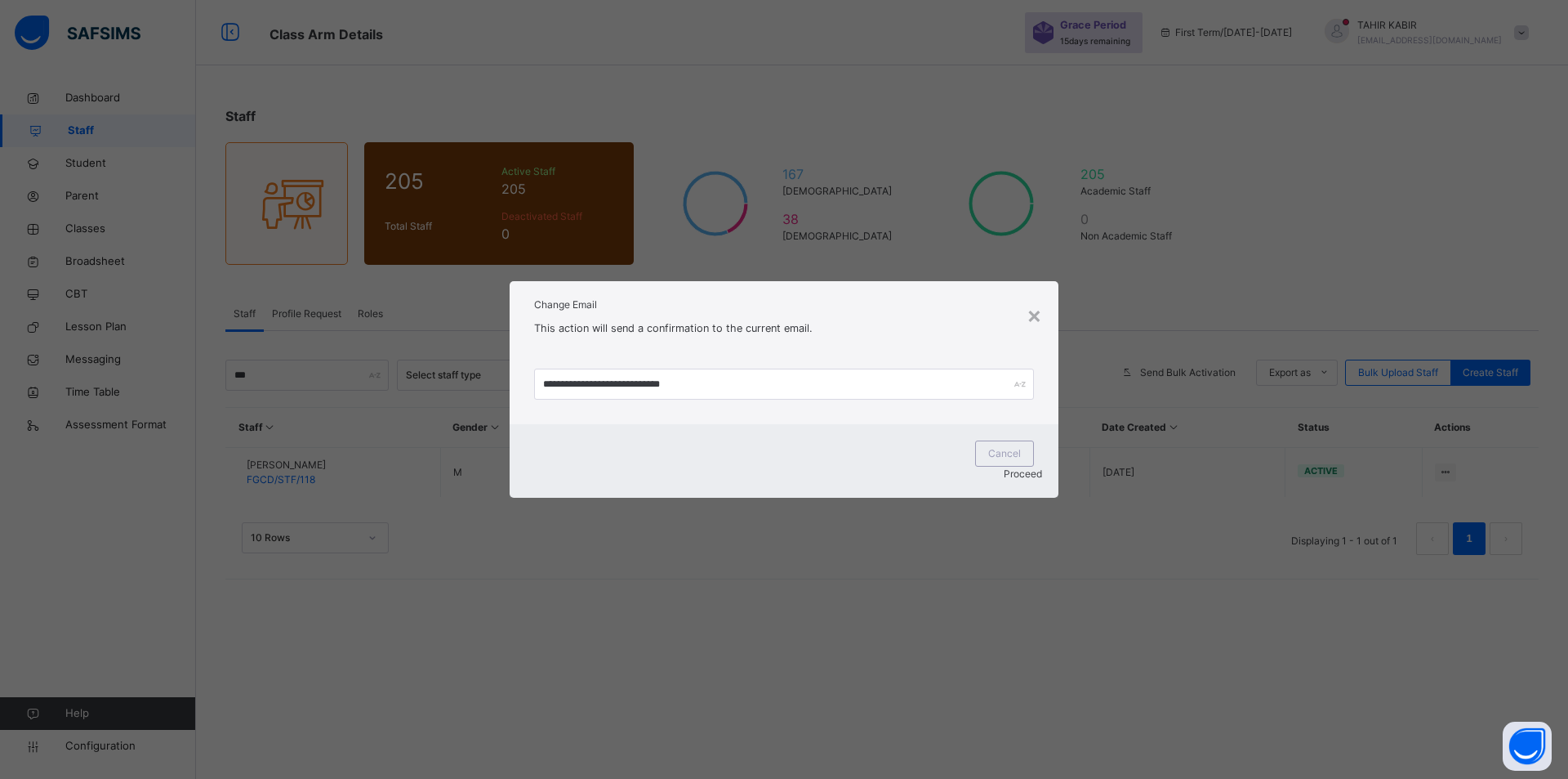
click at [984, 479] on div "Proceed" at bounding box center [784, 473] width 516 height 15
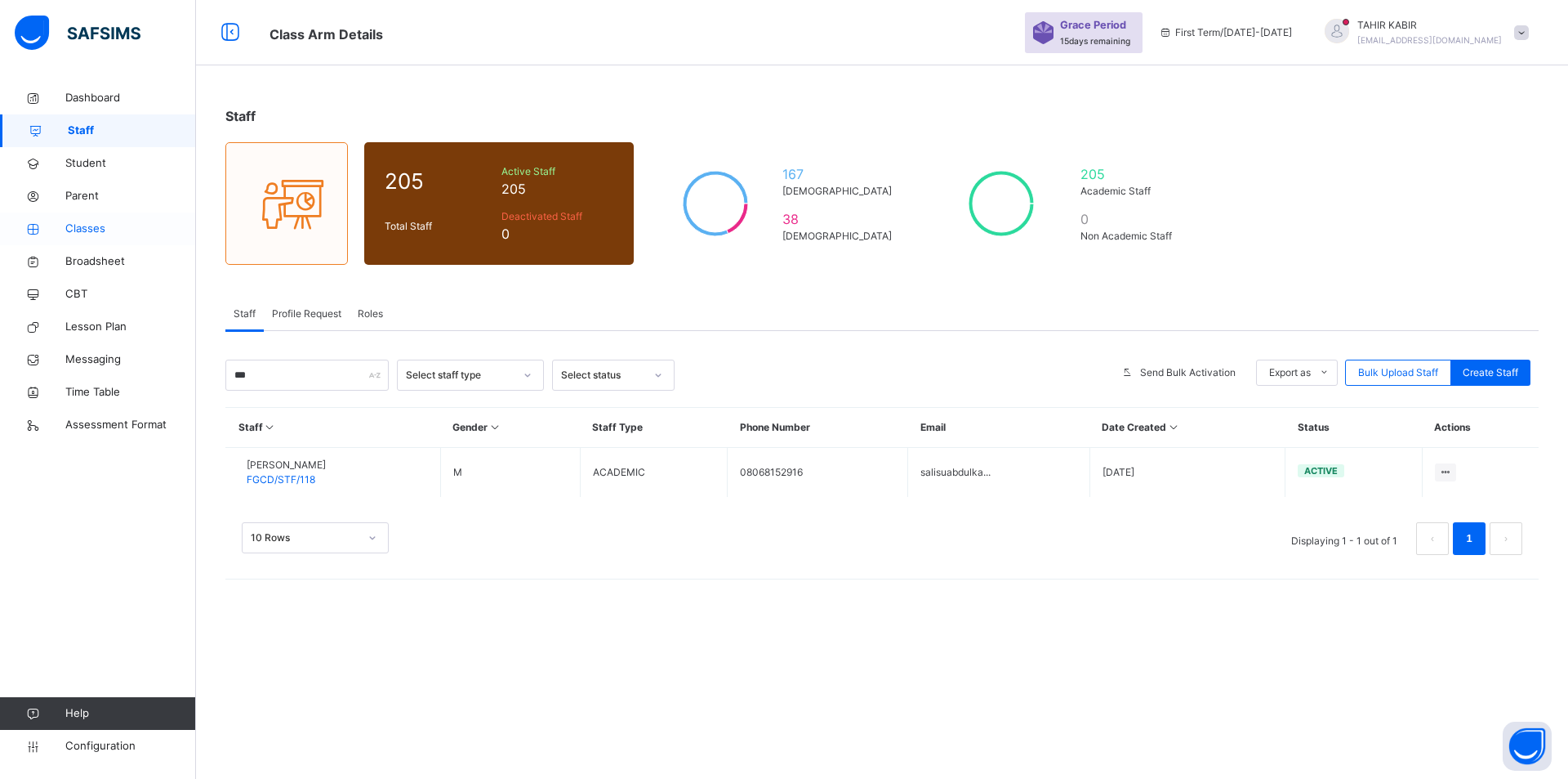
click at [79, 235] on span "Classes" at bounding box center [130, 228] width 130 height 17
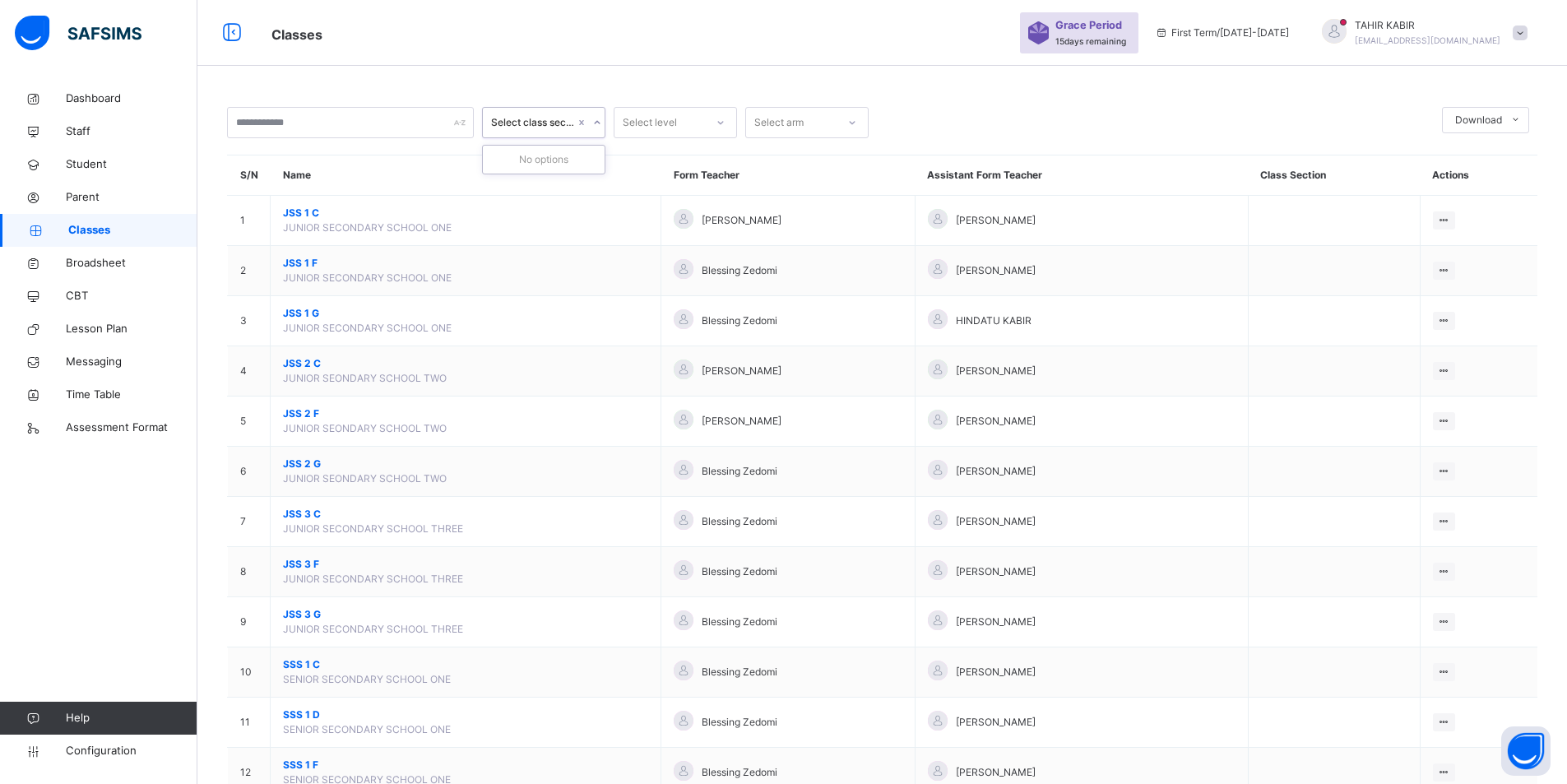
click at [557, 121] on div "Select class section" at bounding box center [533, 122] width 84 height 15
click at [555, 121] on div "Select class section" at bounding box center [533, 122] width 84 height 15
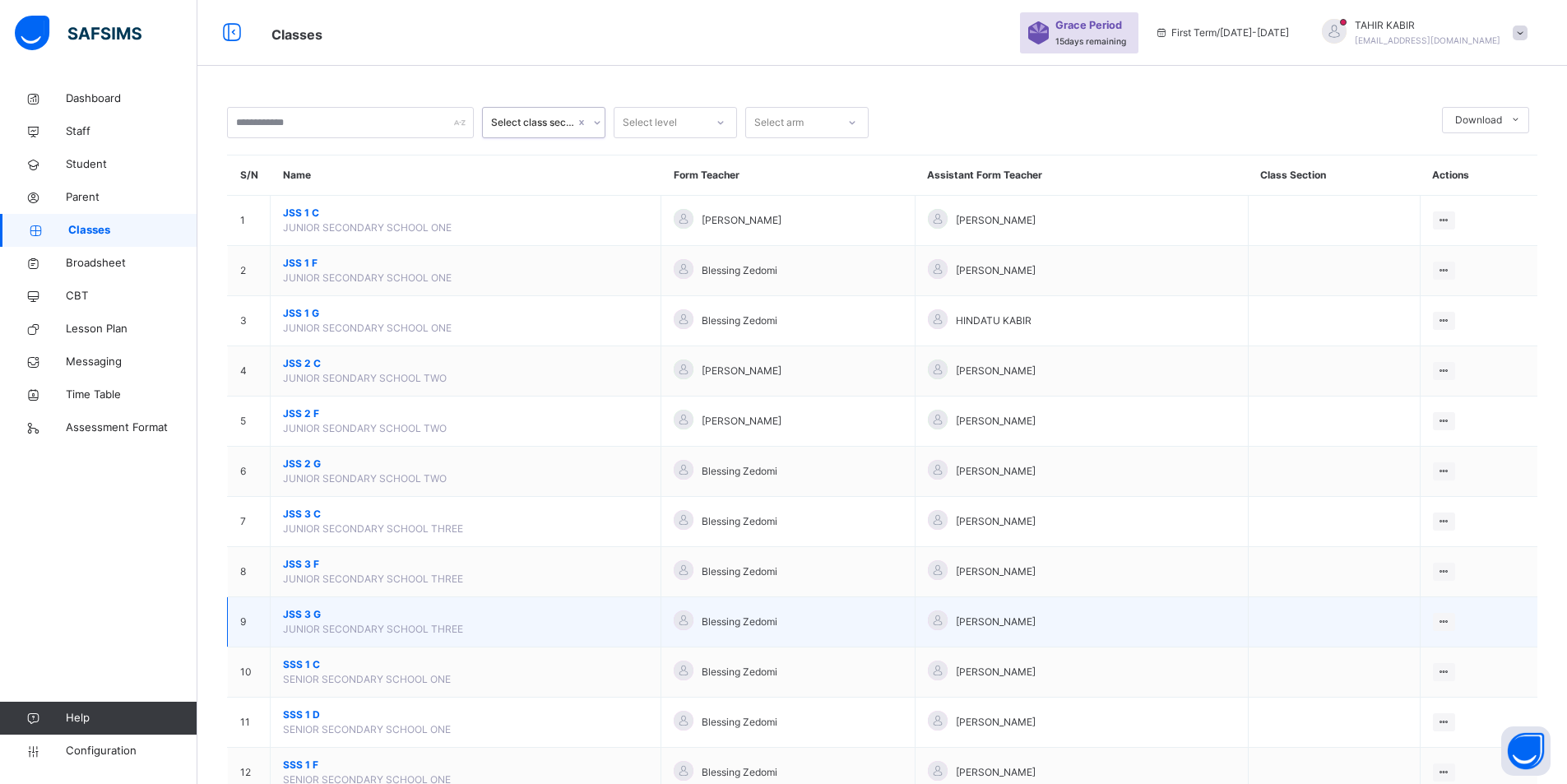
click at [287, 615] on span "JSS 3 G" at bounding box center [466, 613] width 365 height 15
click at [287, 615] on div "0 results available. Select is focused ,type to refine list, press Down to open…" at bounding box center [882, 720] width 1370 height 1441
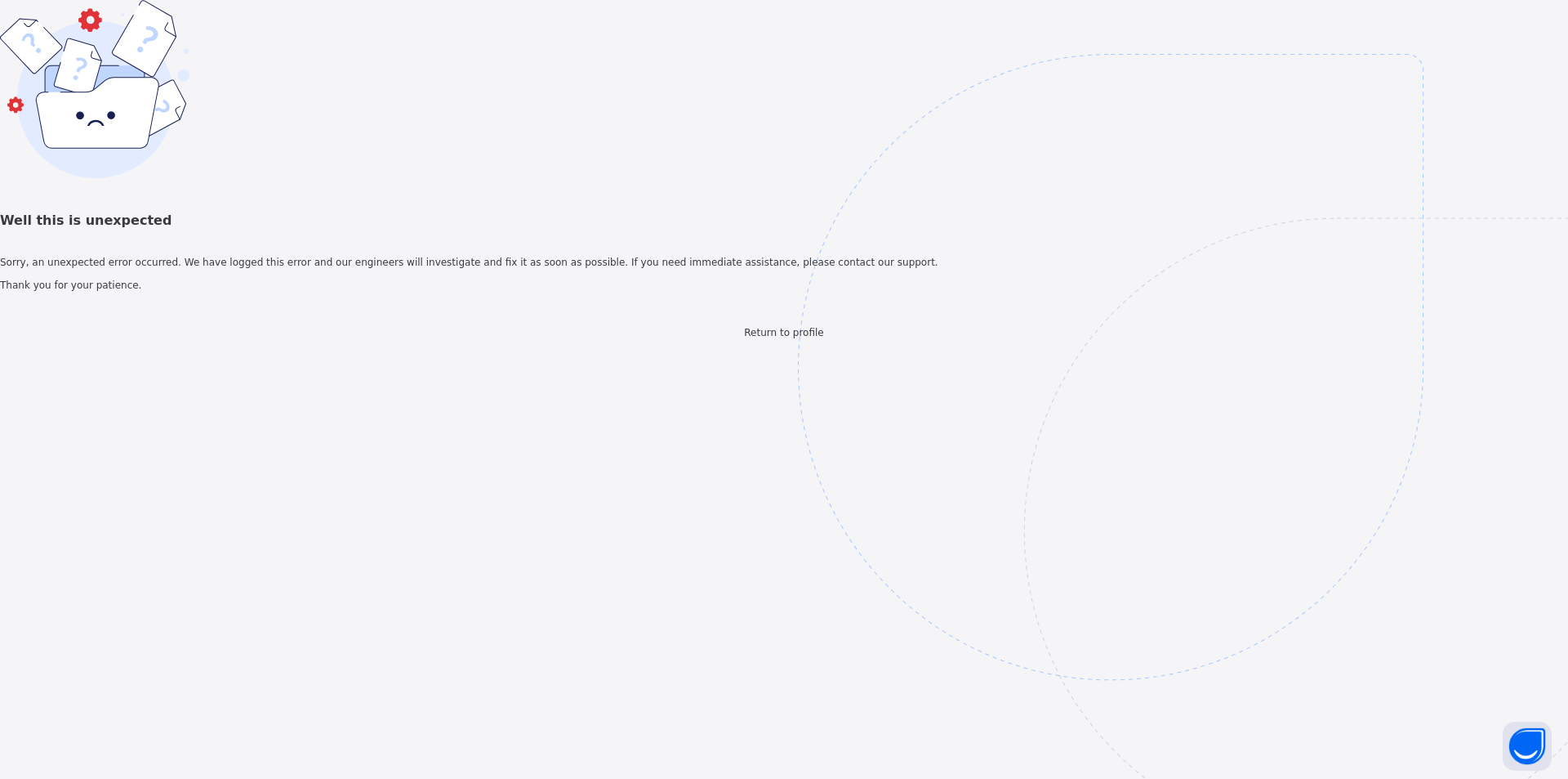
click at [768, 338] on span "Return to profile" at bounding box center [784, 332] width 79 height 12
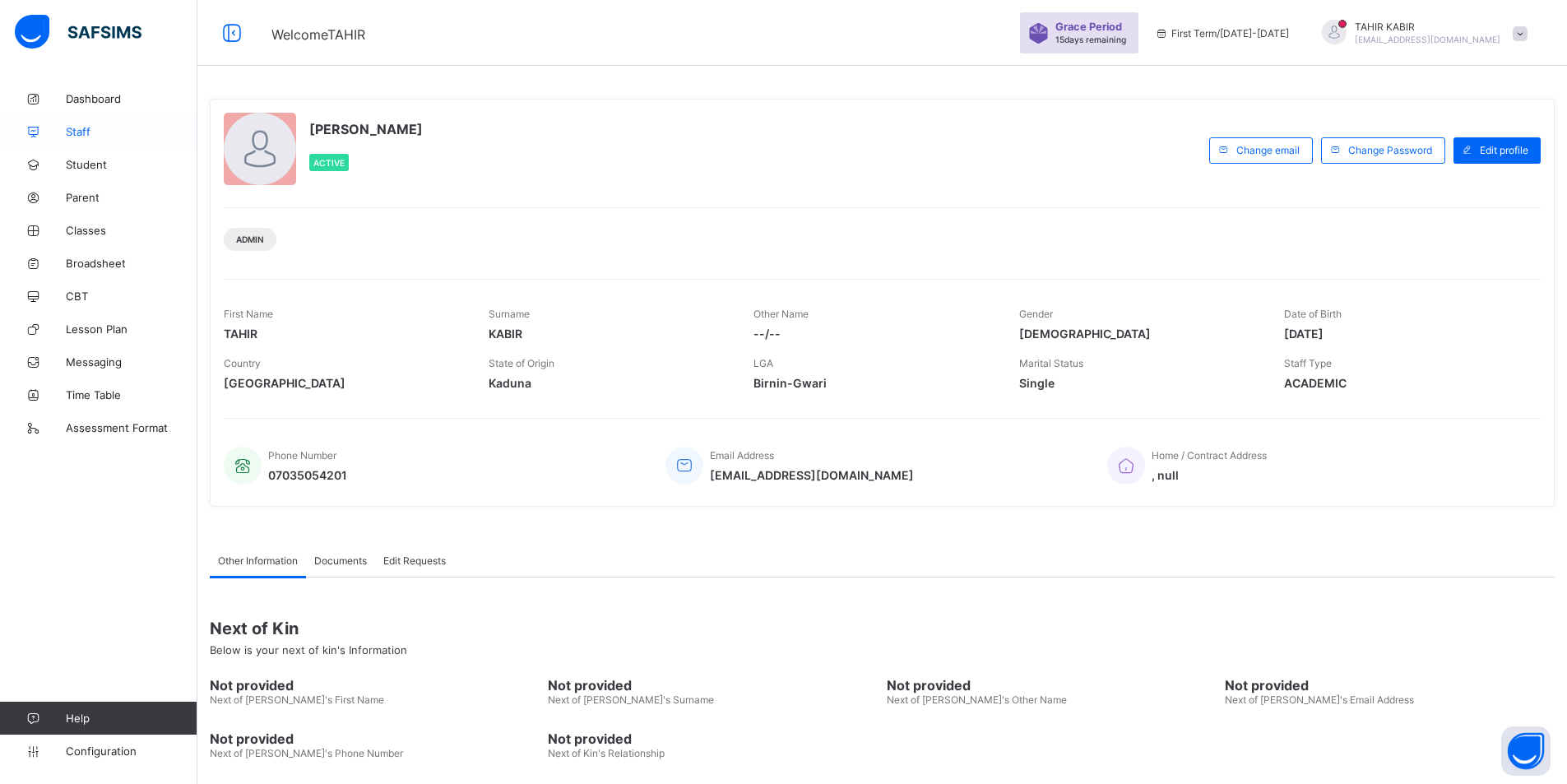
click at [145, 136] on span "Staff" at bounding box center [131, 131] width 131 height 13
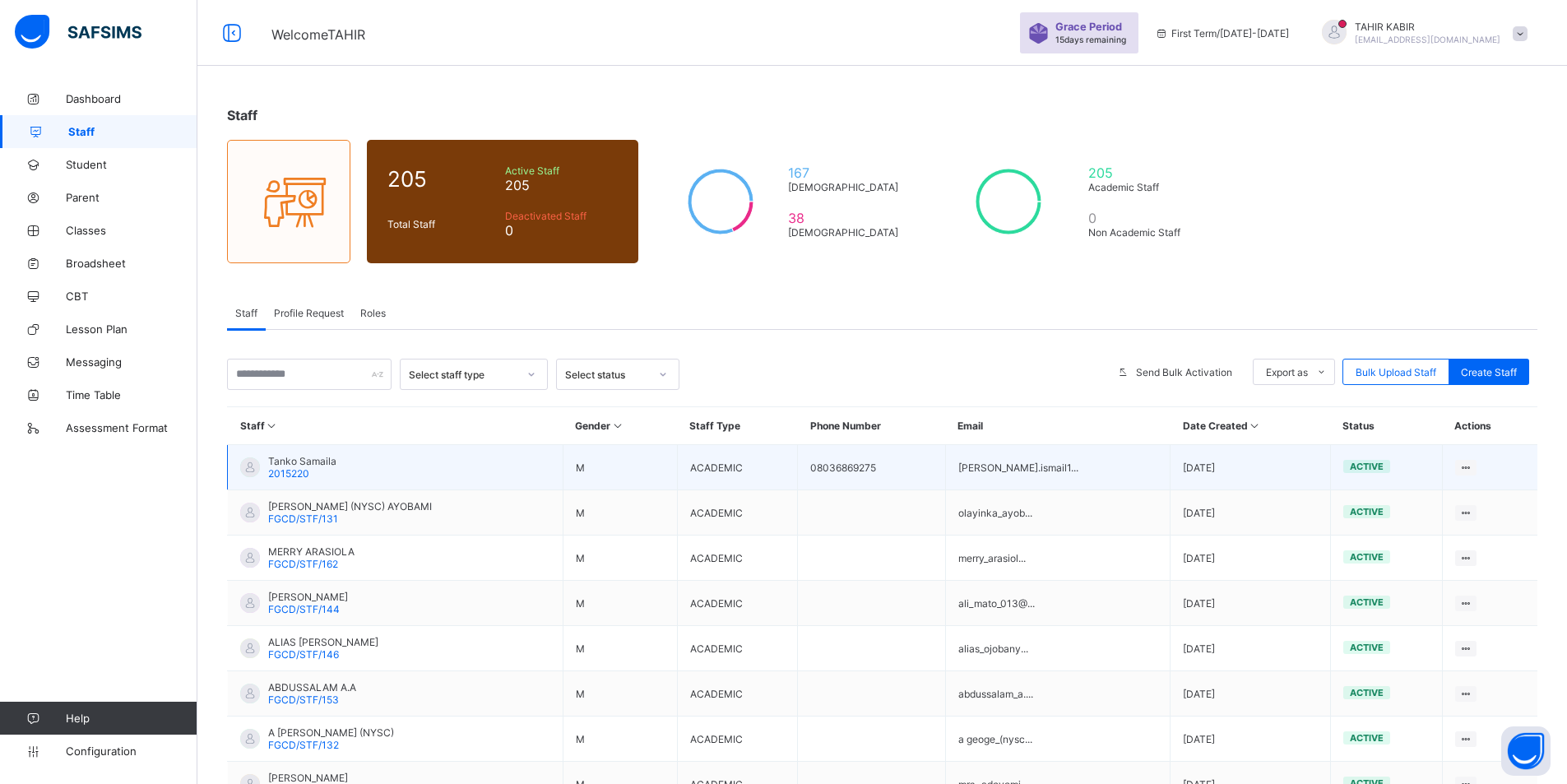
click at [329, 483] on td "Tanko Samaila 2015220" at bounding box center [396, 467] width 336 height 45
click at [326, 452] on td "Tanko Samaila 2015220" at bounding box center [396, 467] width 336 height 45
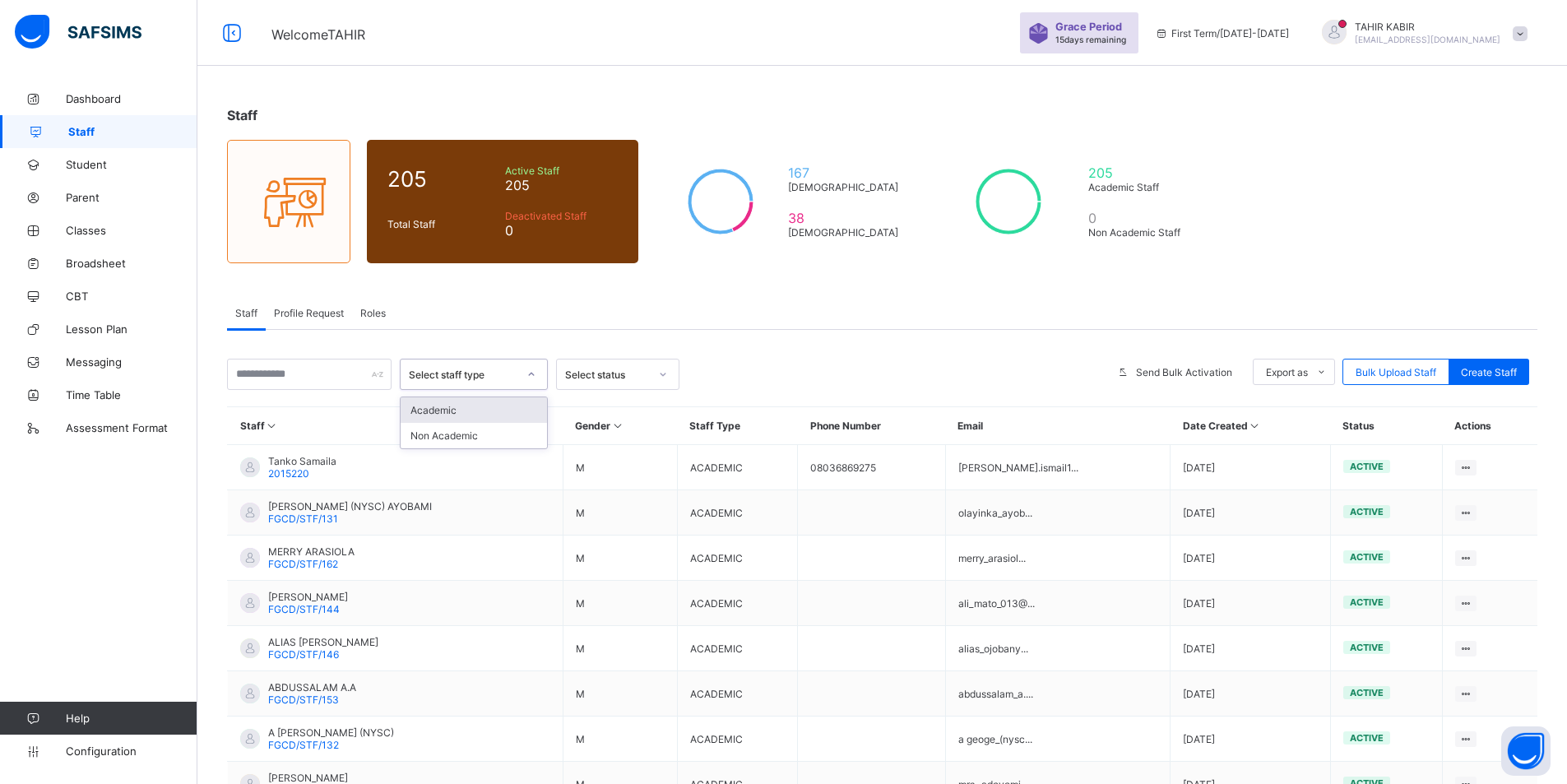
click at [459, 374] on div "Select staff type" at bounding box center [463, 375] width 109 height 13
click at [341, 385] on input "text" at bounding box center [309, 375] width 165 height 32
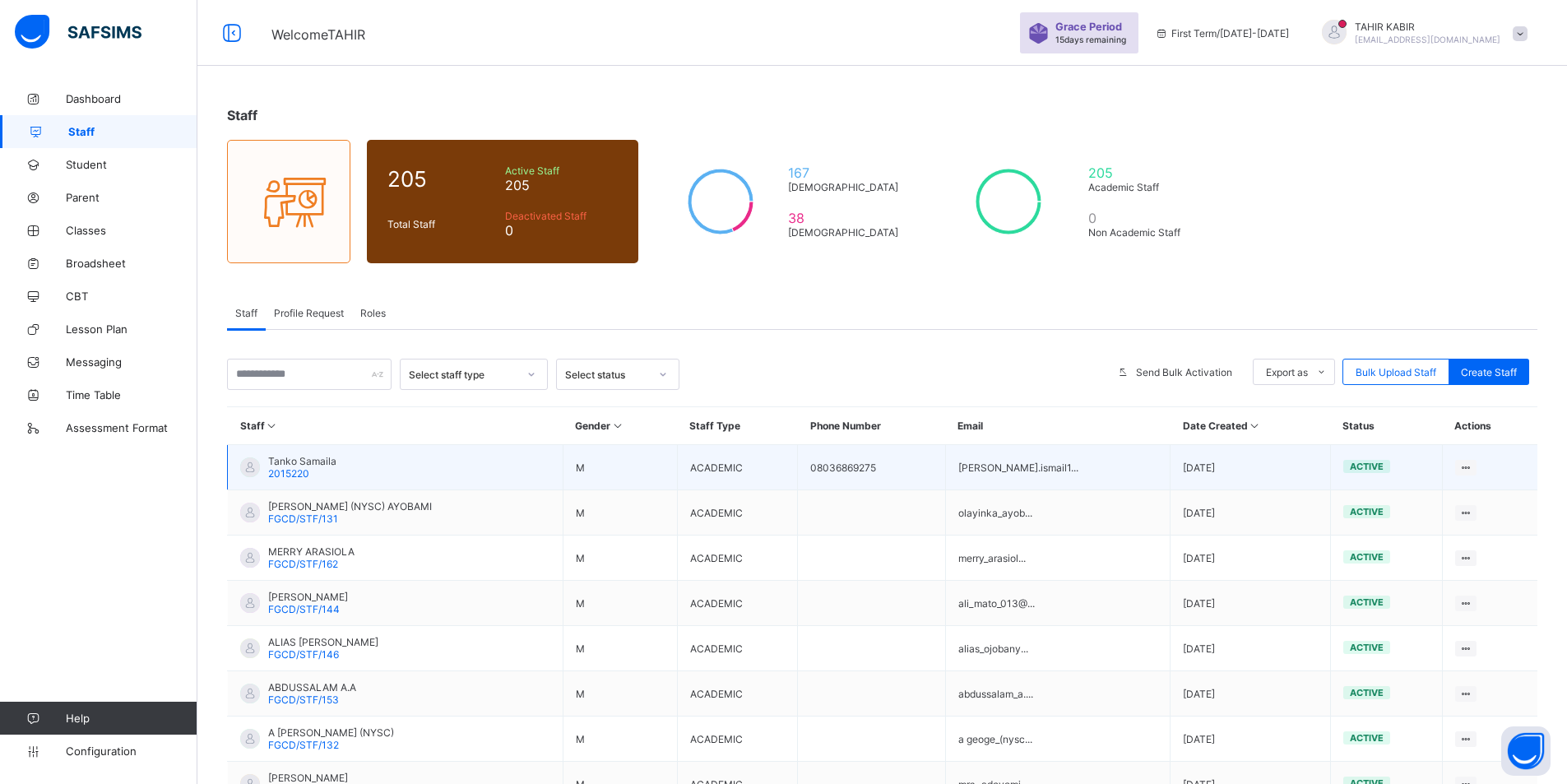
click at [273, 472] on span "2015220" at bounding box center [289, 473] width 41 height 13
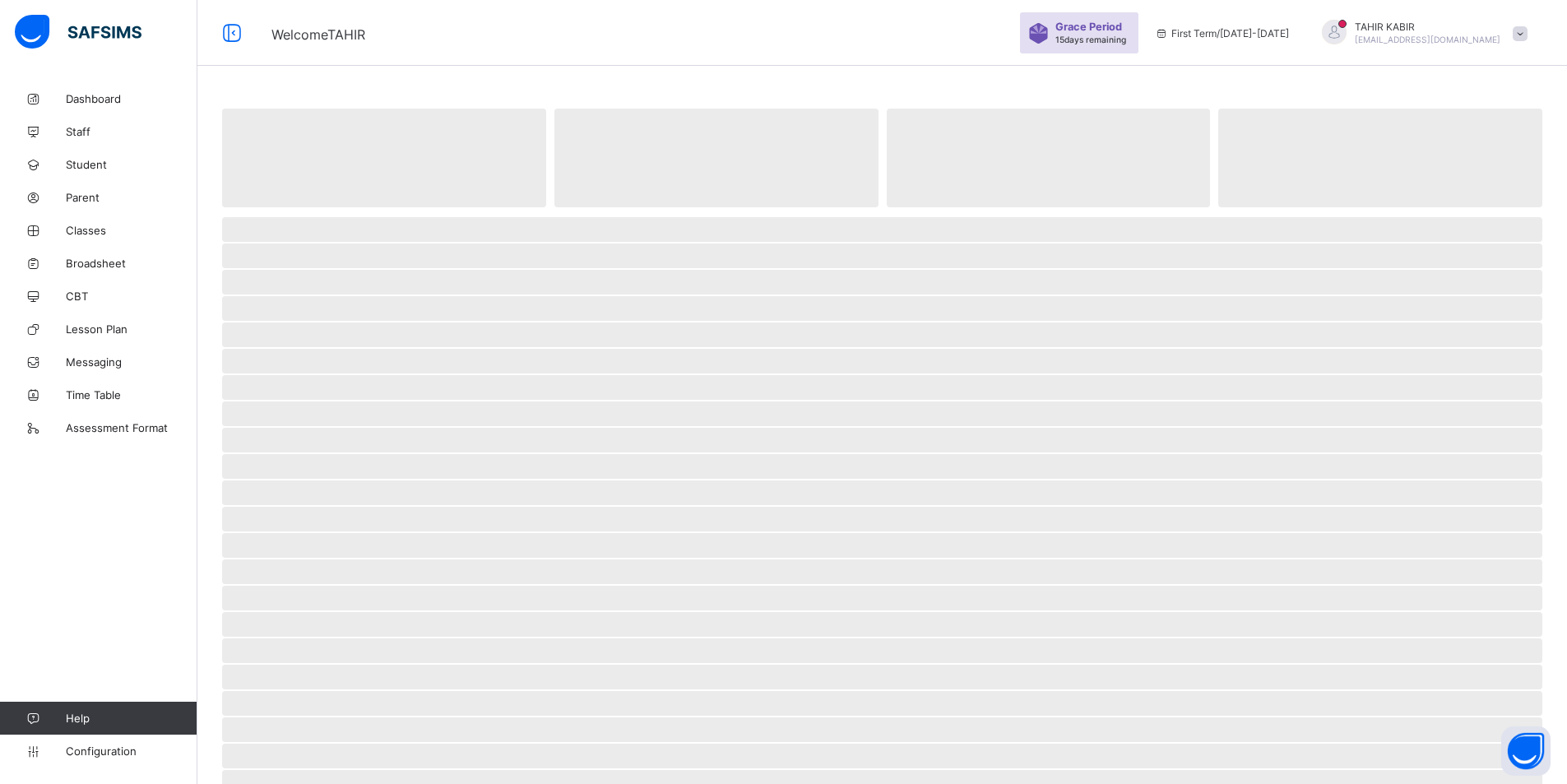
click at [273, 472] on span "‌" at bounding box center [882, 465] width 1320 height 25
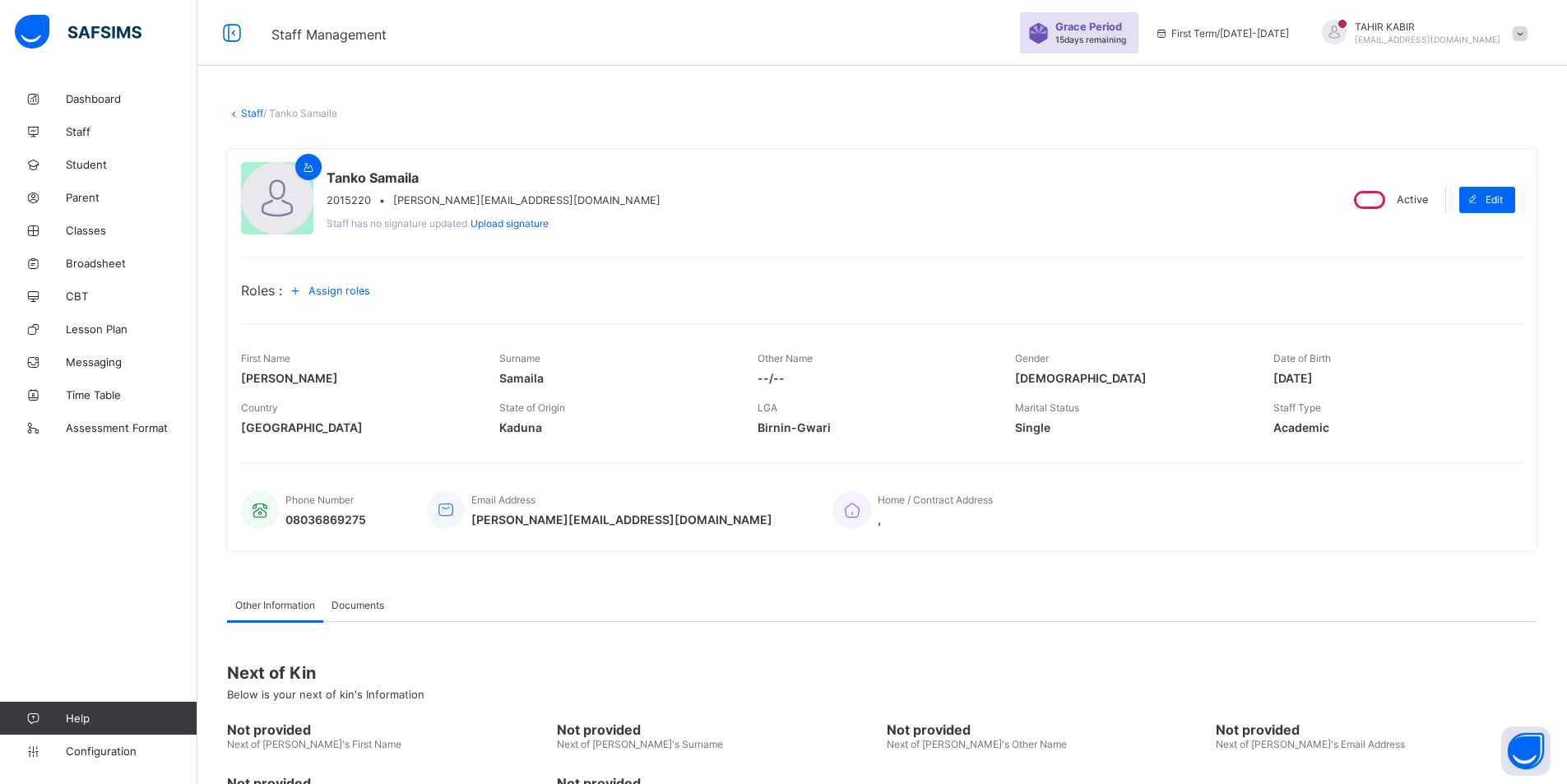
click at [337, 289] on span "Assign roles" at bounding box center [339, 290] width 62 height 13
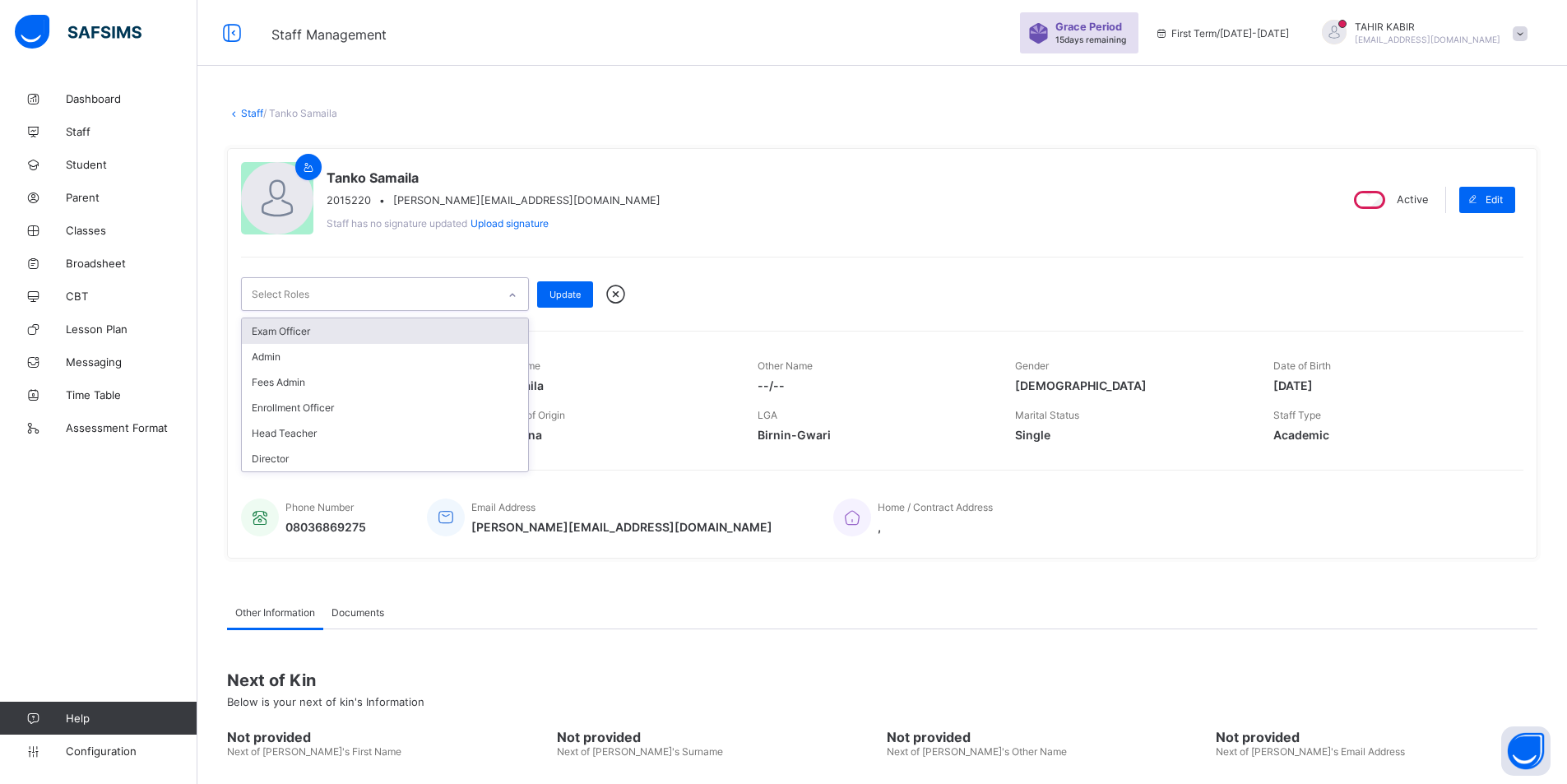
click at [398, 306] on div "Select Roles" at bounding box center [369, 294] width 255 height 33
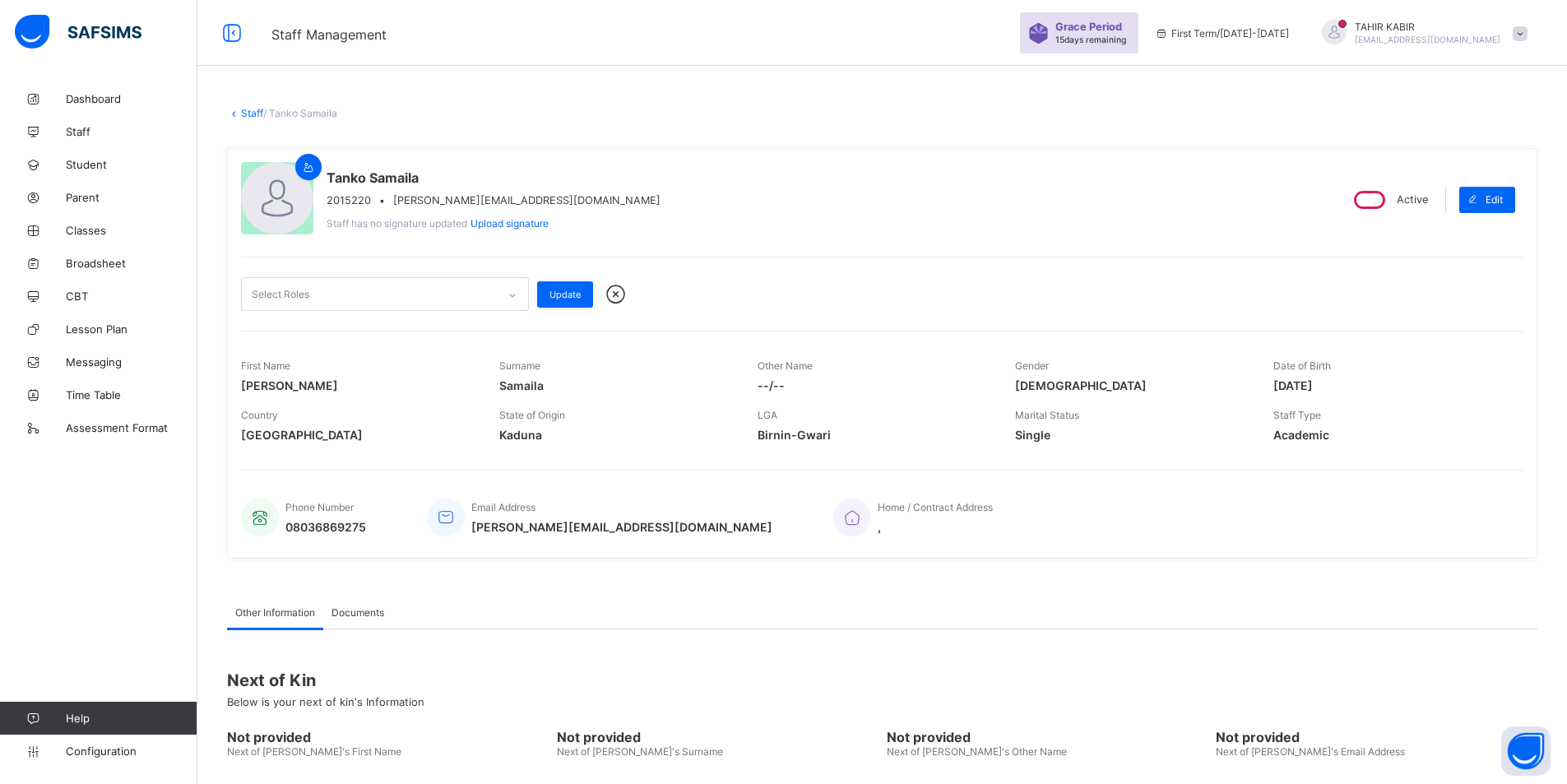
click at [125, 518] on div "Dashboard Staff Student Parent Classes Broadsheet CBT Lesson Plan Messaging Tim…" at bounding box center [99, 425] width 197 height 718
click at [107, 115] on link "Staff" at bounding box center [99, 131] width 197 height 33
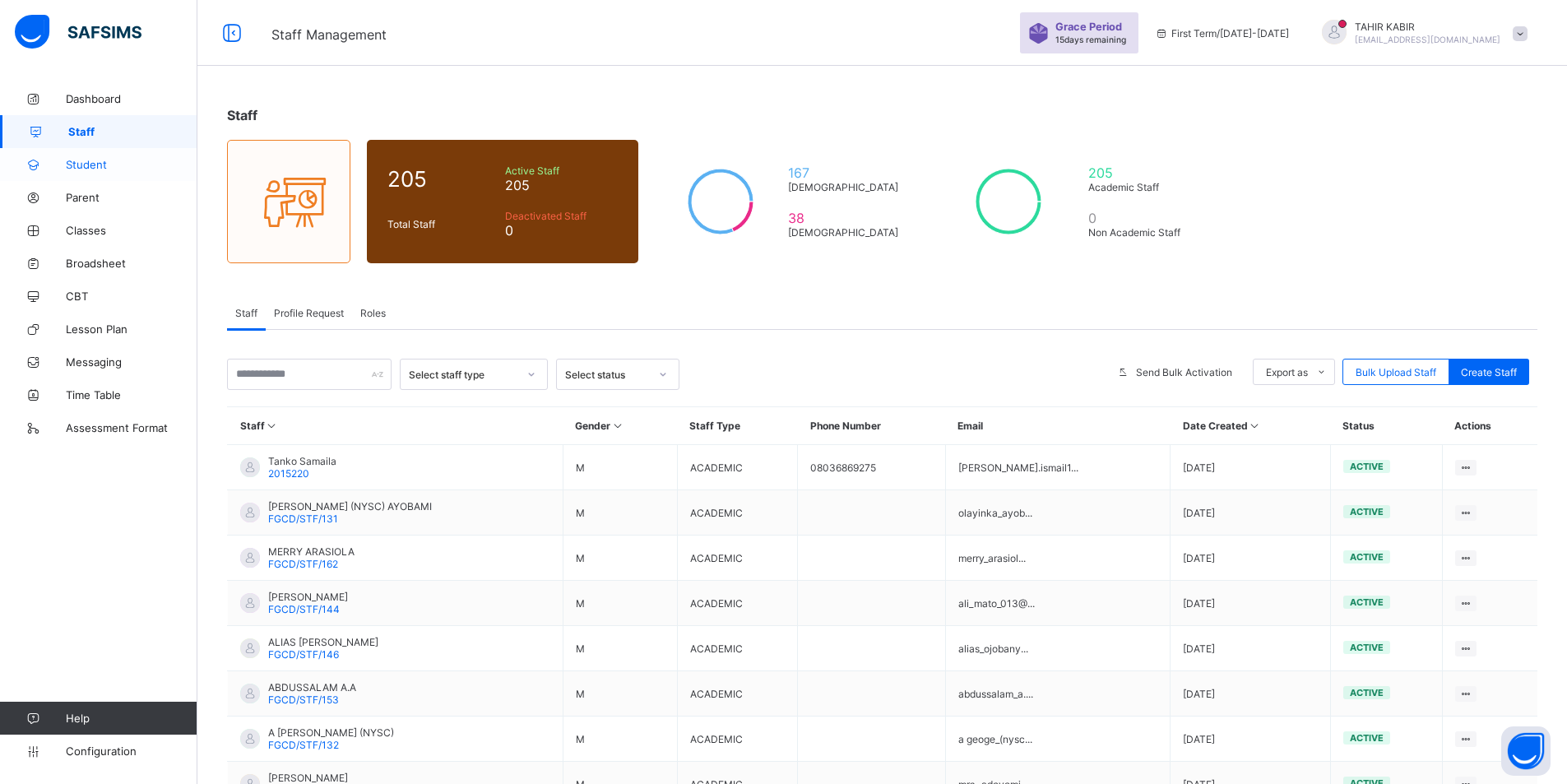
click at [82, 164] on span "Student" at bounding box center [131, 164] width 131 height 13
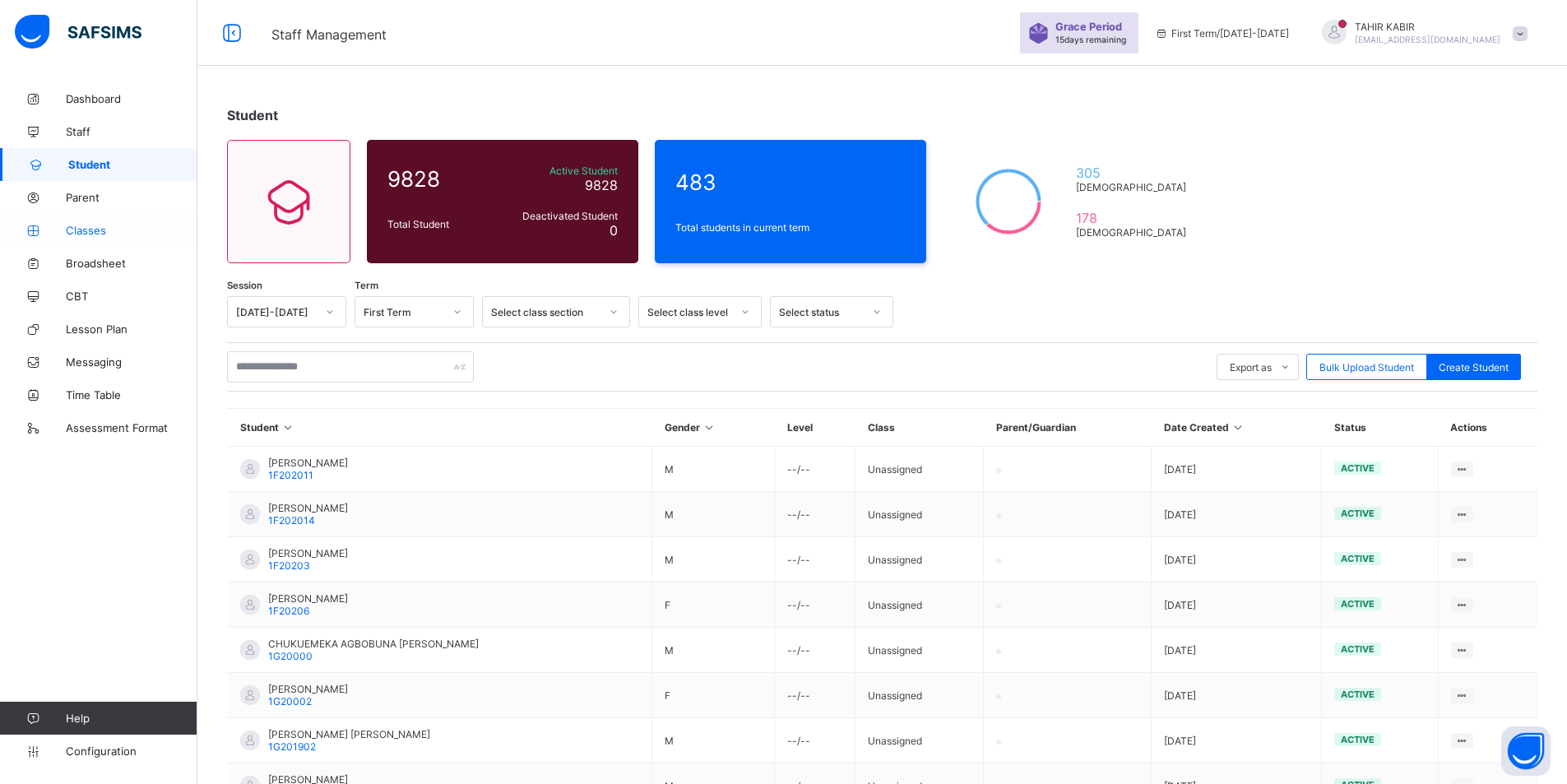
click at [106, 222] on link "Classes" at bounding box center [99, 230] width 197 height 33
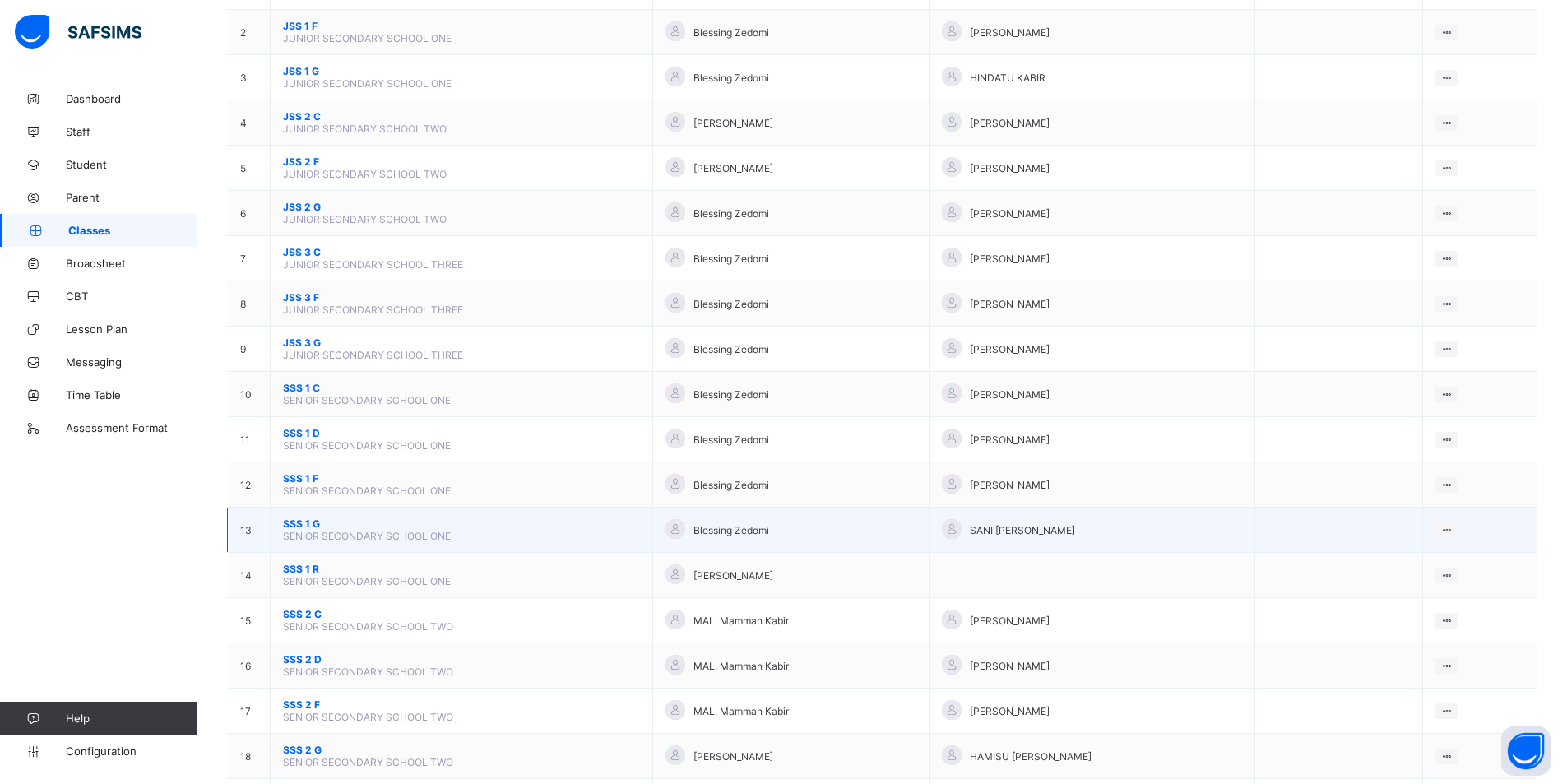
scroll to position [411, 0]
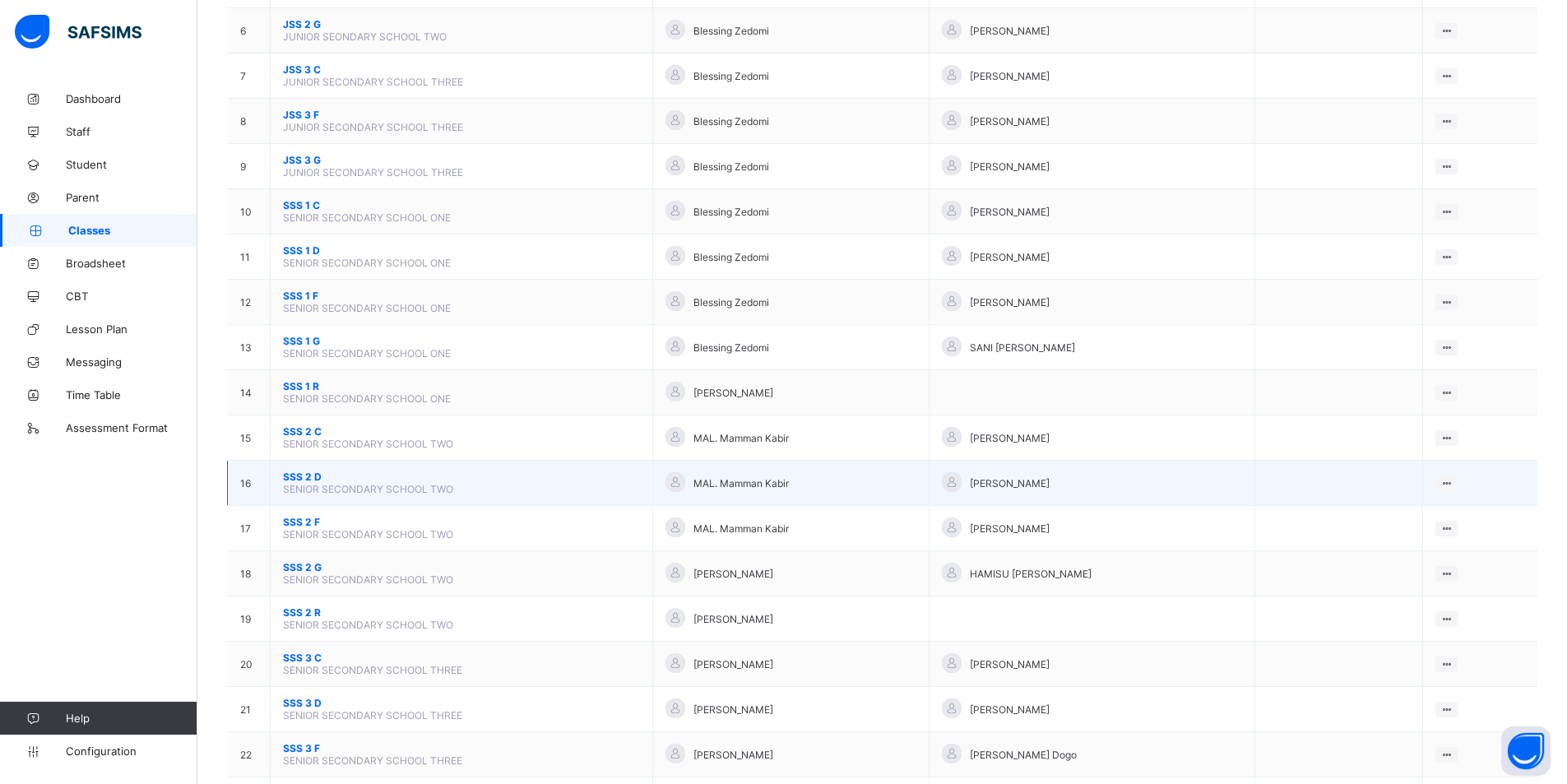
click at [286, 472] on span "SSS 2 D" at bounding box center [462, 476] width 357 height 13
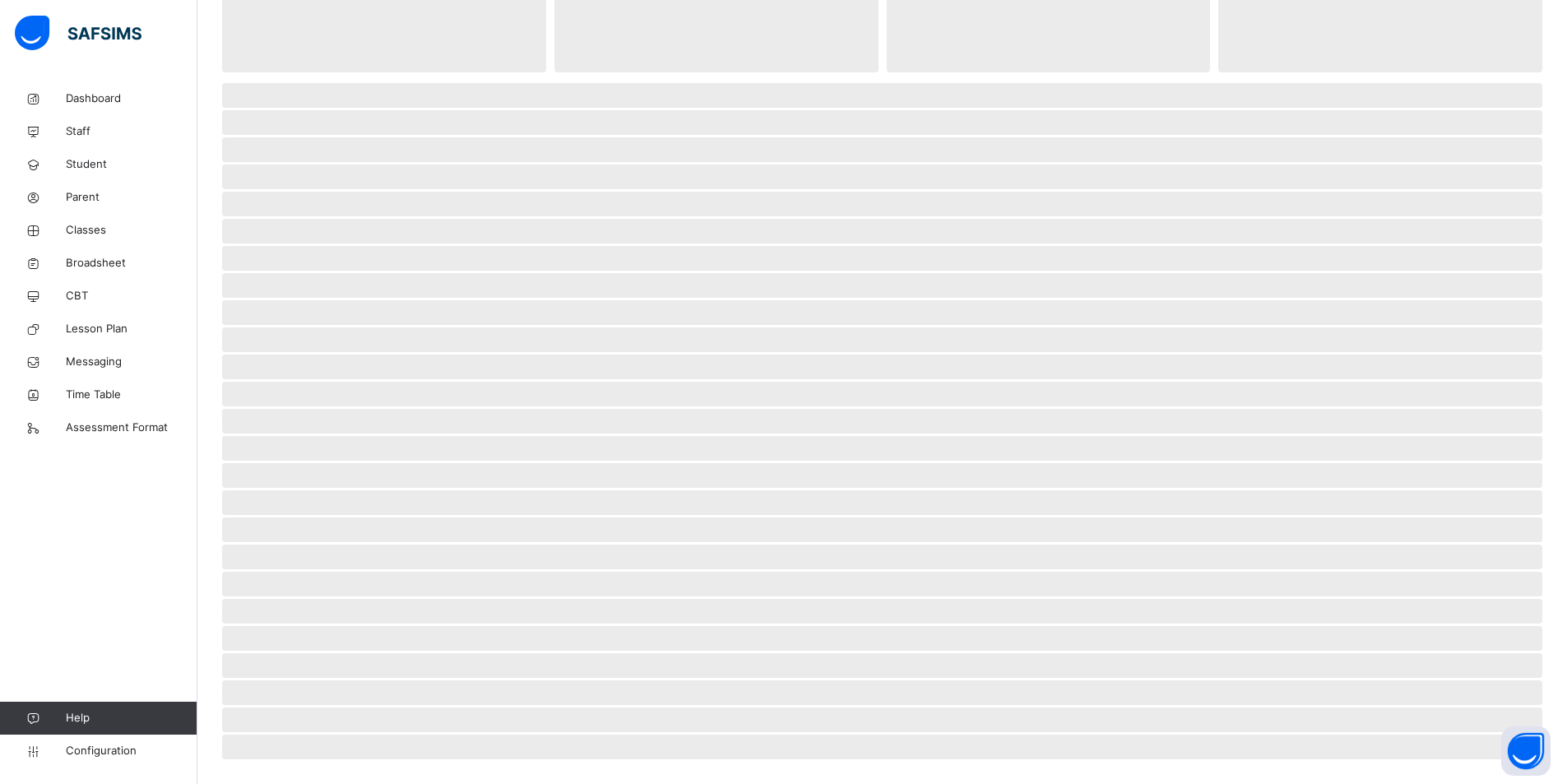
click at [286, 472] on span "‌" at bounding box center [882, 474] width 1320 height 25
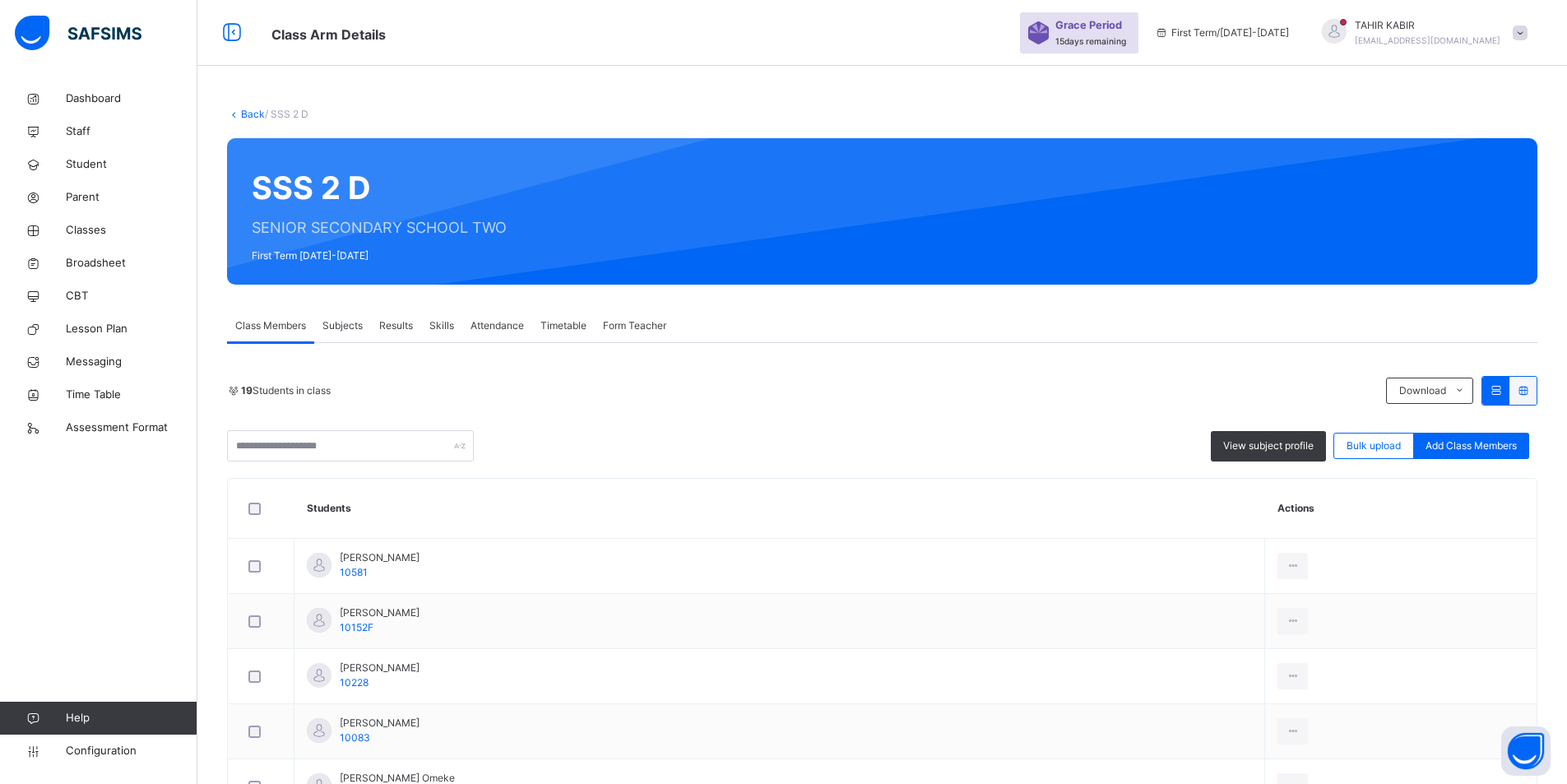
click at [354, 328] on span "Subjects" at bounding box center [342, 325] width 40 height 15
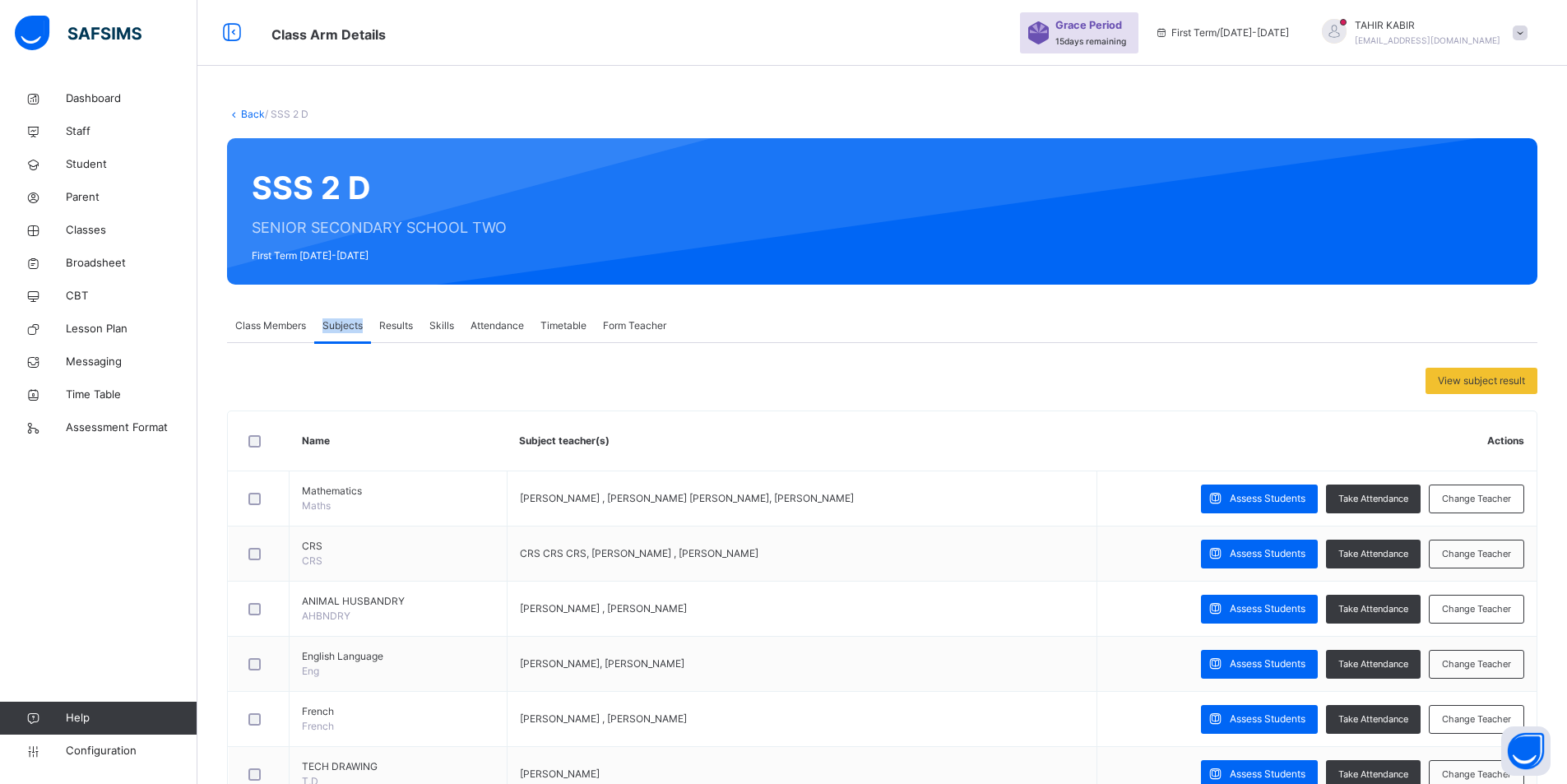
click at [354, 328] on span "Subjects" at bounding box center [342, 325] width 40 height 15
click at [1460, 386] on span "View subject result" at bounding box center [1481, 381] width 87 height 15
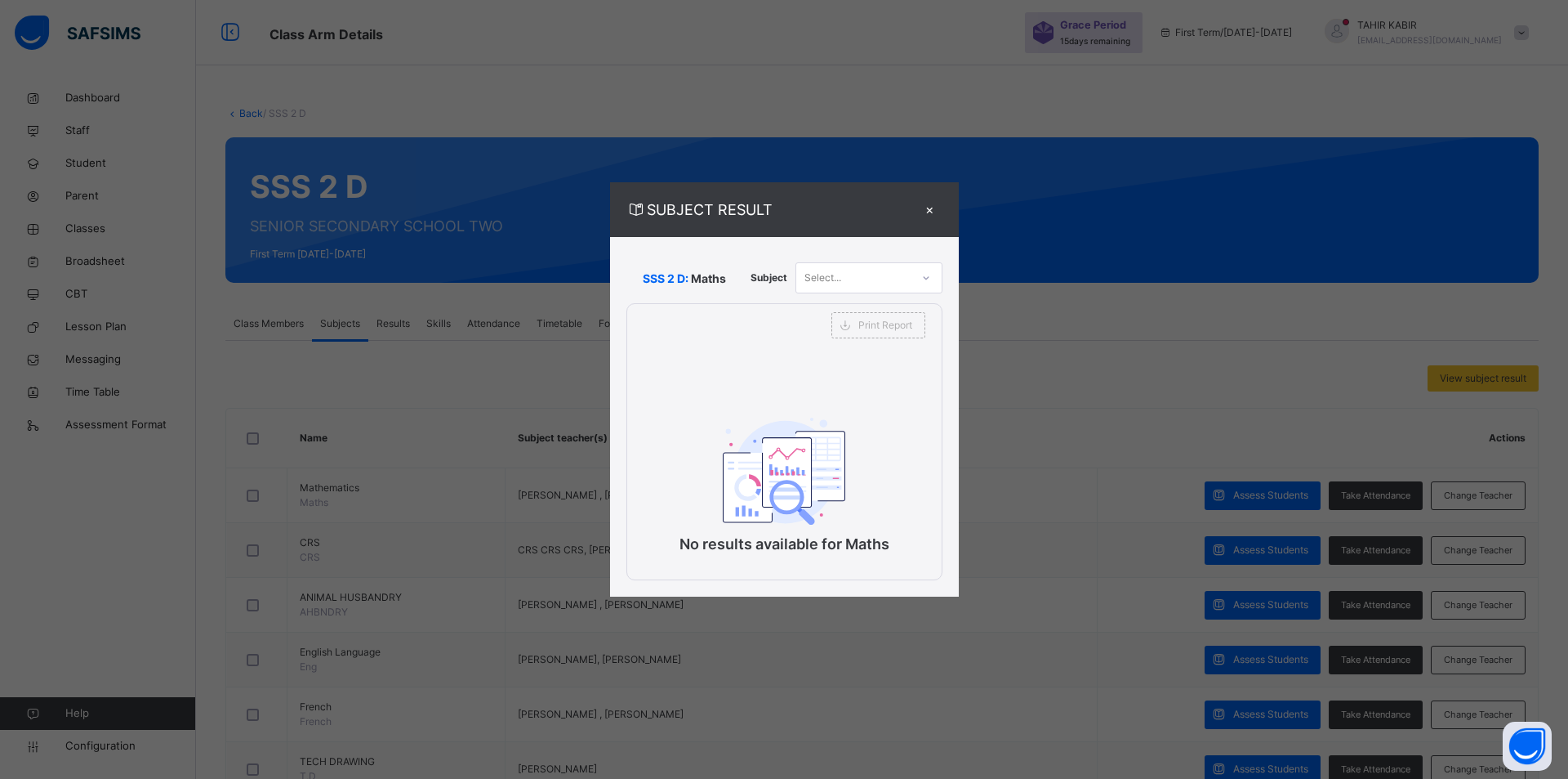
click at [924, 213] on div "×" at bounding box center [929, 210] width 24 height 23
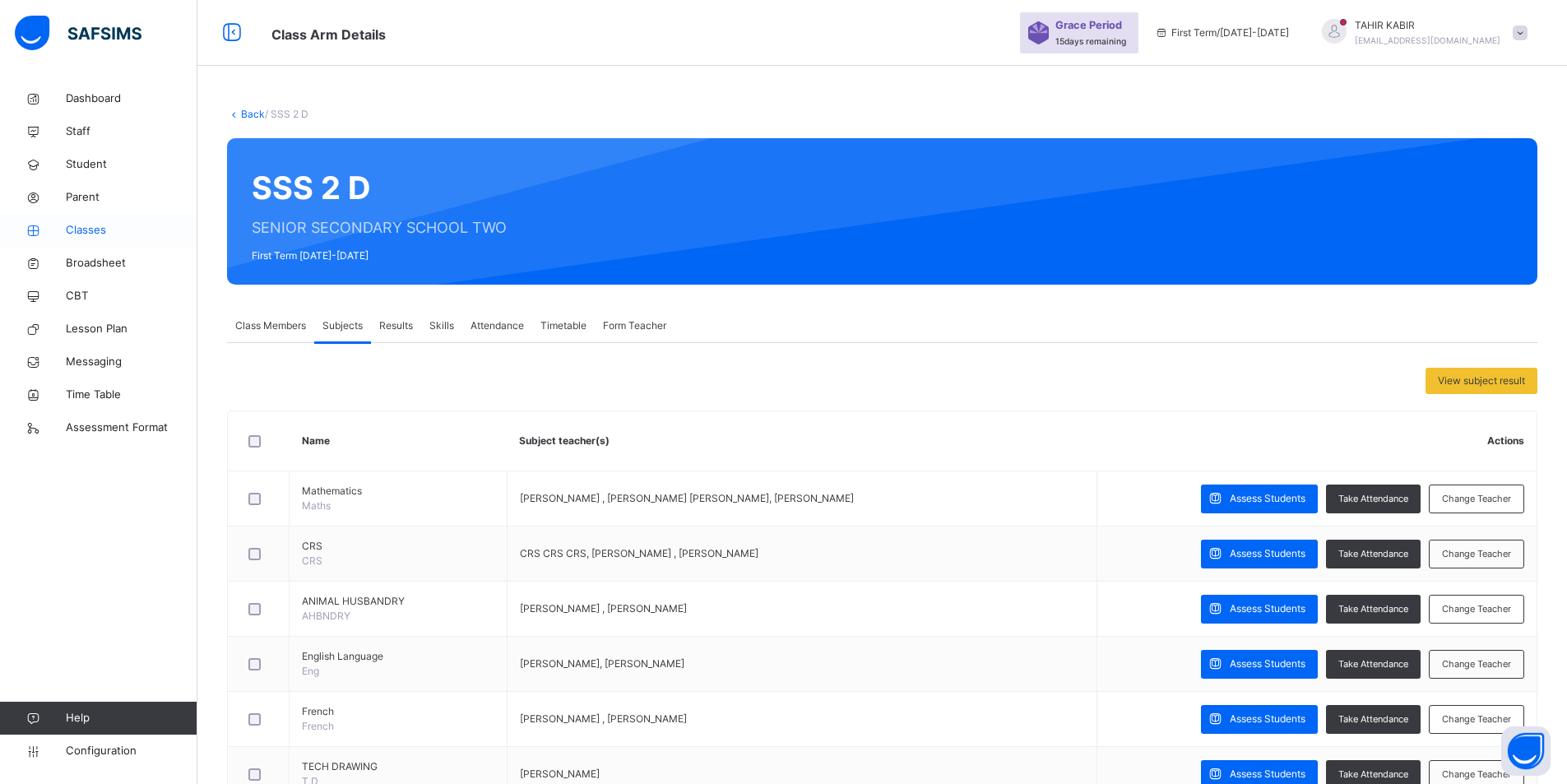
click at [115, 233] on span "Classes" at bounding box center [131, 230] width 131 height 17
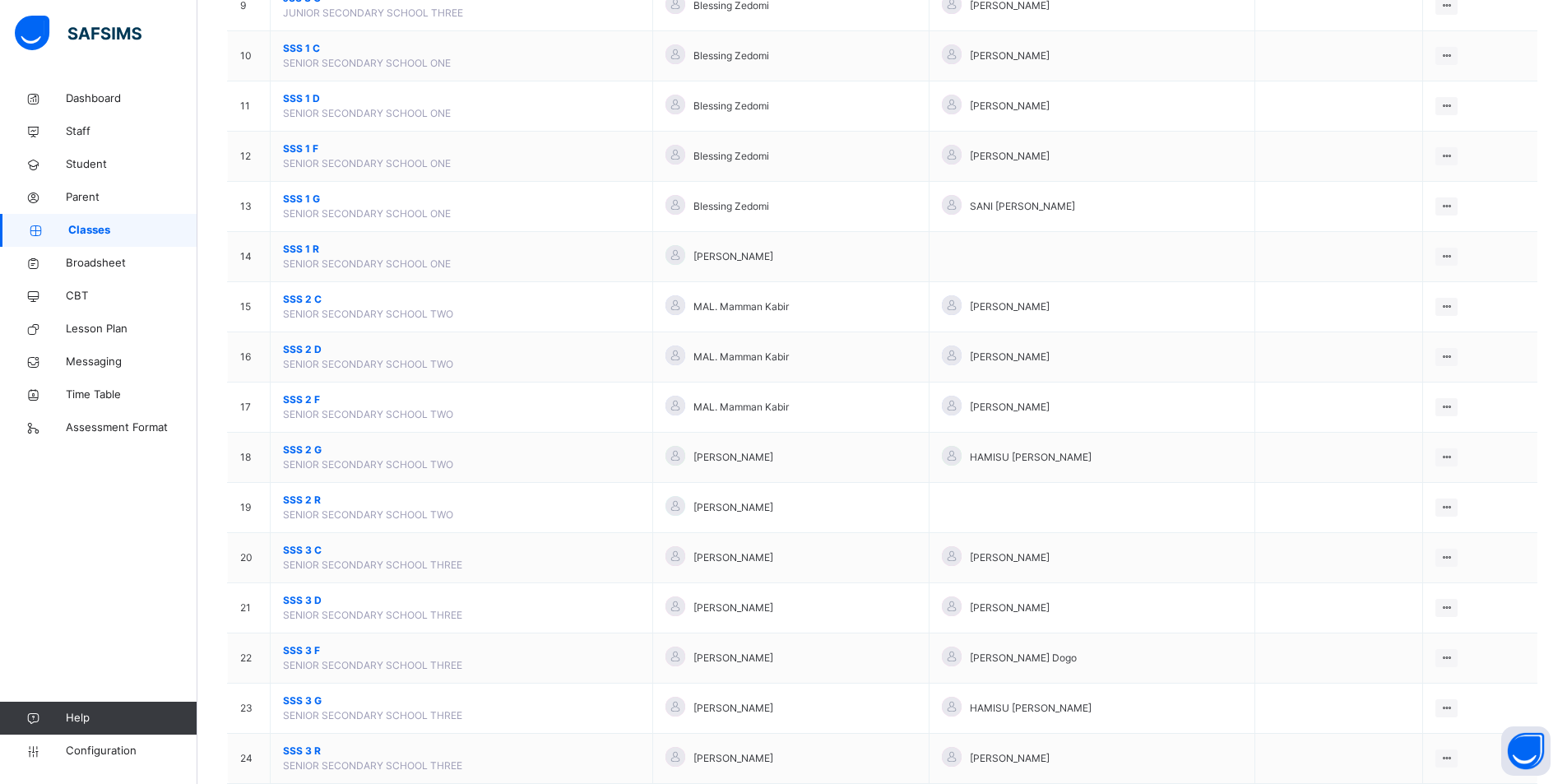
scroll to position [657, 0]
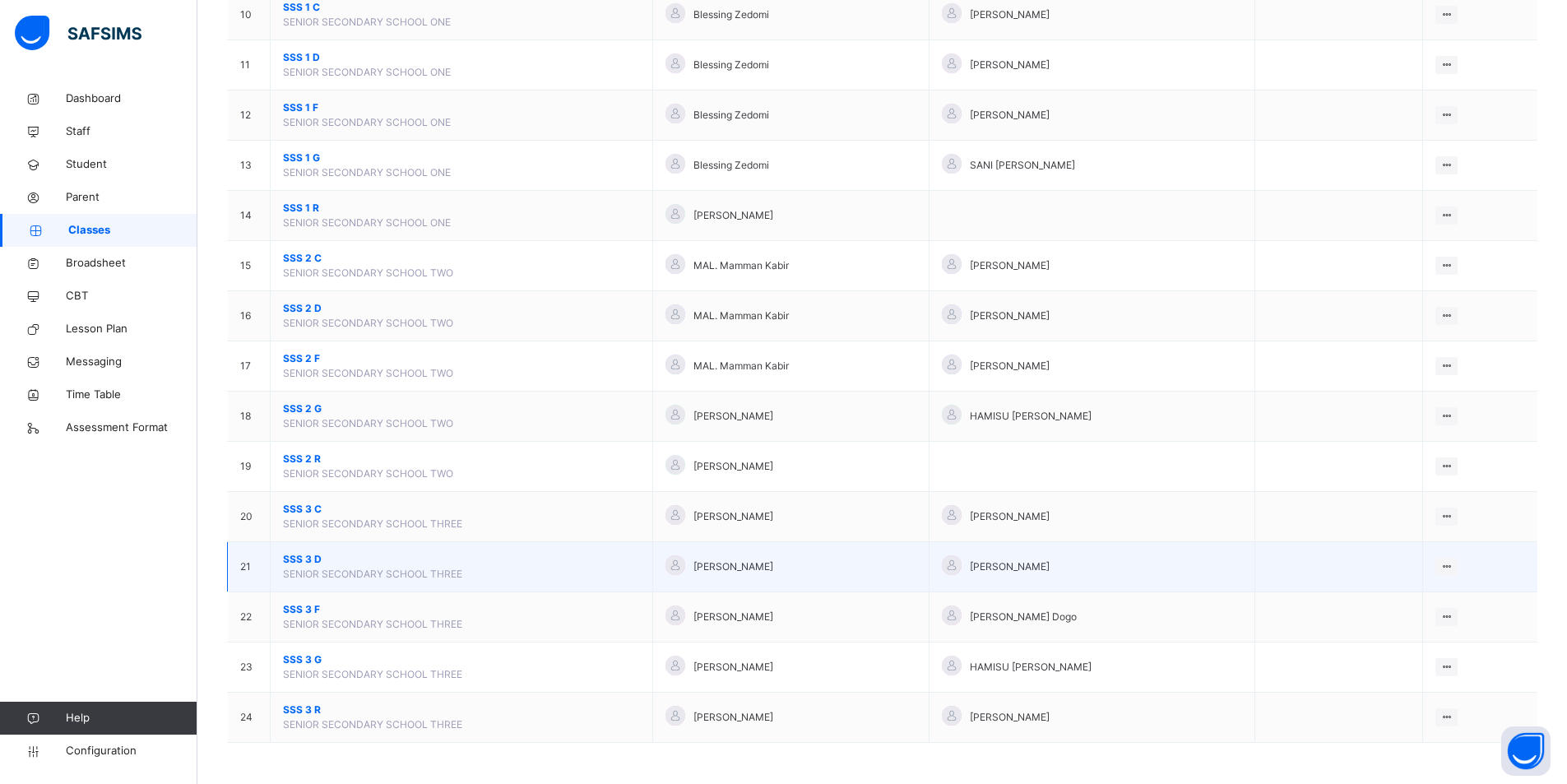
click at [291, 556] on span "SSS 3 D" at bounding box center [462, 558] width 357 height 15
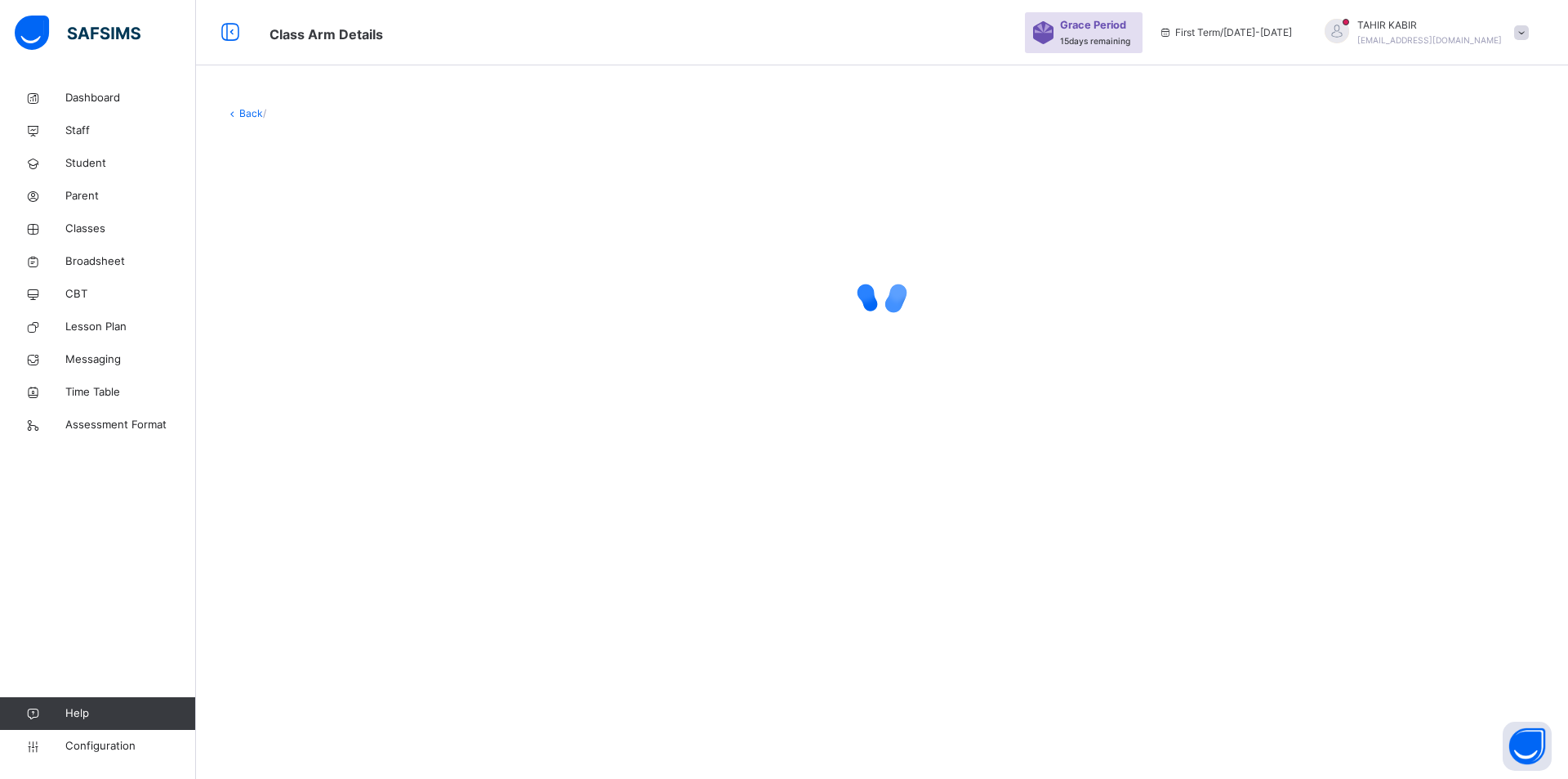
click at [289, 553] on div "Back /" at bounding box center [881, 389] width 1372 height 779
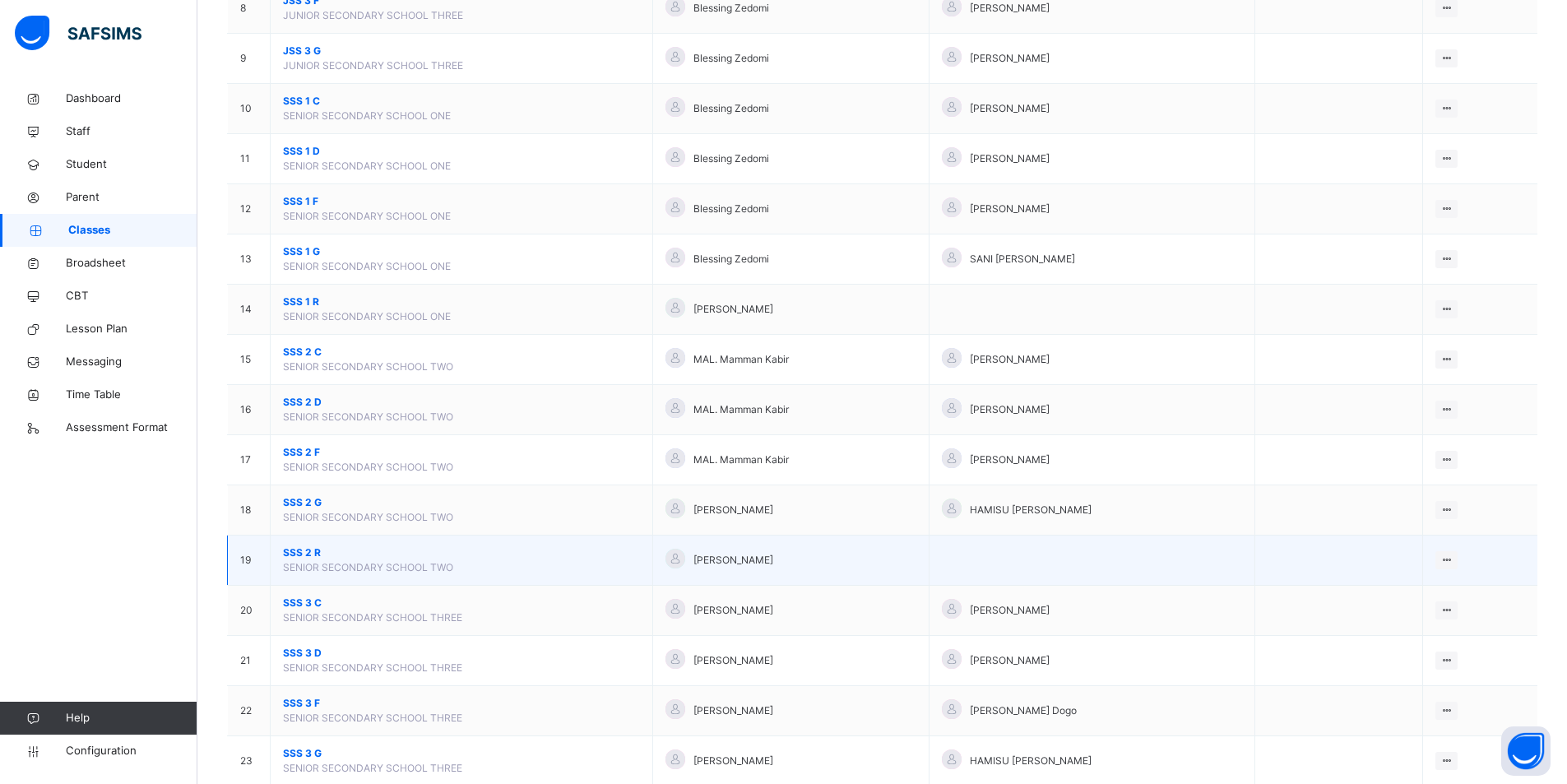
scroll to position [657, 0]
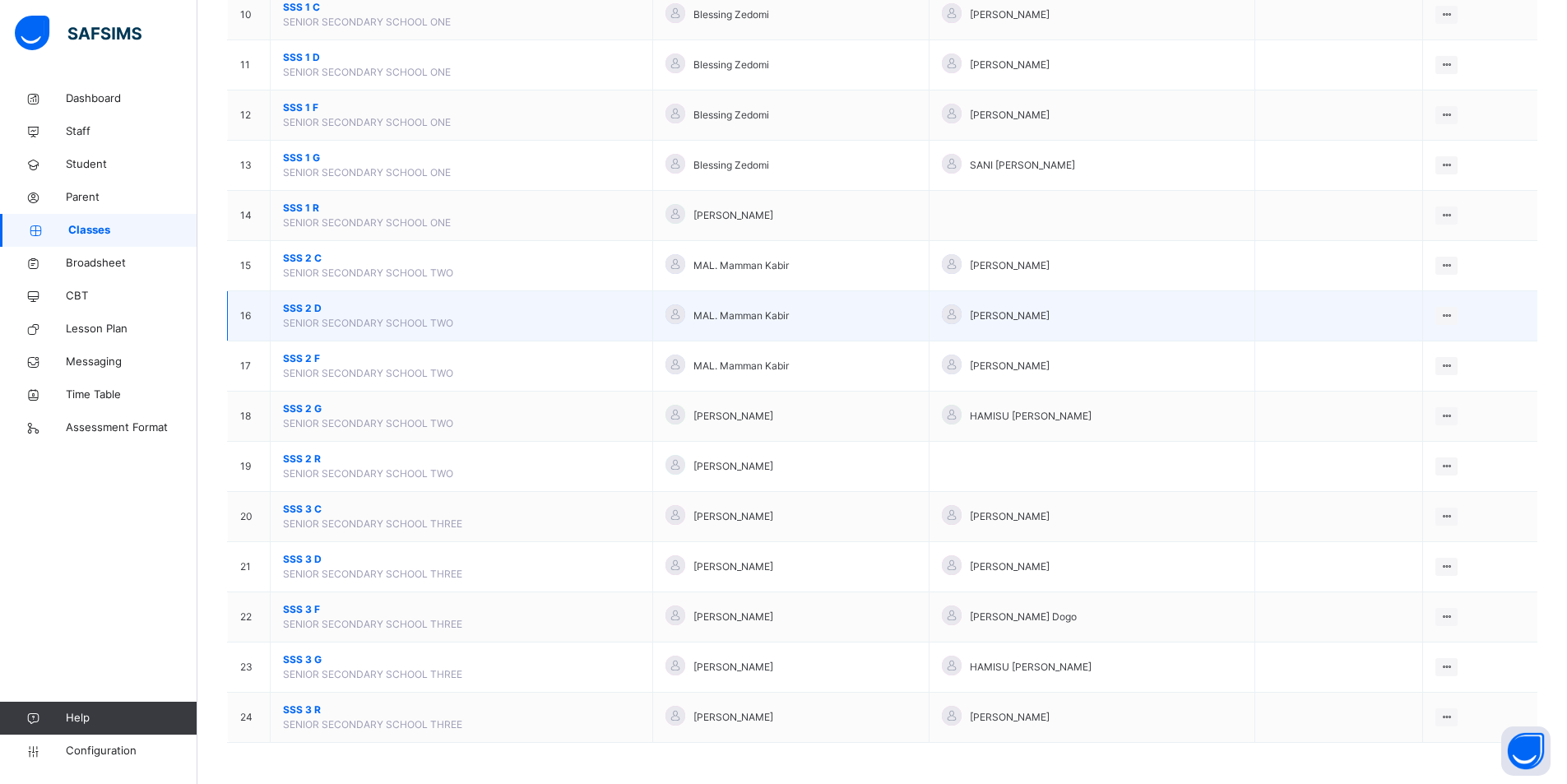
click at [310, 310] on span "SSS 2 D" at bounding box center [462, 308] width 357 height 15
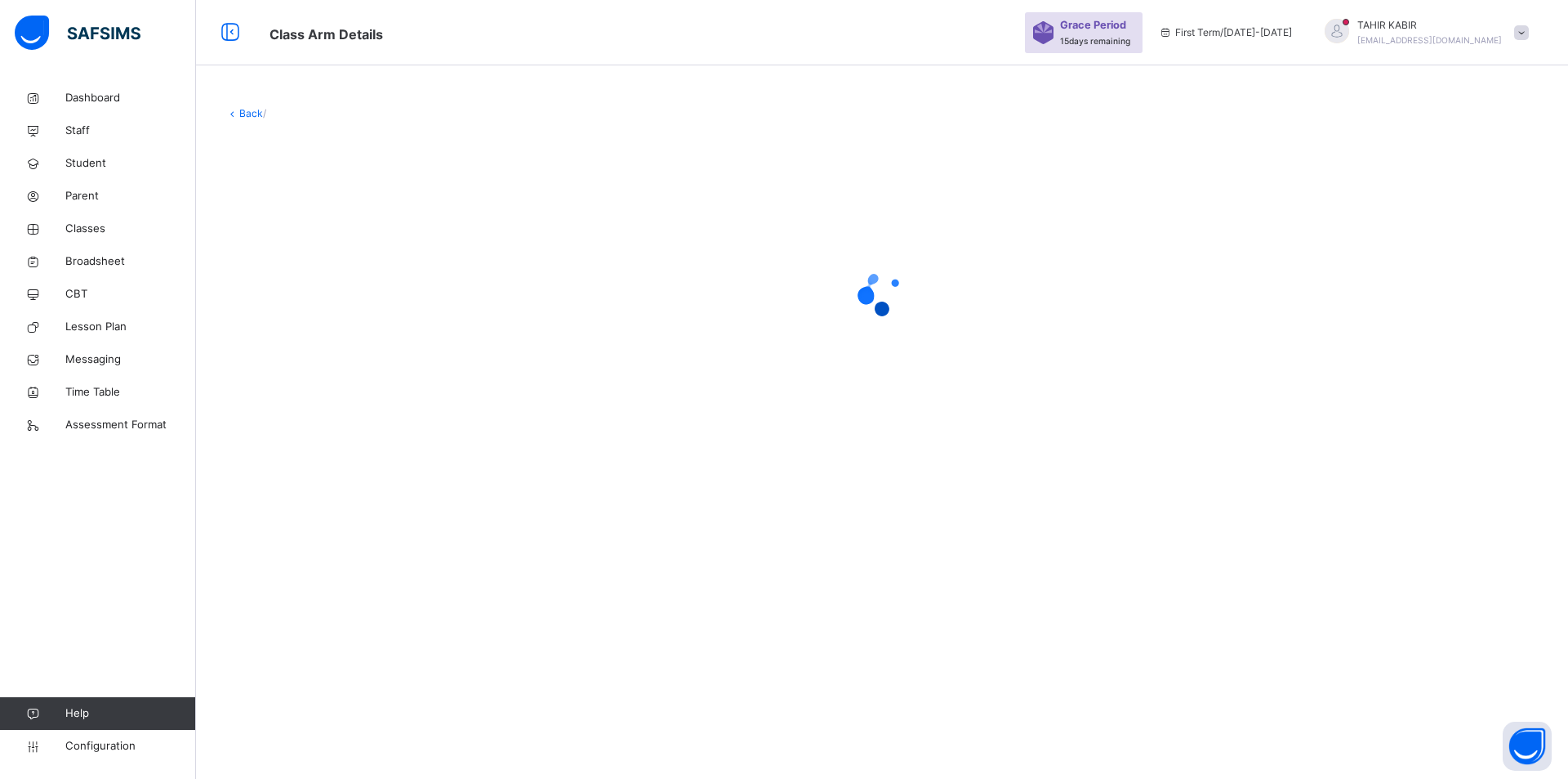
click at [308, 308] on div at bounding box center [881, 292] width 1313 height 66
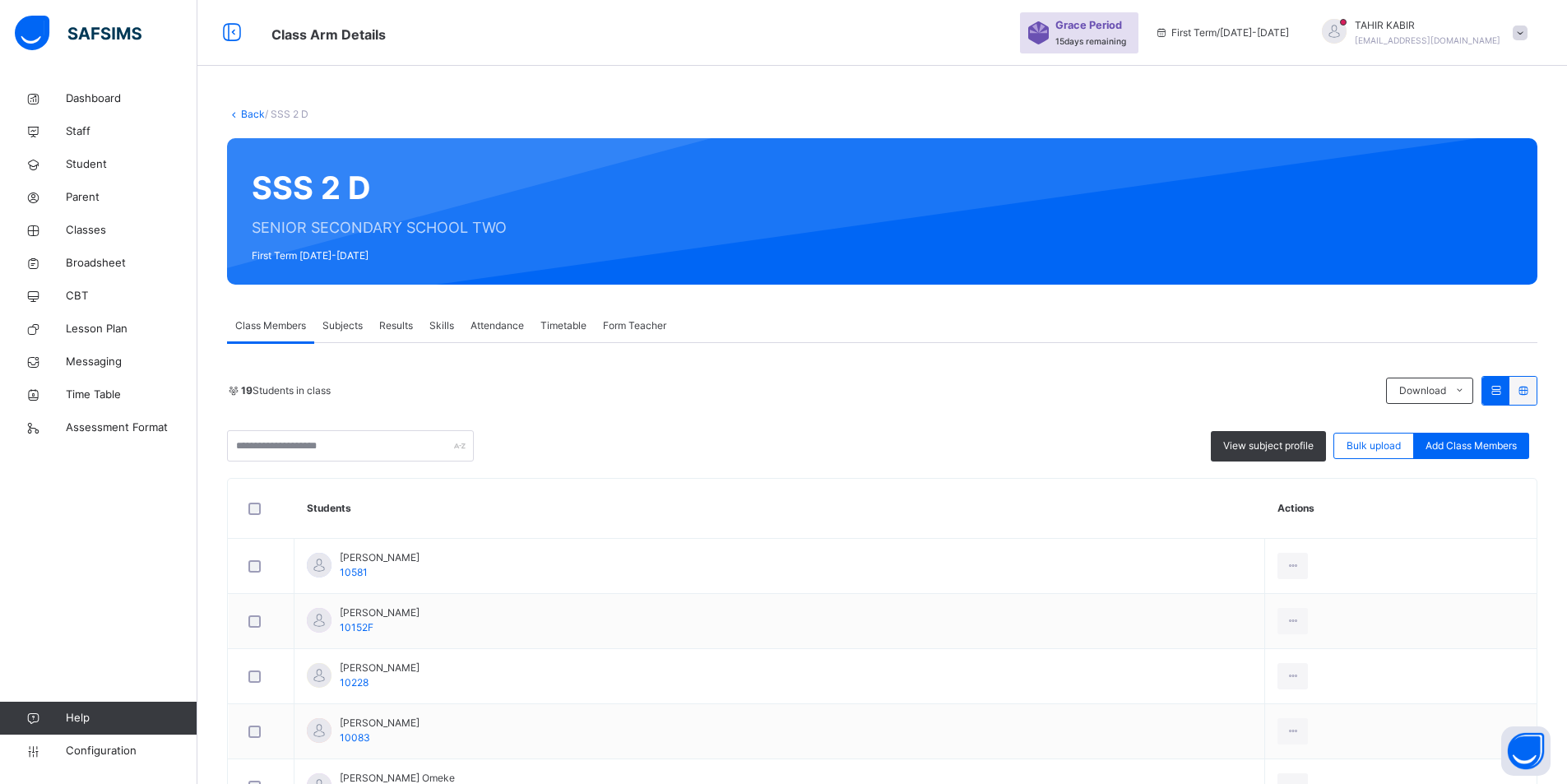
click at [344, 337] on div "Subjects" at bounding box center [342, 324] width 57 height 33
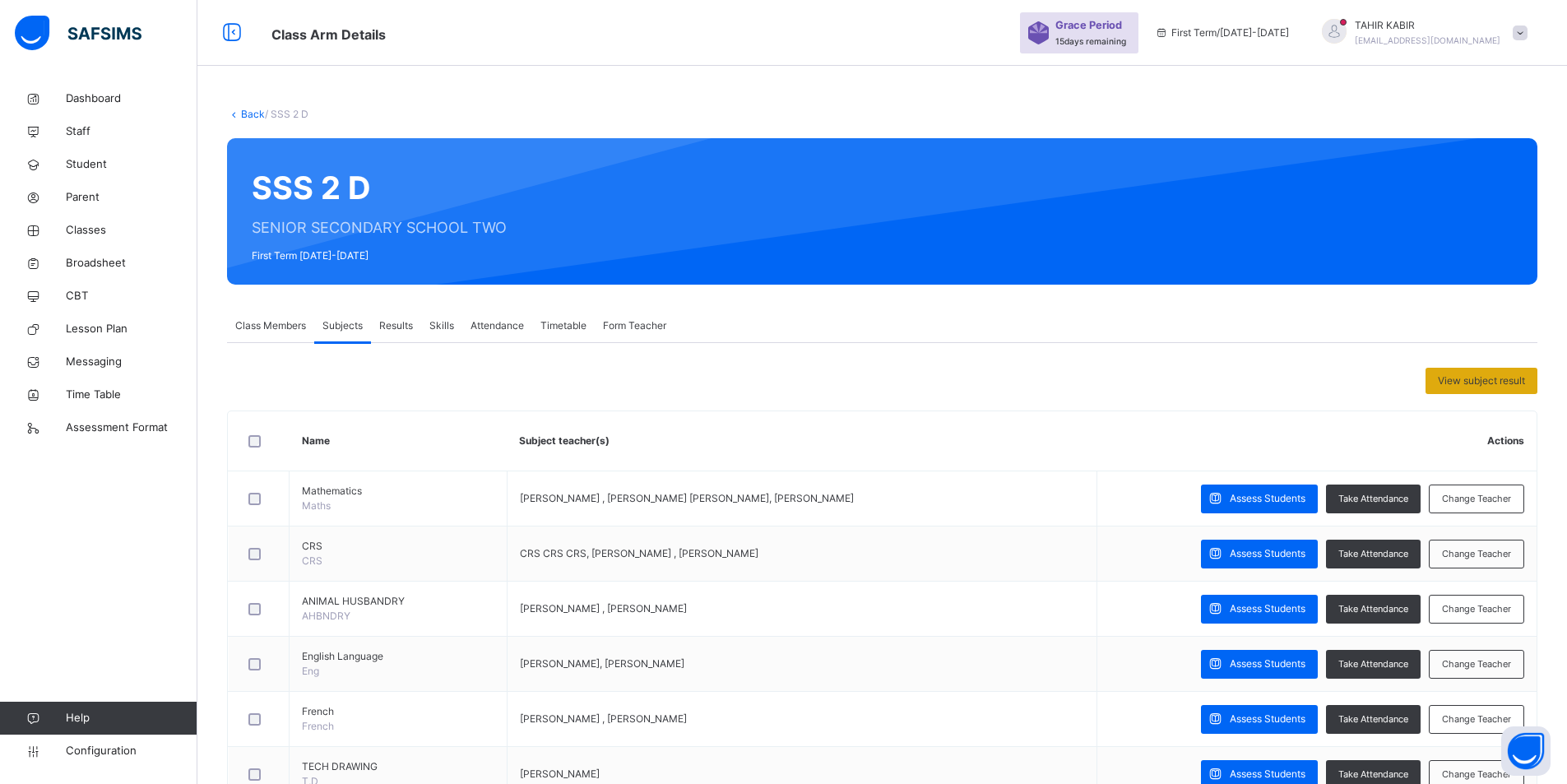
click at [1506, 392] on div "View subject result" at bounding box center [1481, 381] width 112 height 27
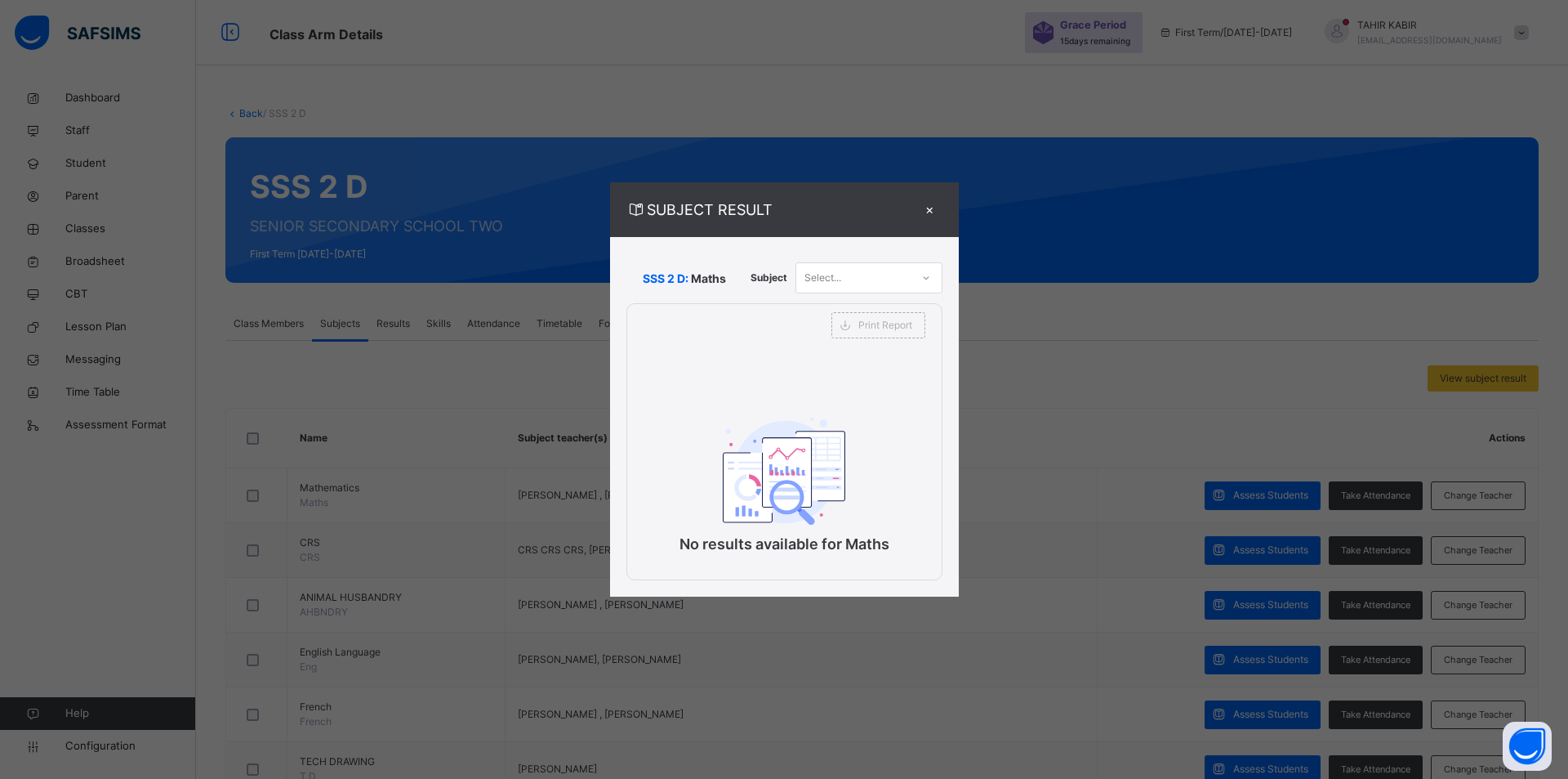
click at [931, 212] on div "×" at bounding box center [929, 210] width 24 height 23
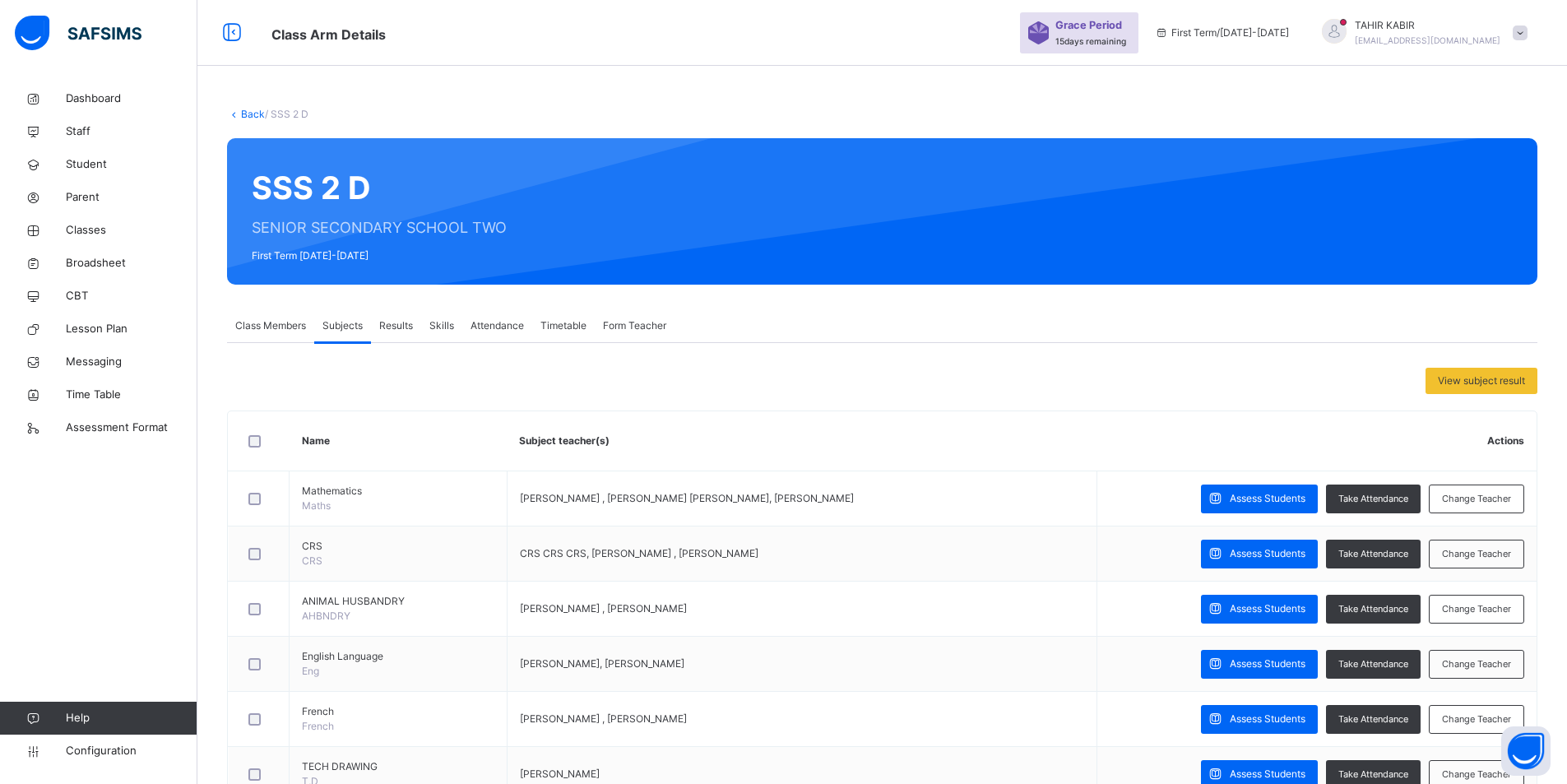
click at [664, 328] on span "Form Teacher" at bounding box center [634, 325] width 63 height 15
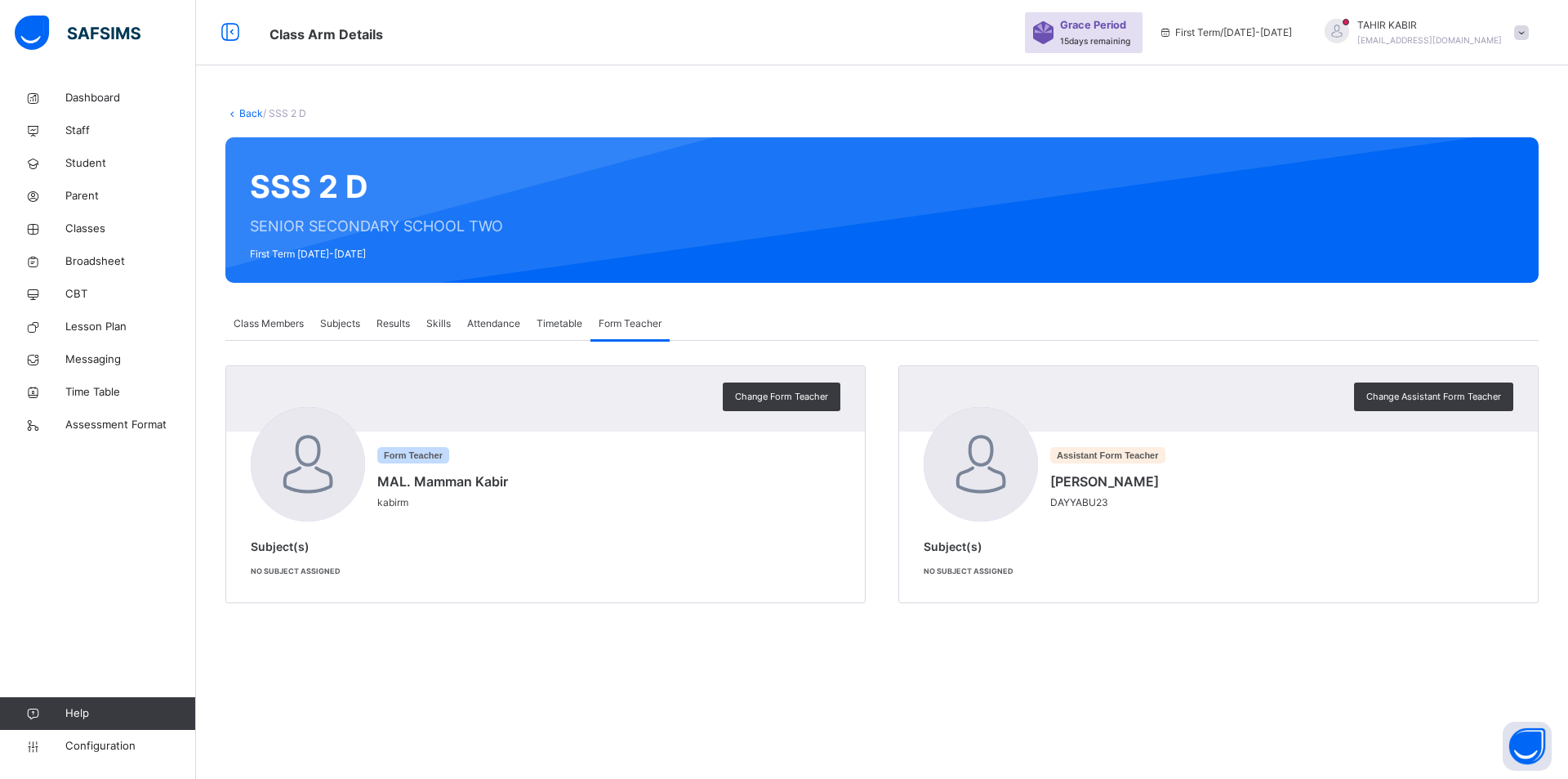
click at [260, 326] on span "Class Members" at bounding box center [268, 323] width 71 height 15
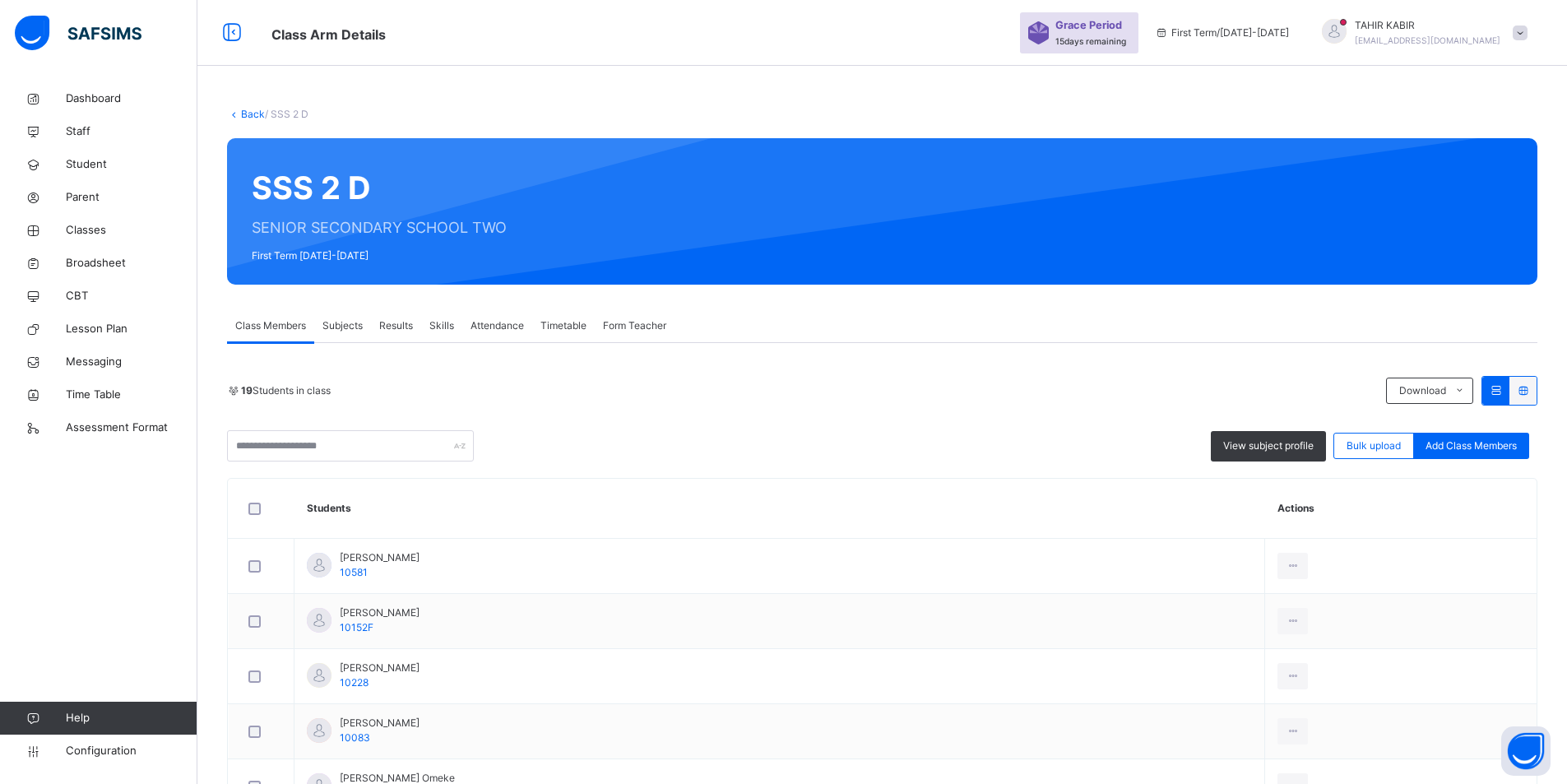
click at [261, 328] on span "Class Members" at bounding box center [270, 325] width 71 height 15
click at [344, 329] on span "Subjects" at bounding box center [342, 325] width 40 height 15
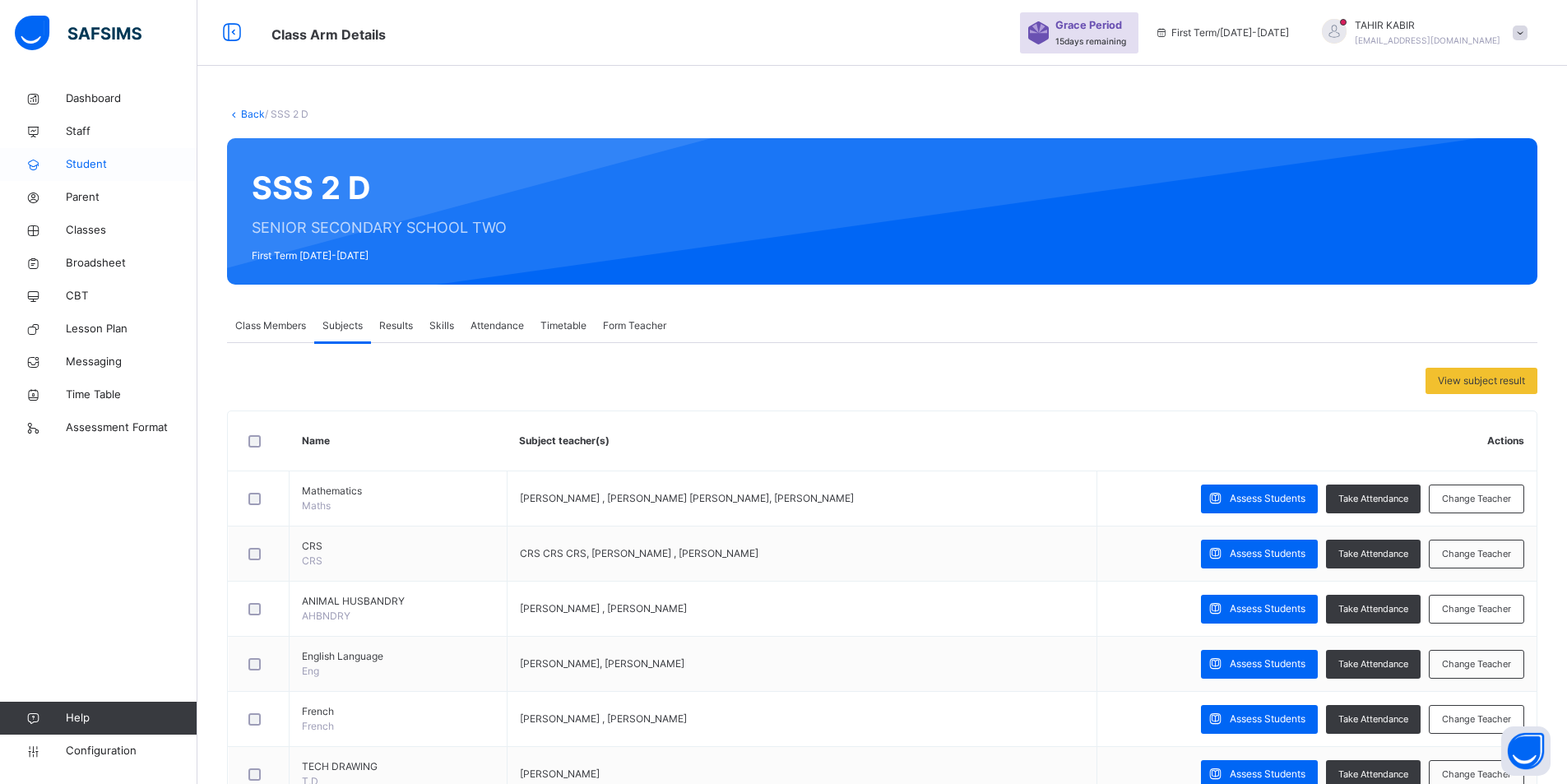
click at [76, 155] on link "Student" at bounding box center [99, 164] width 197 height 33
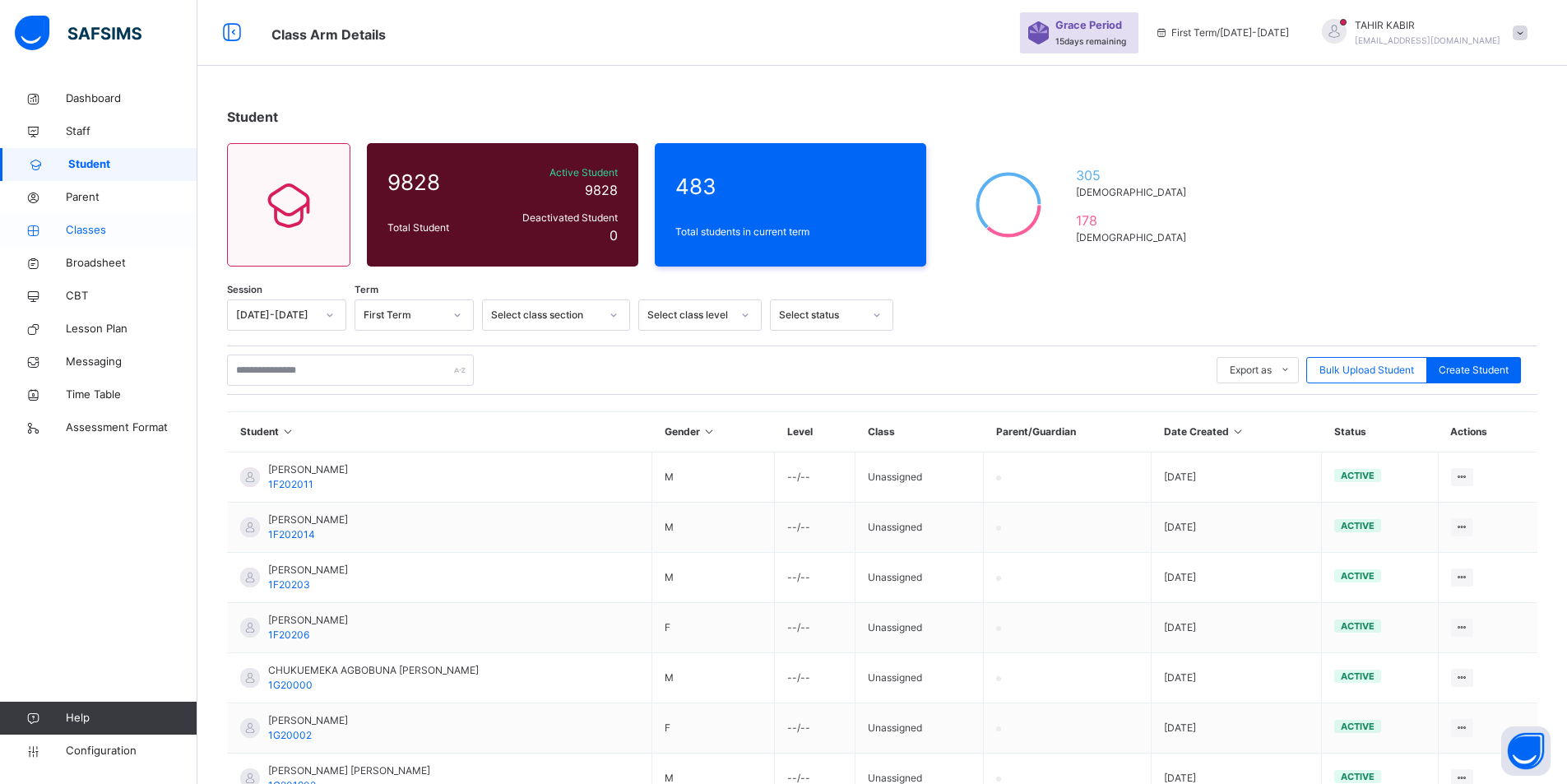
click at [94, 230] on span "Classes" at bounding box center [131, 230] width 131 height 17
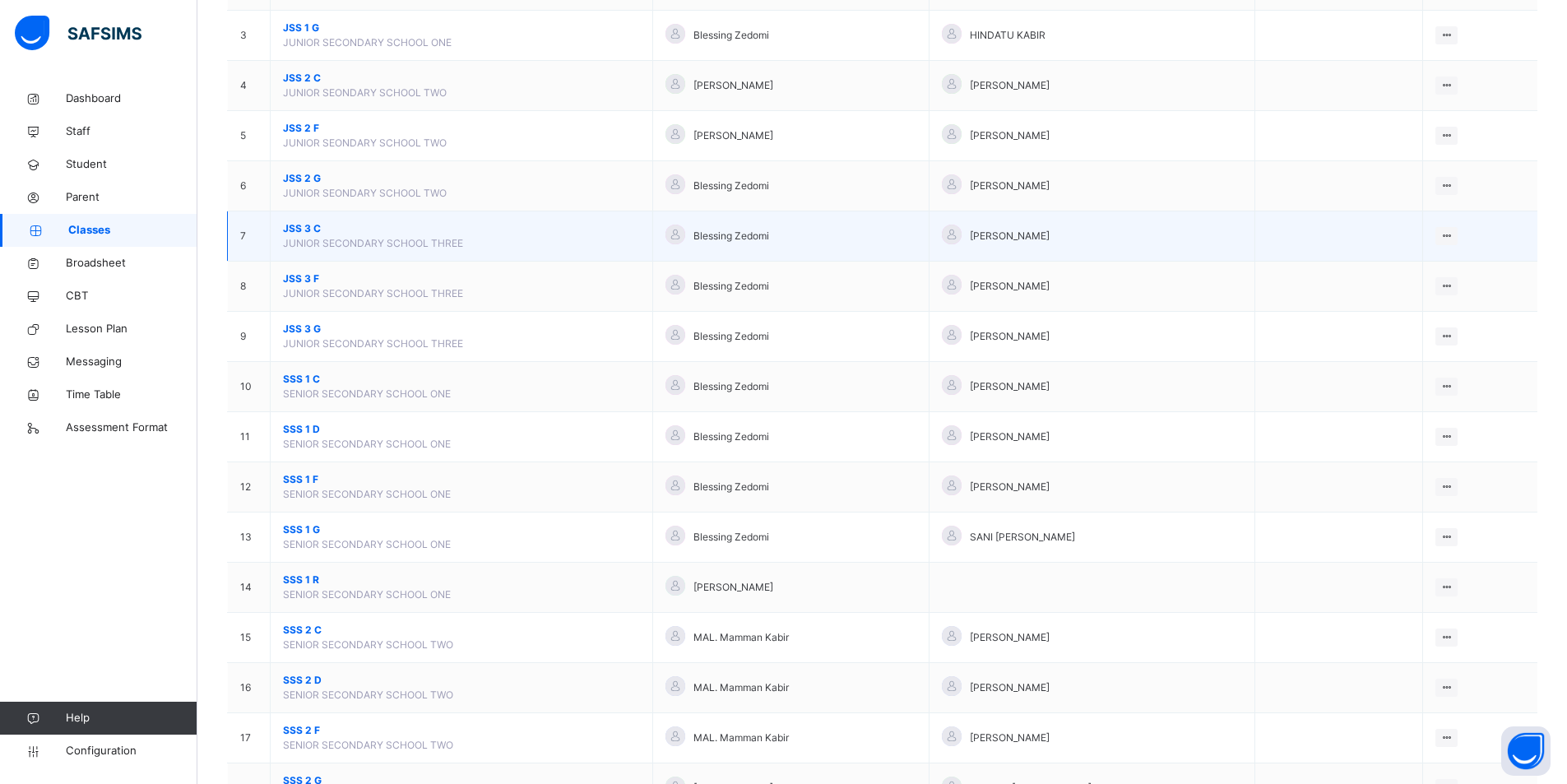
scroll to position [328, 0]
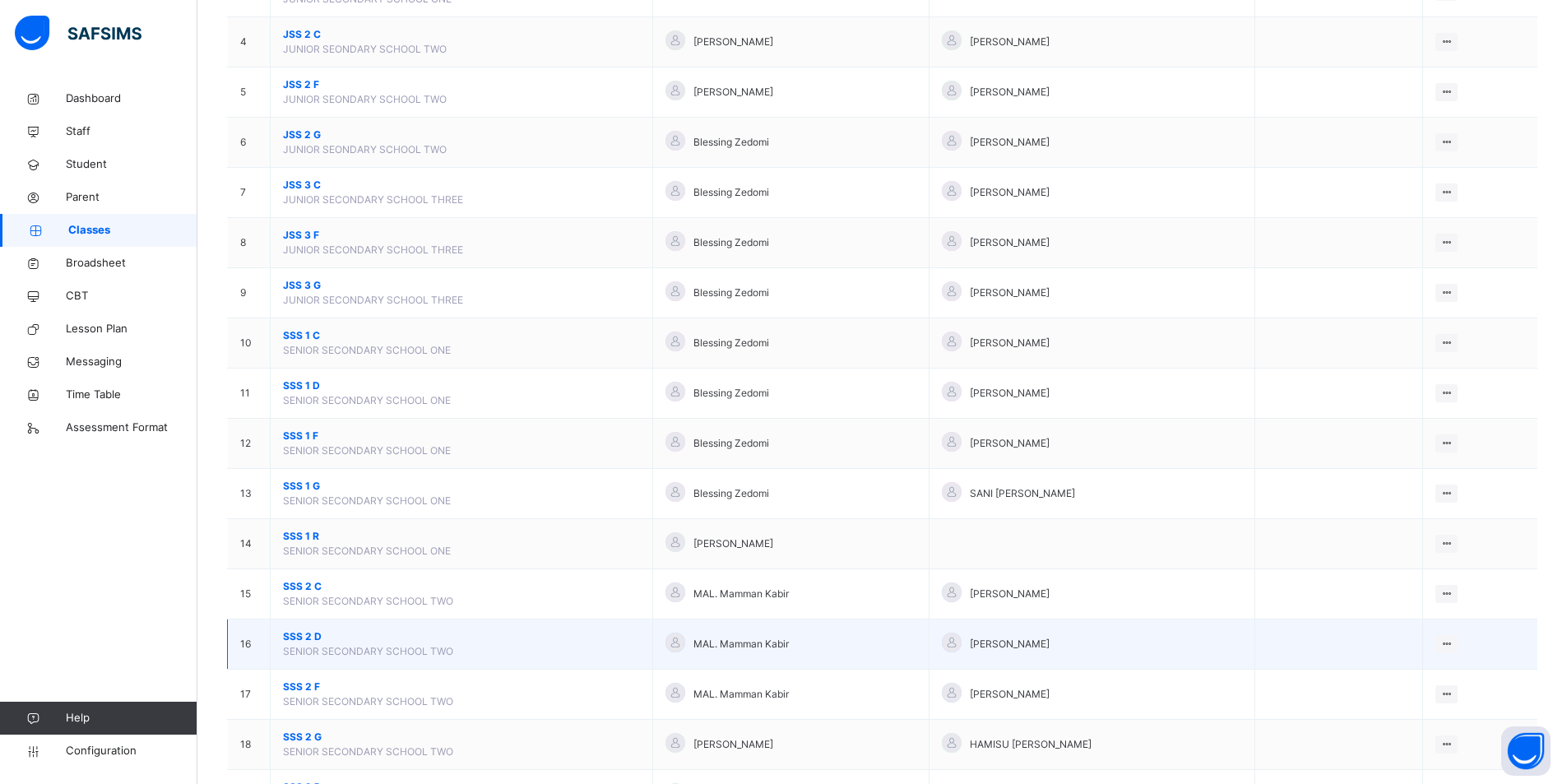
click at [295, 646] on span "SENIOR SECONDARY SCHOOL TWO" at bounding box center [368, 651] width 171 height 13
click at [289, 627] on td "SSS 2 D SENIOR SECONDARY SCHOOL TWO" at bounding box center [462, 644] width 383 height 50
click at [290, 629] on span "SSS 2 D" at bounding box center [462, 636] width 357 height 15
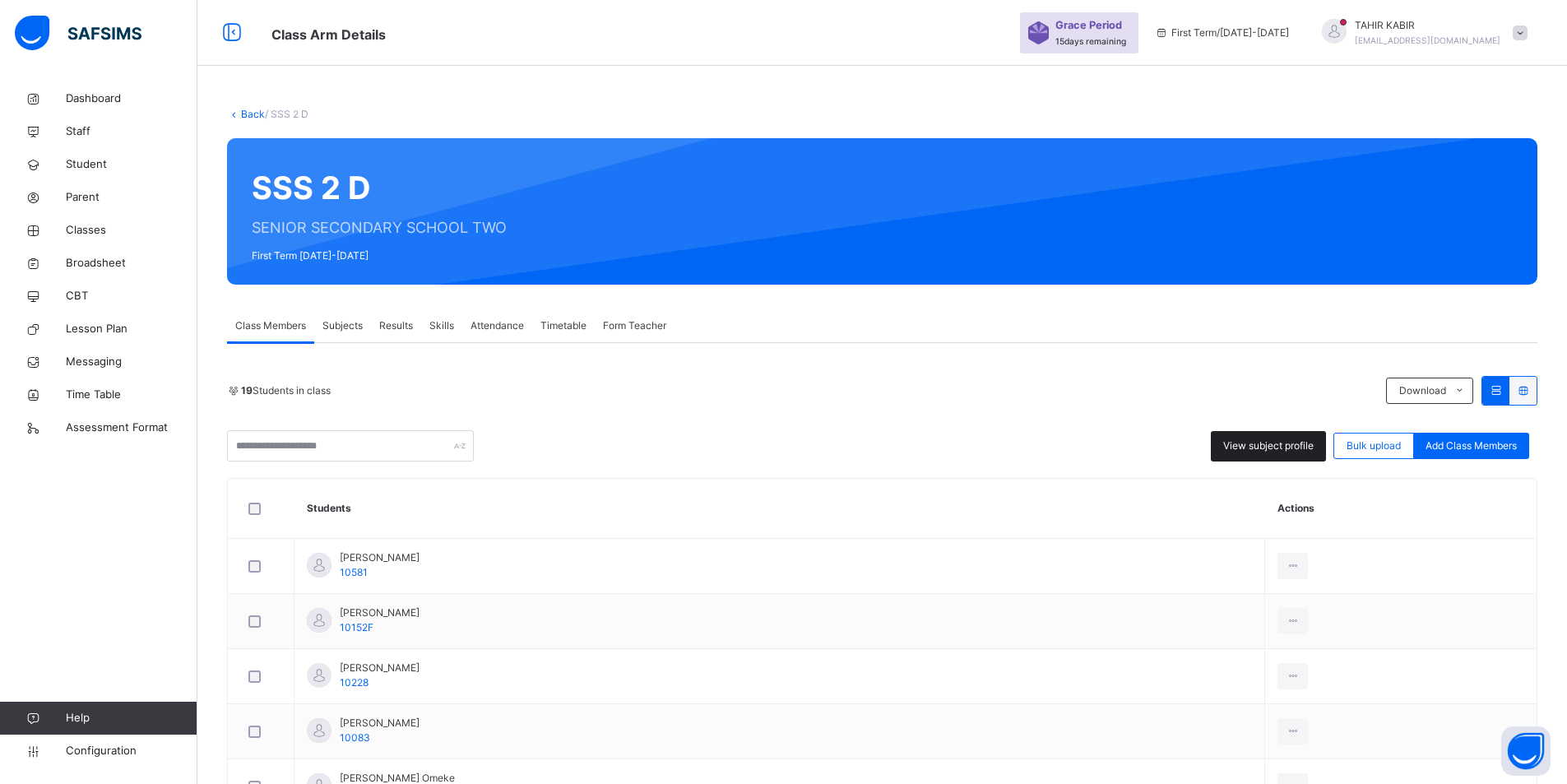
click at [1278, 453] on div "View subject profile" at bounding box center [1268, 446] width 115 height 31
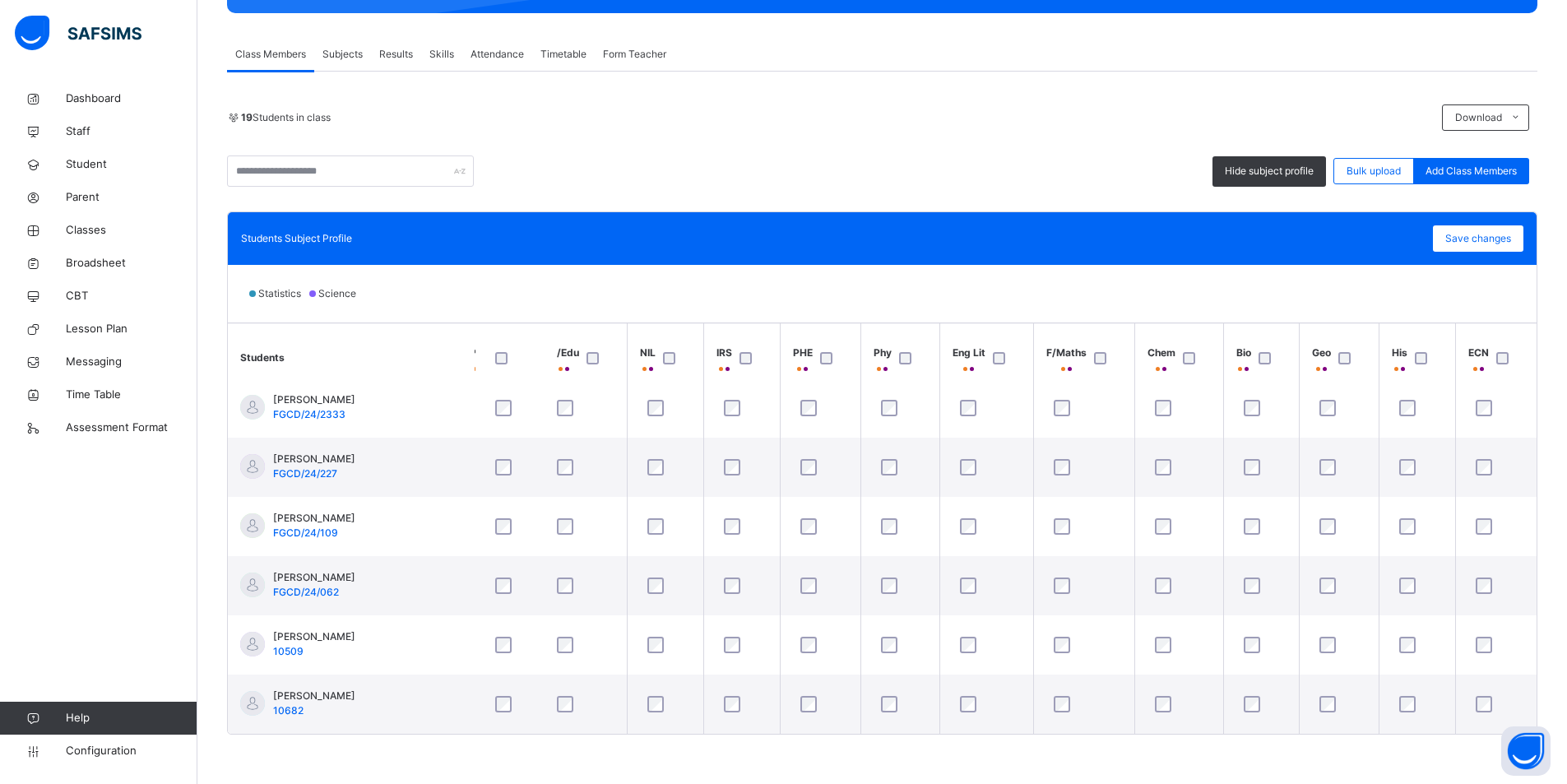
scroll to position [790, 829]
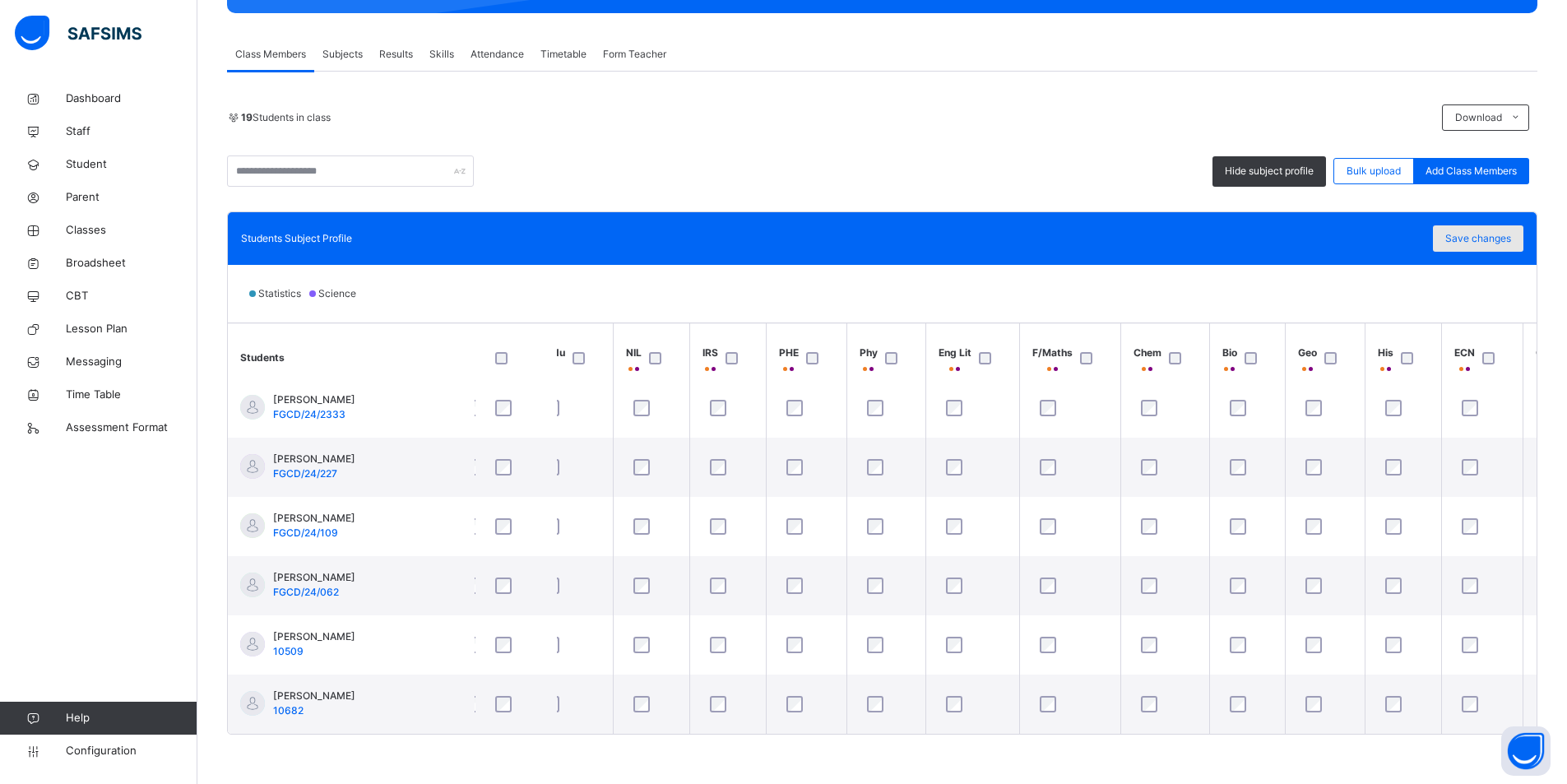
click at [1504, 239] on span "Save changes" at bounding box center [1478, 238] width 66 height 15
click at [1491, 229] on div "Save changes" at bounding box center [1478, 238] width 91 height 27
click at [1488, 241] on span "Save changes" at bounding box center [1478, 238] width 66 height 15
click at [1482, 242] on div "Save changes" at bounding box center [1478, 238] width 91 height 27
click at [354, 170] on input "text" at bounding box center [350, 172] width 247 height 32
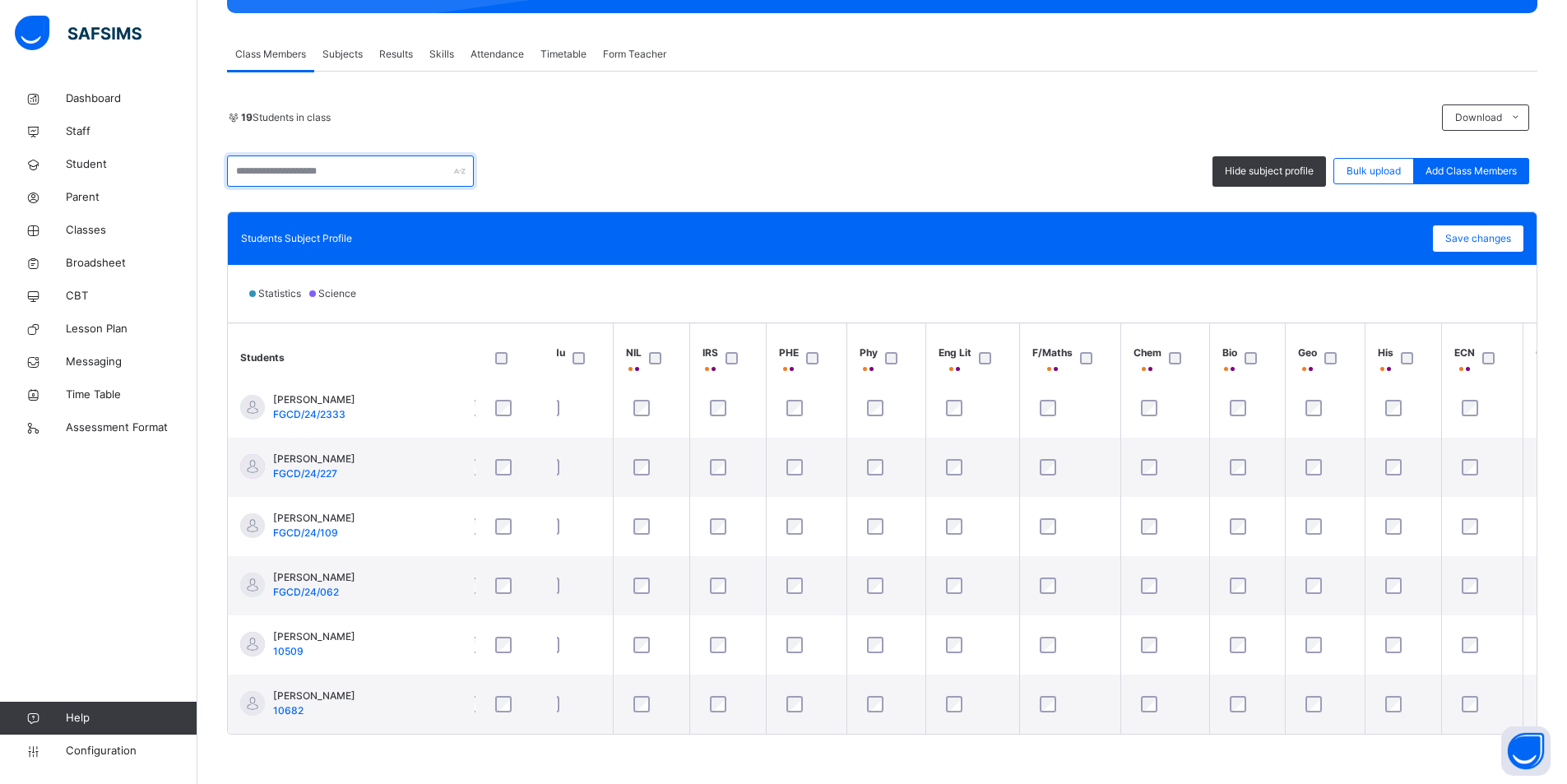
paste input "**********"
type input "**********"
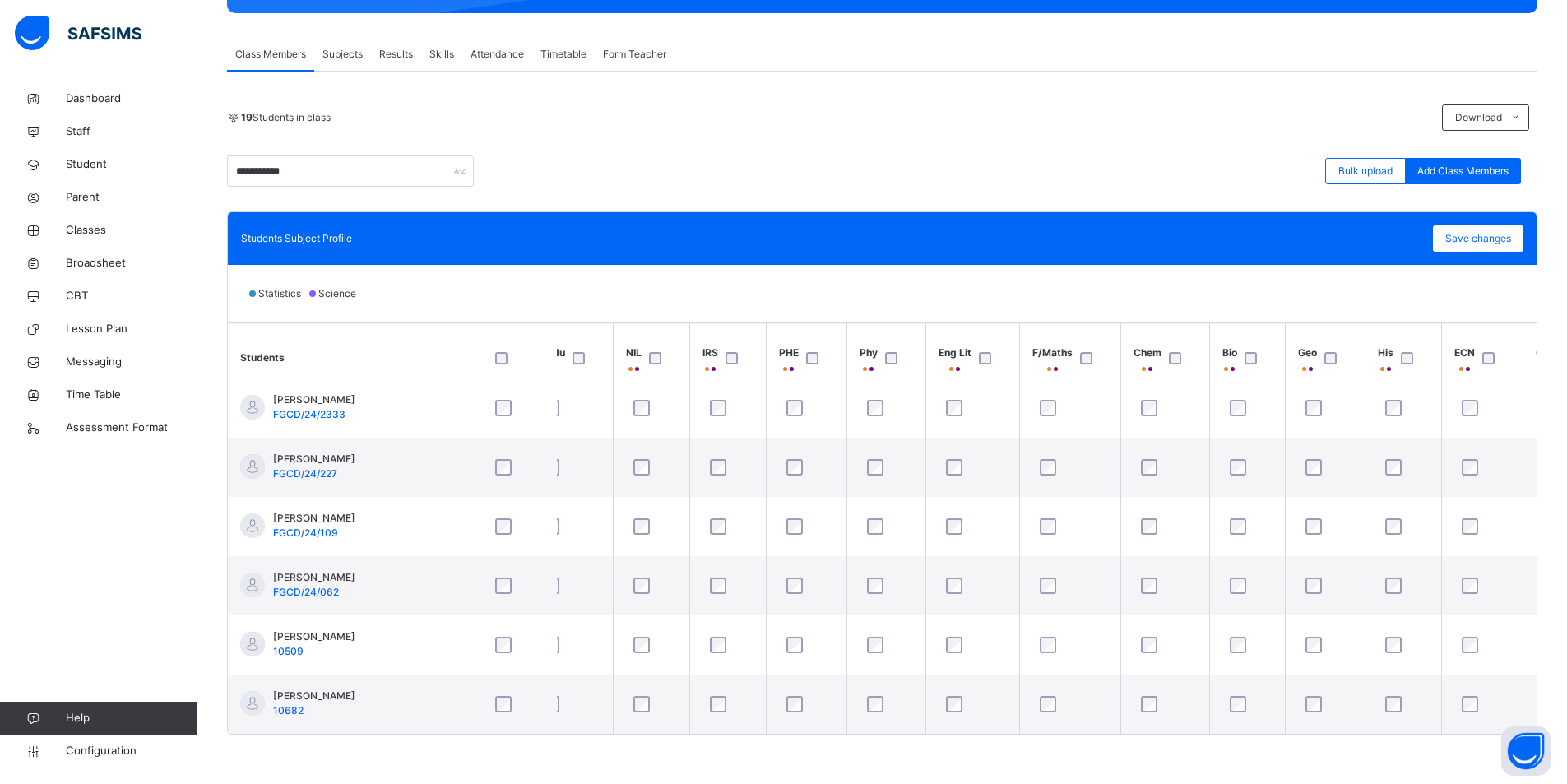
click at [346, 54] on span "Subjects" at bounding box center [342, 54] width 40 height 15
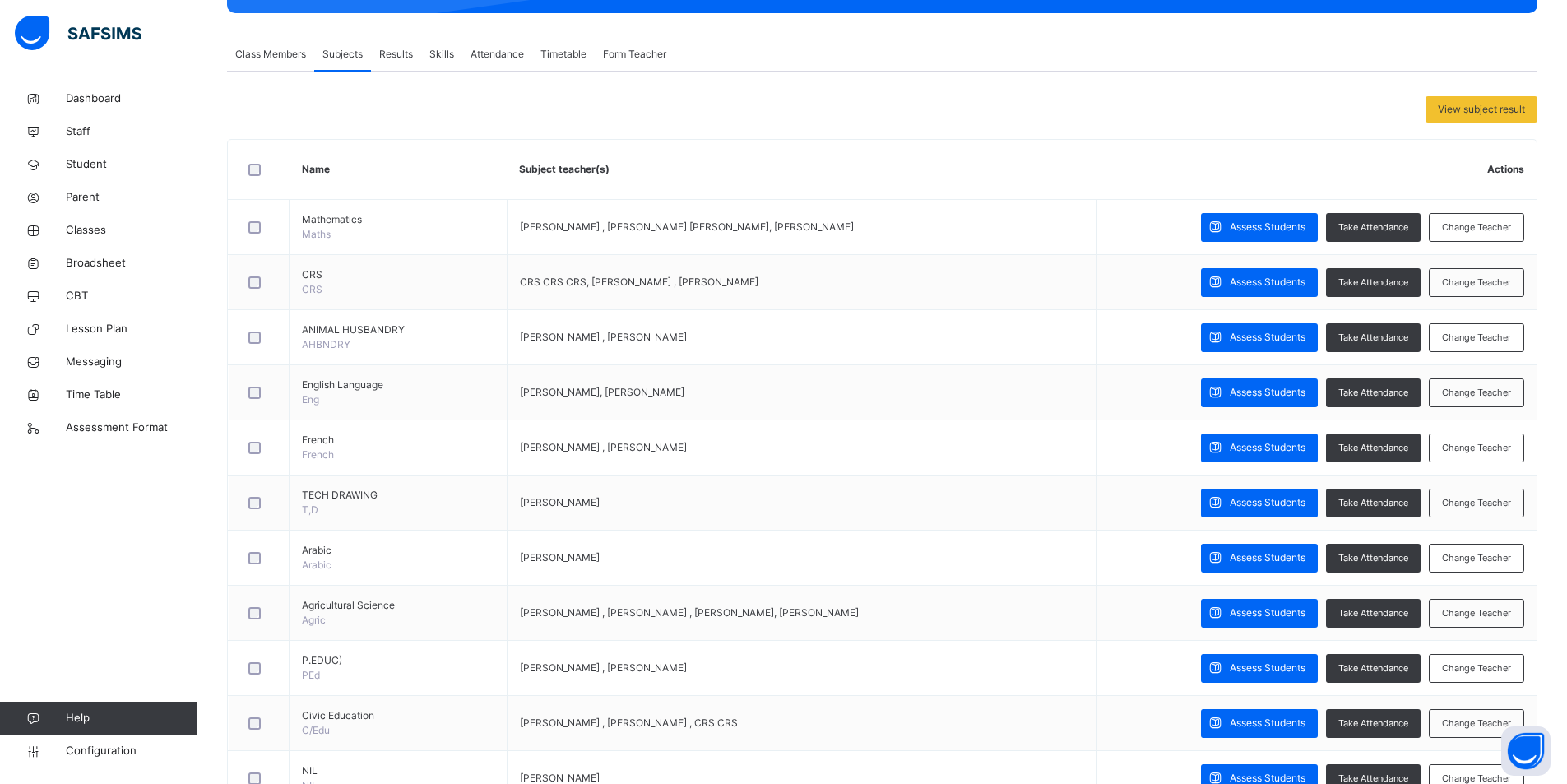
click at [270, 58] on span "Class Members" at bounding box center [270, 54] width 71 height 15
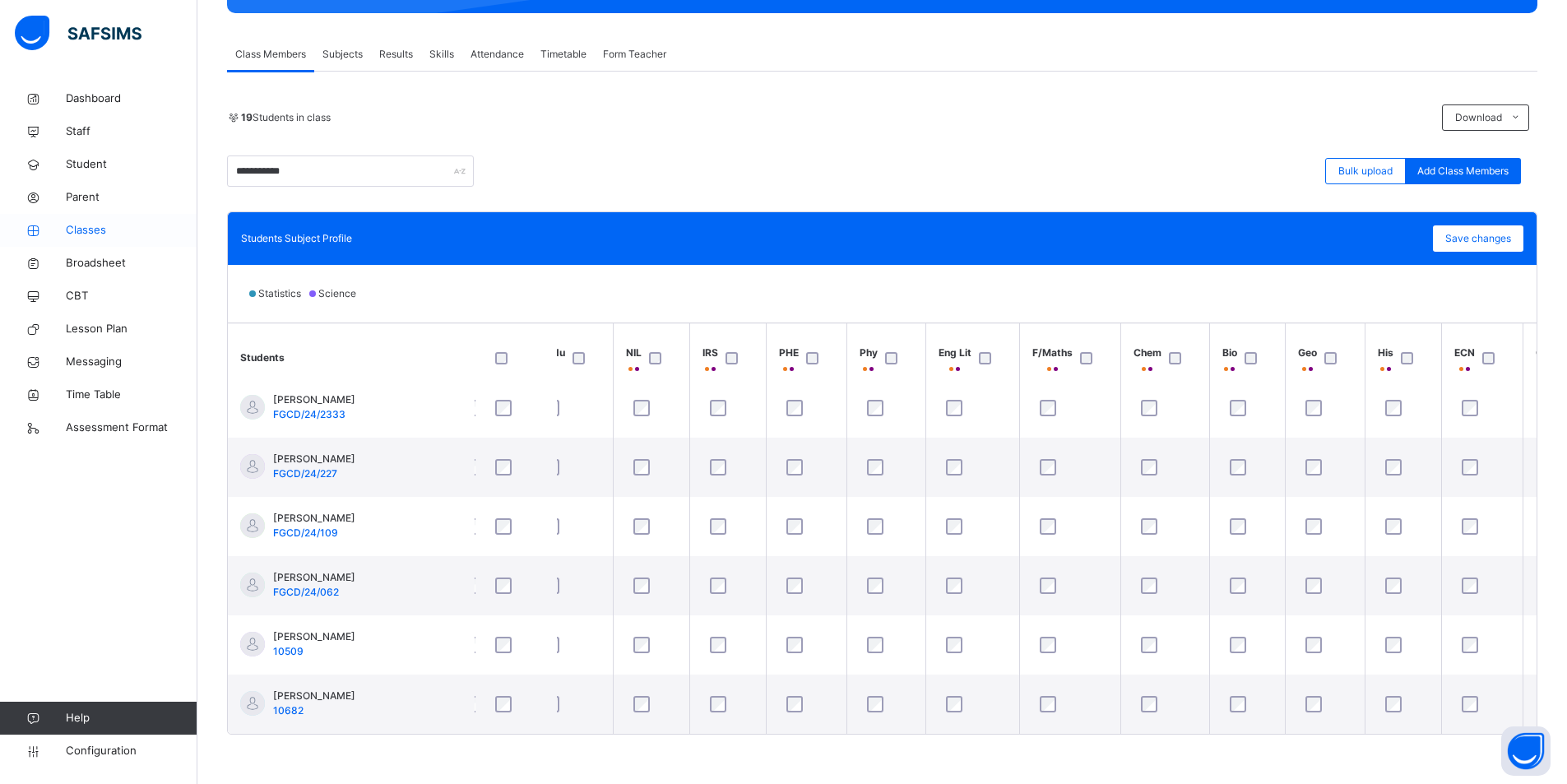
click at [89, 225] on span "Classes" at bounding box center [131, 230] width 131 height 17
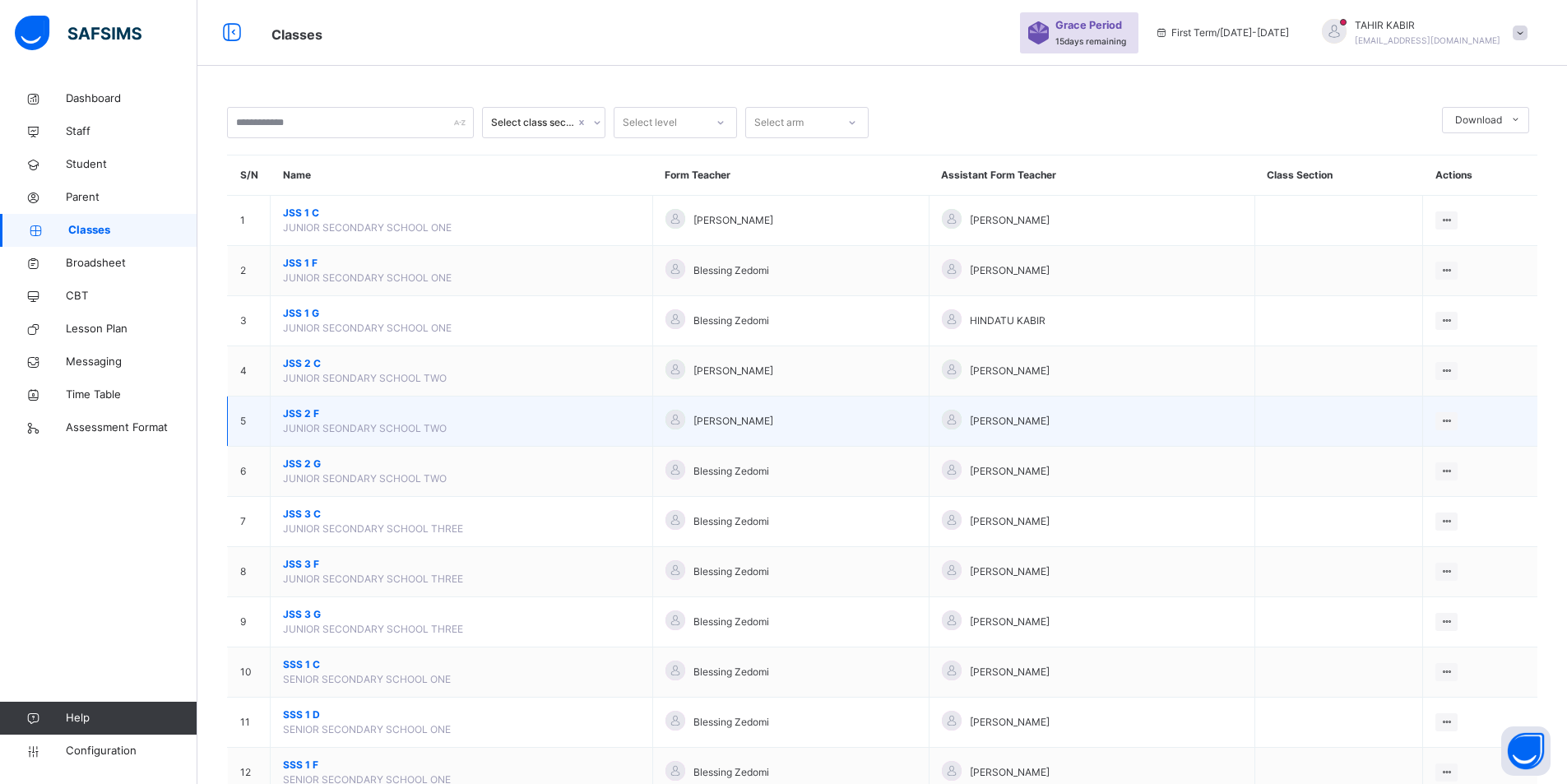
click at [301, 416] on span "JSS 2 F" at bounding box center [462, 413] width 357 height 15
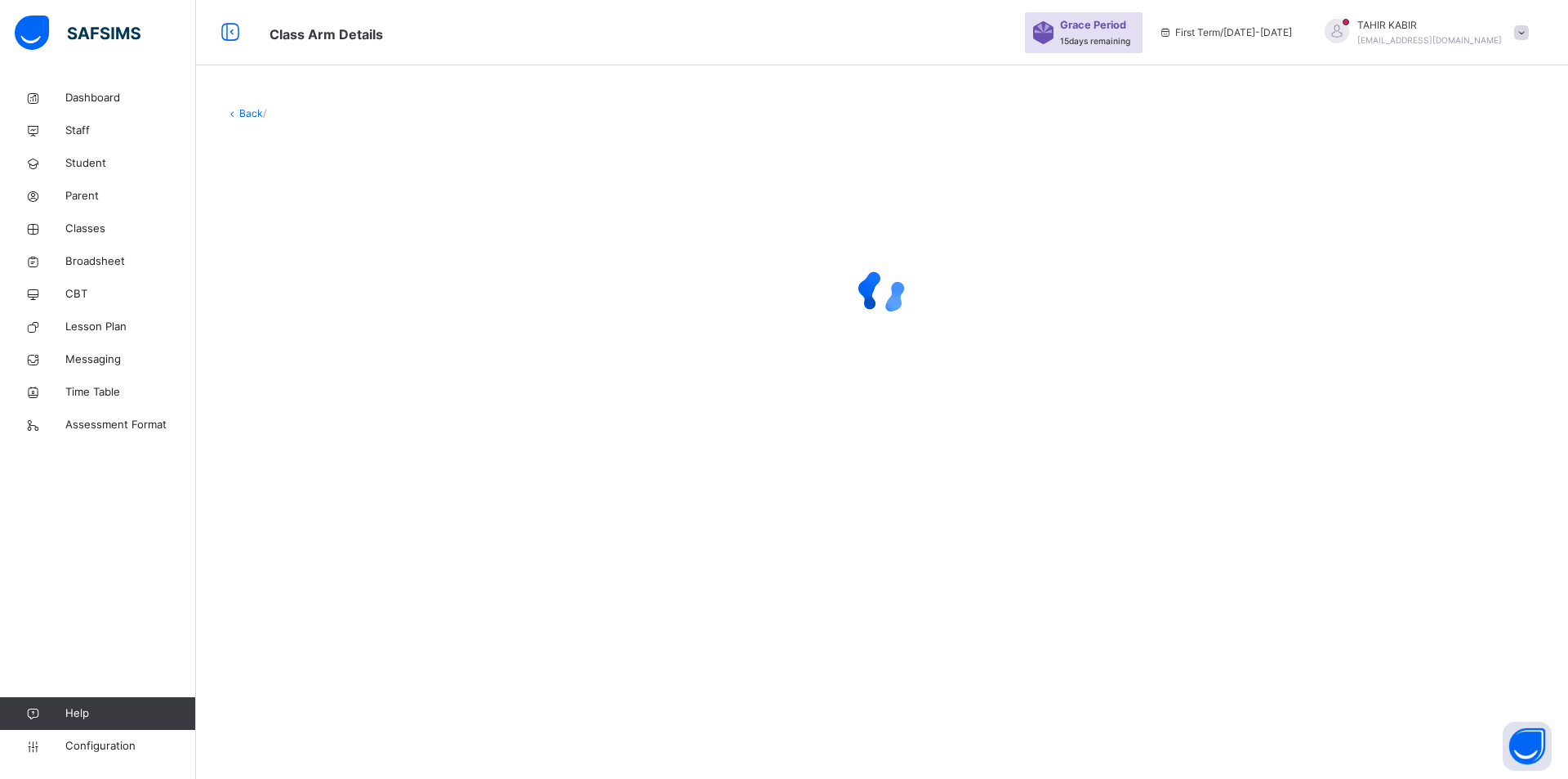
click at [299, 414] on div at bounding box center [881, 292] width 1313 height 311
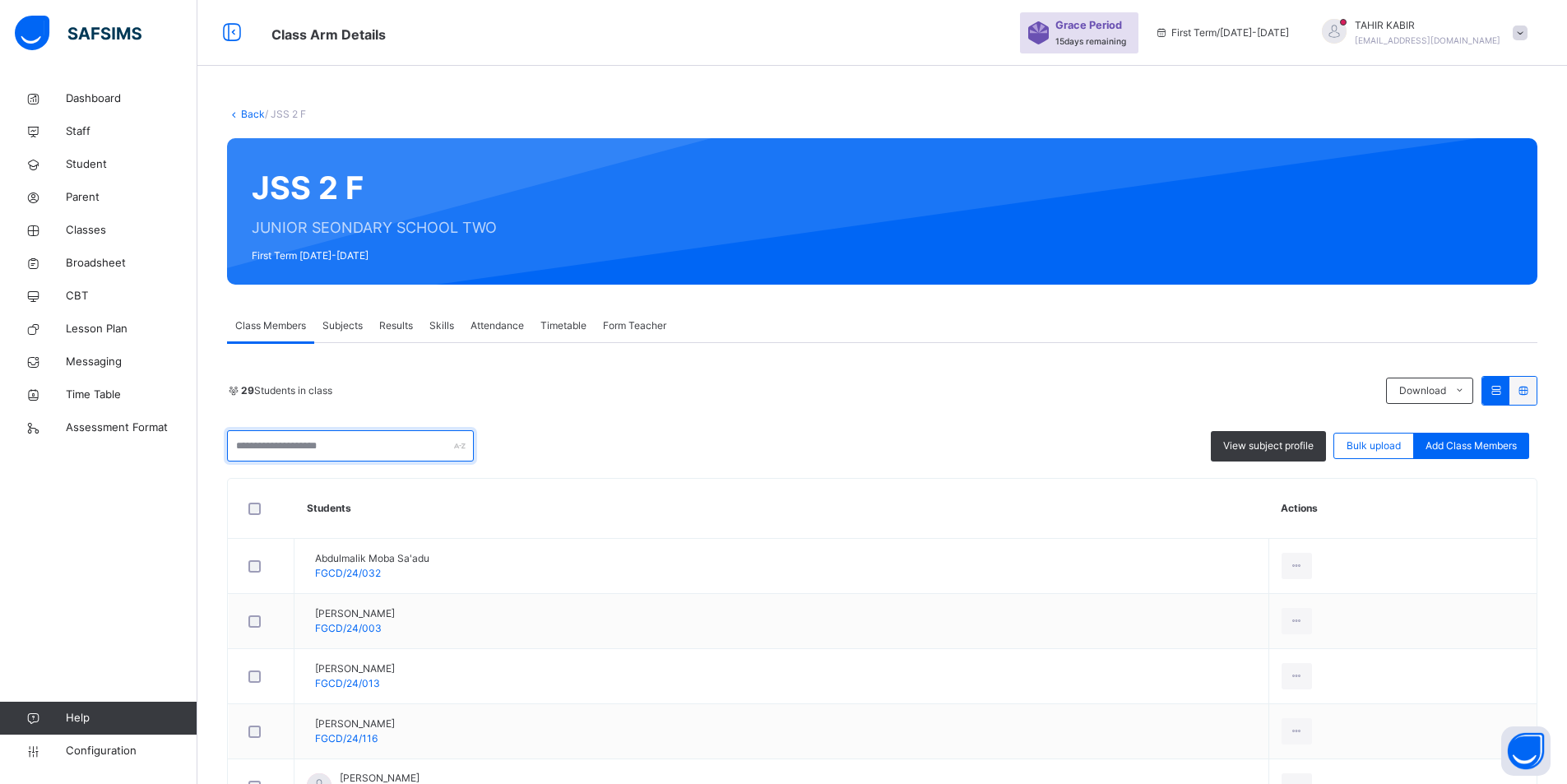
click at [277, 441] on input "text" at bounding box center [350, 446] width 247 height 32
paste input "**********"
type input "**********"
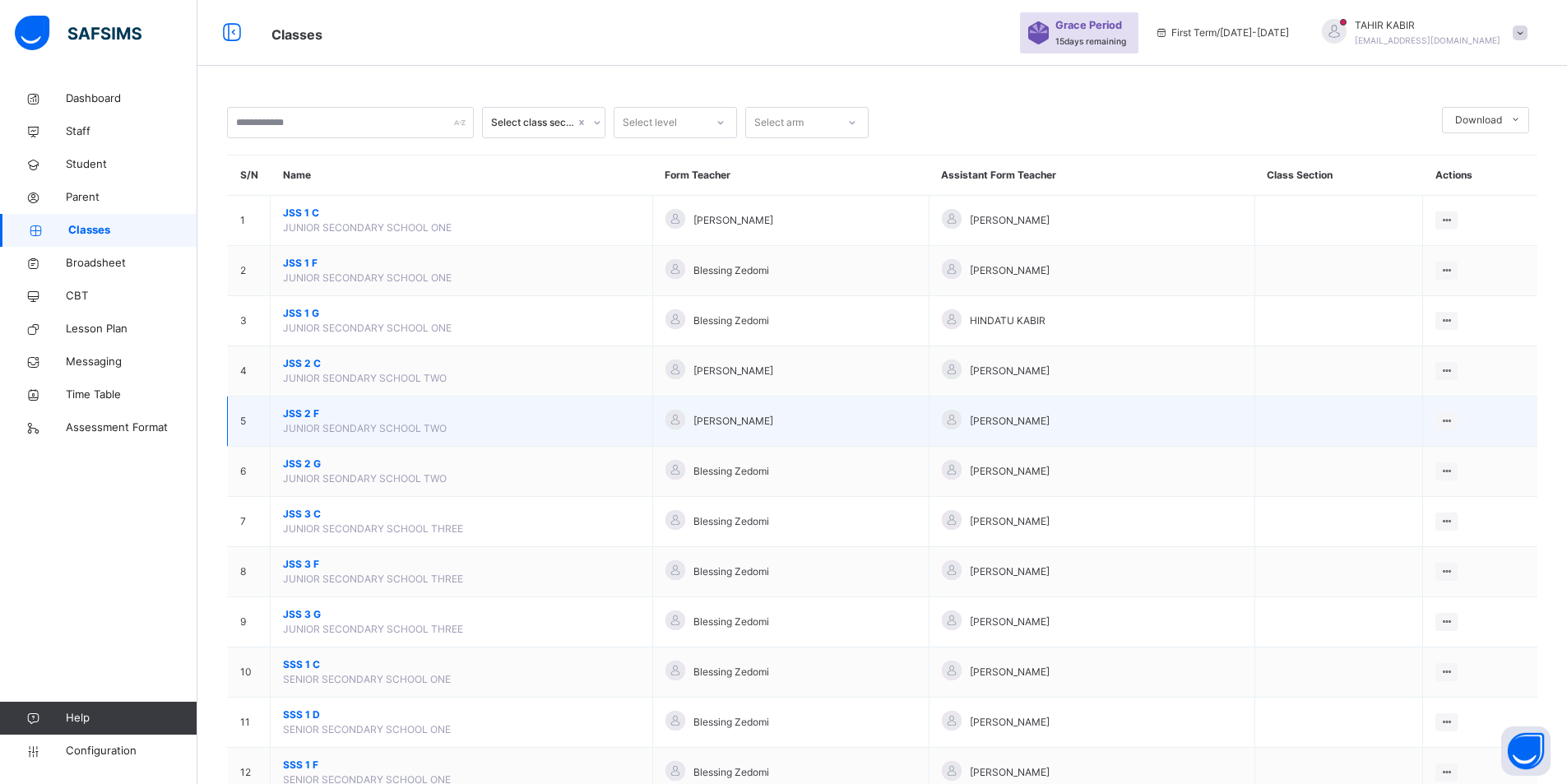
click at [308, 413] on span "JSS 2 F" at bounding box center [462, 413] width 357 height 15
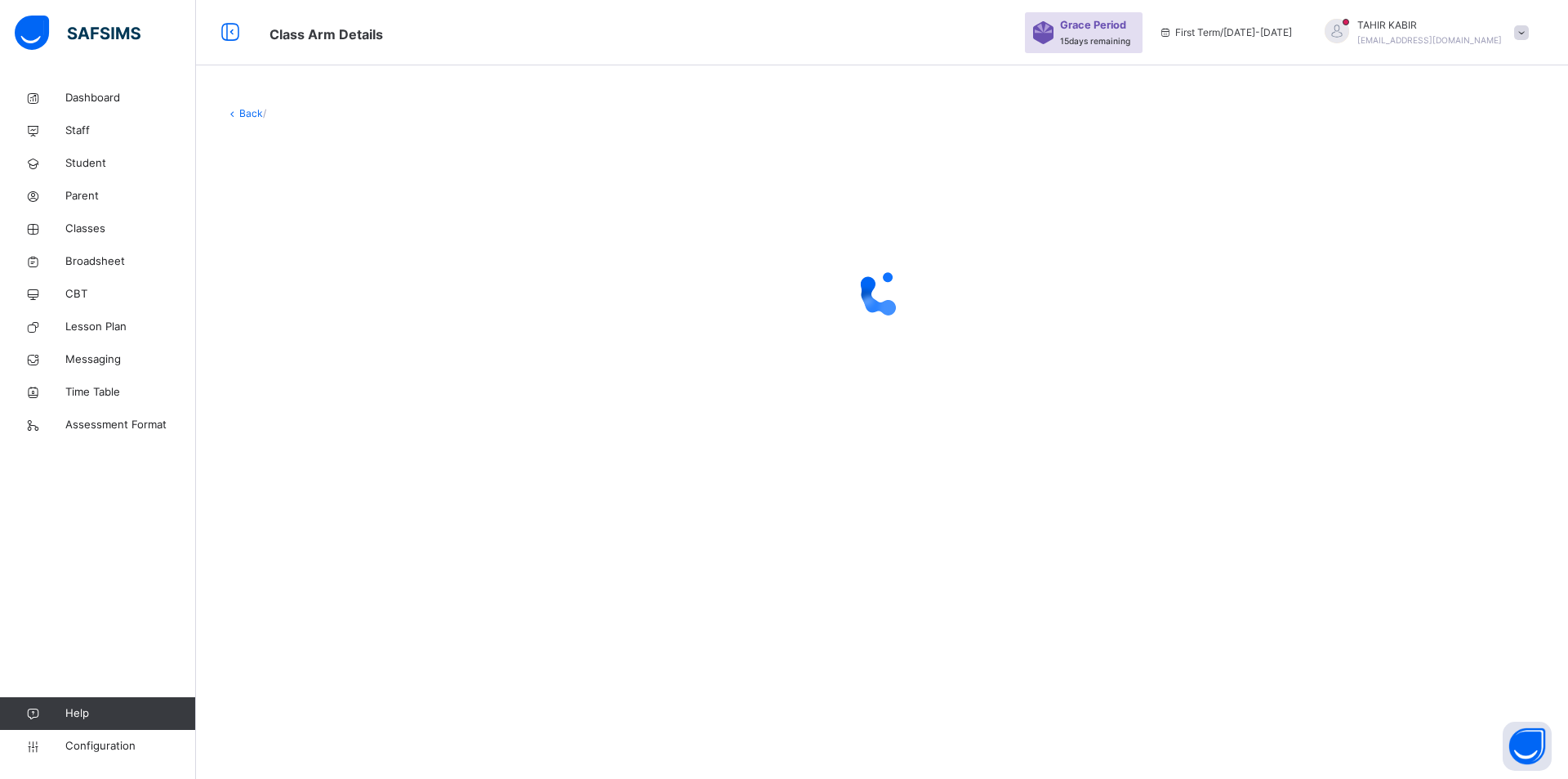
click at [306, 411] on div at bounding box center [881, 292] width 1313 height 311
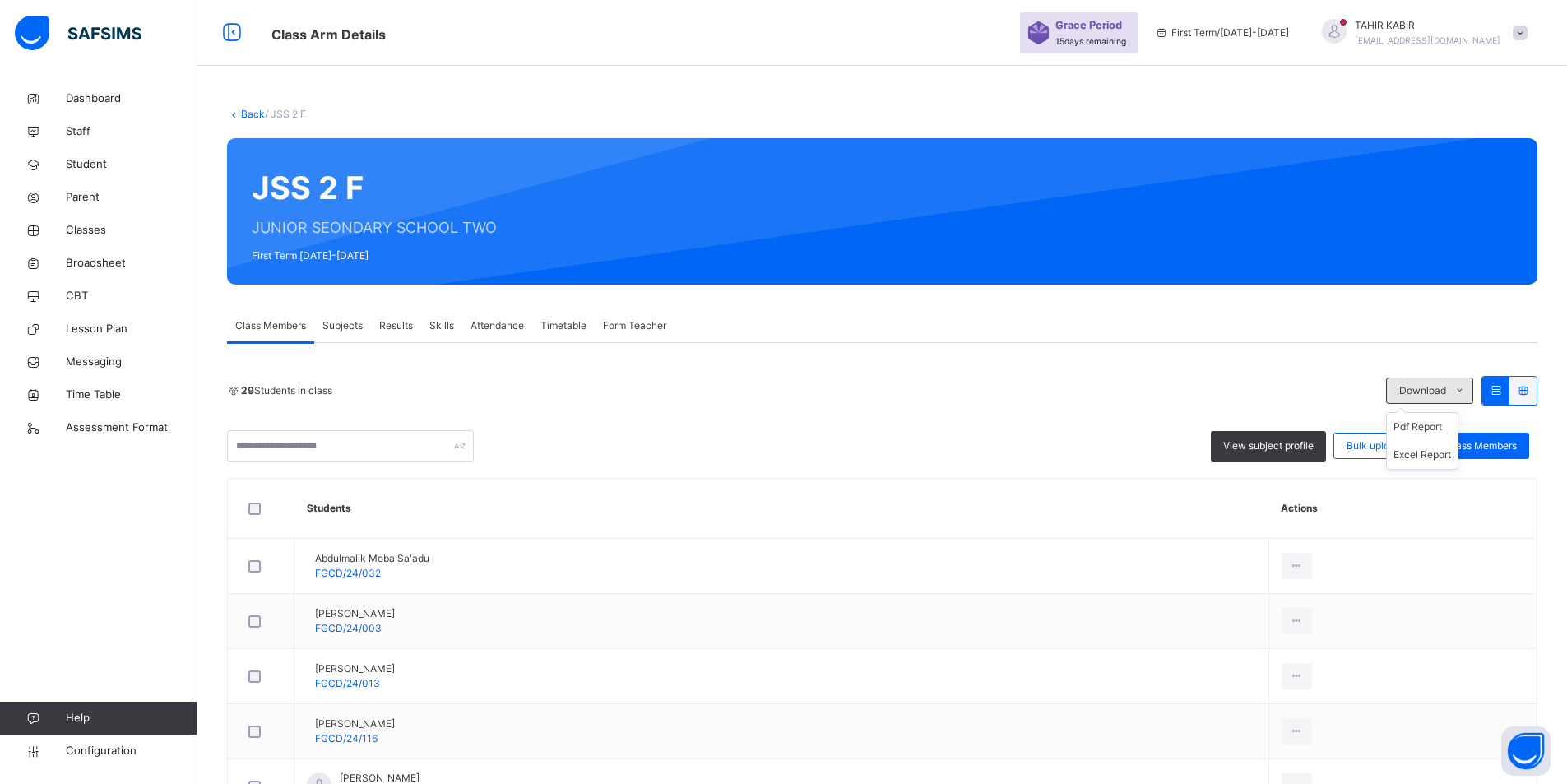
click at [1428, 393] on span "Download" at bounding box center [1423, 391] width 47 height 15
click at [1408, 425] on li "Pdf Report" at bounding box center [1423, 427] width 71 height 28
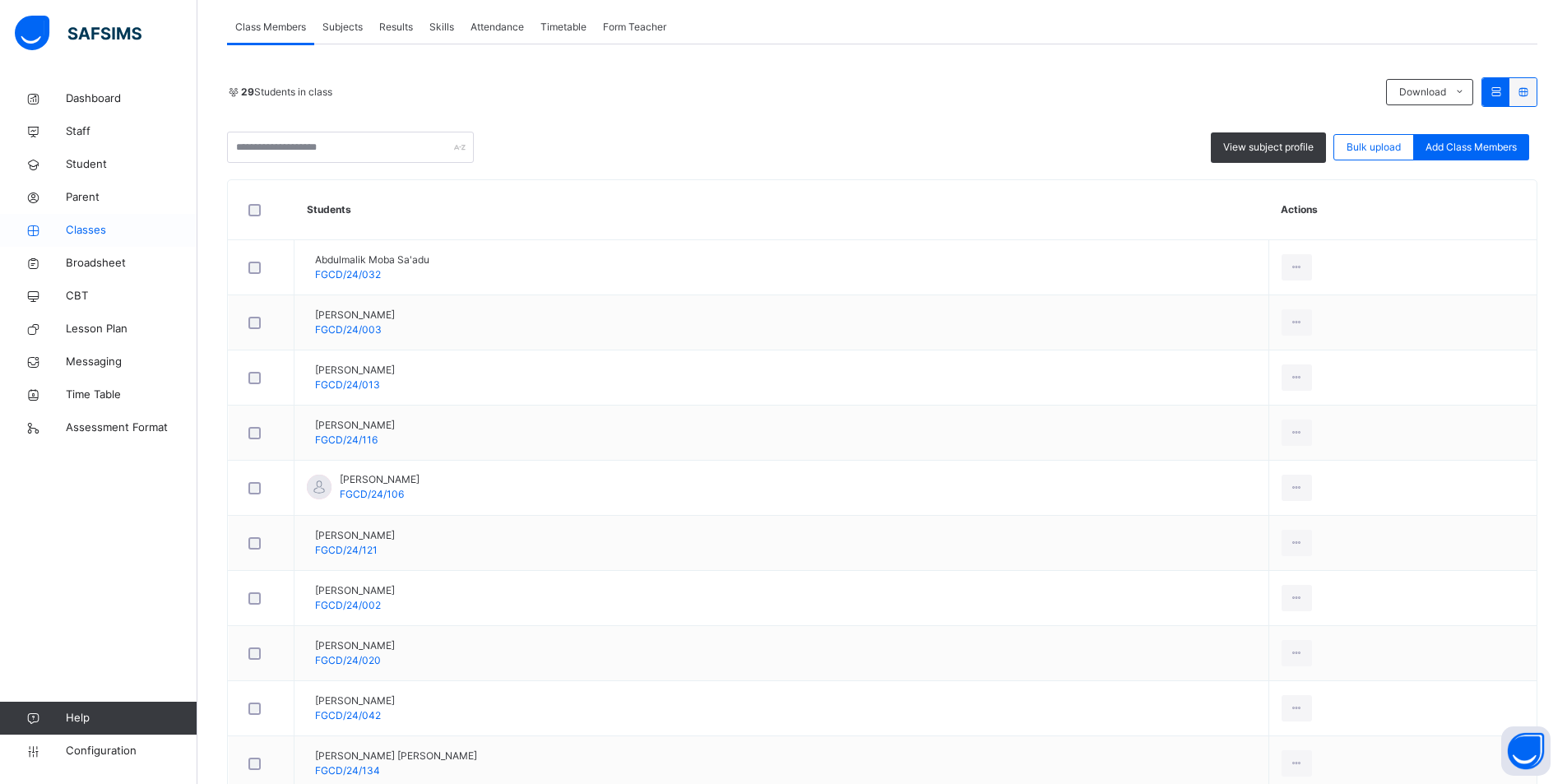
scroll to position [165, 0]
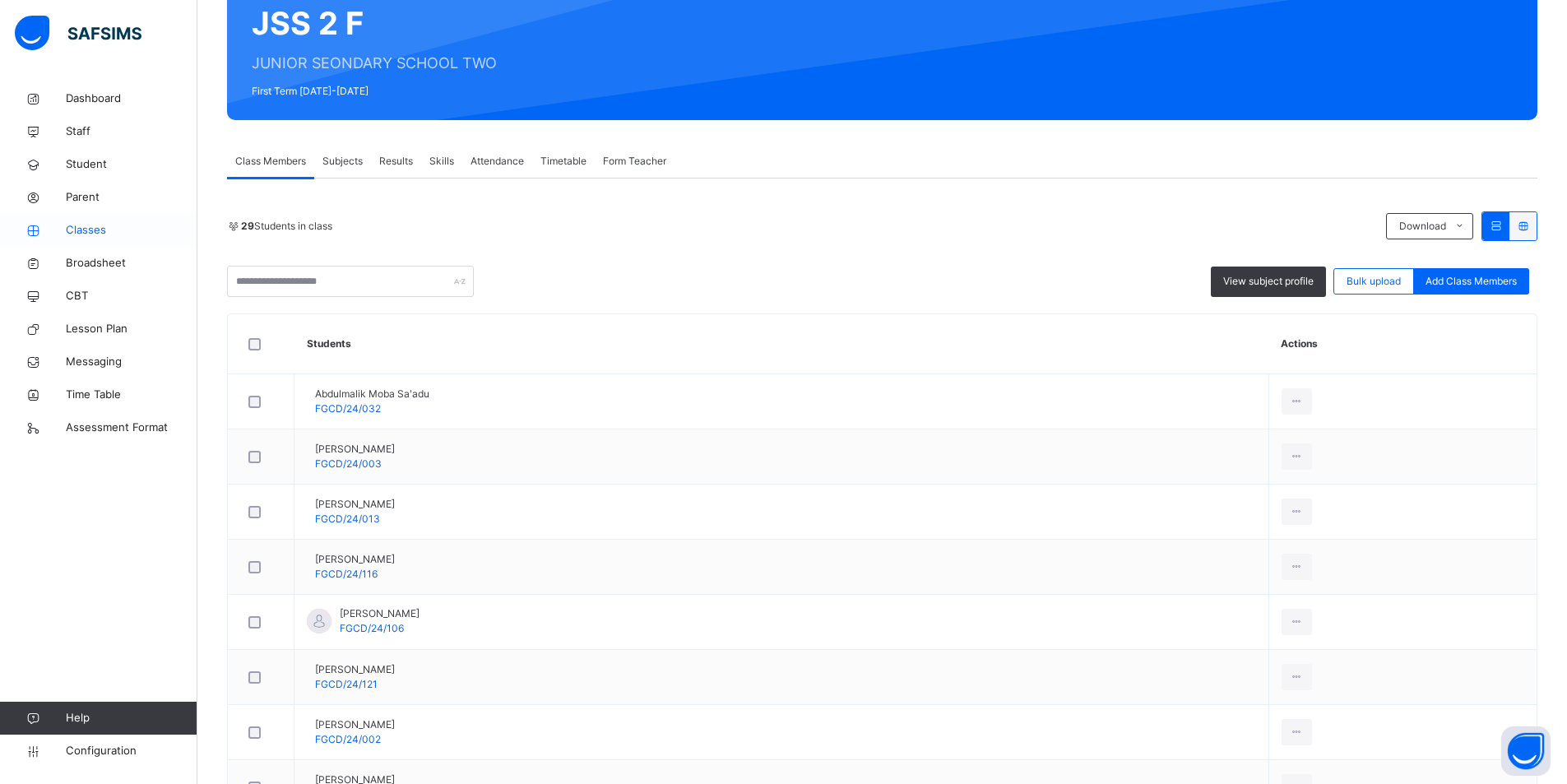
click at [115, 234] on span "Classes" at bounding box center [131, 230] width 131 height 17
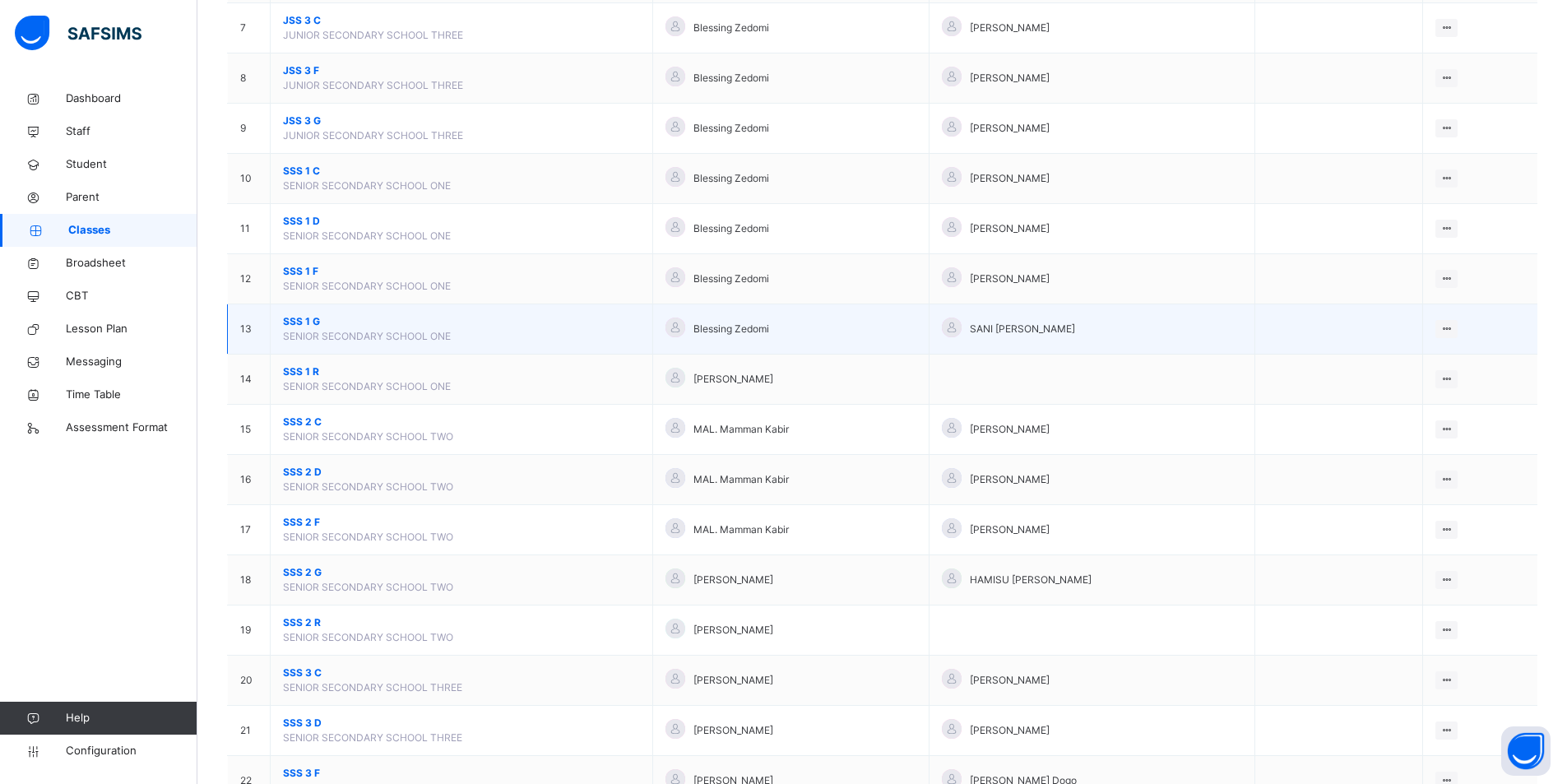
scroll to position [657, 0]
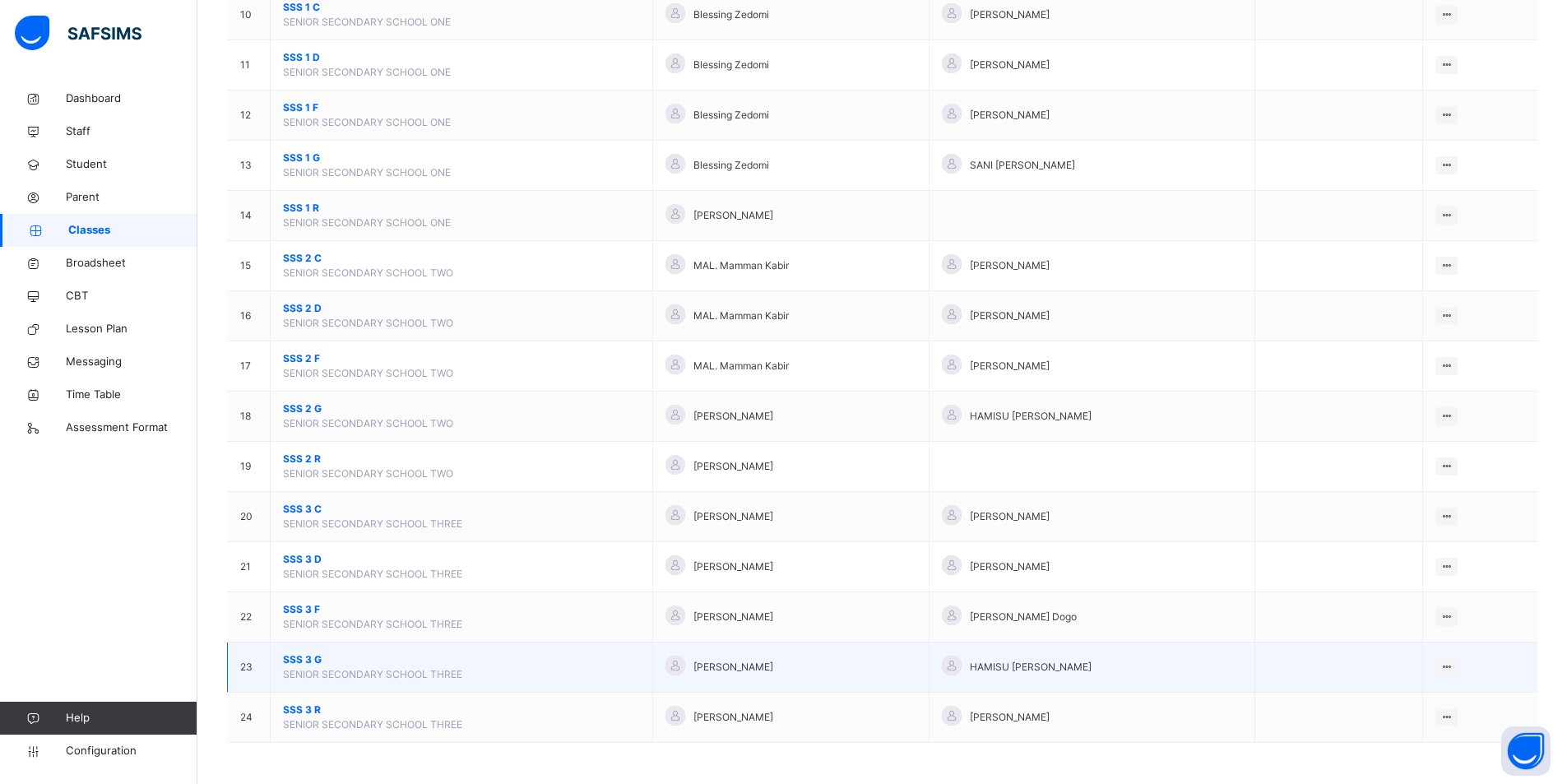
click at [299, 660] on span "SSS 3 G" at bounding box center [462, 659] width 357 height 15
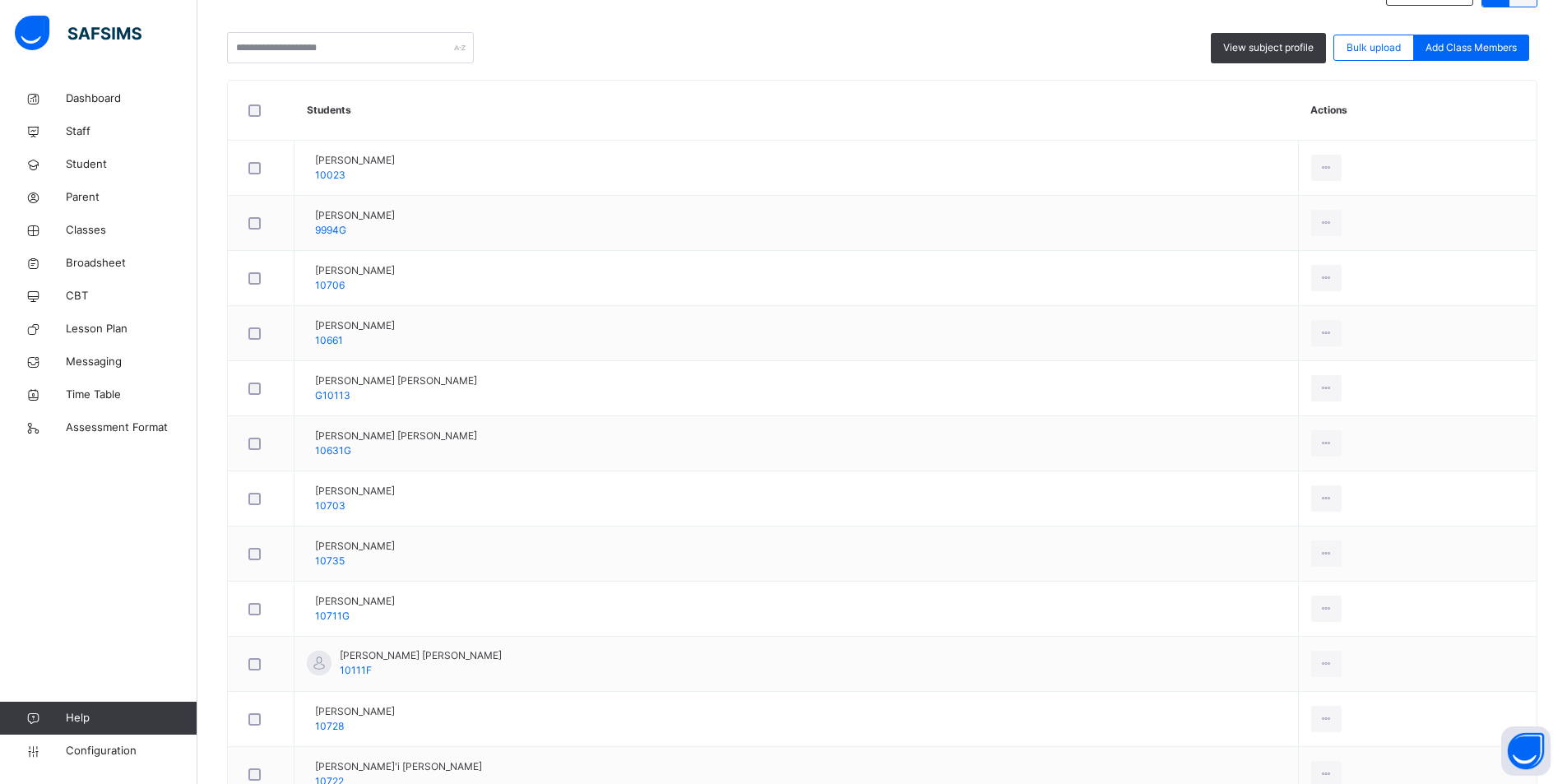
scroll to position [247, 0]
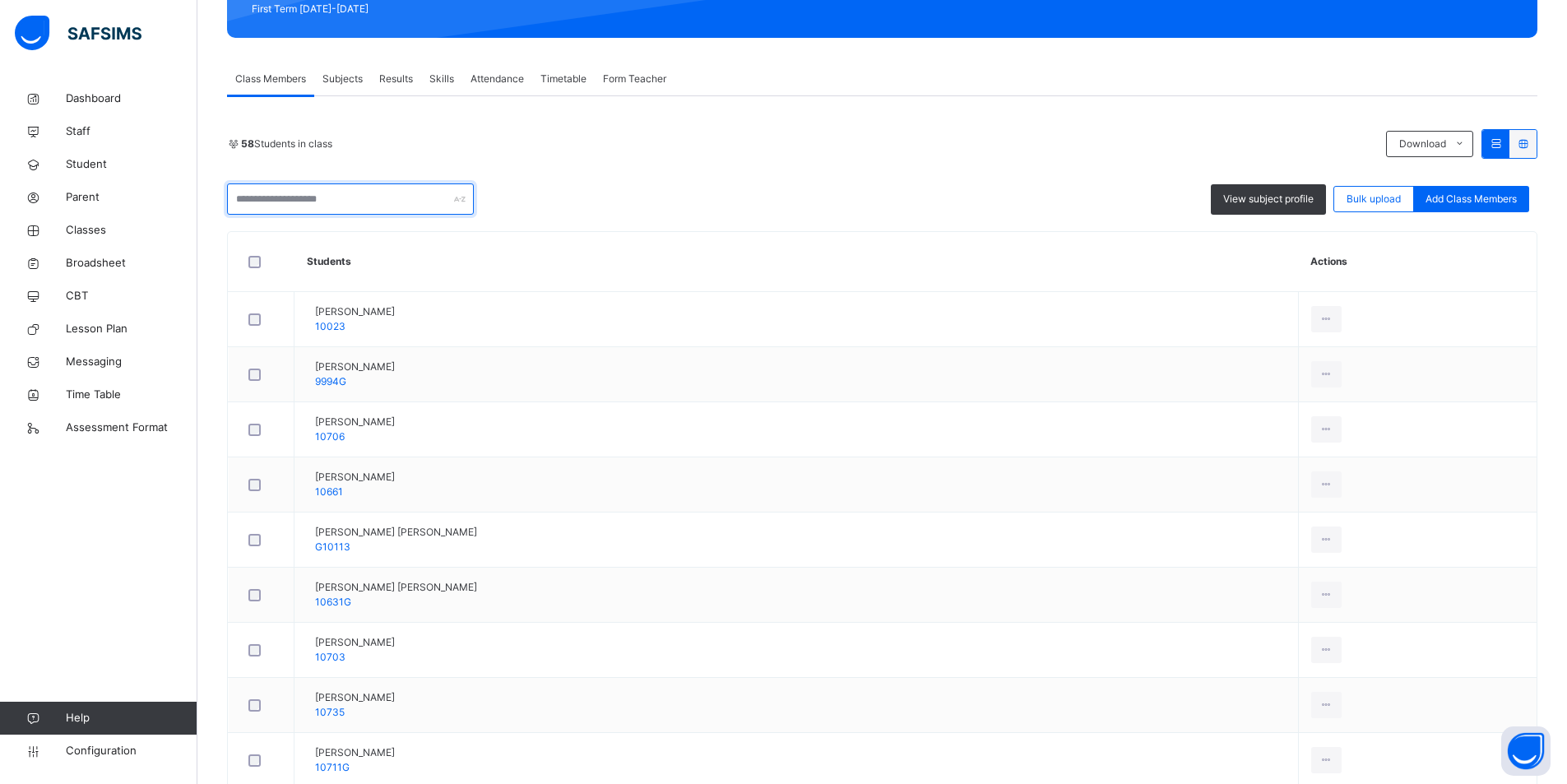
click at [311, 199] on input "text" at bounding box center [350, 199] width 247 height 32
paste input "******"
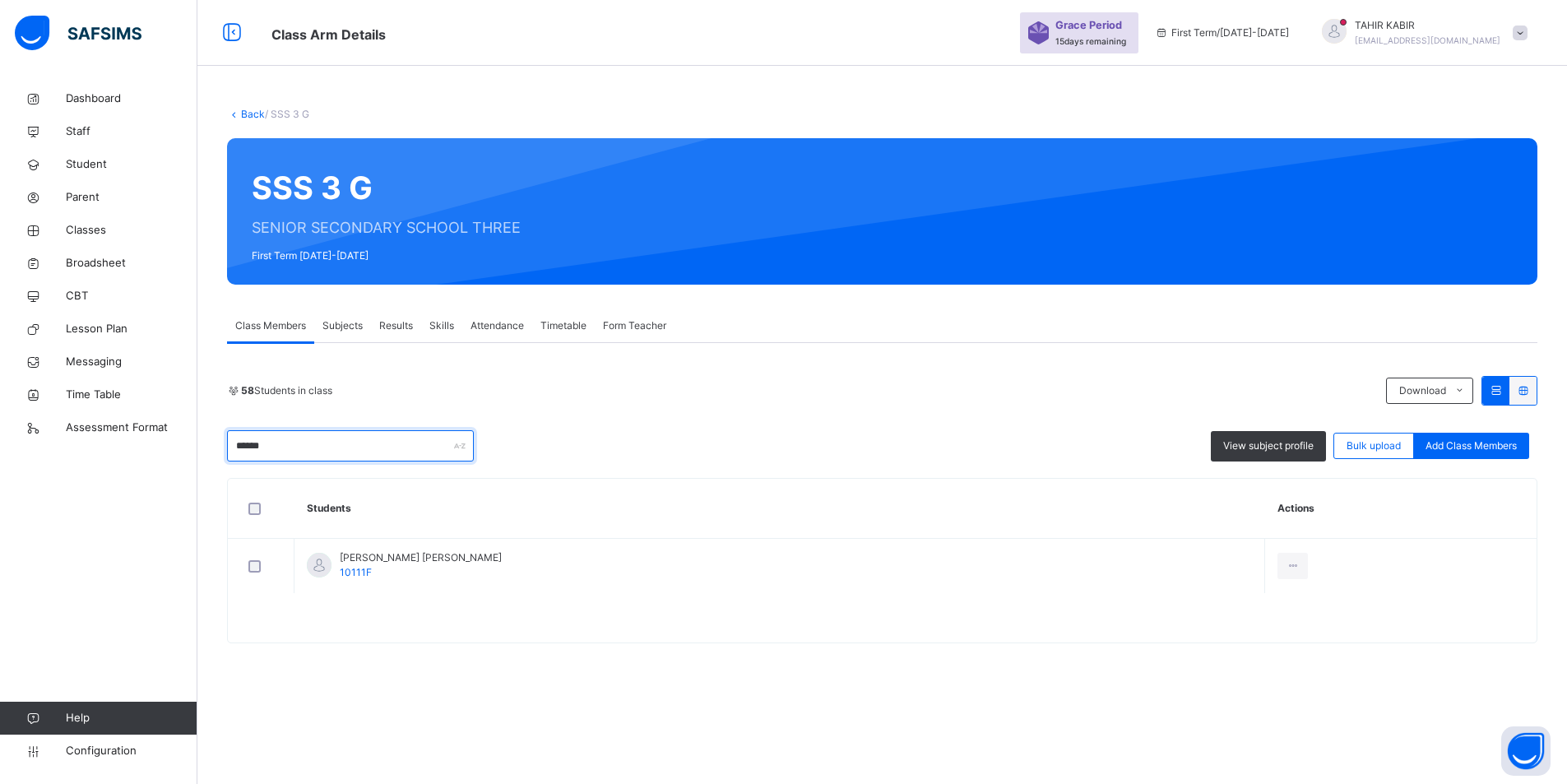
scroll to position [0, 0]
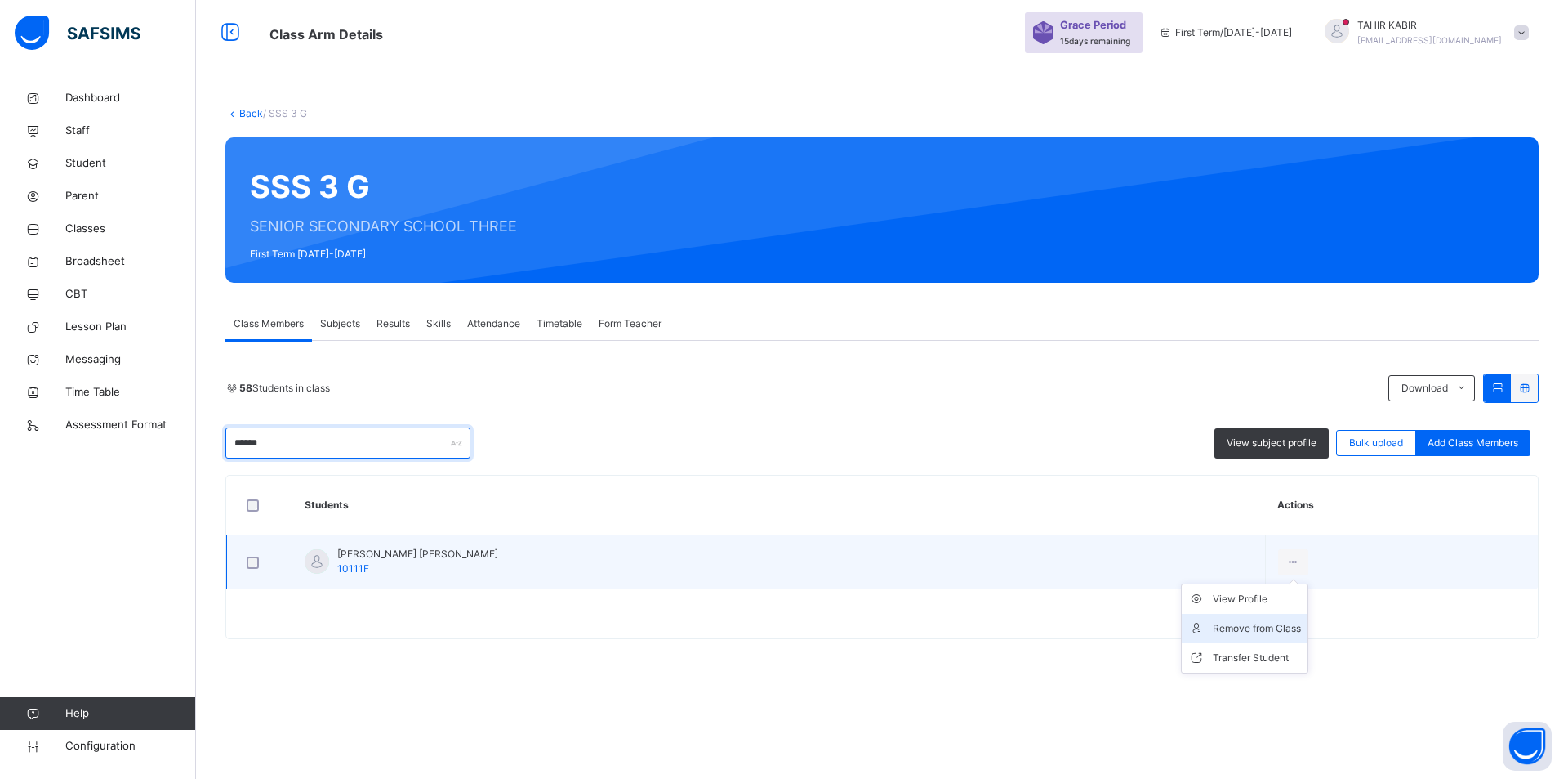
type input "******"
click at [1212, 621] on div "Remove from Class" at bounding box center [1257, 628] width 88 height 17
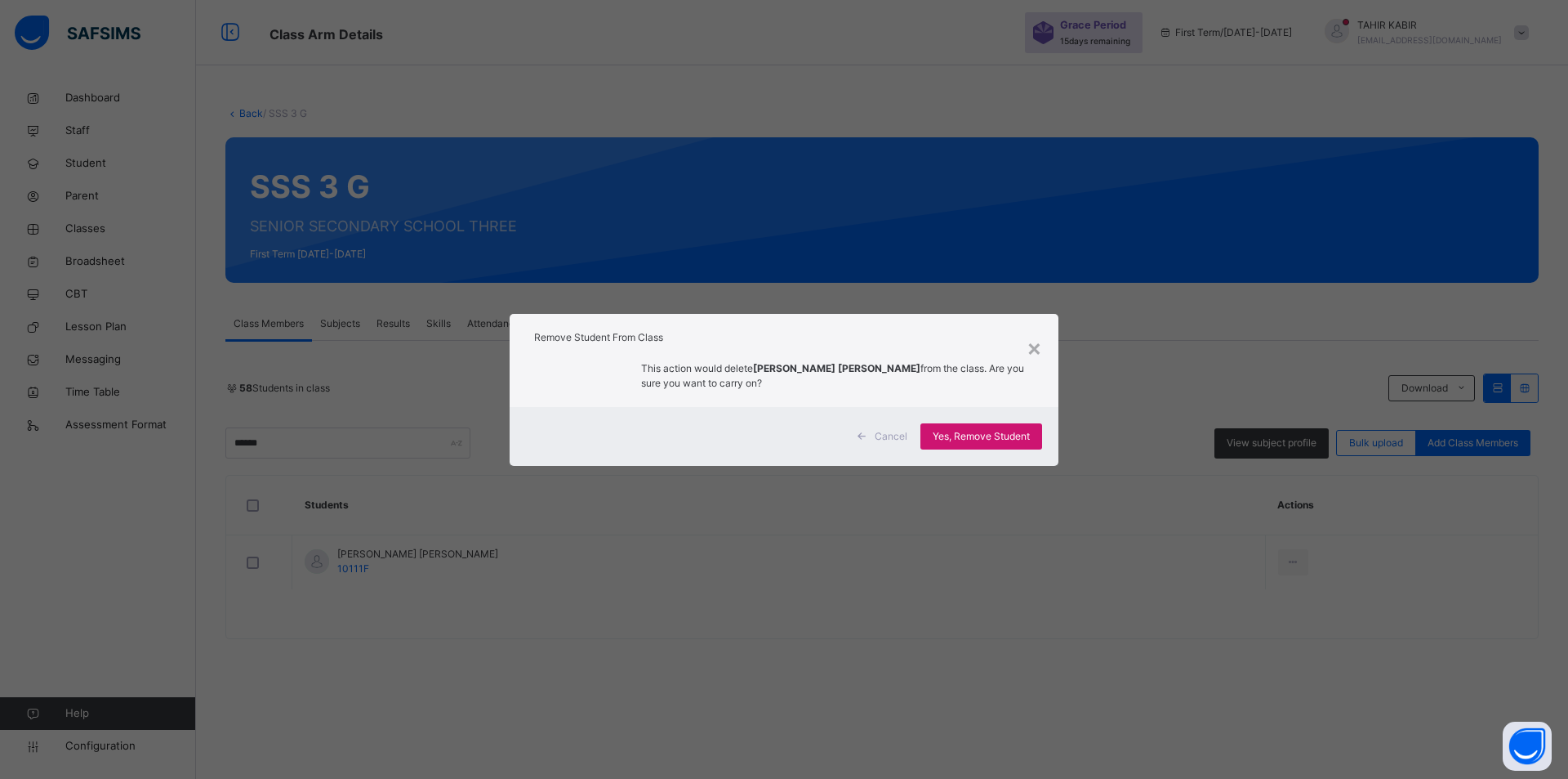
click at [985, 436] on span "Yes, Remove Student" at bounding box center [980, 436] width 97 height 15
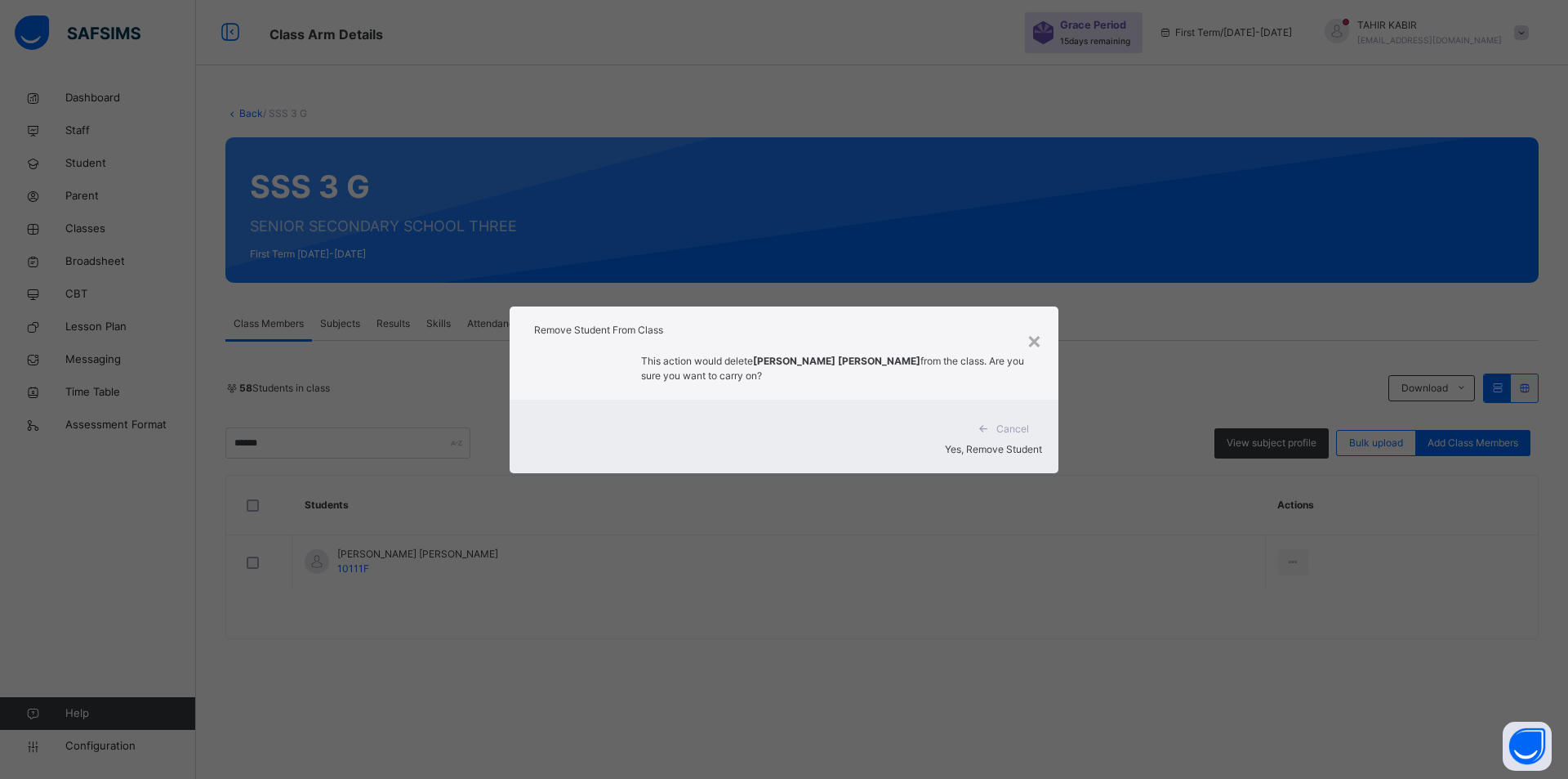
click at [954, 444] on div "Yes, Remove Student" at bounding box center [784, 449] width 516 height 15
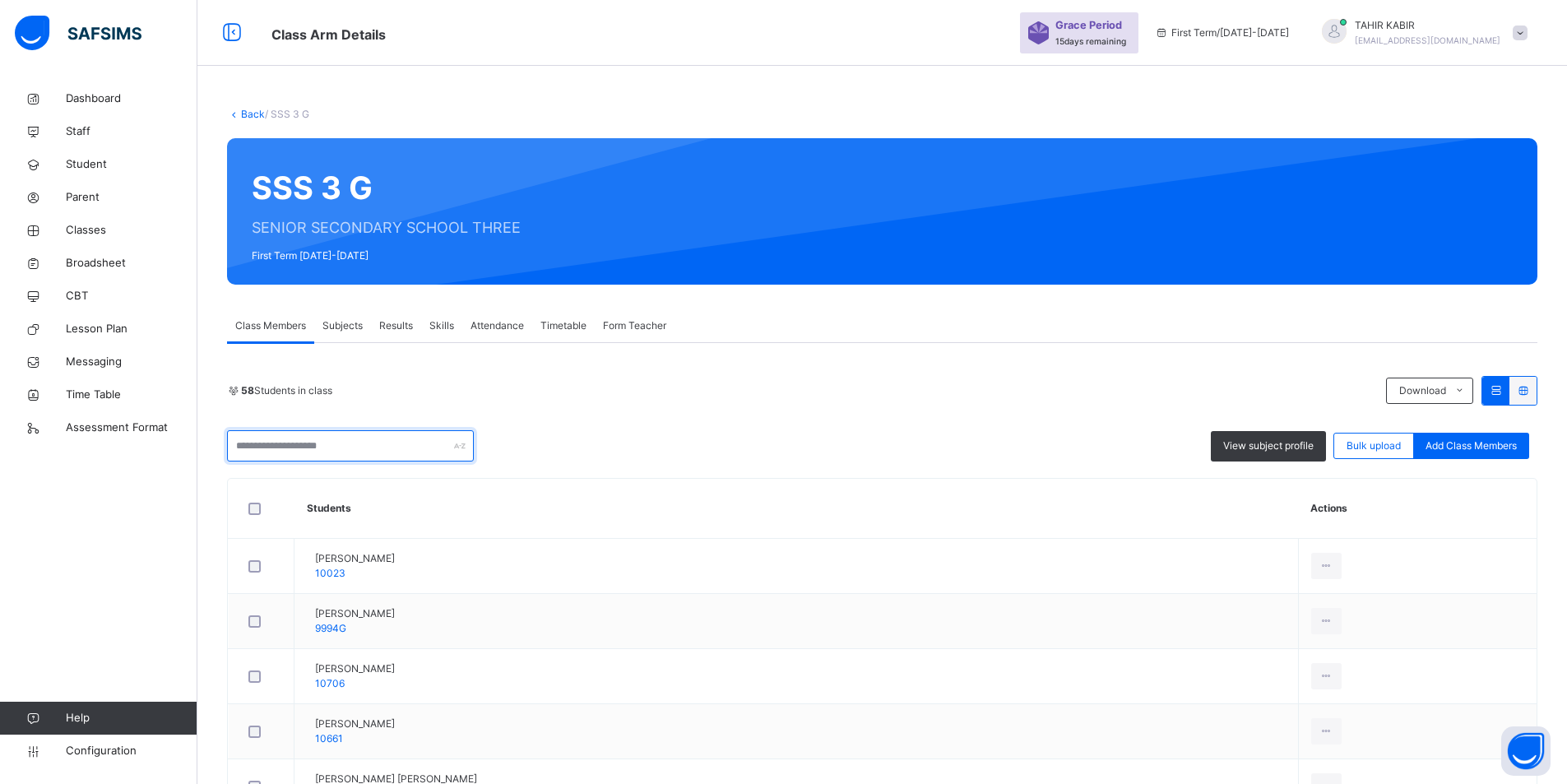
click at [240, 453] on input "text" at bounding box center [350, 446] width 247 height 32
paste input "******"
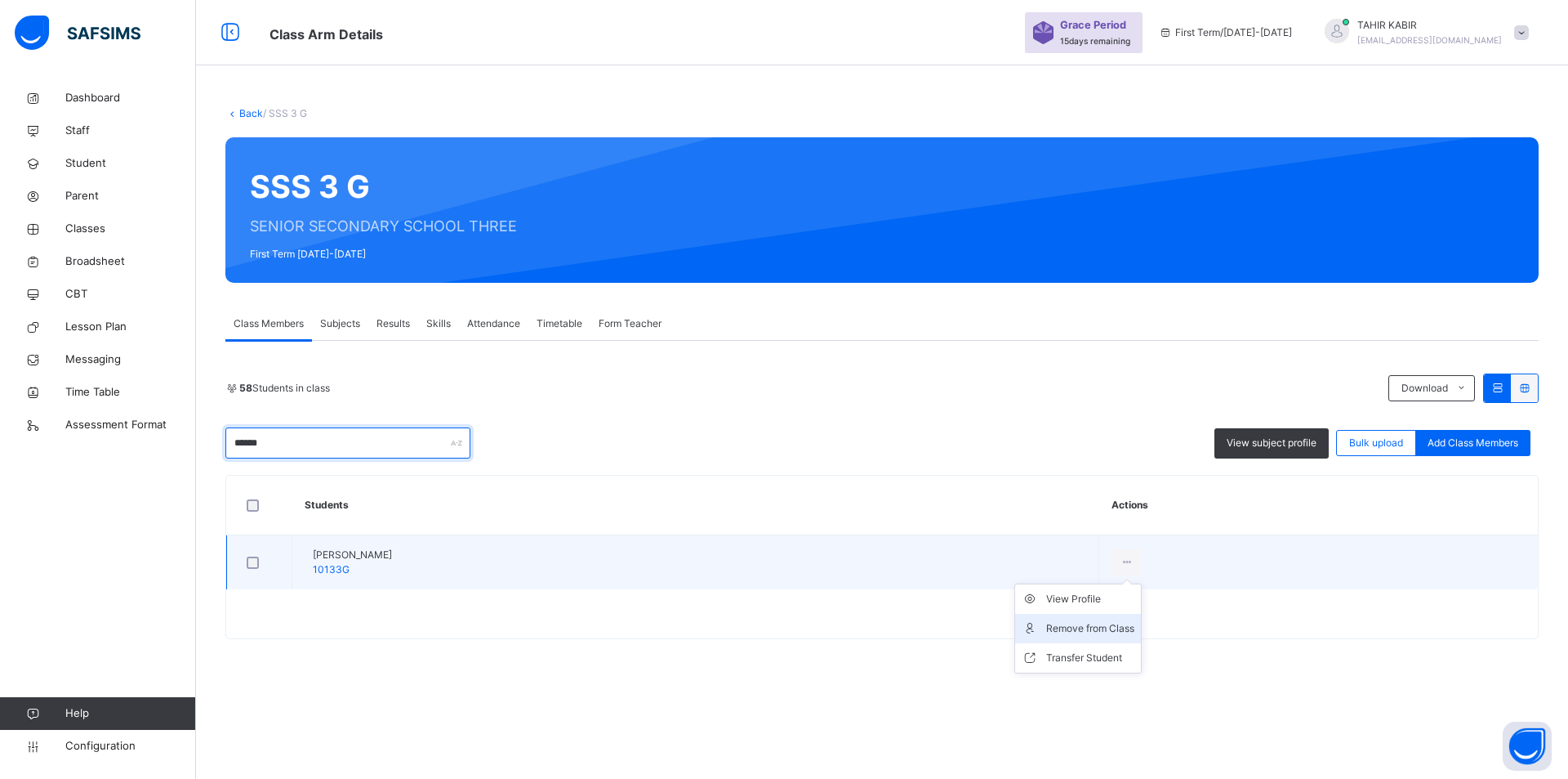
type input "******"
click at [1096, 628] on div "Remove from Class" at bounding box center [1090, 628] width 88 height 17
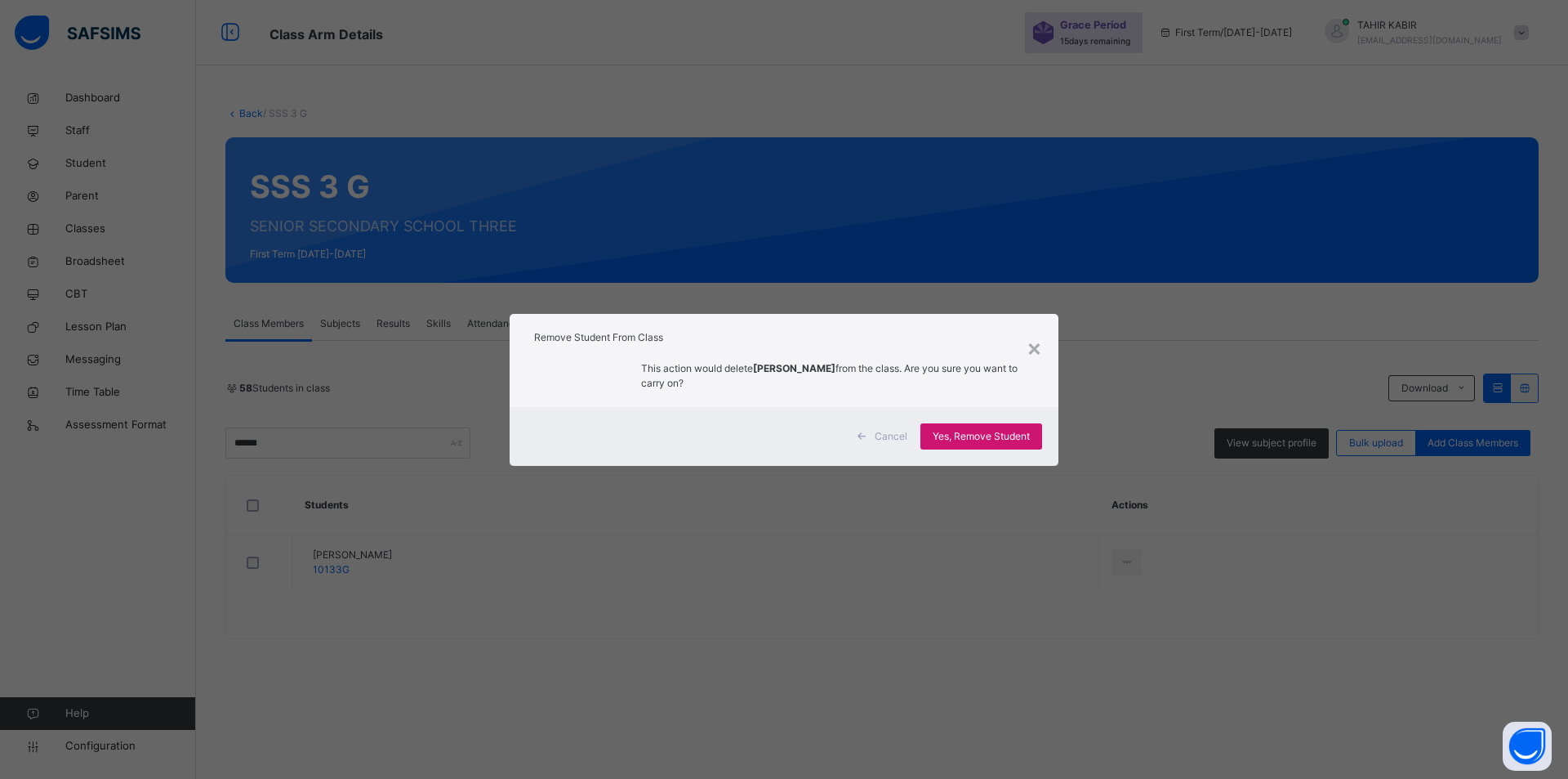
click at [935, 442] on span "Yes, Remove Student" at bounding box center [980, 436] width 97 height 15
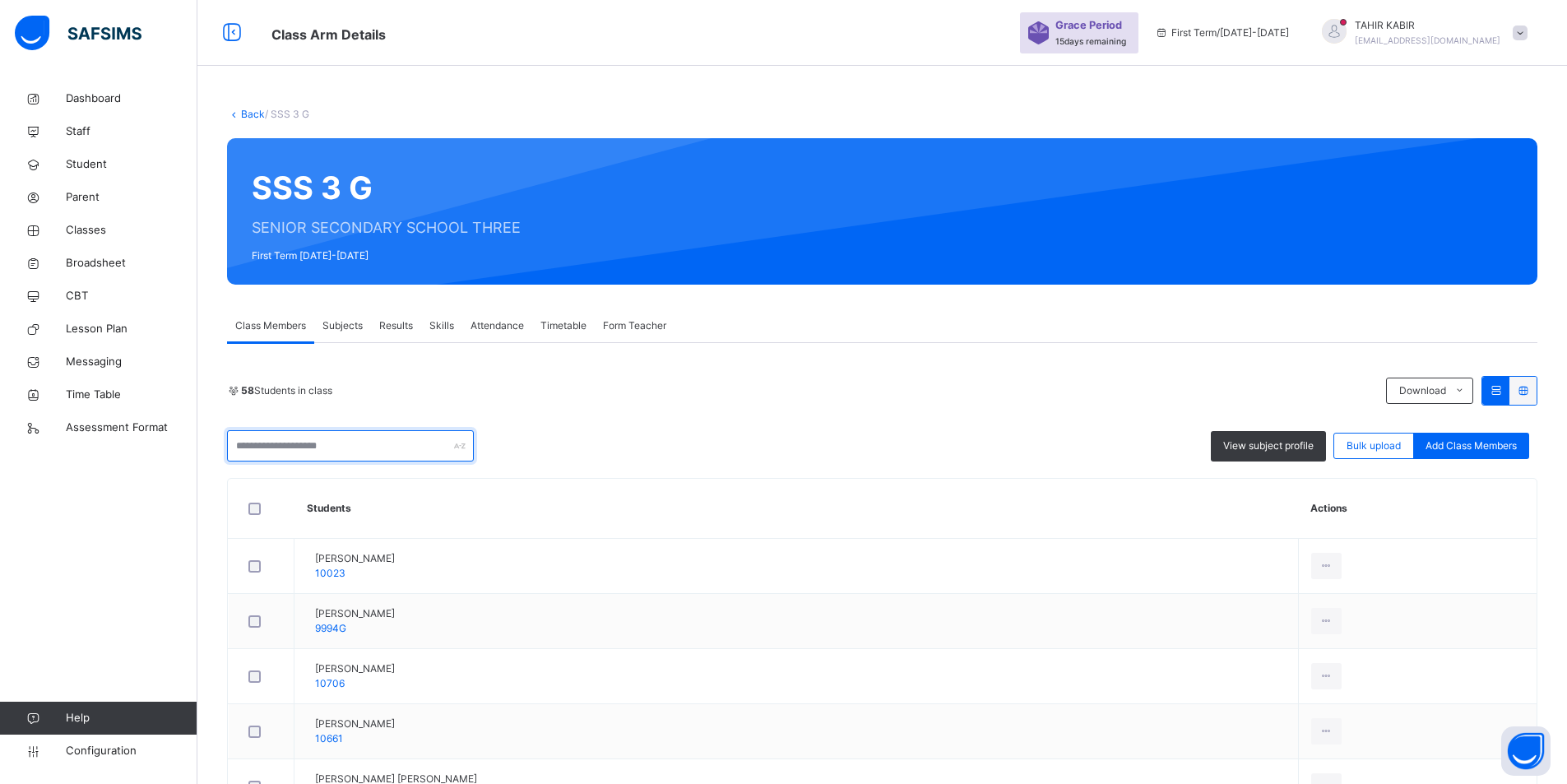
click at [290, 442] on input "text" at bounding box center [350, 446] width 247 height 32
paste input "**********"
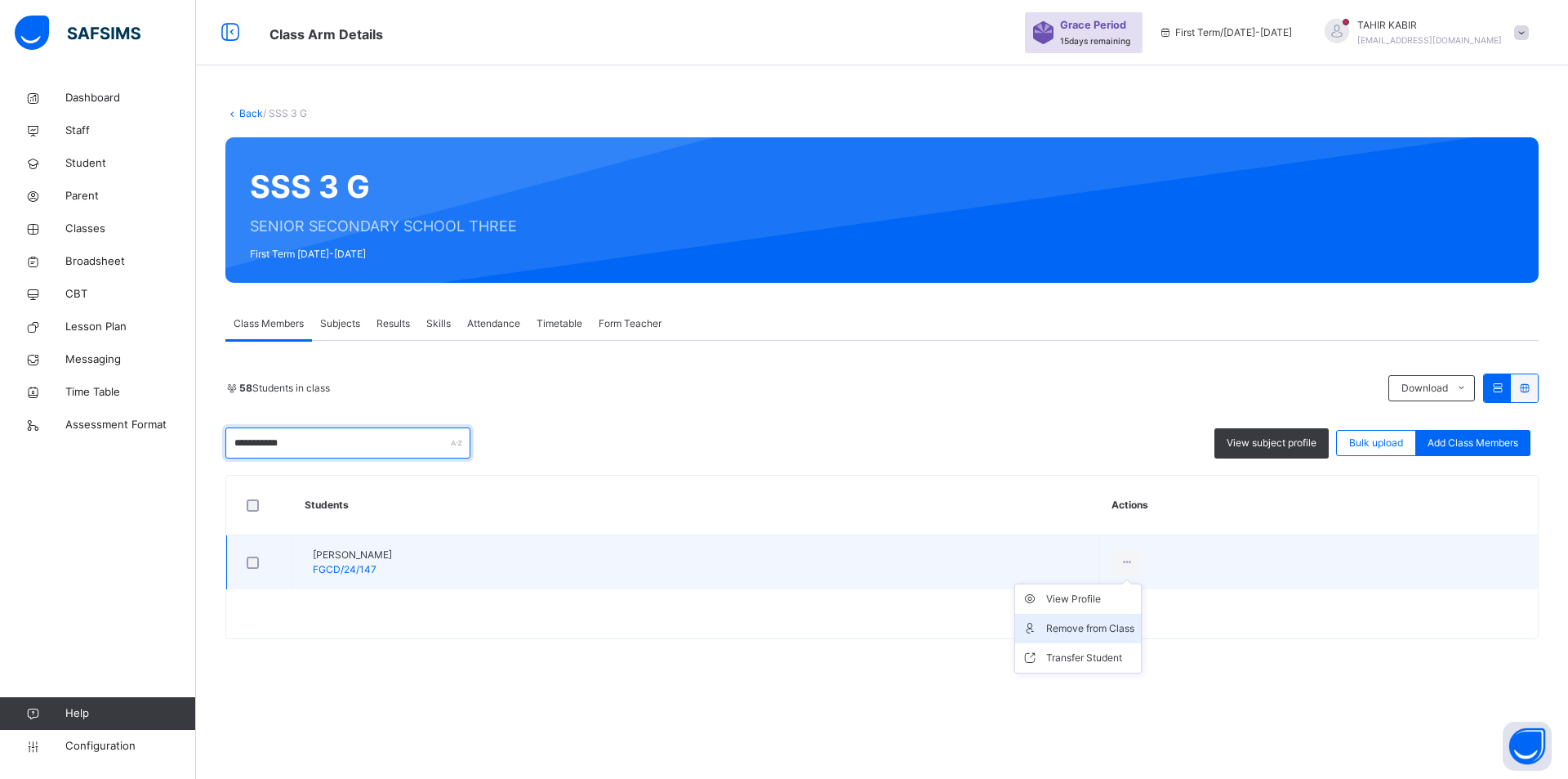
type input "**********"
click at [1134, 636] on div "Remove from Class" at bounding box center [1090, 628] width 88 height 17
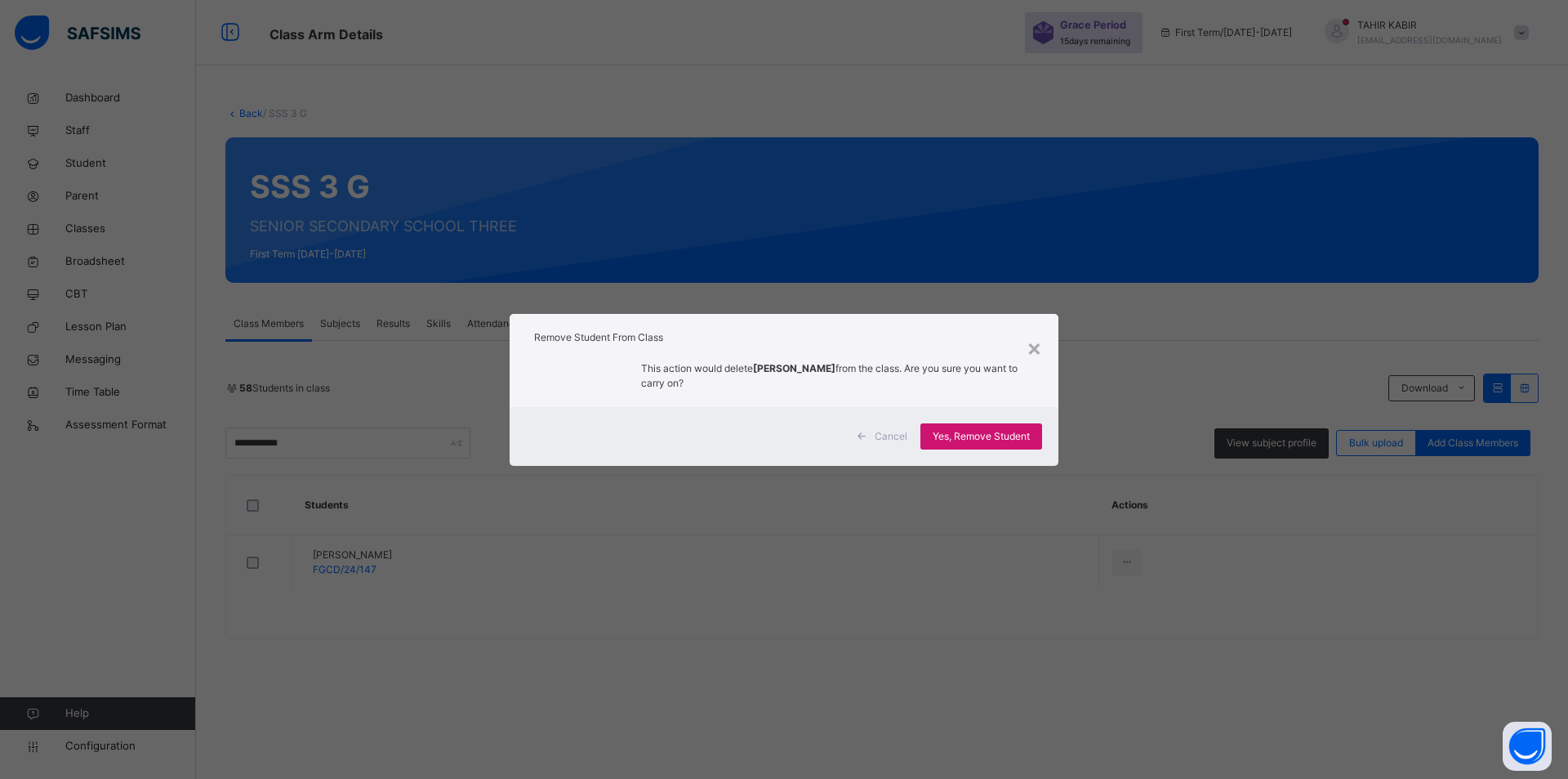
click at [974, 438] on span "Yes, Remove Student" at bounding box center [980, 436] width 97 height 15
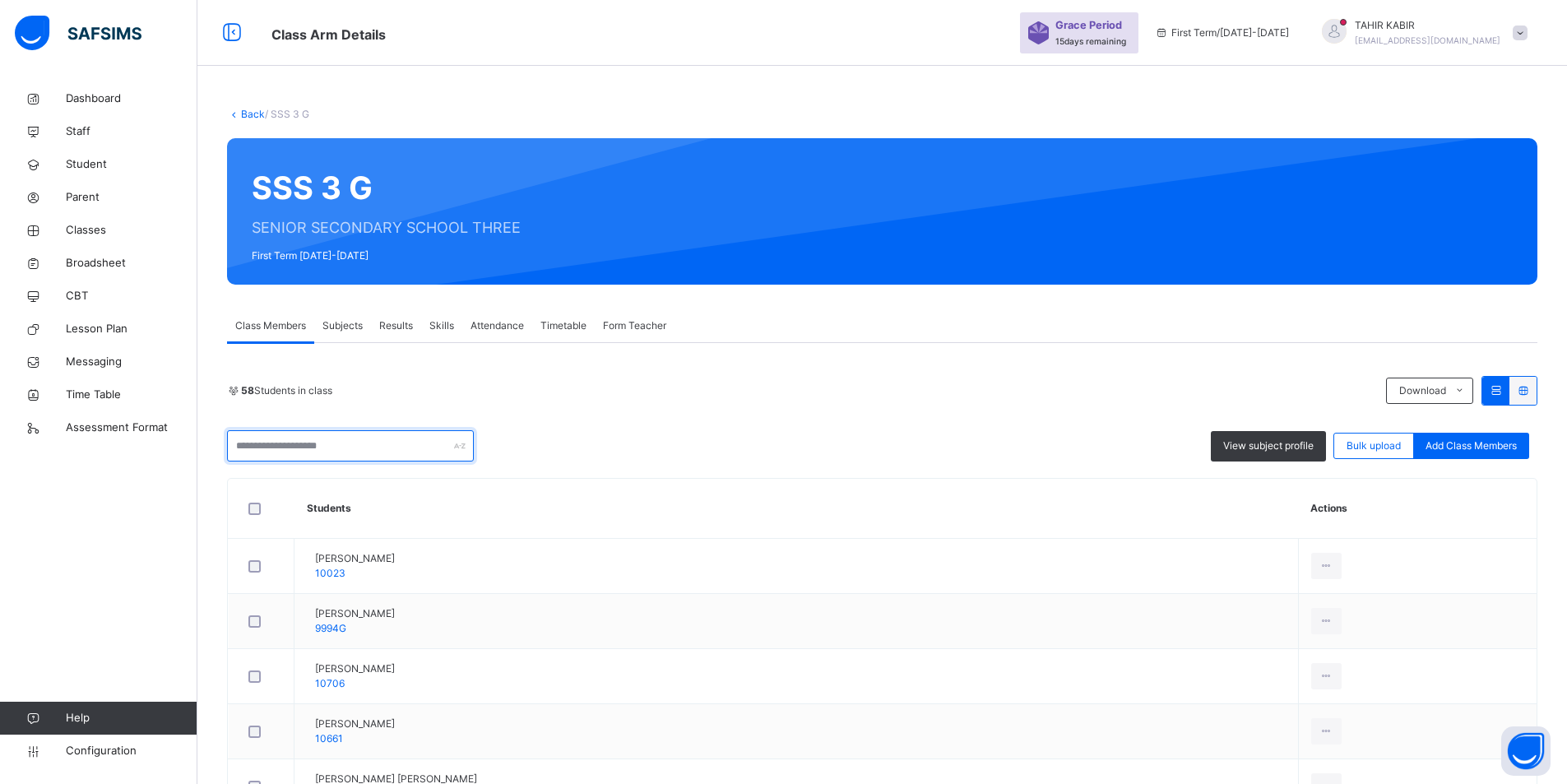
click at [283, 457] on input "text" at bounding box center [350, 446] width 247 height 32
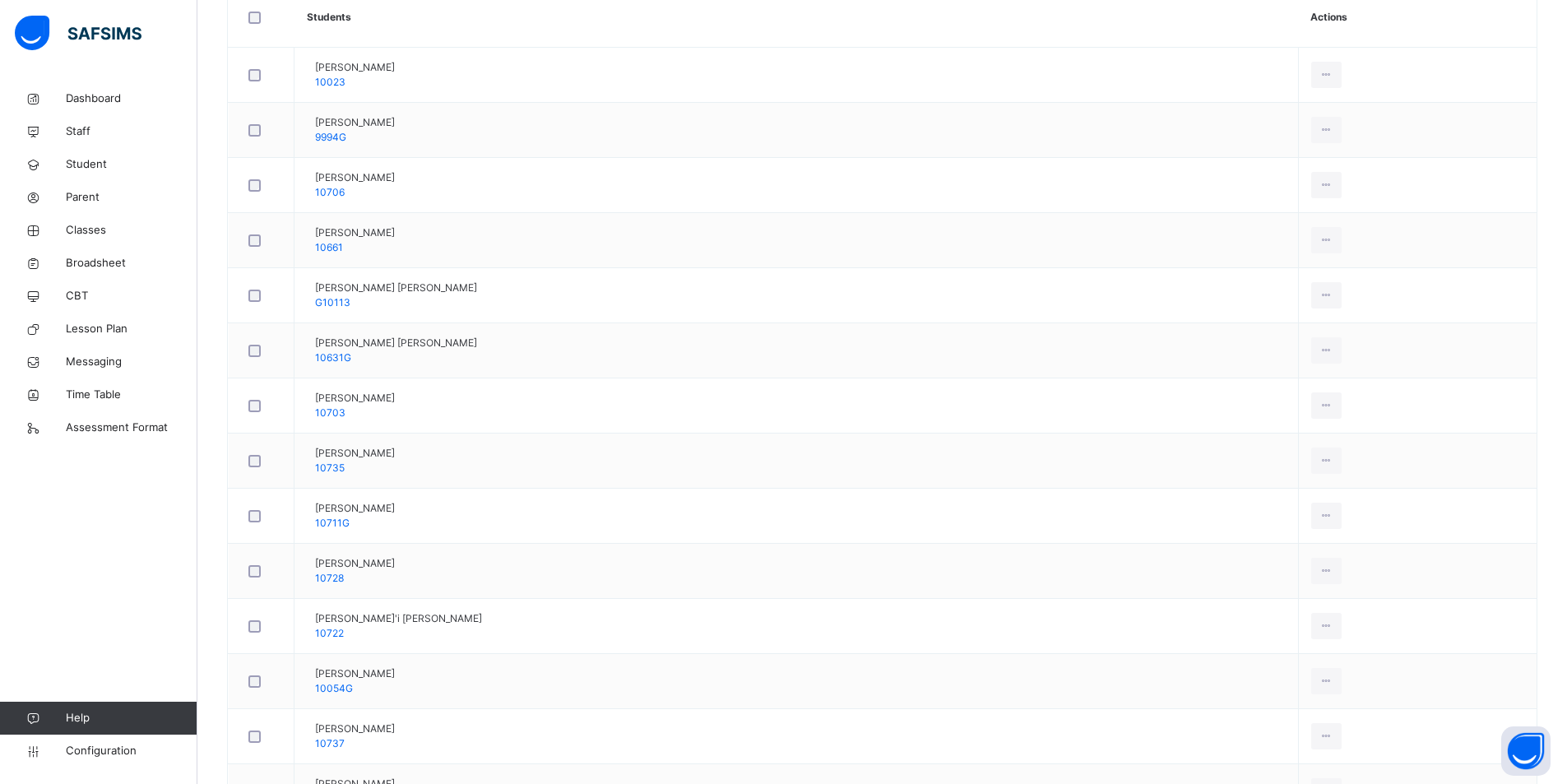
scroll to position [80, 0]
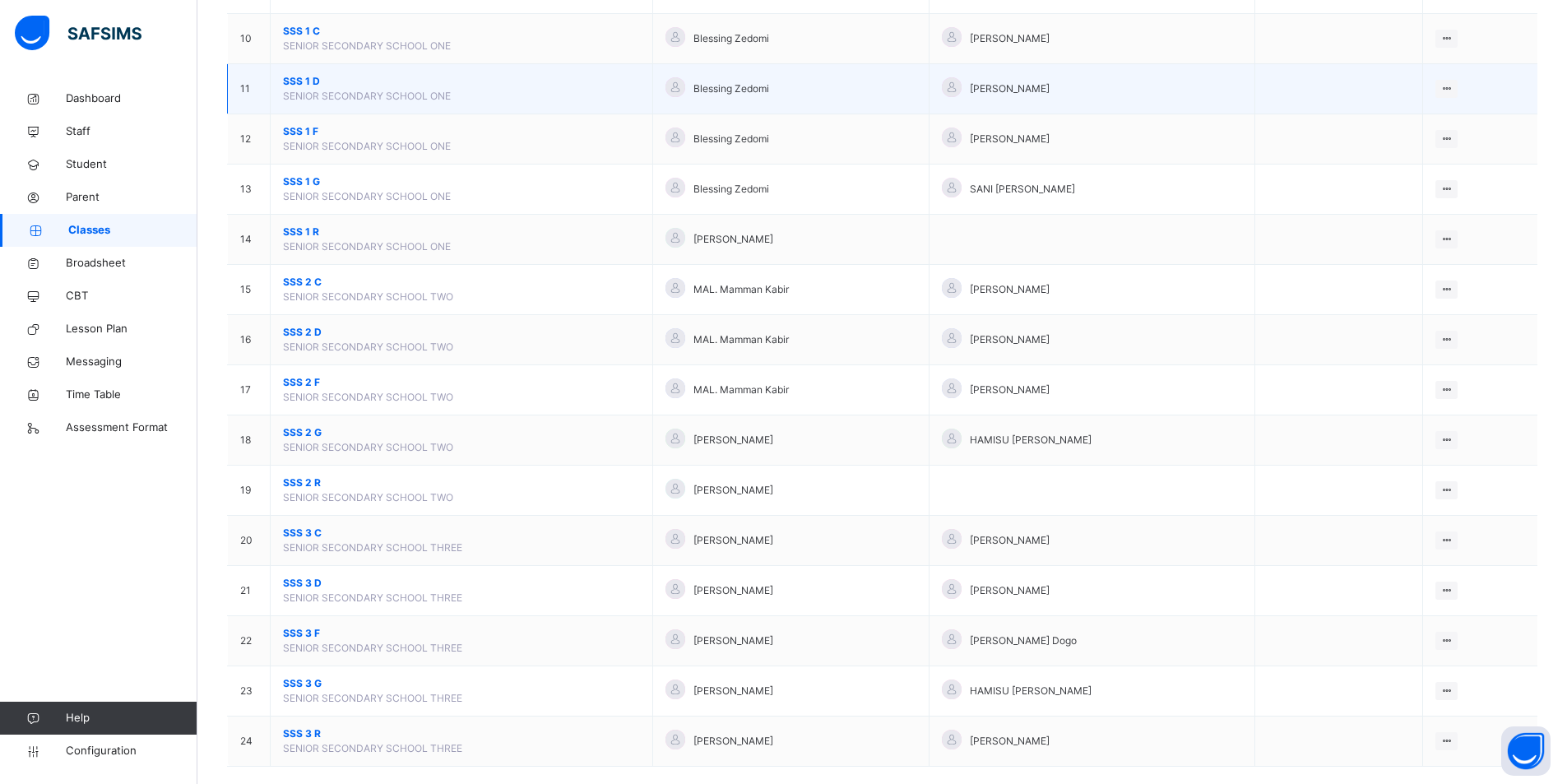
scroll to position [657, 0]
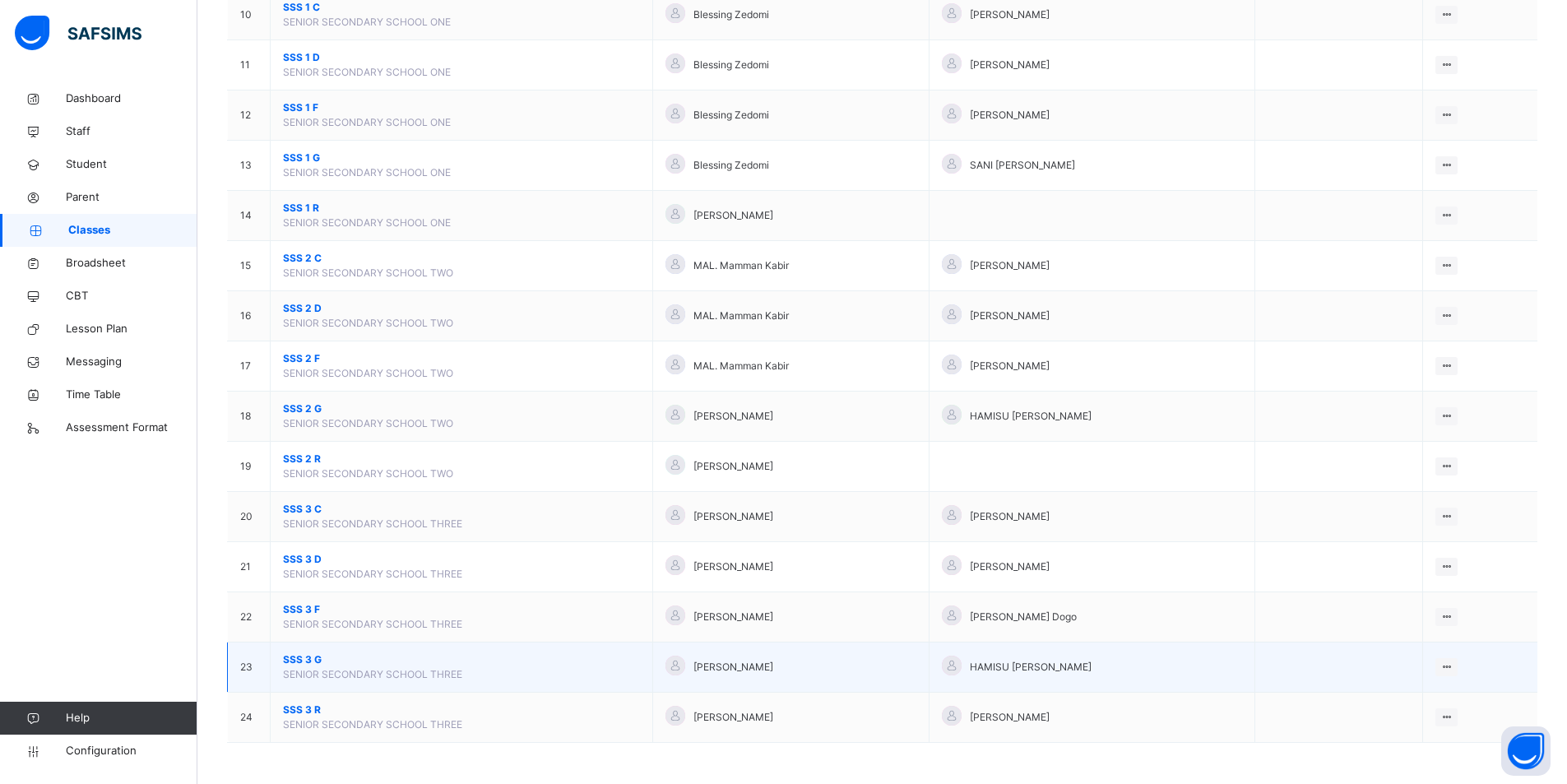
click at [316, 654] on span "SSS 3 G" at bounding box center [462, 659] width 357 height 15
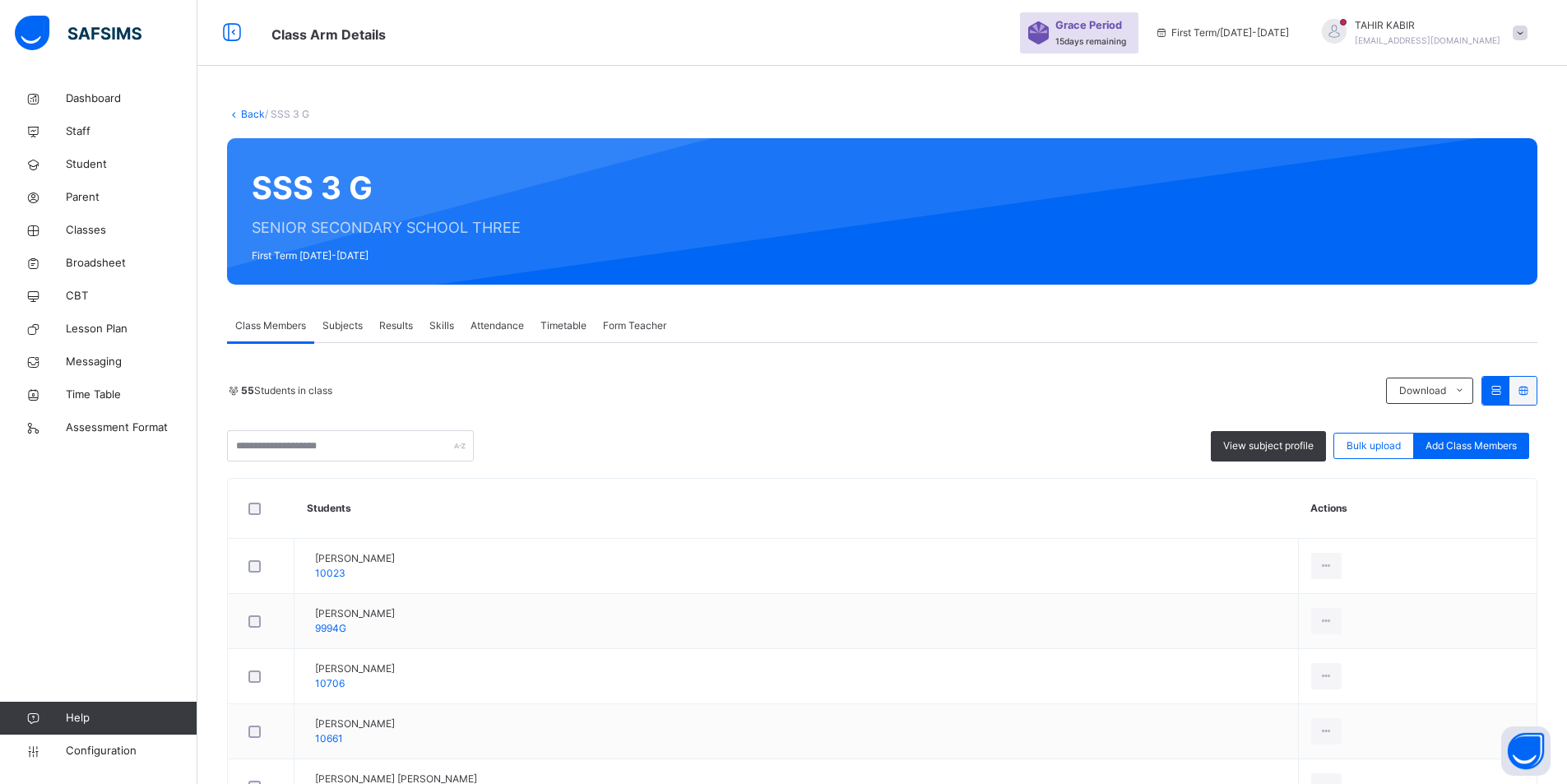
scroll to position [1891, 0]
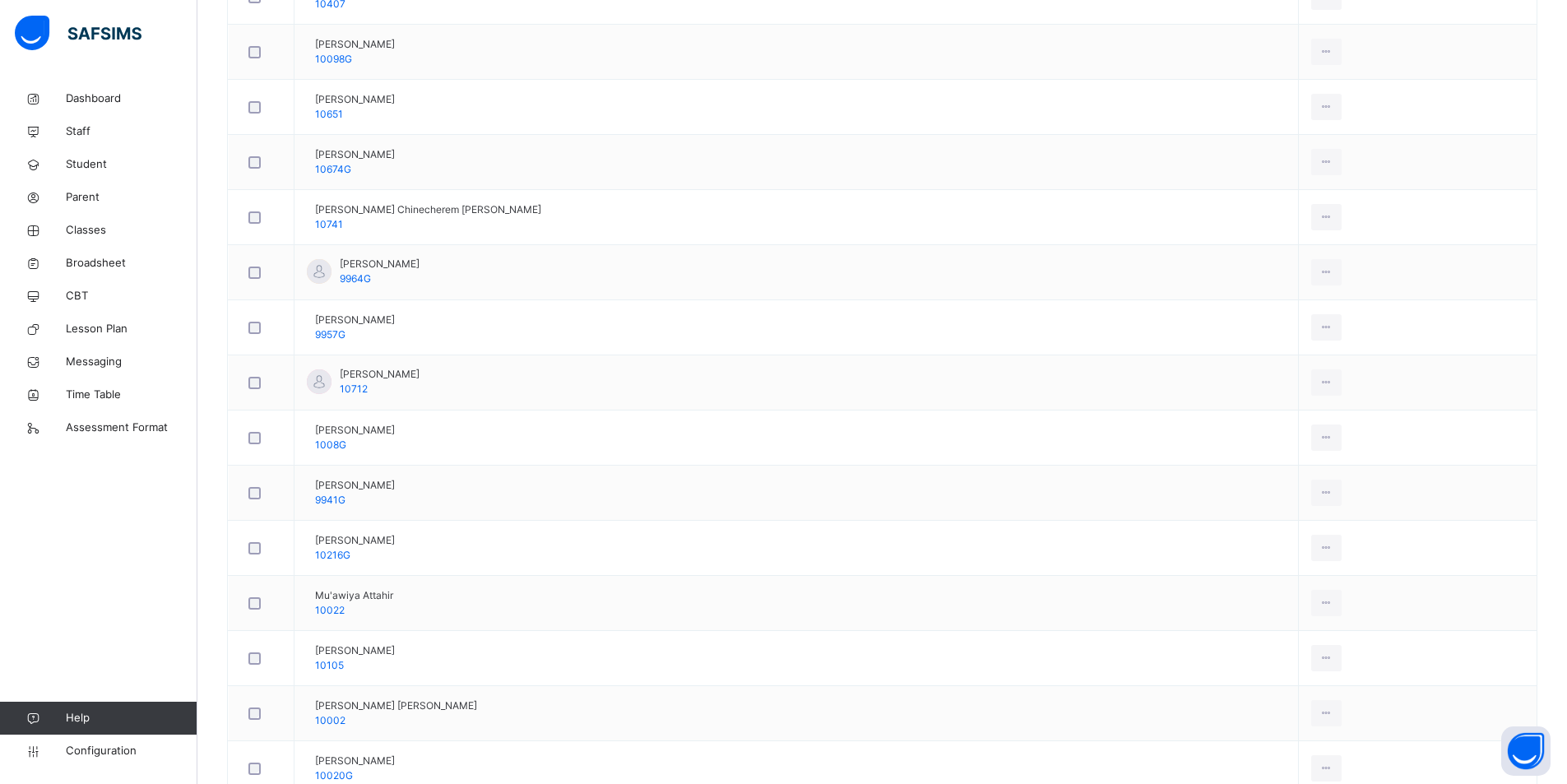
click at [0, 0] on div "Remove from Class" at bounding box center [0, 0] width 0 height 0
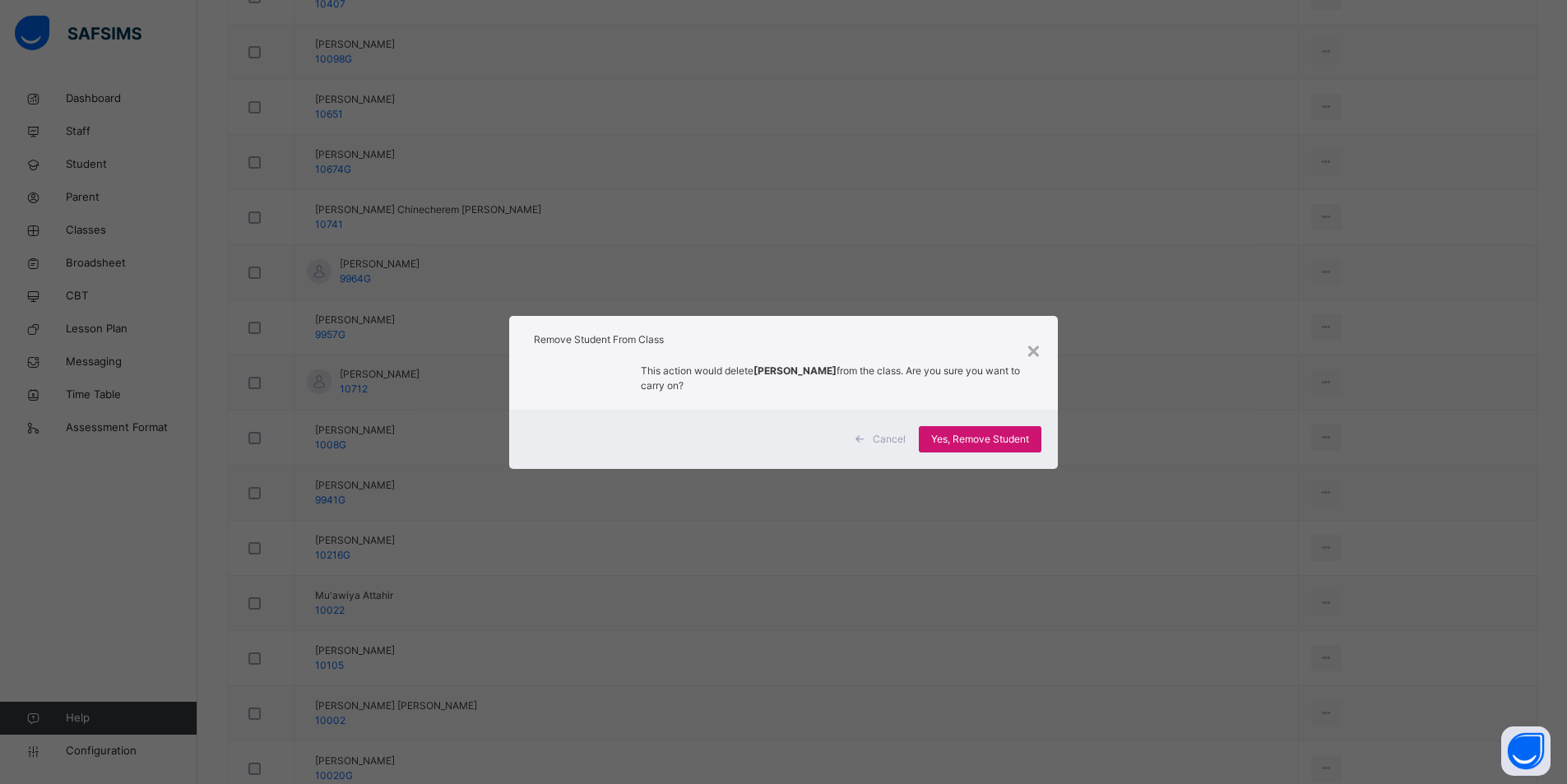
click at [962, 440] on span "Yes, Remove Student" at bounding box center [980, 439] width 98 height 15
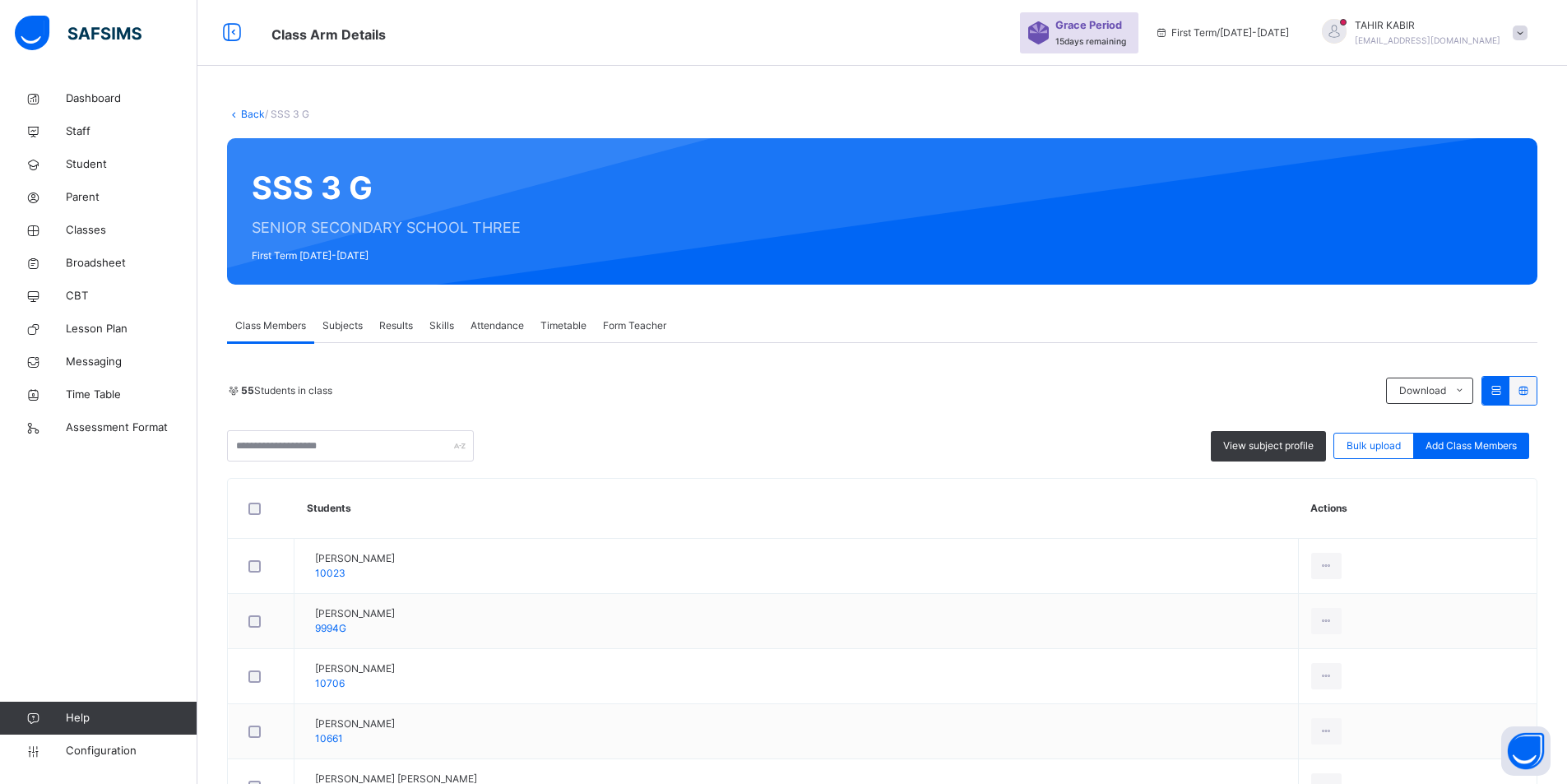
scroll to position [2820, 0]
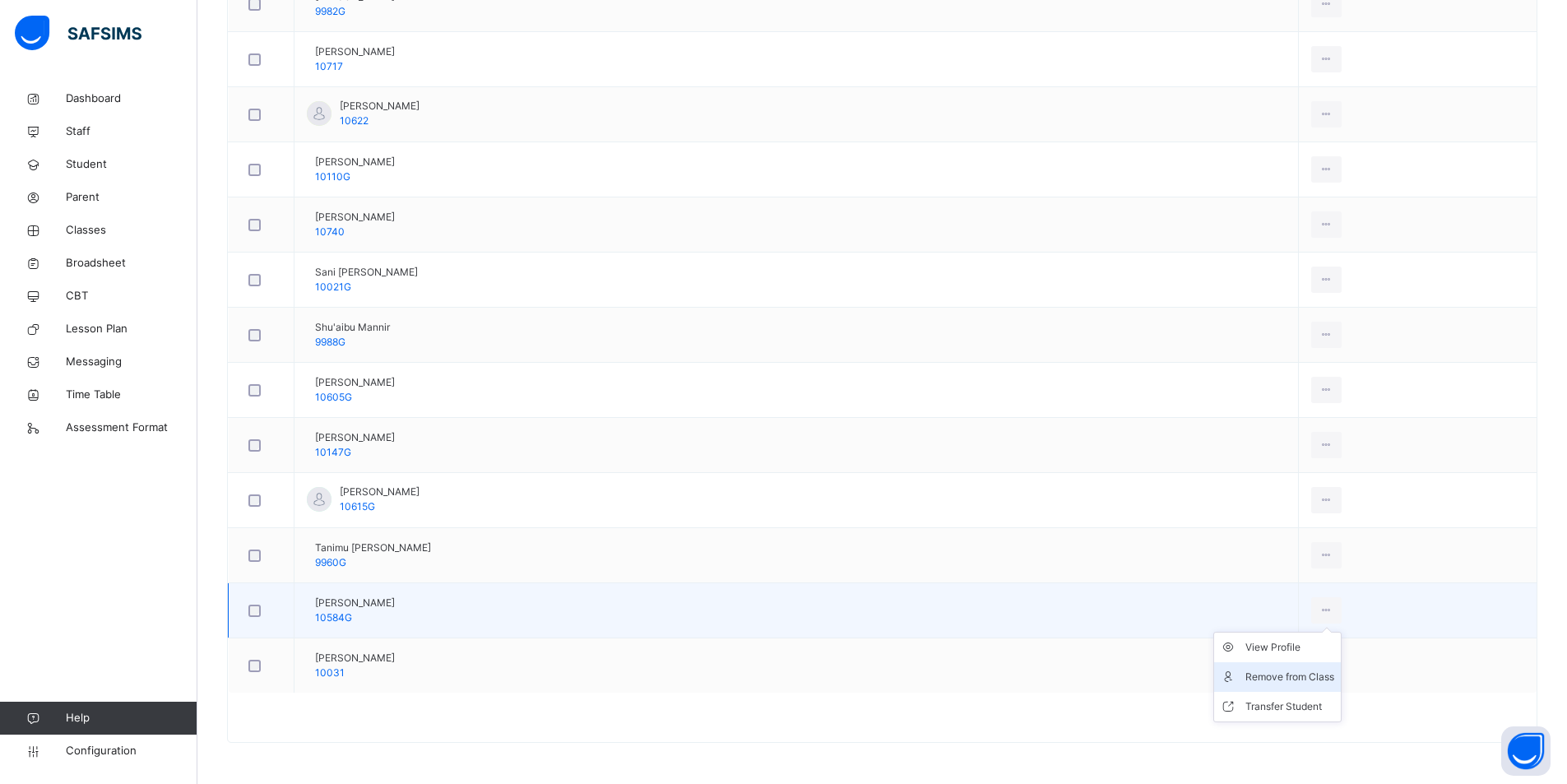
click at [1245, 684] on div "Remove from Class" at bounding box center [1290, 677] width 89 height 17
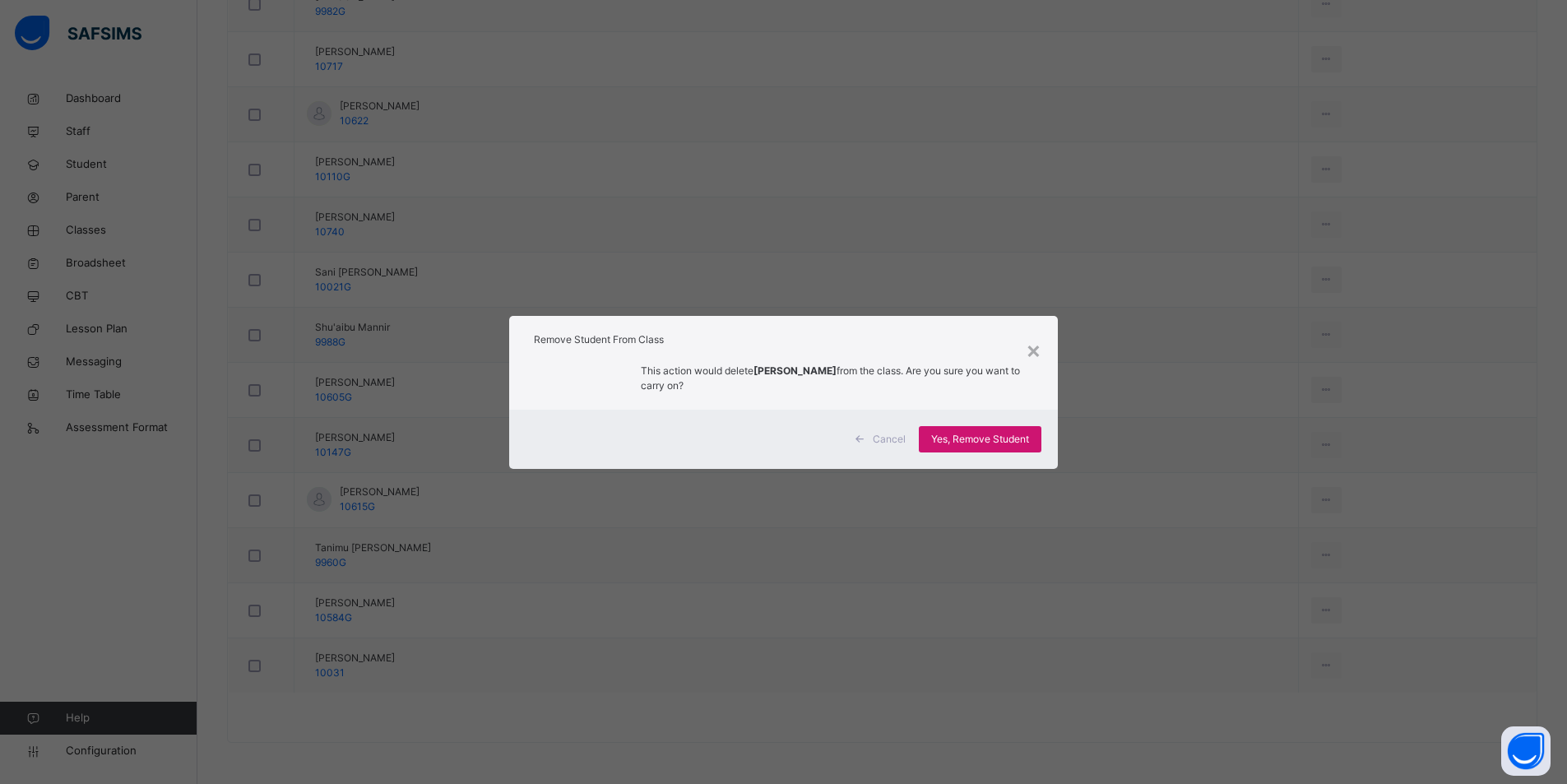
click at [961, 449] on div "Yes, Remove Student" at bounding box center [980, 439] width 122 height 27
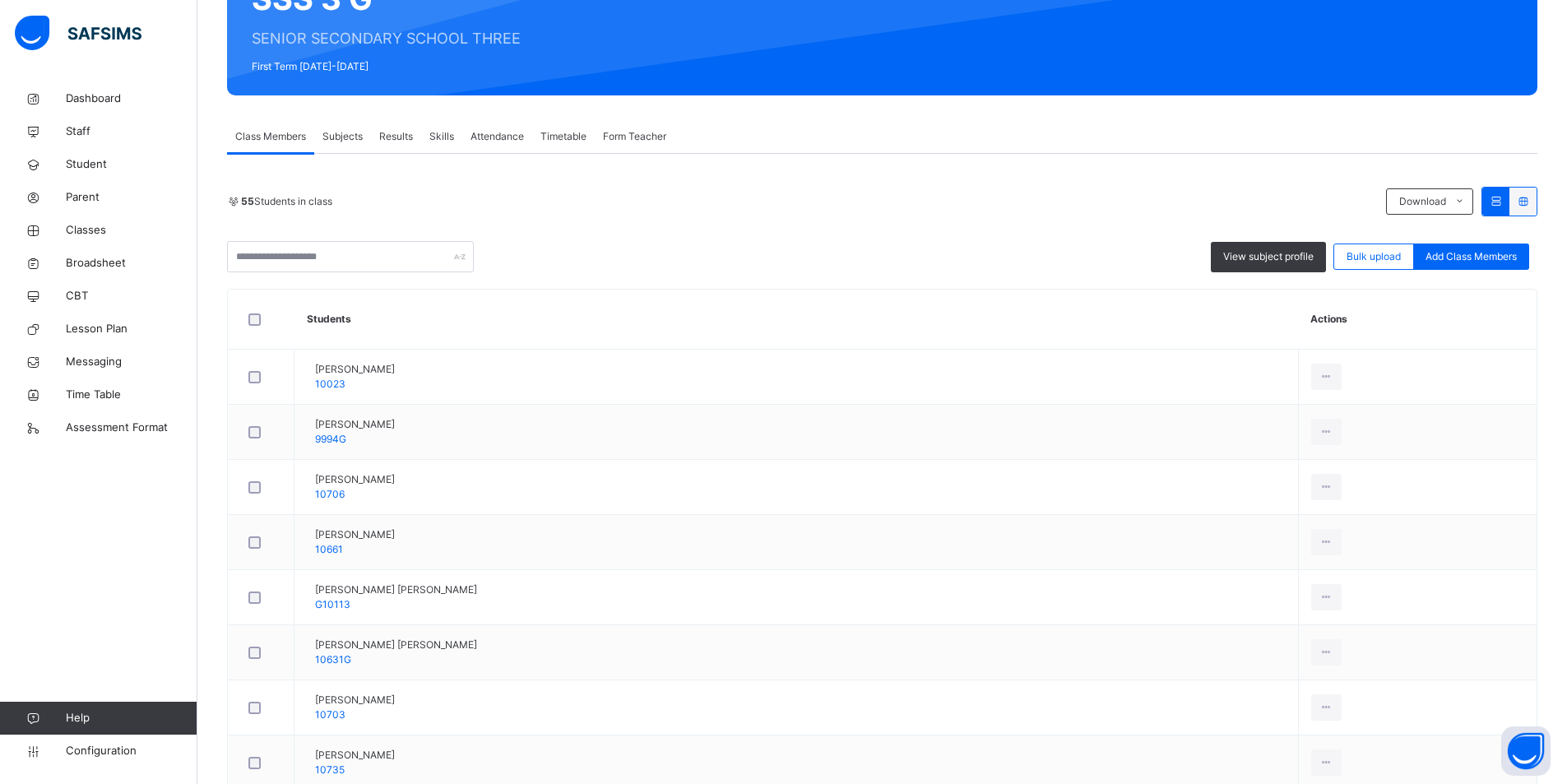
scroll to position [0, 0]
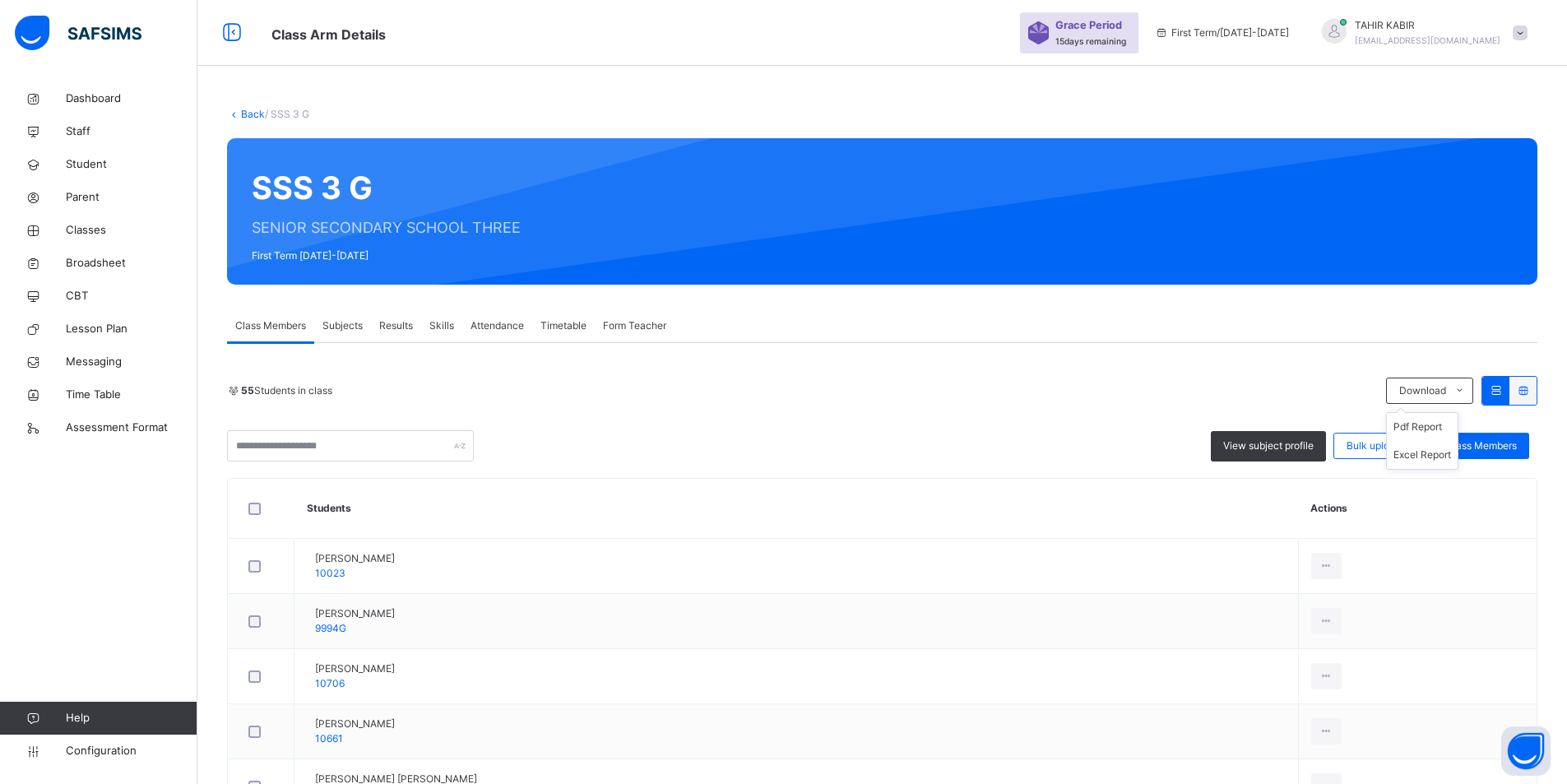
click at [1412, 414] on ul "Pdf Report Excel Report" at bounding box center [1422, 441] width 72 height 57
click at [1412, 425] on li "Pdf Report" at bounding box center [1423, 427] width 71 height 28
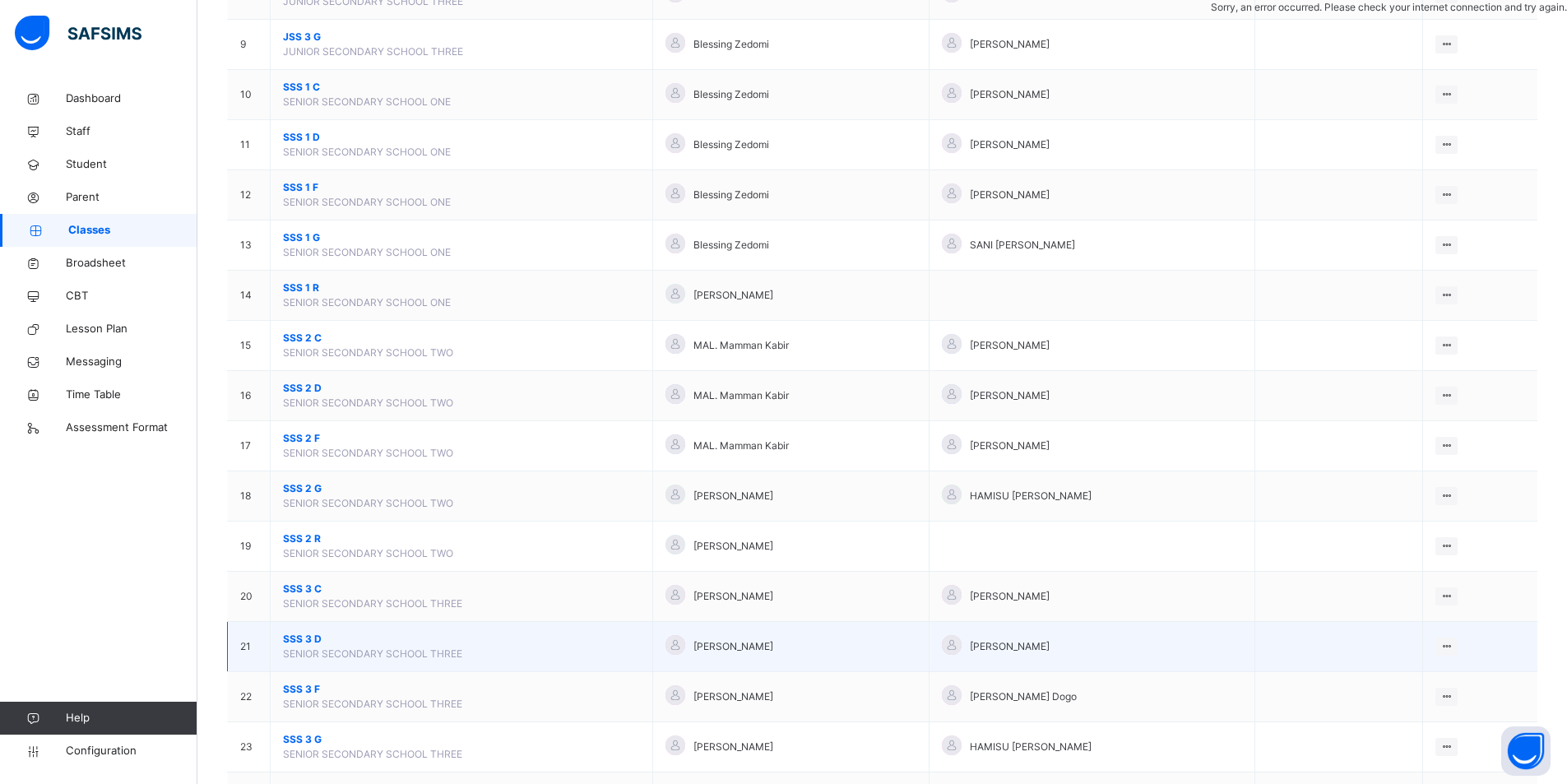
scroll to position [657, 0]
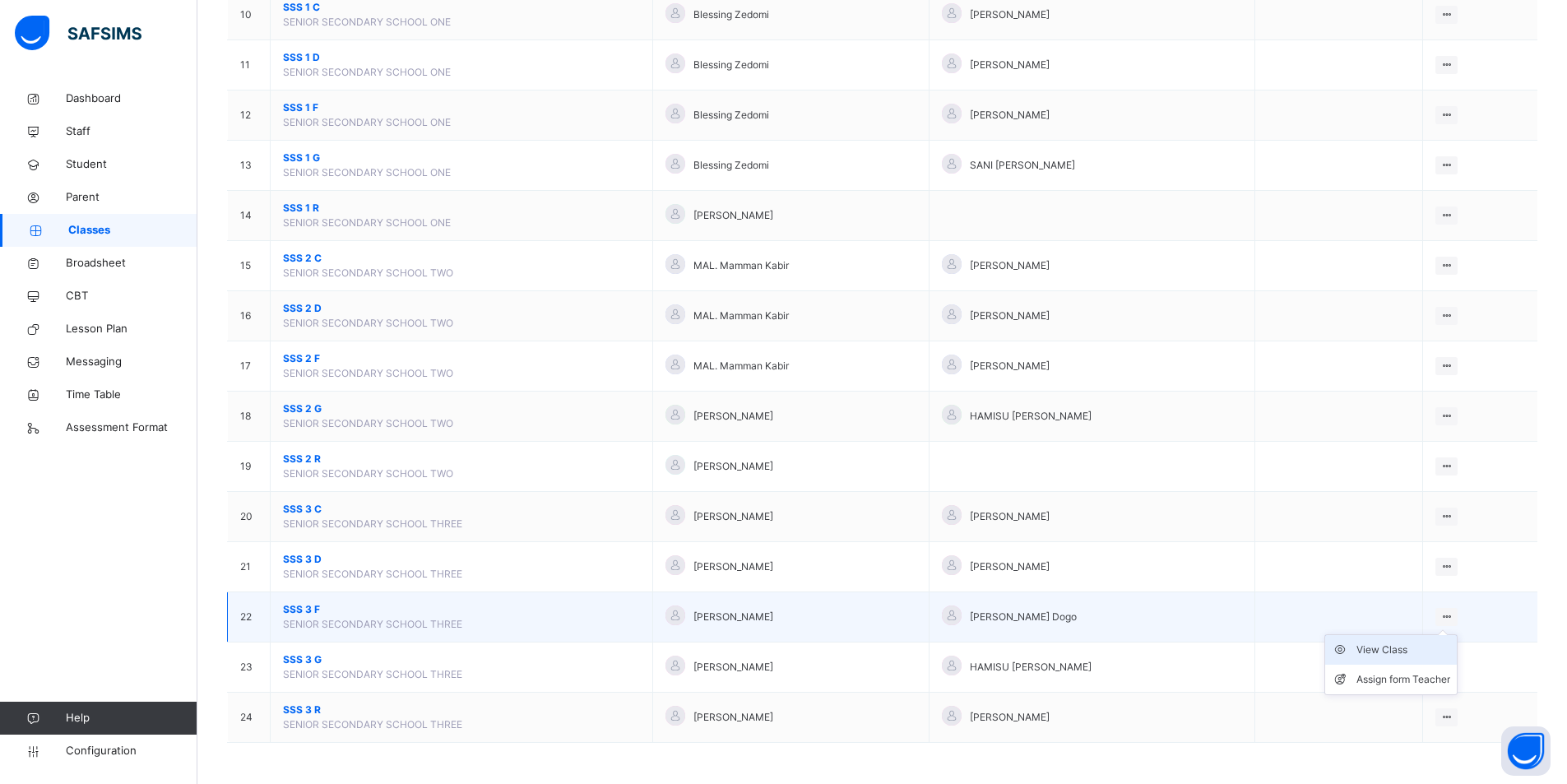
click at [1423, 655] on div "View Class" at bounding box center [1403, 649] width 94 height 17
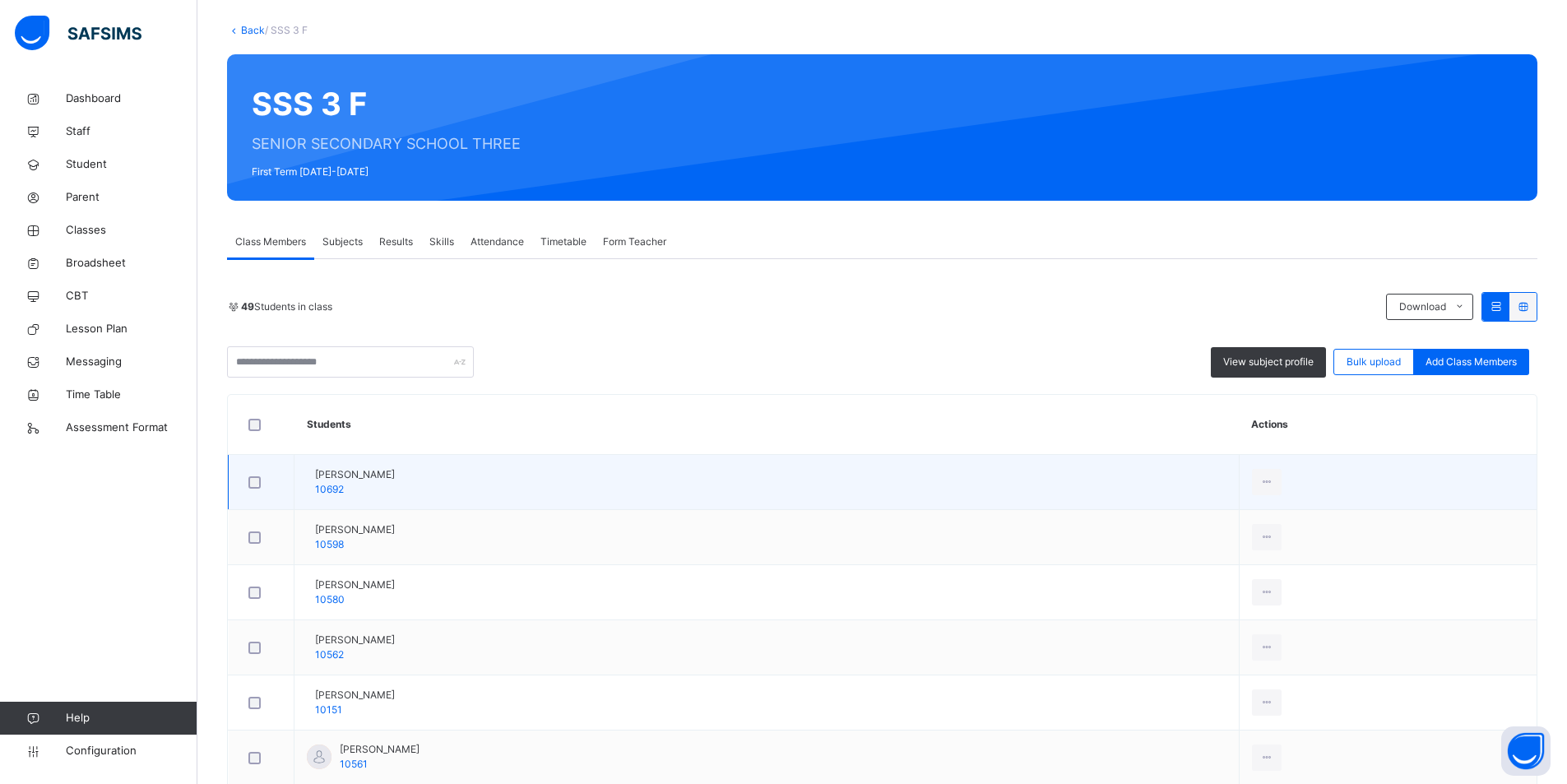
scroll to position [247, 0]
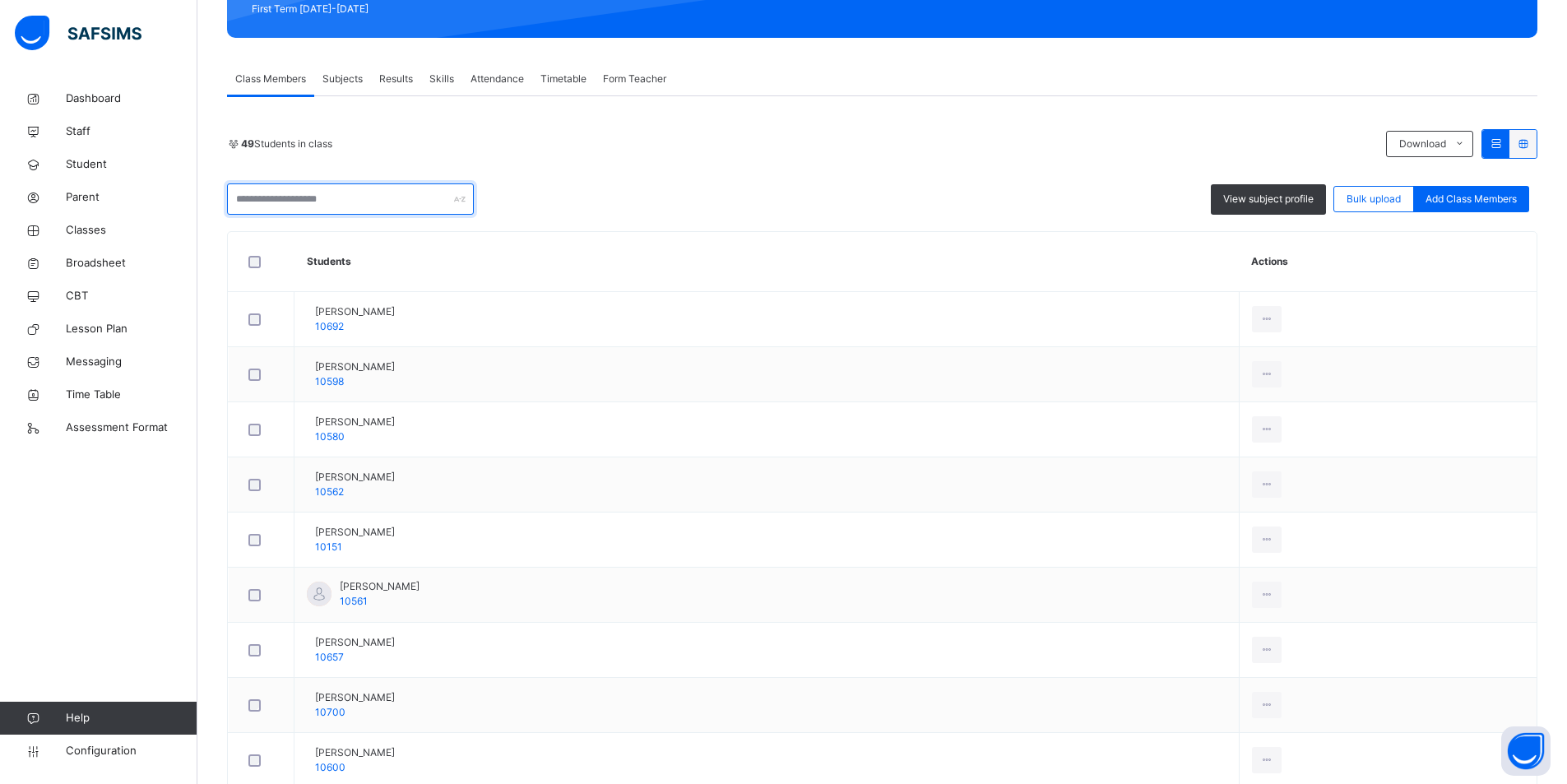
click at [298, 199] on input "text" at bounding box center [350, 199] width 247 height 32
paste input "****"
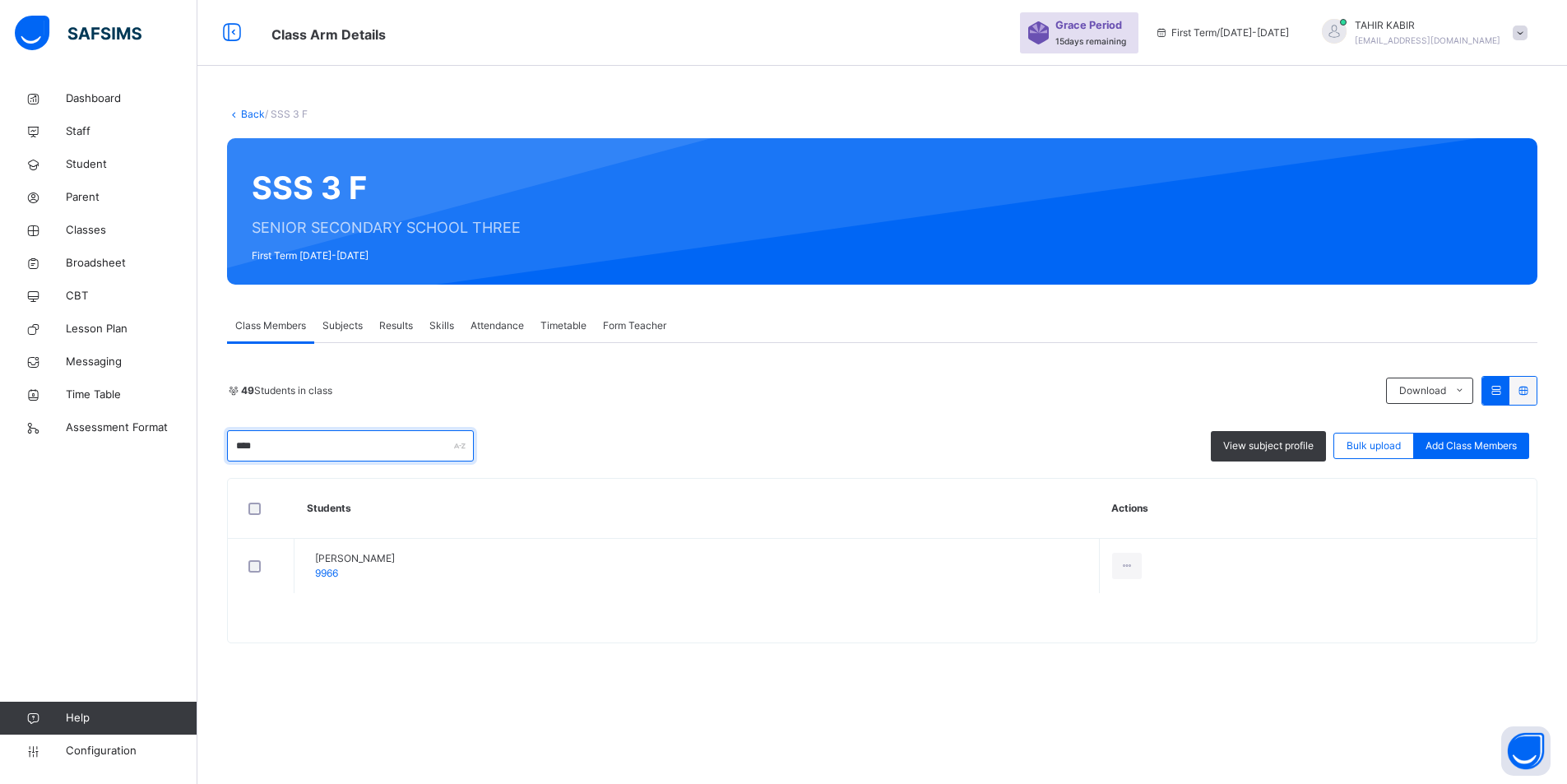
scroll to position [0, 0]
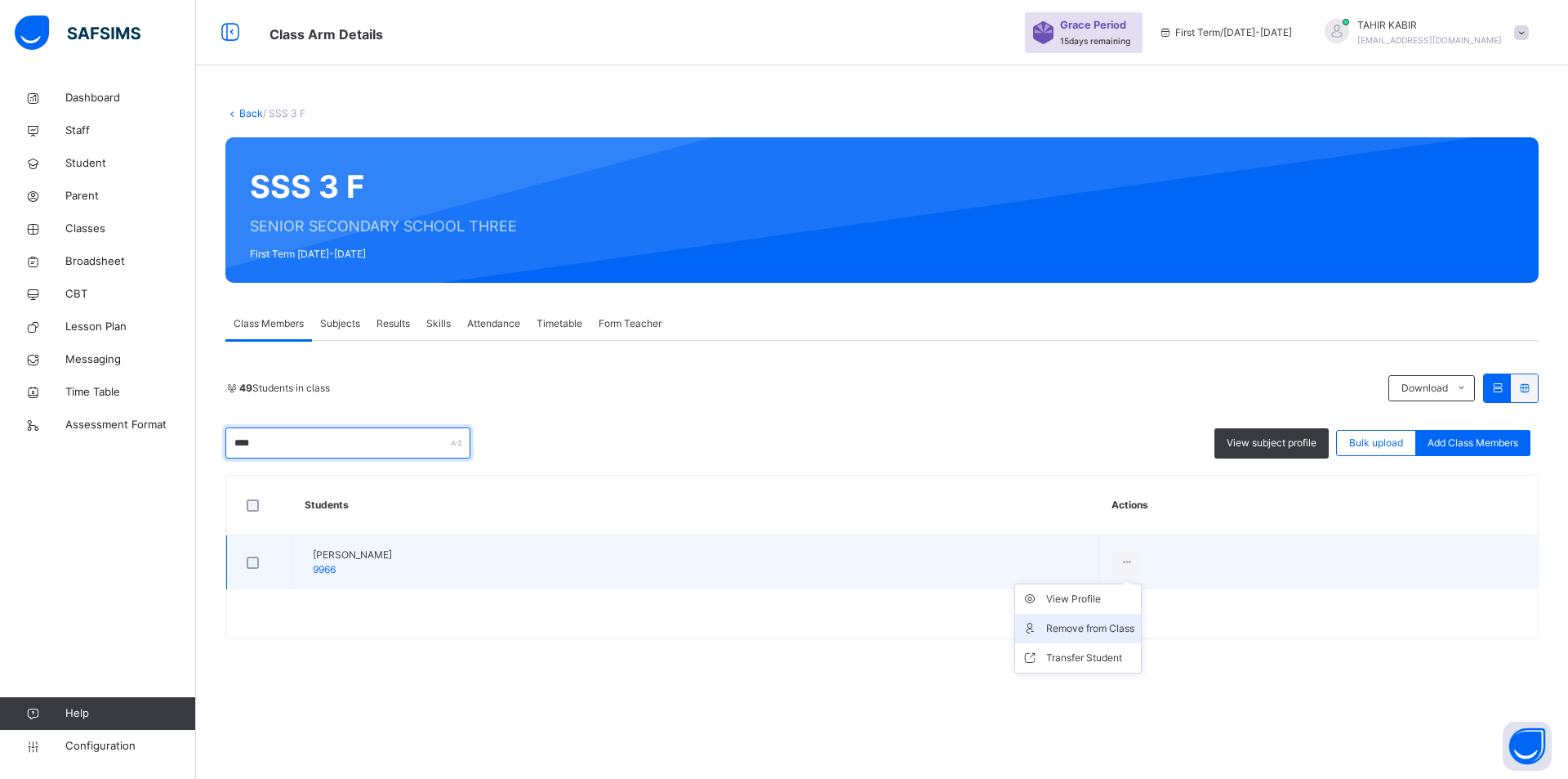
type input "****"
click at [1134, 624] on div "Remove from Class" at bounding box center [1090, 628] width 88 height 17
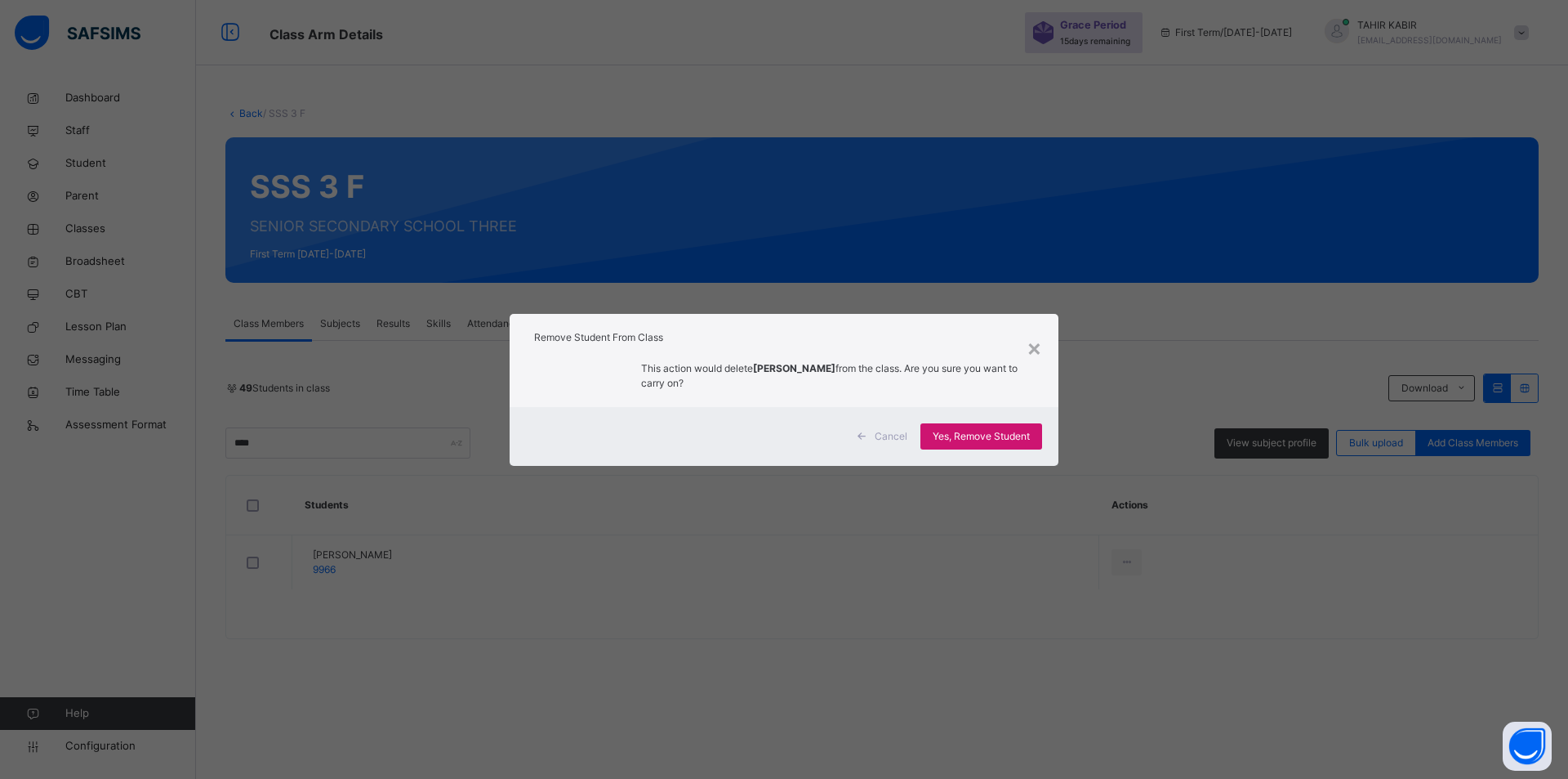
click at [966, 439] on span "Yes, Remove Student" at bounding box center [980, 436] width 97 height 15
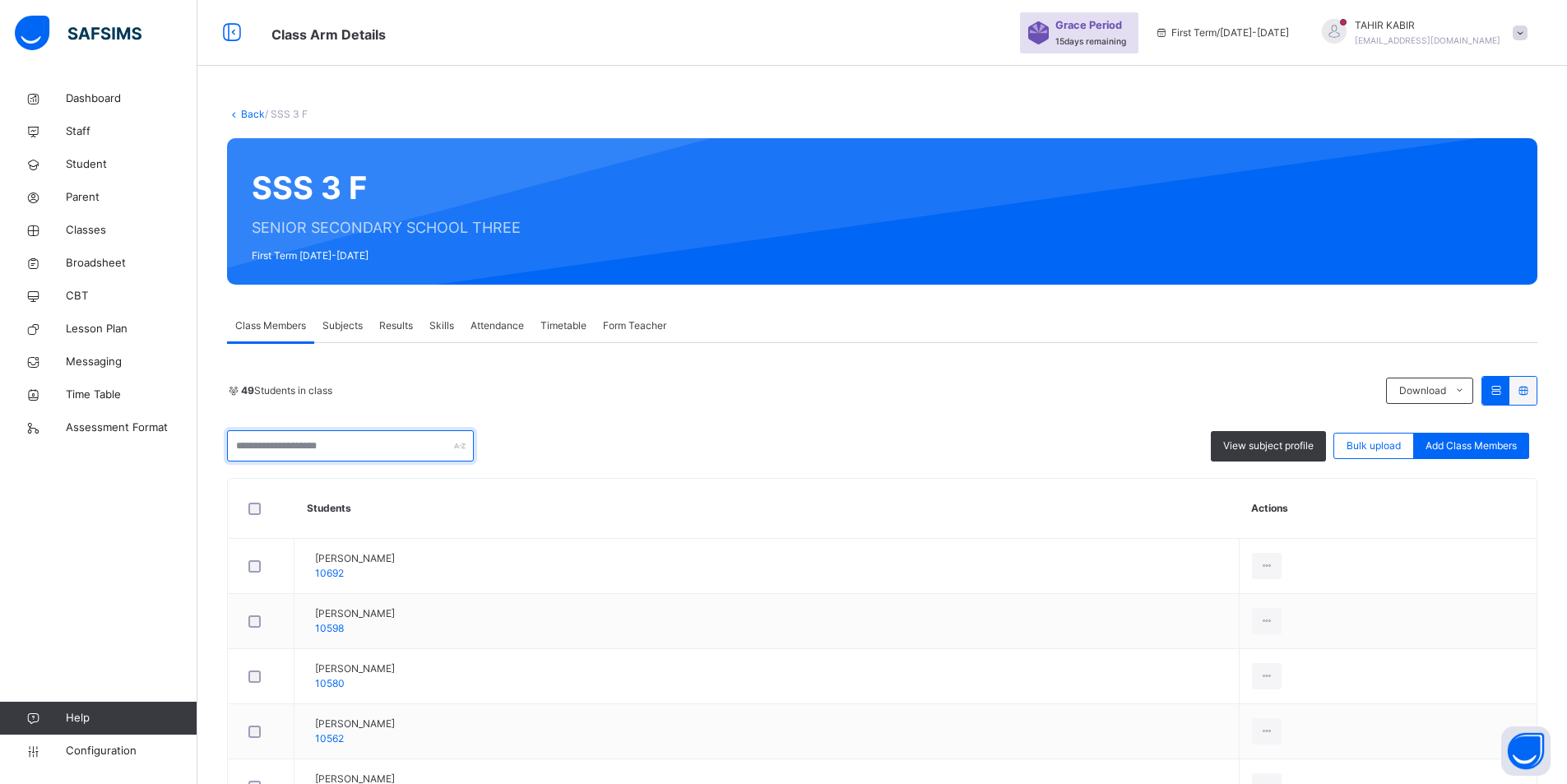
click at [335, 443] on input "text" at bounding box center [350, 446] width 247 height 32
click at [329, 442] on input "text" at bounding box center [350, 446] width 247 height 32
paste input "*****"
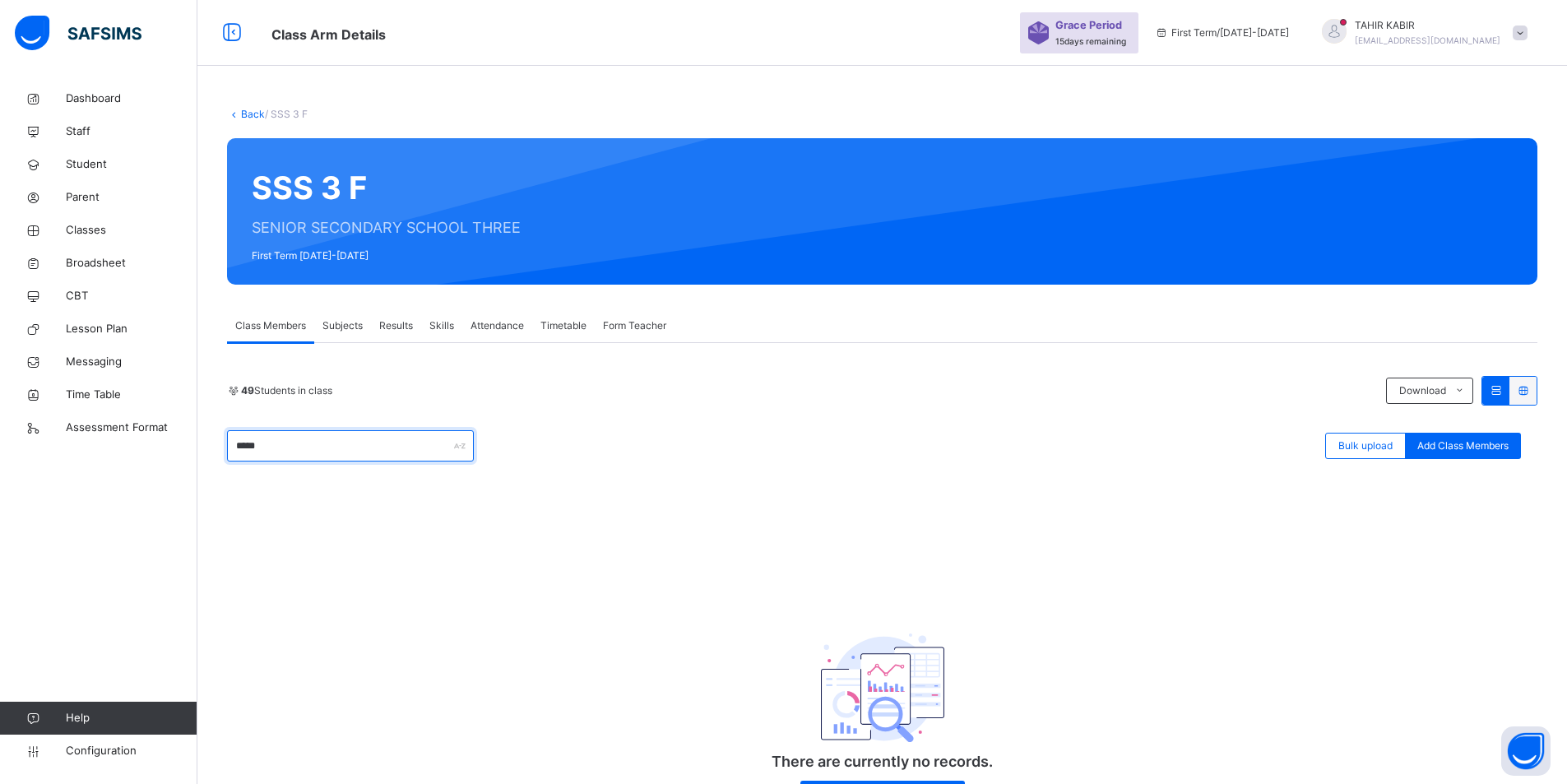
click at [295, 445] on input "*****" at bounding box center [350, 446] width 247 height 32
drag, startPoint x: 293, startPoint y: 448, endPoint x: 177, endPoint y: 426, distance: 118.1
click at [177, 426] on div "Class Arm Details Grace Period 15 days remaining First Term / 2025-2026 TAHIR K…" at bounding box center [784, 432] width 1567 height 864
paste input "text"
type input "*****"
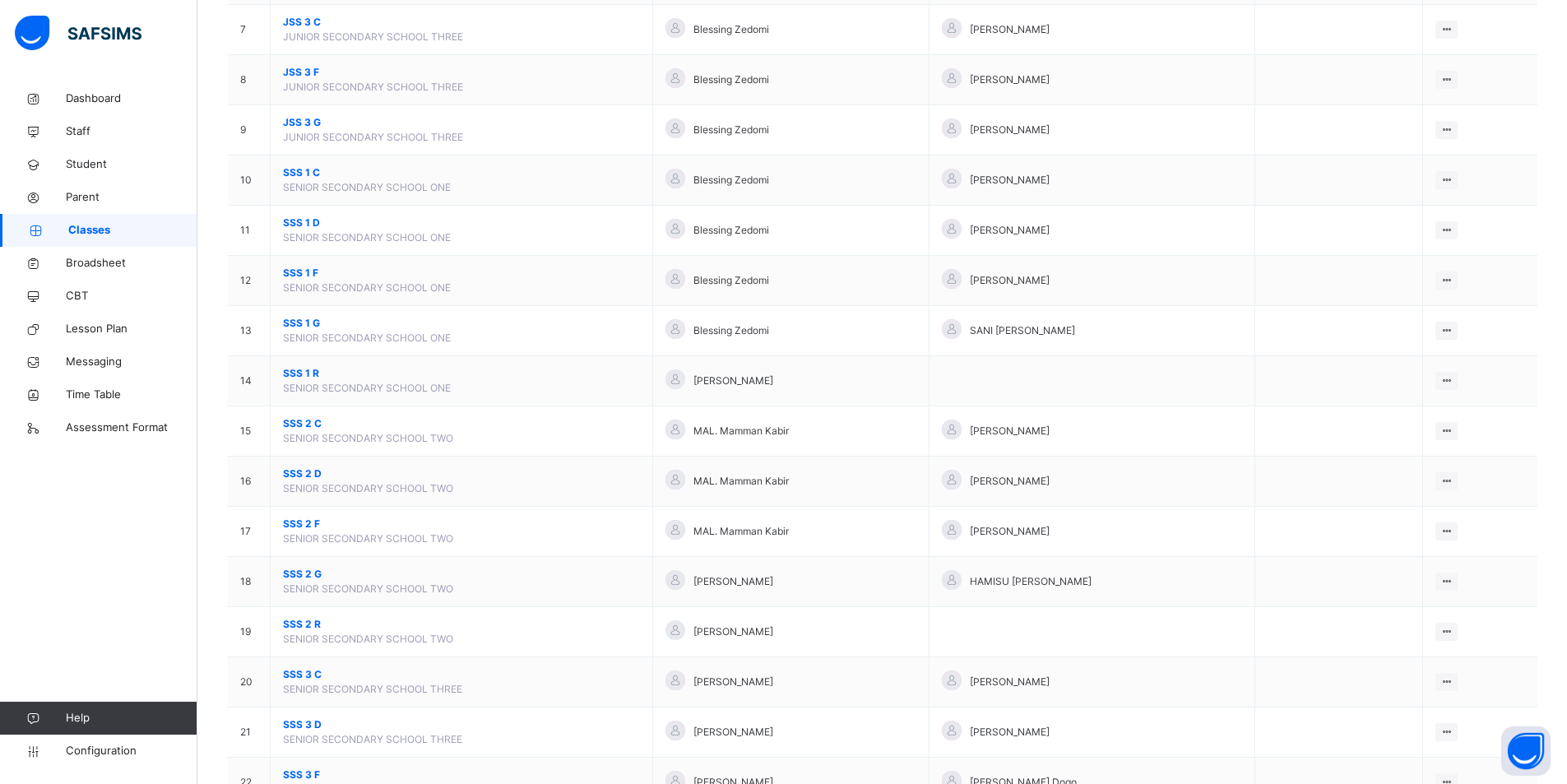
scroll to position [493, 0]
click at [290, 761] on td "SSS 3 F SENIOR SECONDARY SCHOOL THREE" at bounding box center [462, 780] width 383 height 50
click at [293, 770] on span "SSS 3 F" at bounding box center [462, 772] width 357 height 15
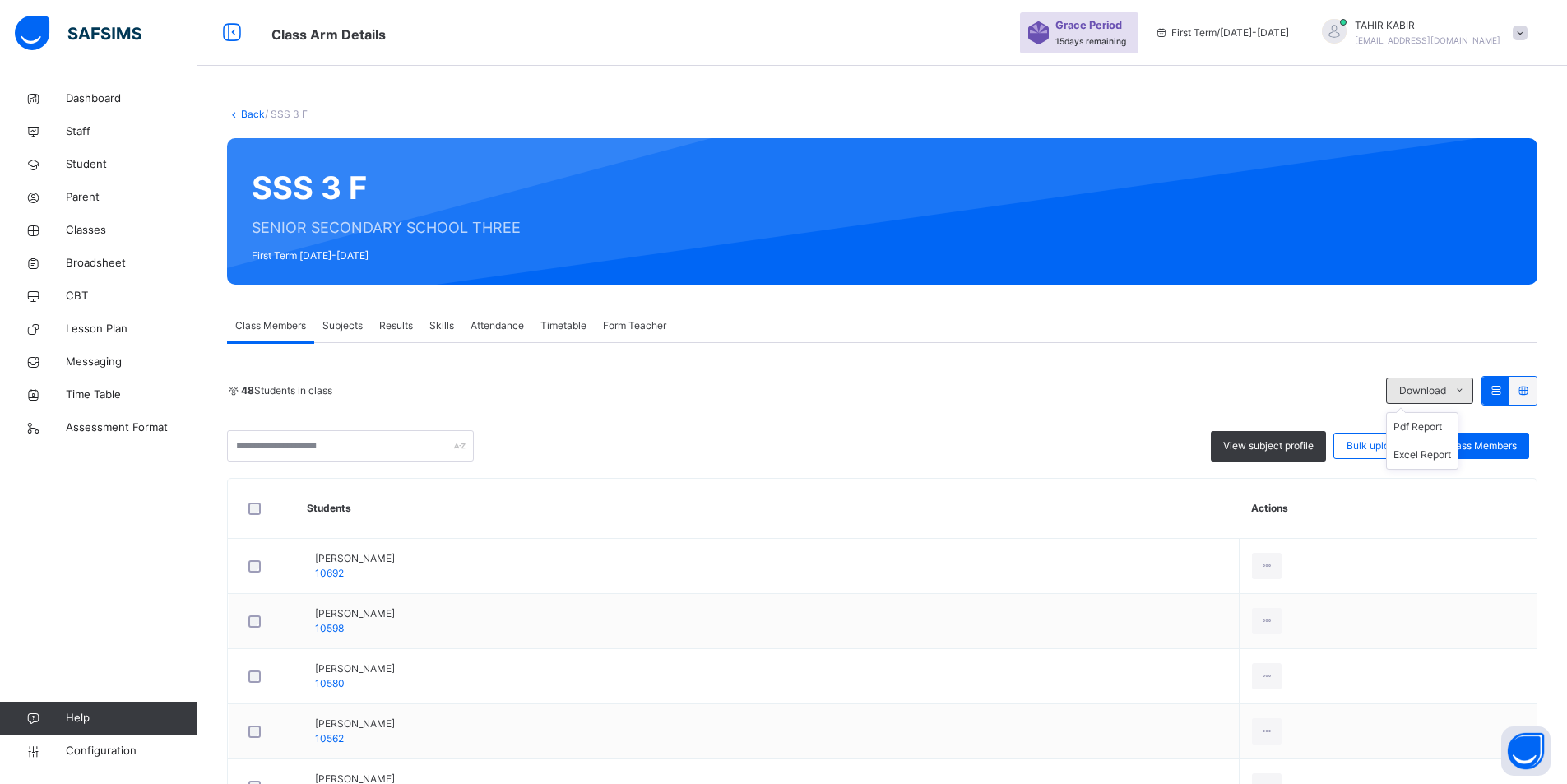
click at [1446, 393] on span "Download" at bounding box center [1423, 391] width 47 height 15
click at [1424, 434] on li "Pdf Report" at bounding box center [1423, 427] width 71 height 28
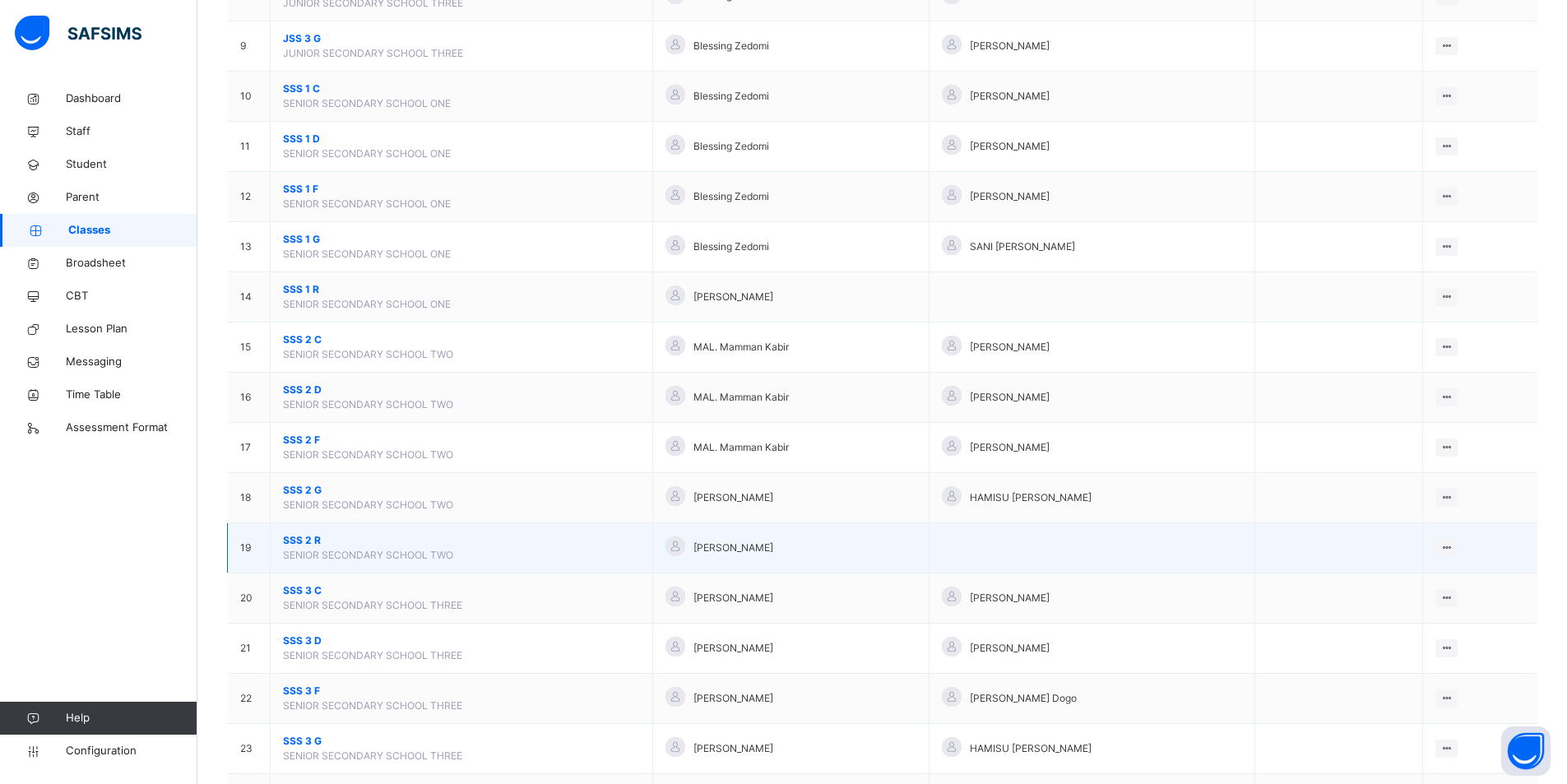
scroll to position [657, 0]
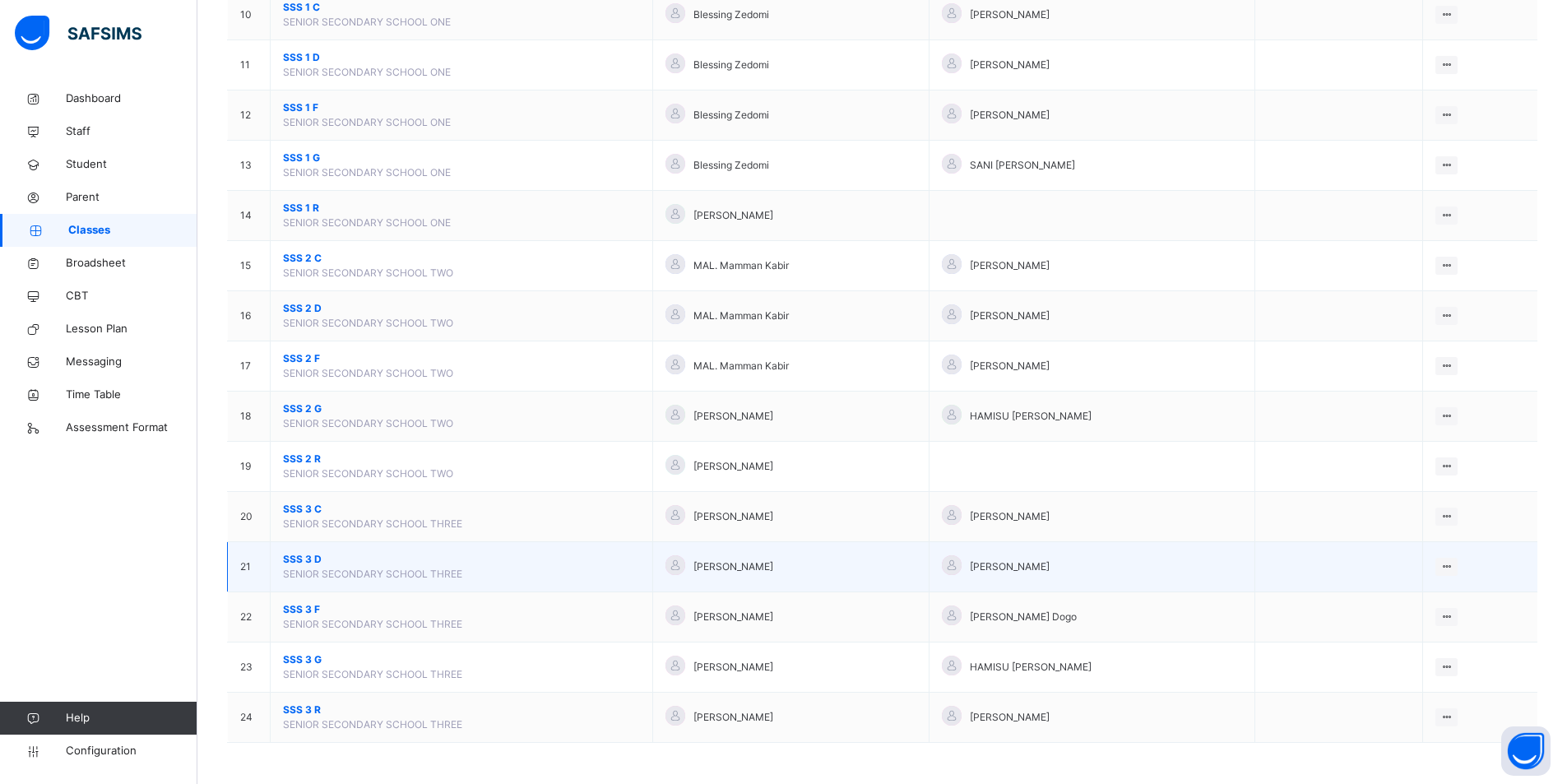
click at [288, 558] on span "SSS 3 D" at bounding box center [462, 558] width 357 height 15
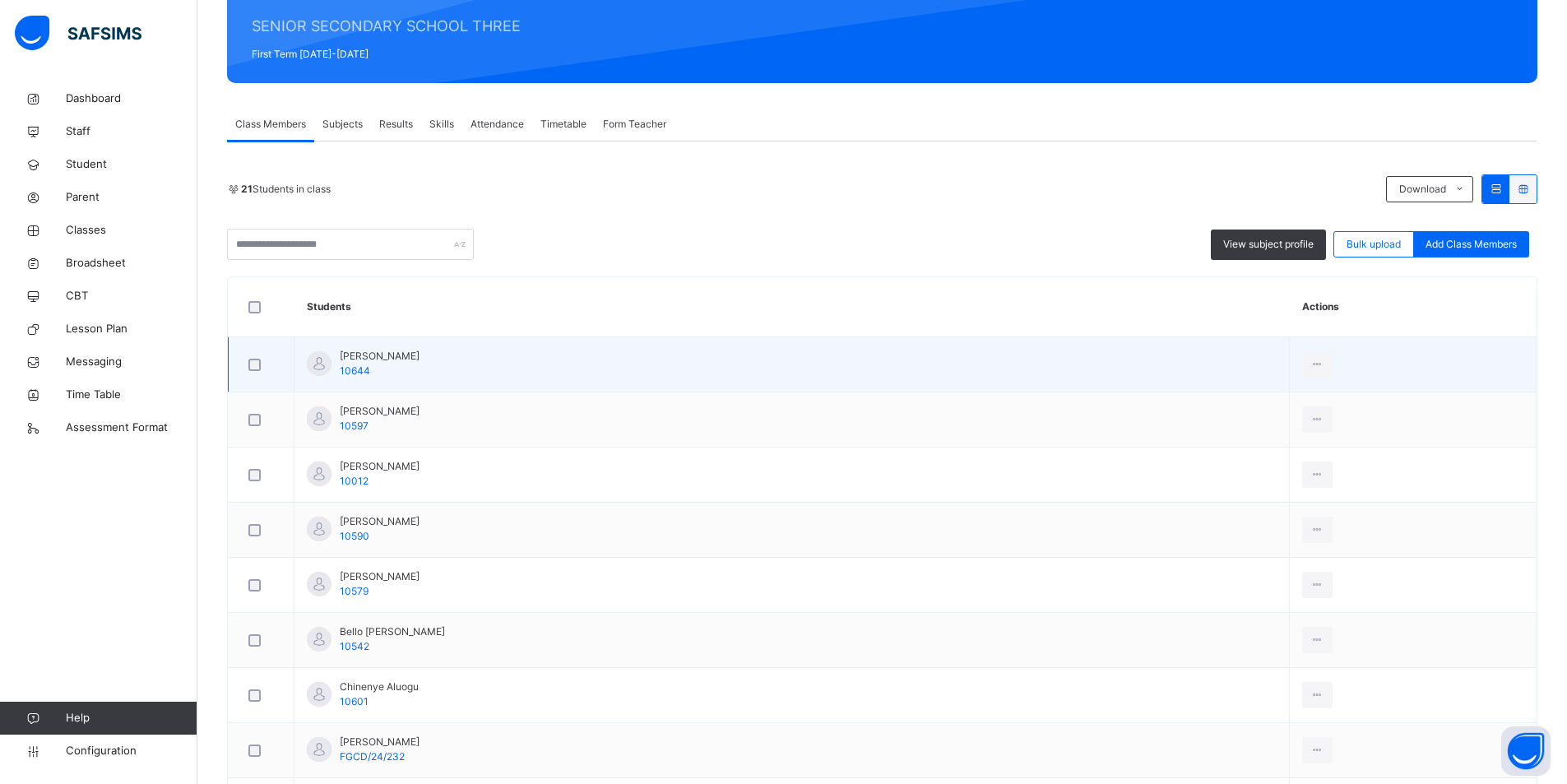
scroll to position [920, 0]
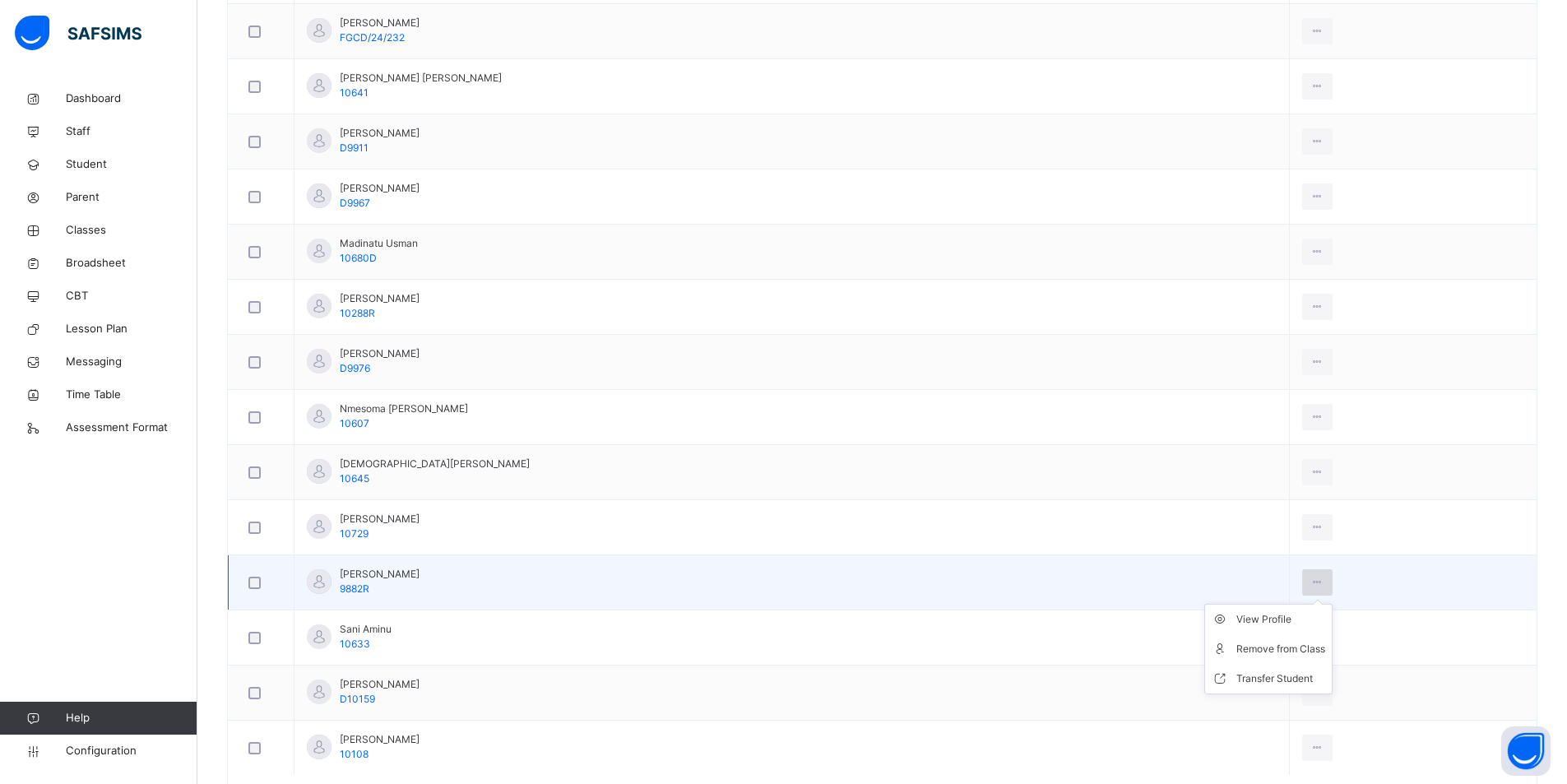
click at [1310, 587] on icon at bounding box center [1317, 582] width 14 height 15
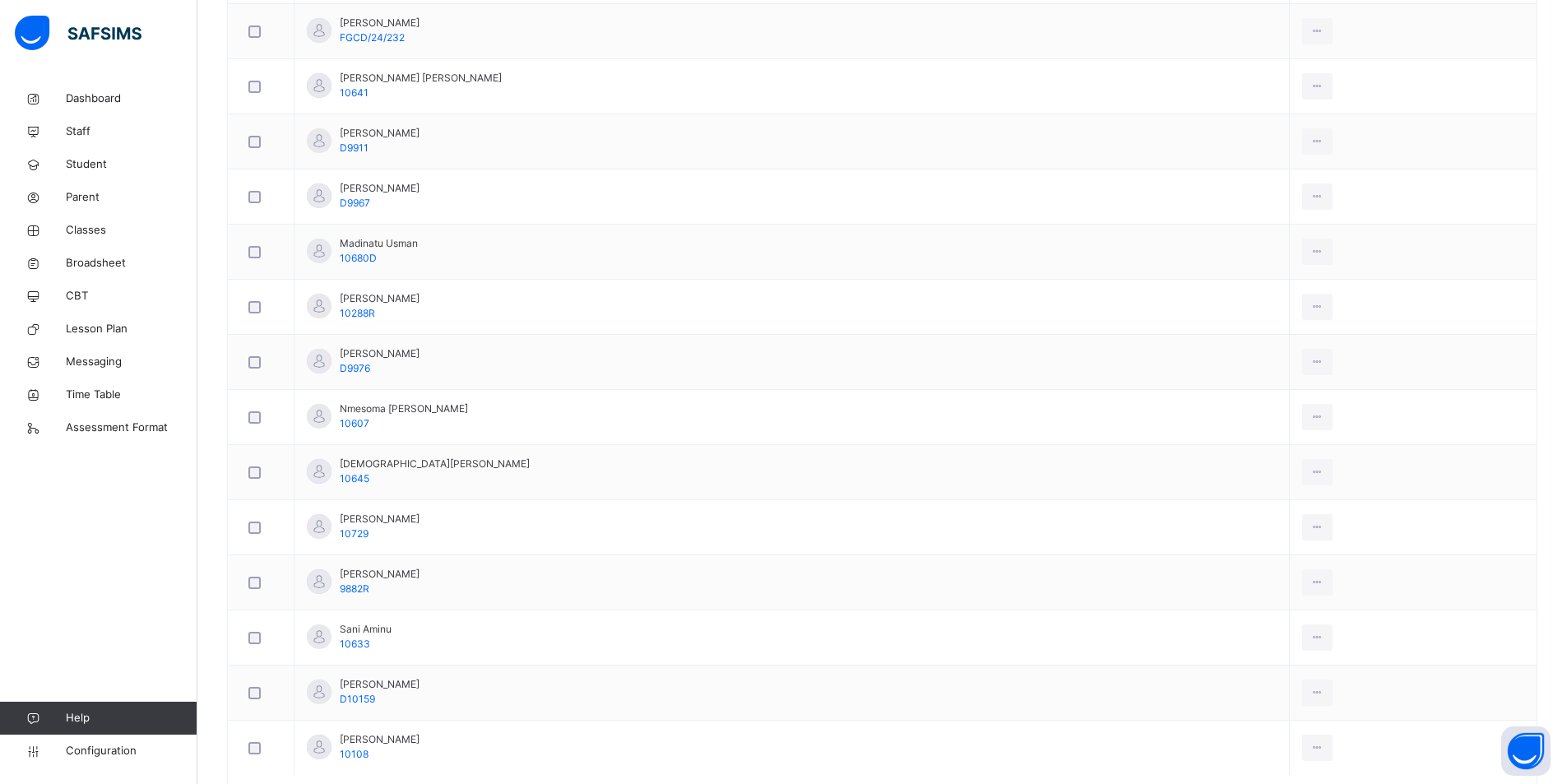
click at [0, 0] on div "Remove from Class" at bounding box center [0, 0] width 0 height 0
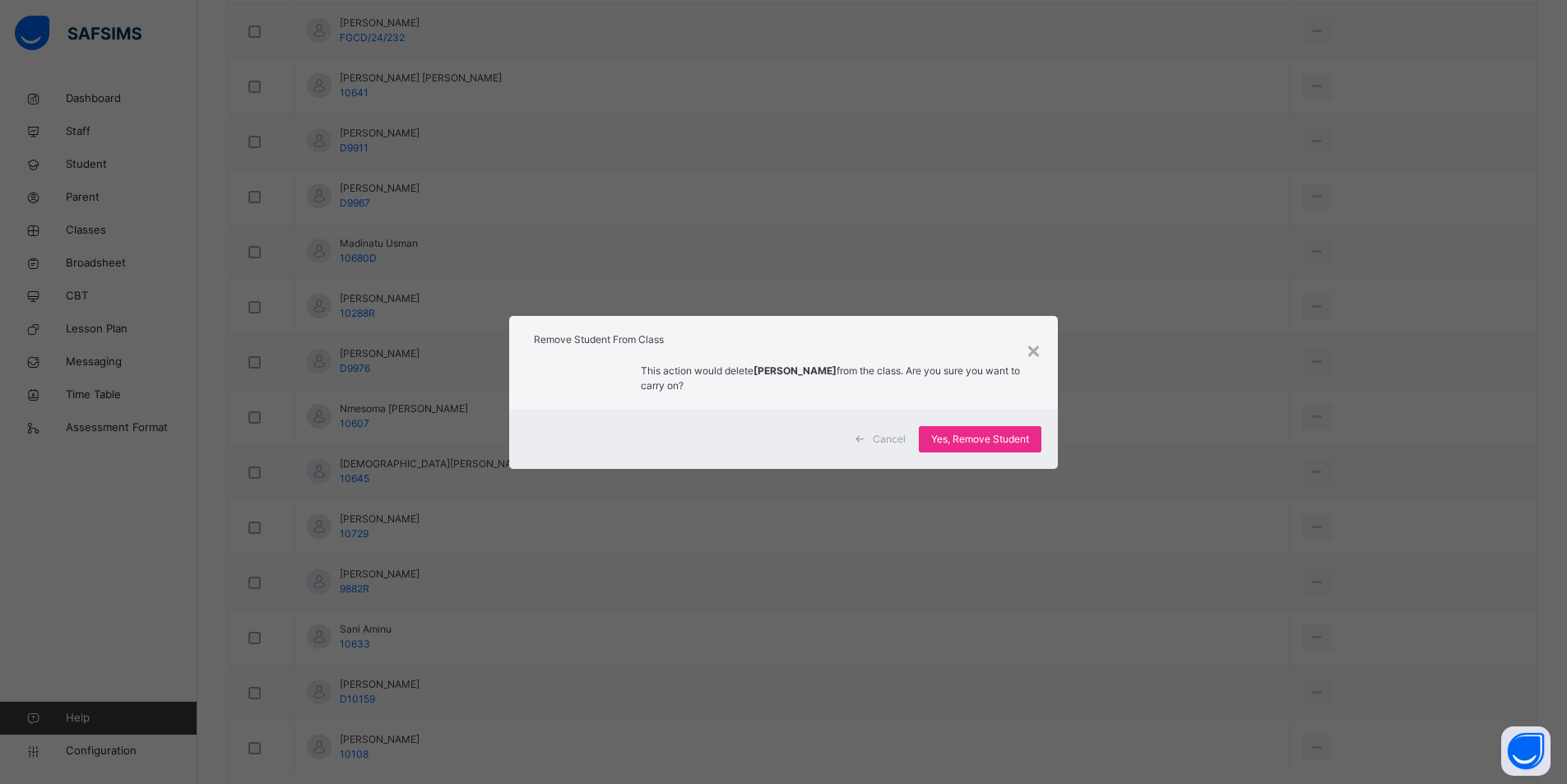
click at [1210, 650] on div "× Remove Student From Class This action would delete SALEH RABI'U from the clas…" at bounding box center [784, 392] width 1567 height 784
click at [976, 438] on span "Yes, Remove Student" at bounding box center [980, 439] width 98 height 15
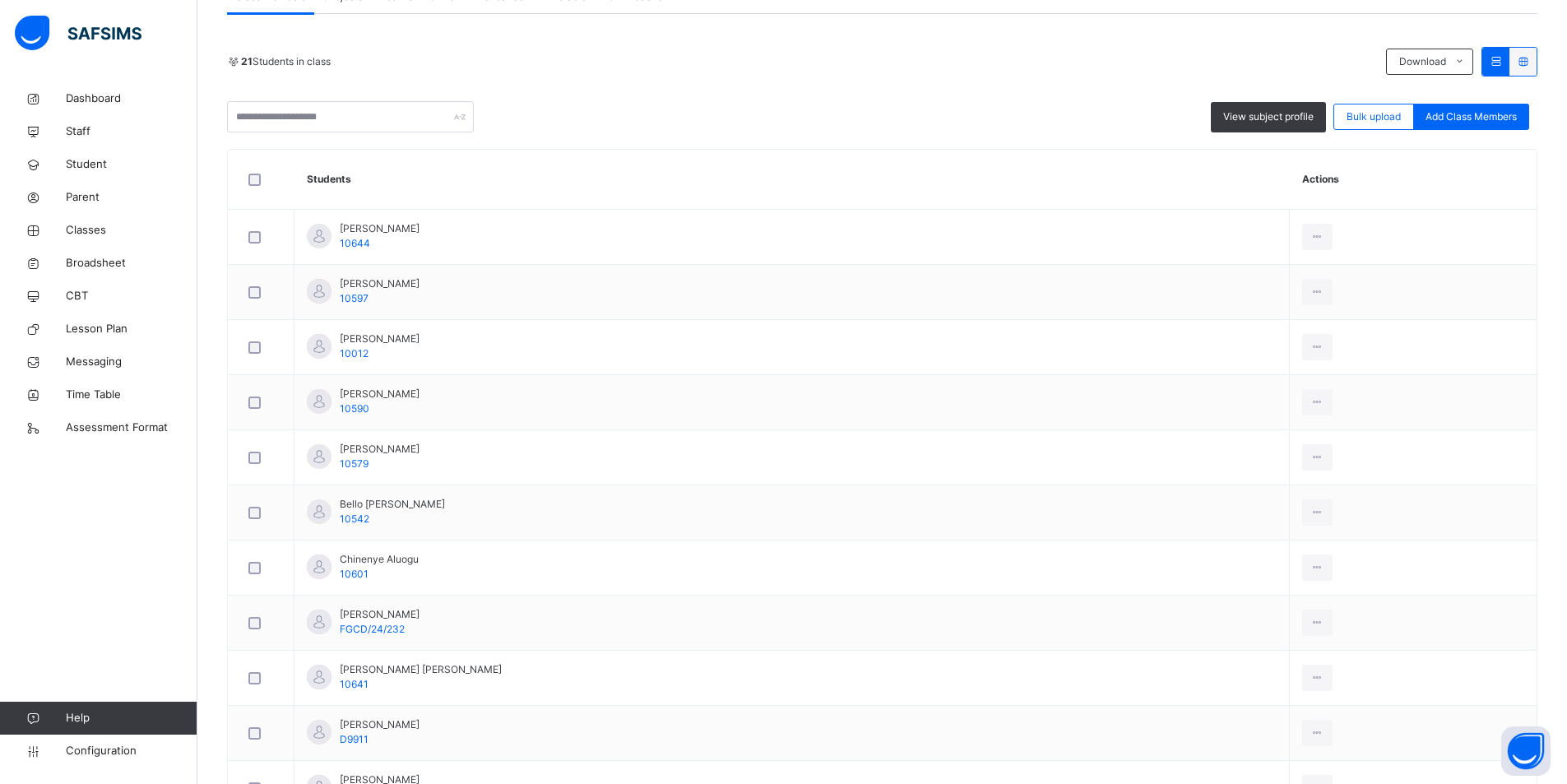
scroll to position [904, 0]
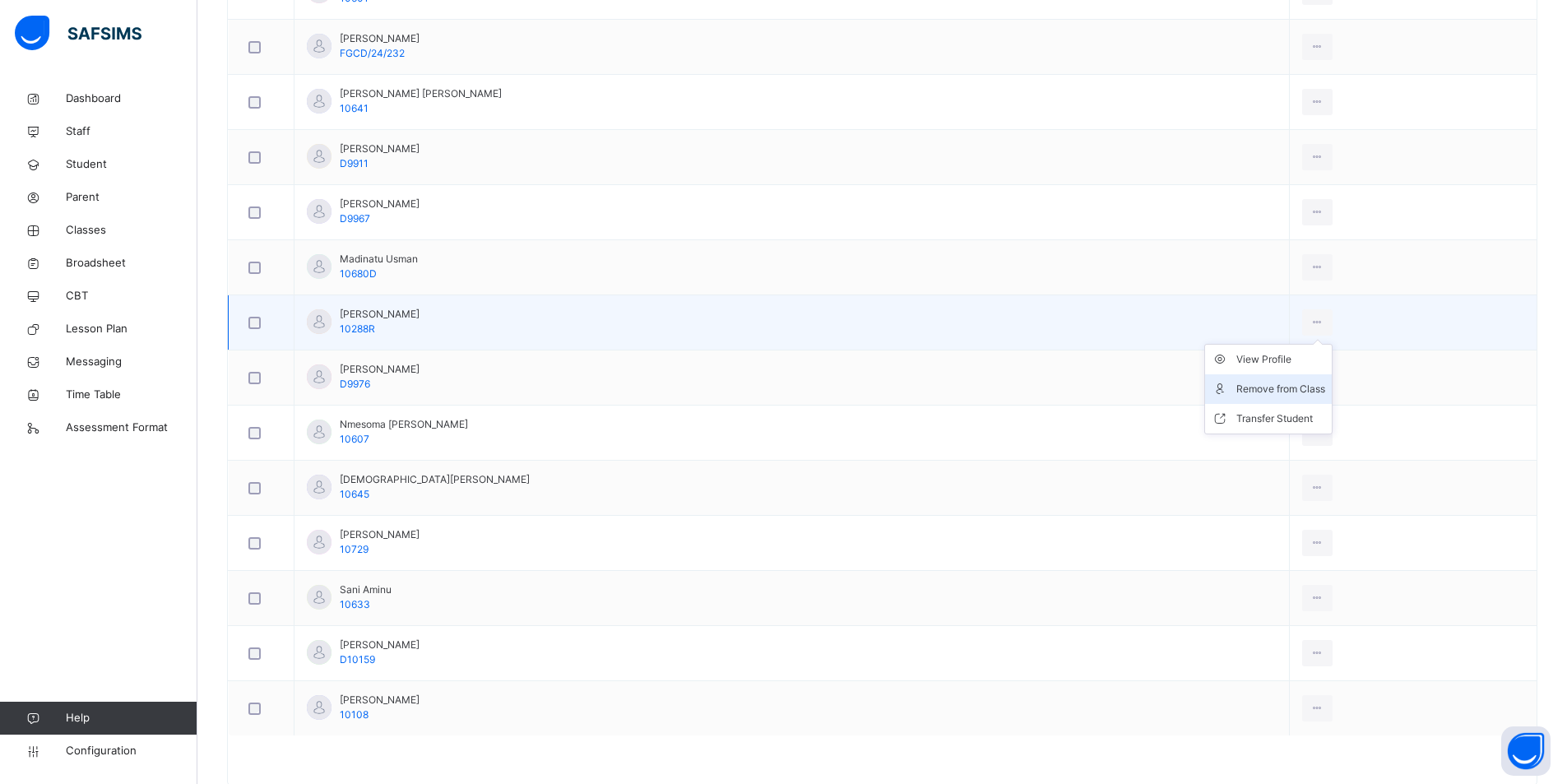
scroll to position [904, 0]
click at [1205, 397] on li "Remove from Class" at bounding box center [1268, 389] width 126 height 30
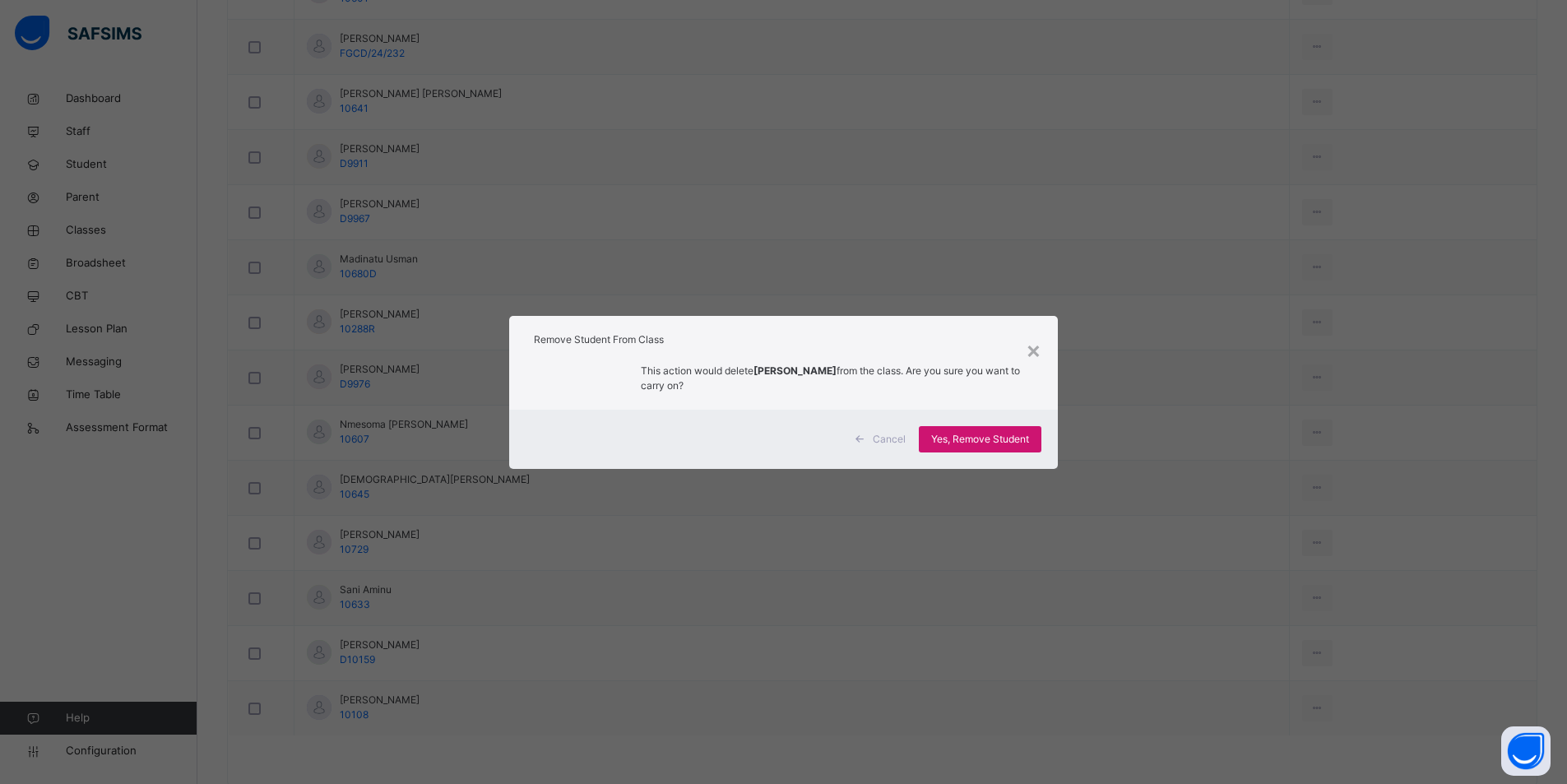
click at [1011, 435] on span "Yes, Remove Student" at bounding box center [980, 439] width 98 height 15
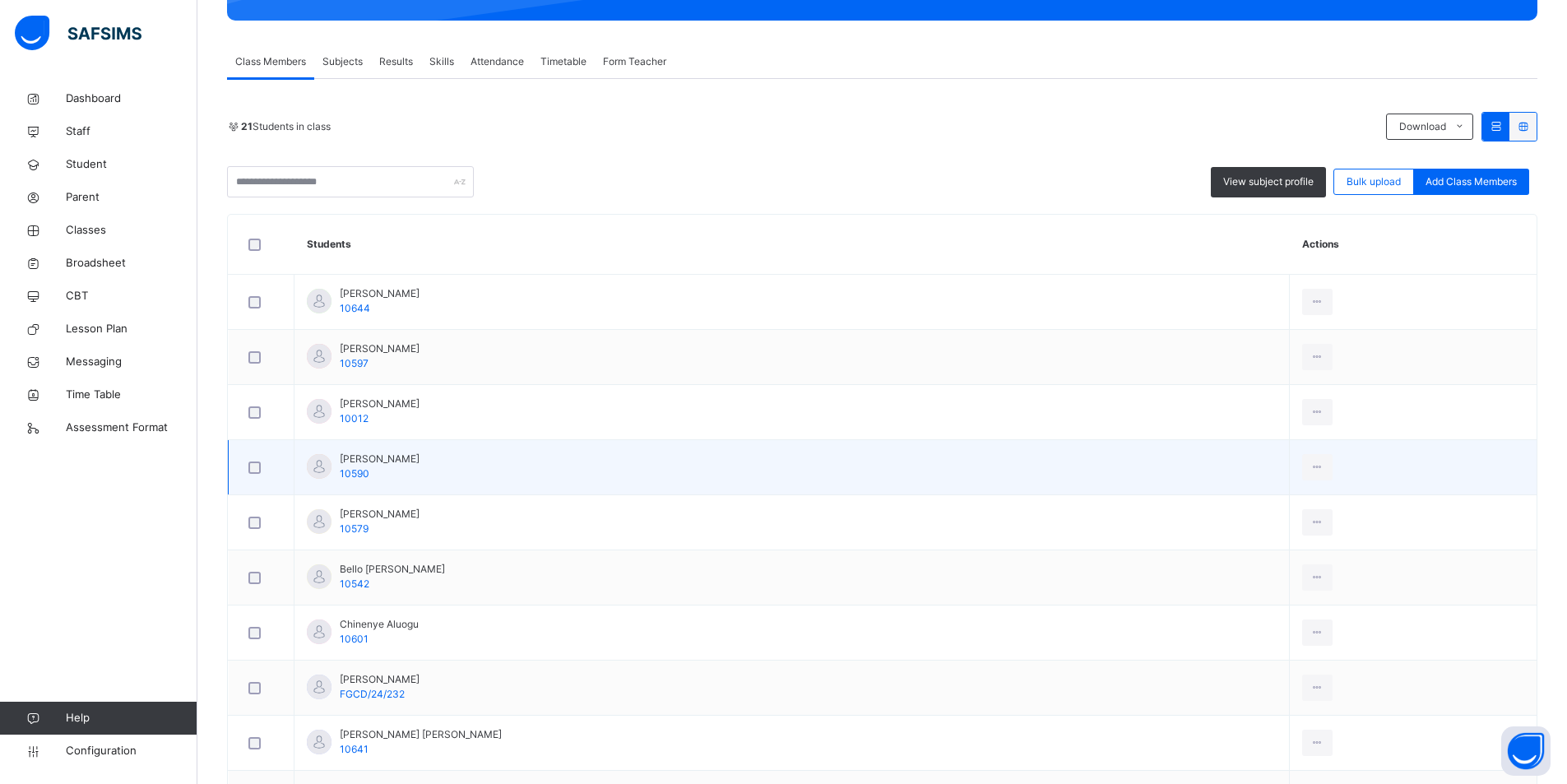
scroll to position [235, 0]
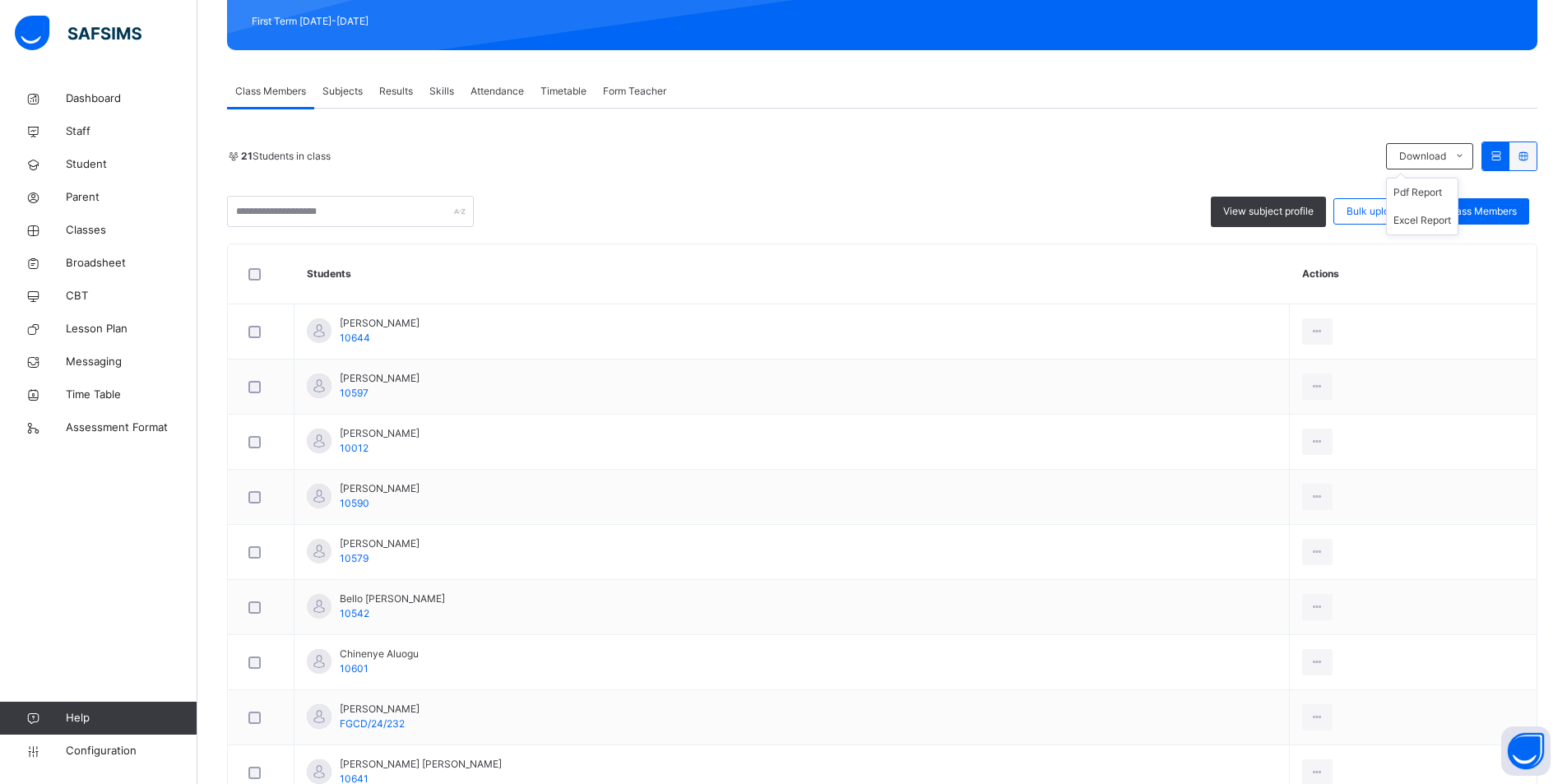
click at [1424, 178] on ul "Pdf Report Excel Report" at bounding box center [1422, 206] width 72 height 57
click at [1424, 195] on li "Pdf Report" at bounding box center [1423, 192] width 71 height 28
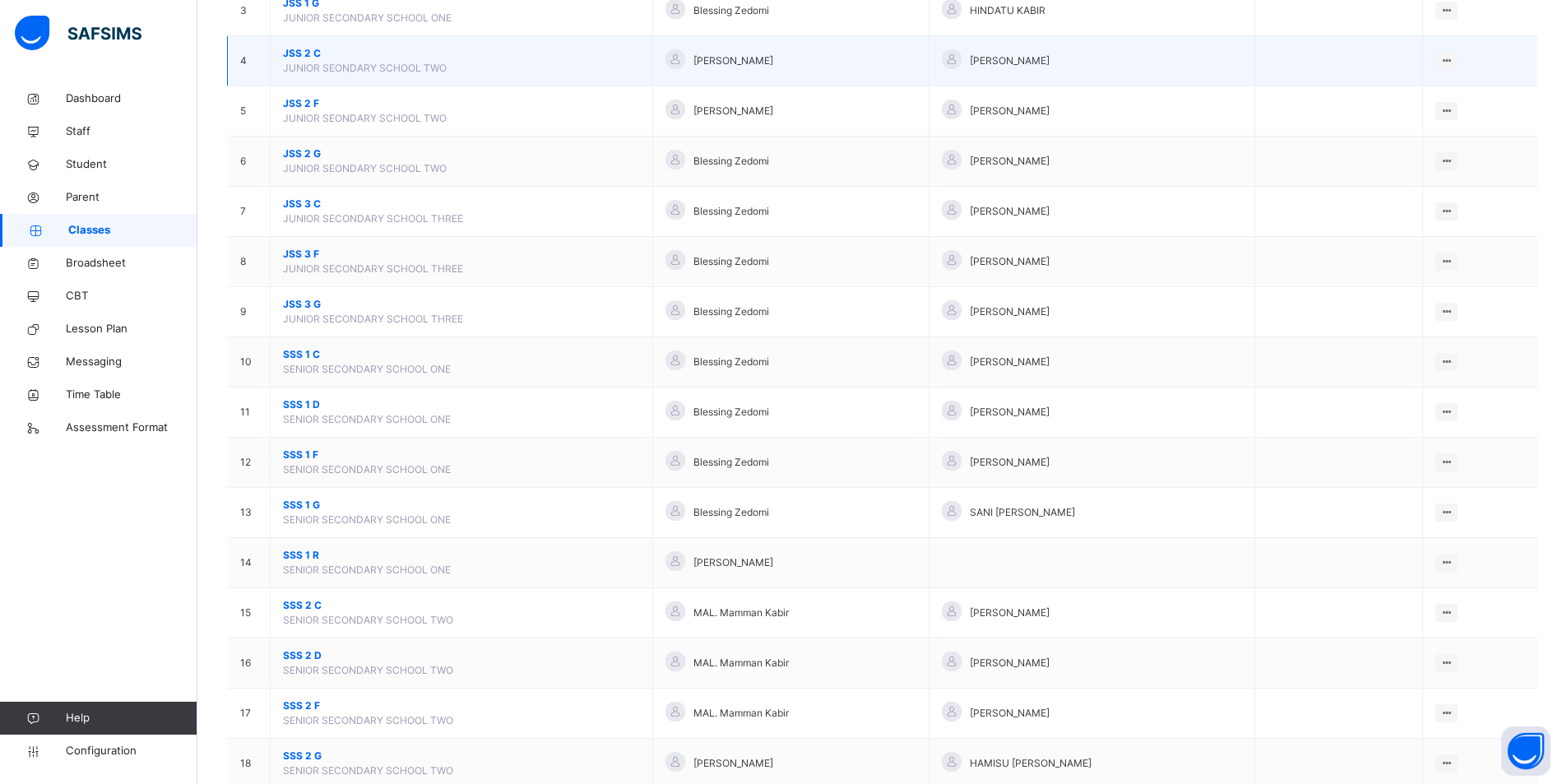
scroll to position [411, 0]
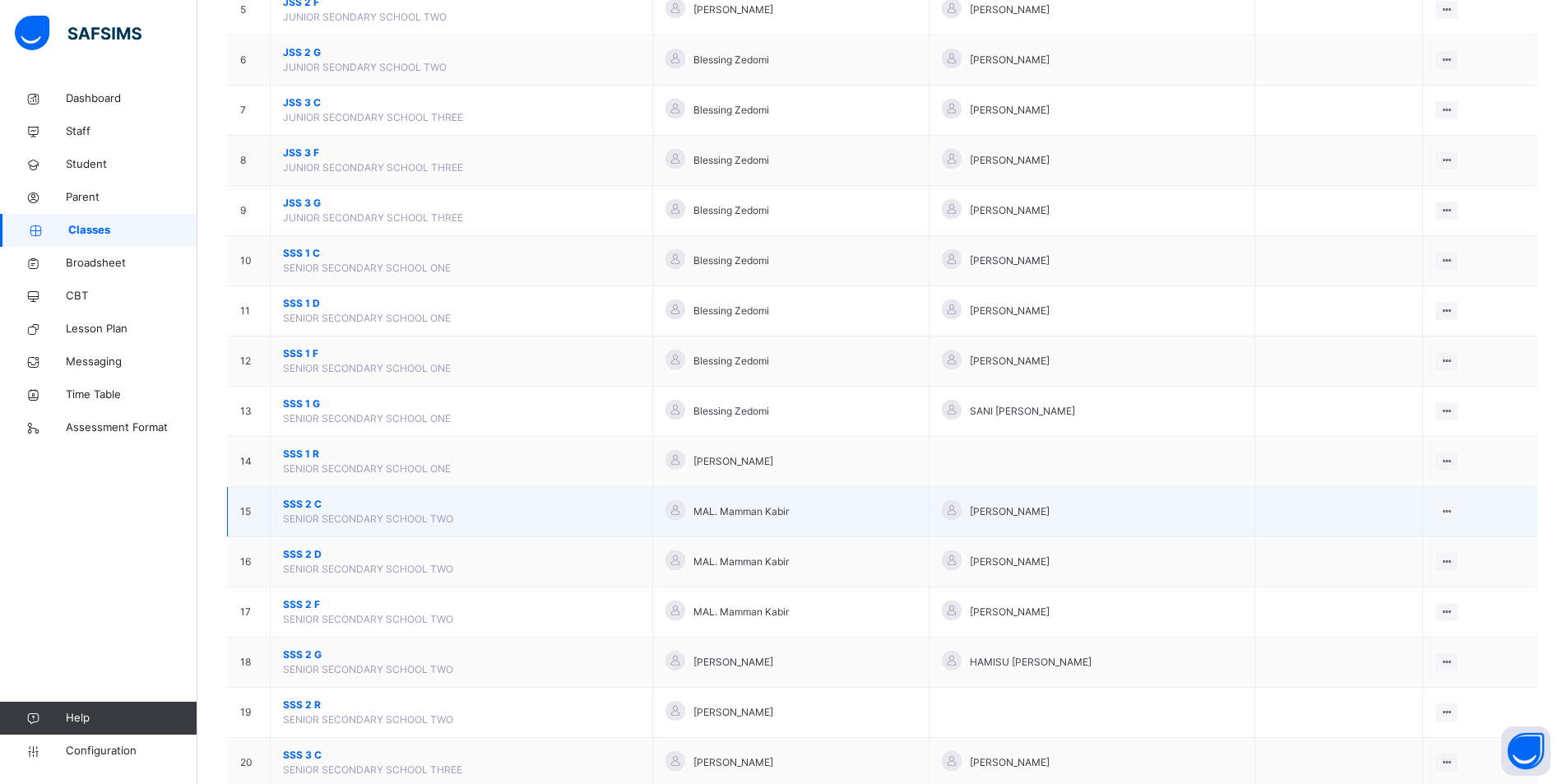
click at [298, 502] on span "SSS 2 C" at bounding box center [462, 504] width 357 height 15
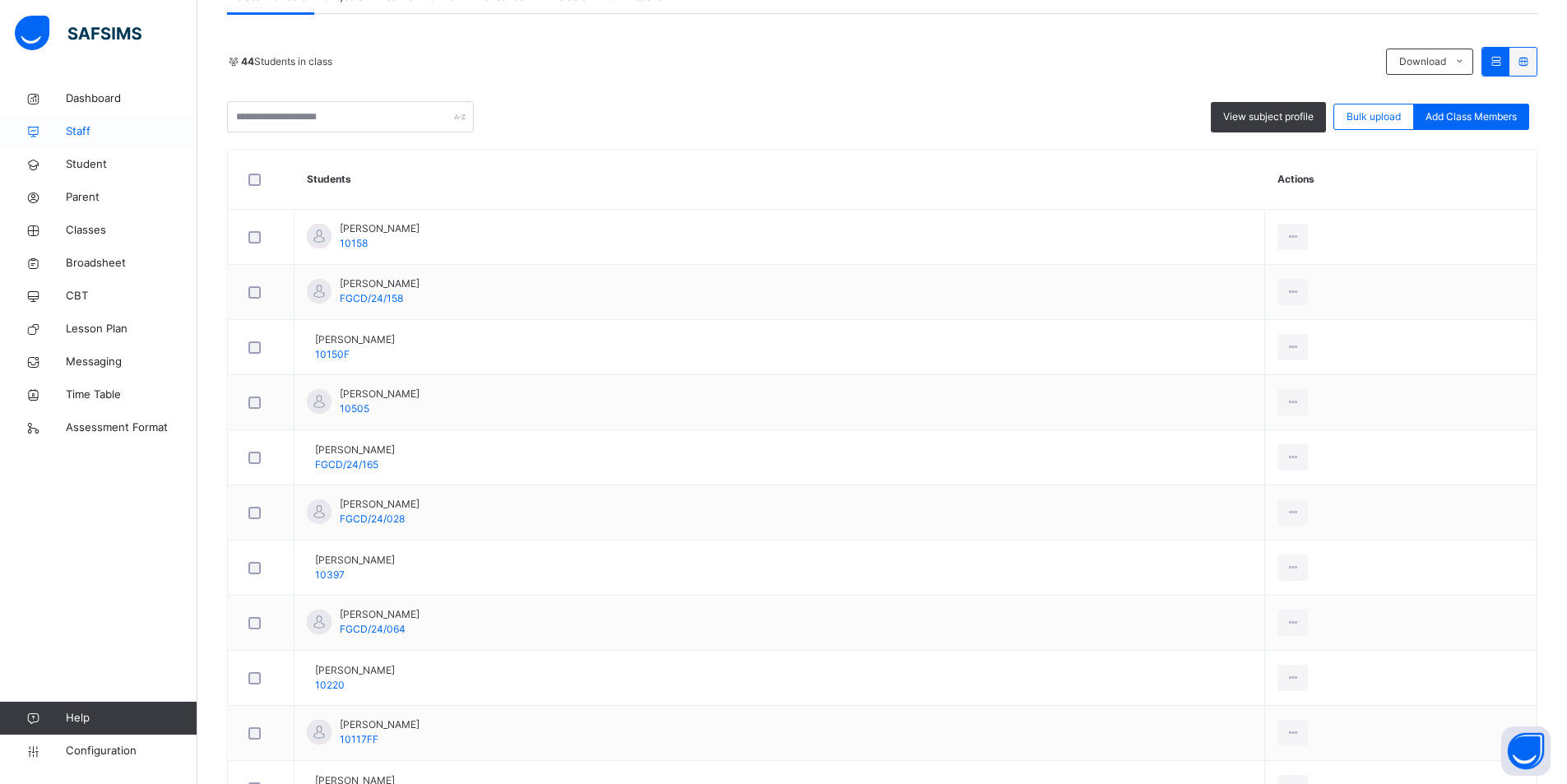
scroll to position [576, 0]
